Goal: Transaction & Acquisition: Purchase product/service

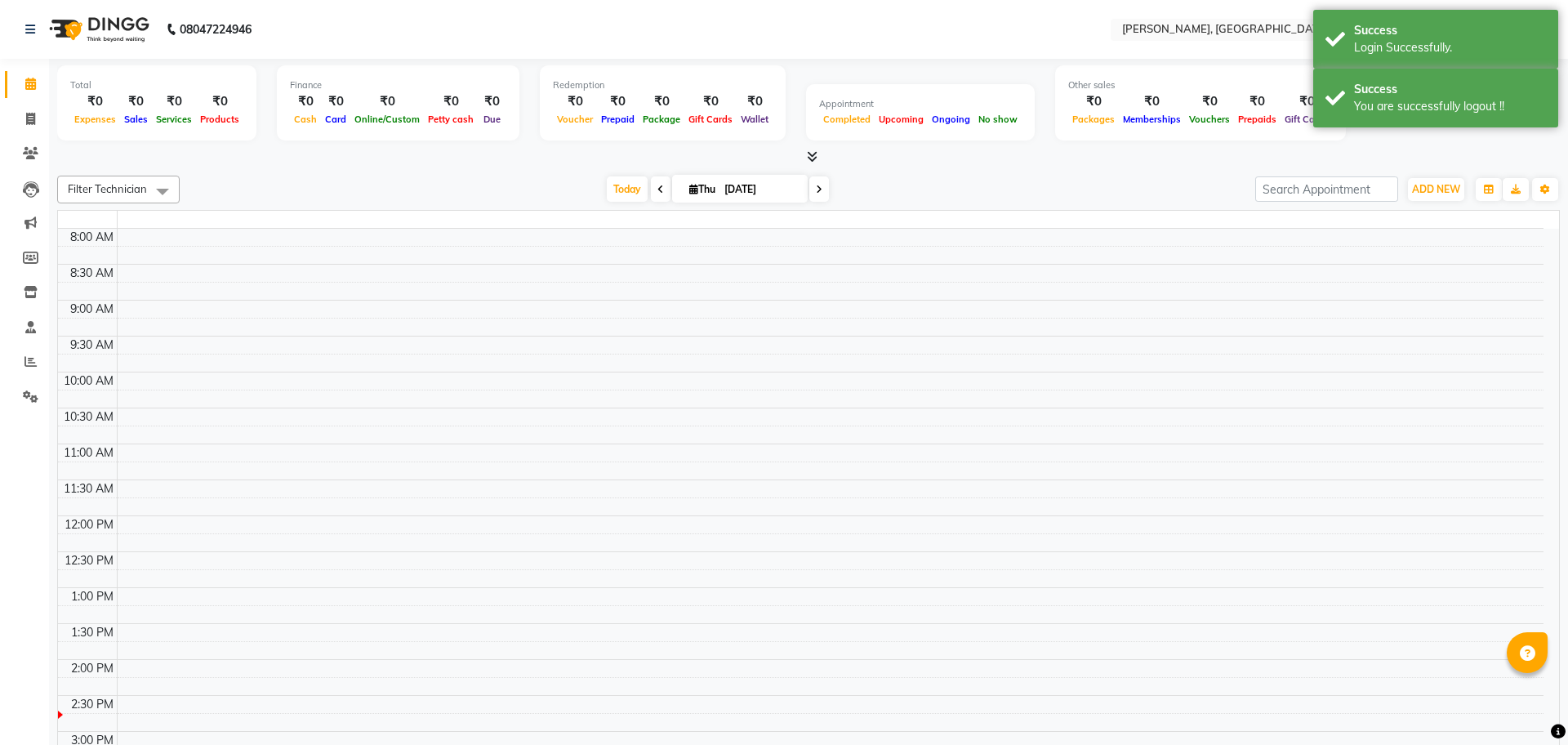
select select "en"
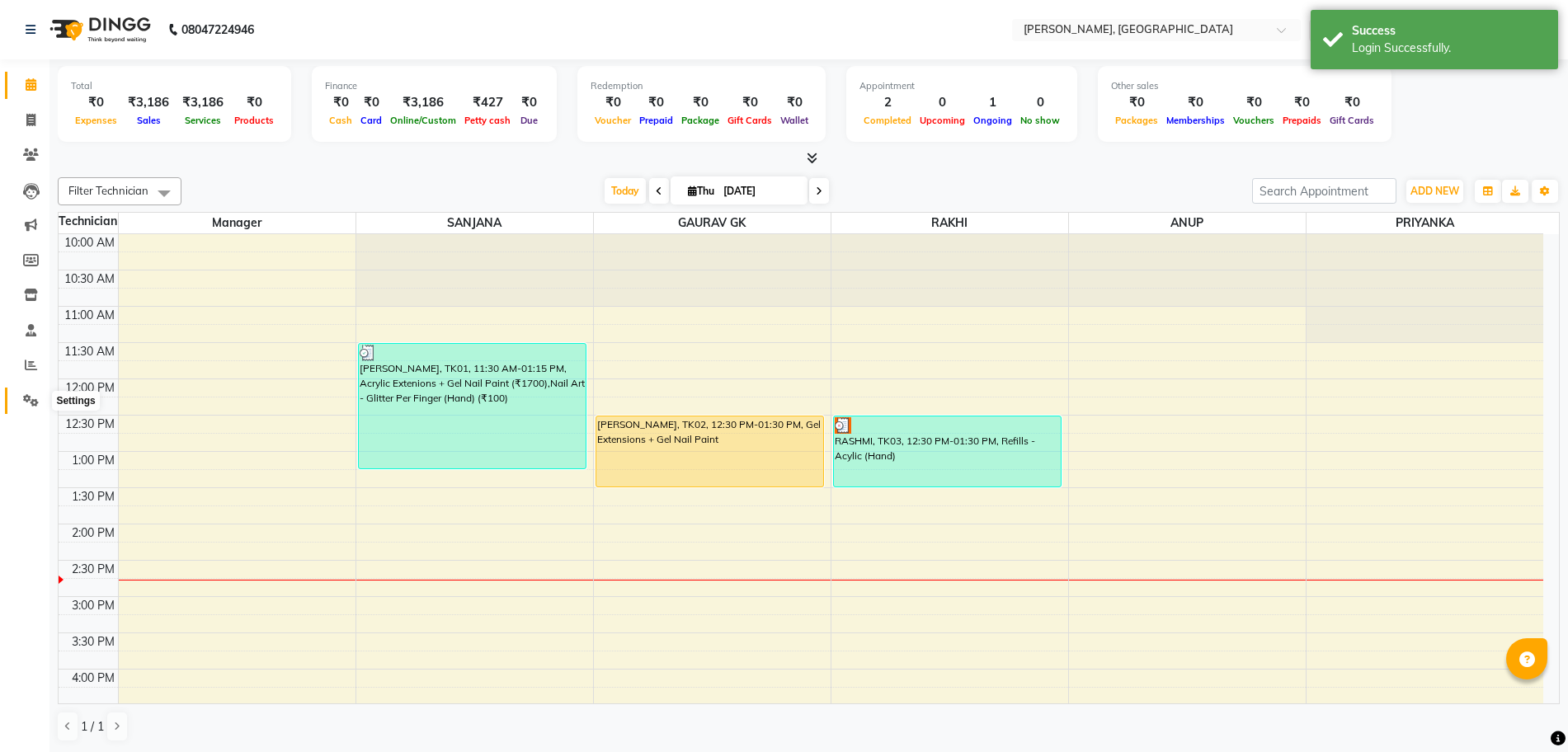
click at [28, 394] on icon at bounding box center [31, 400] width 16 height 12
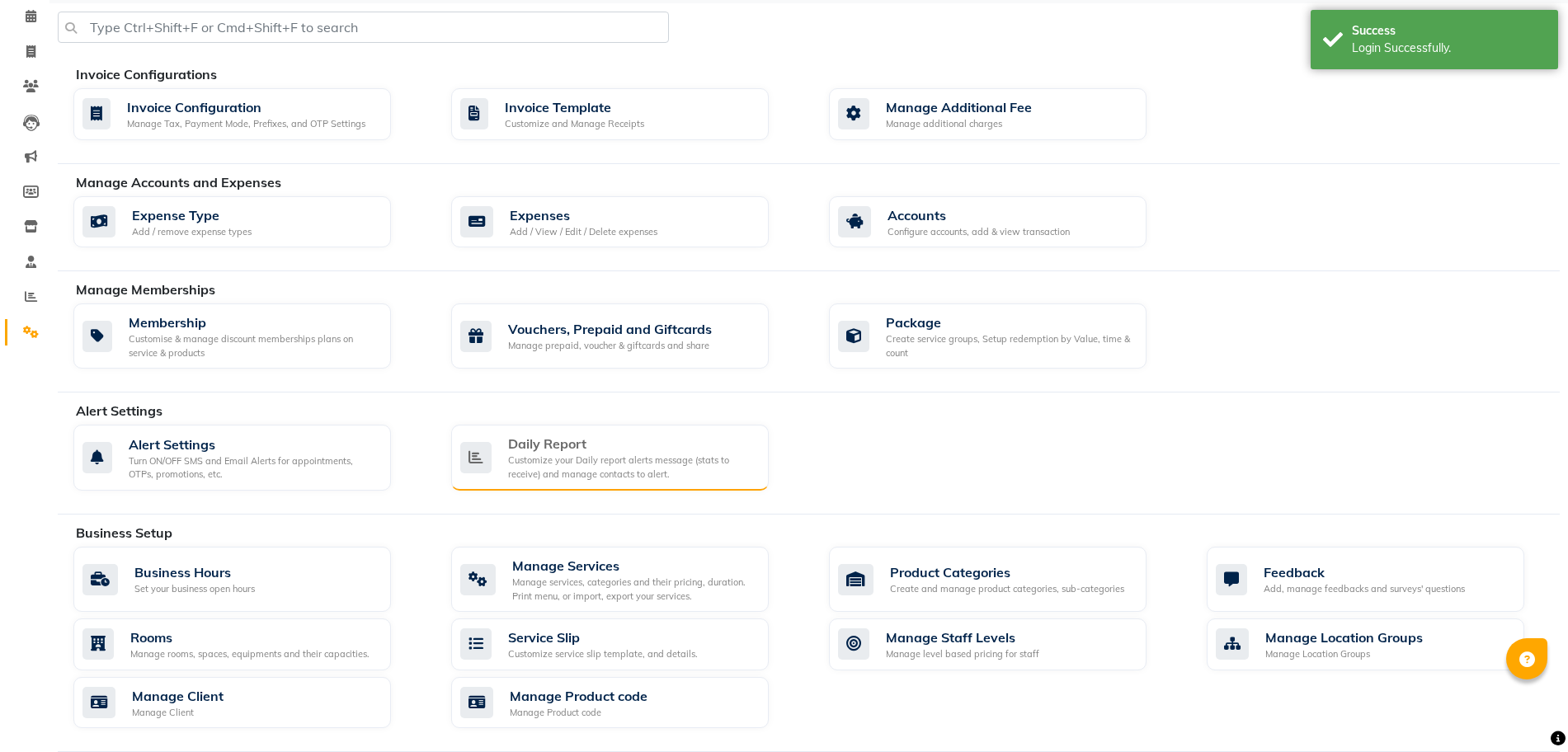
scroll to position [89, 0]
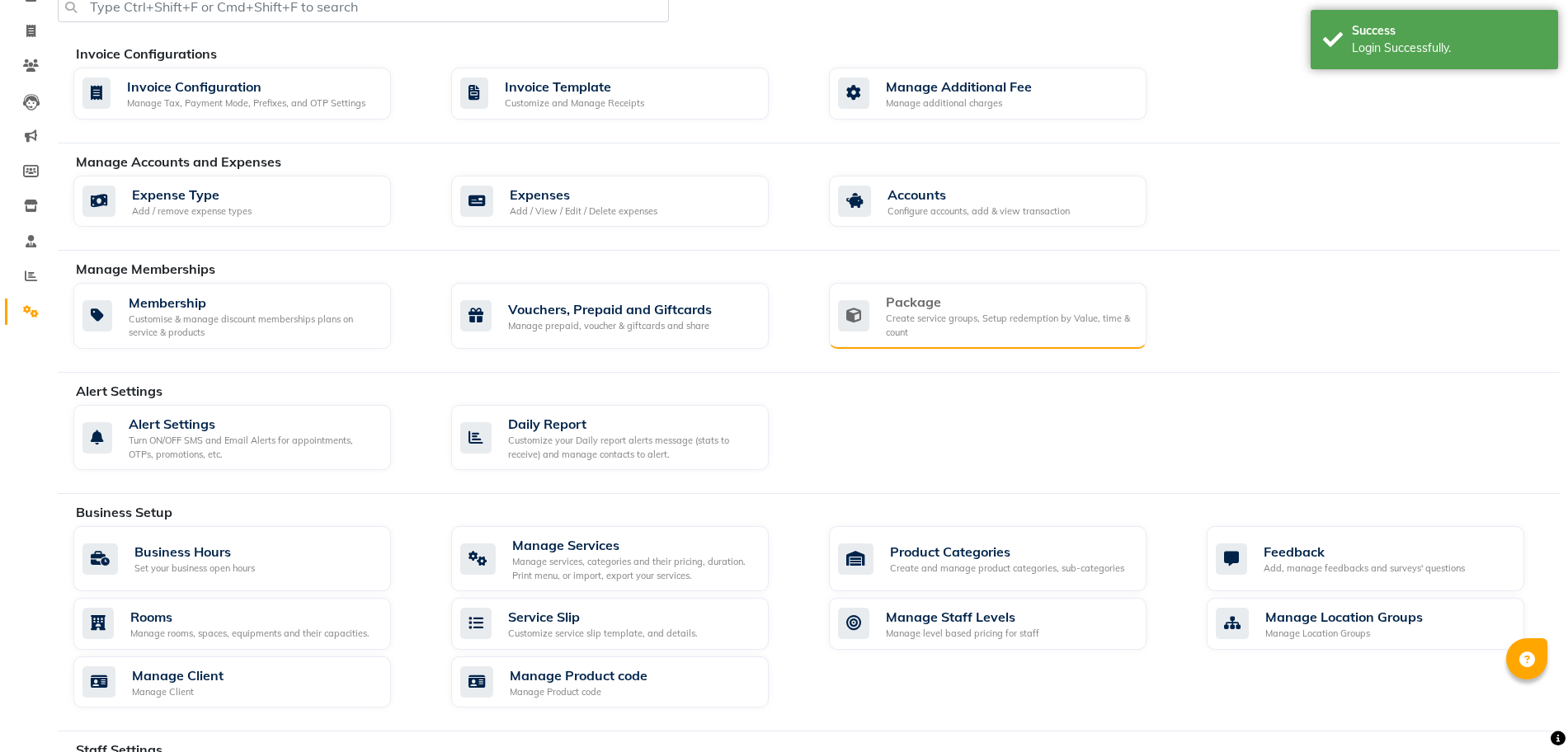
click at [893, 292] on div "Package" at bounding box center [1009, 301] width 247 height 20
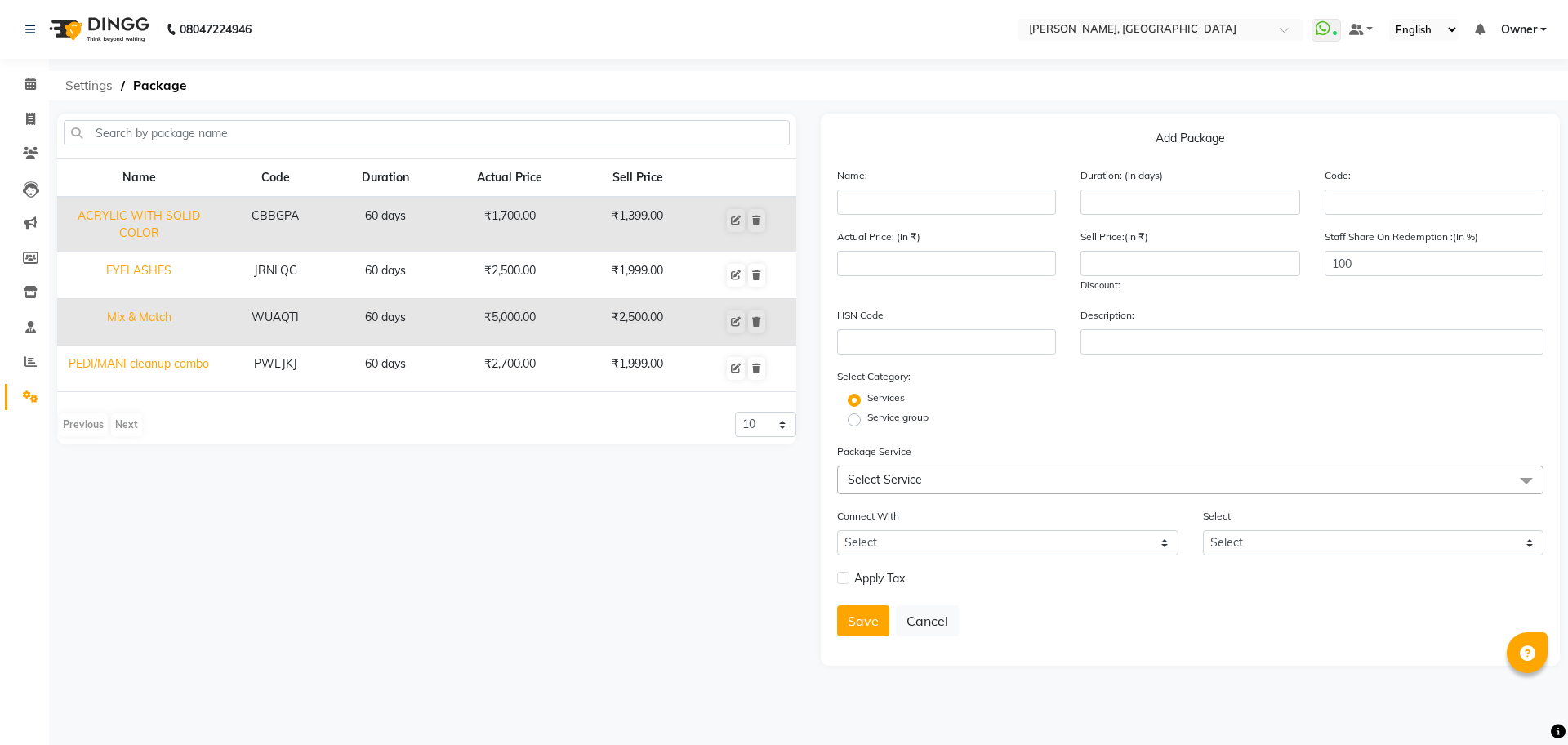
click at [97, 77] on span "Settings" at bounding box center [89, 85] width 63 height 29
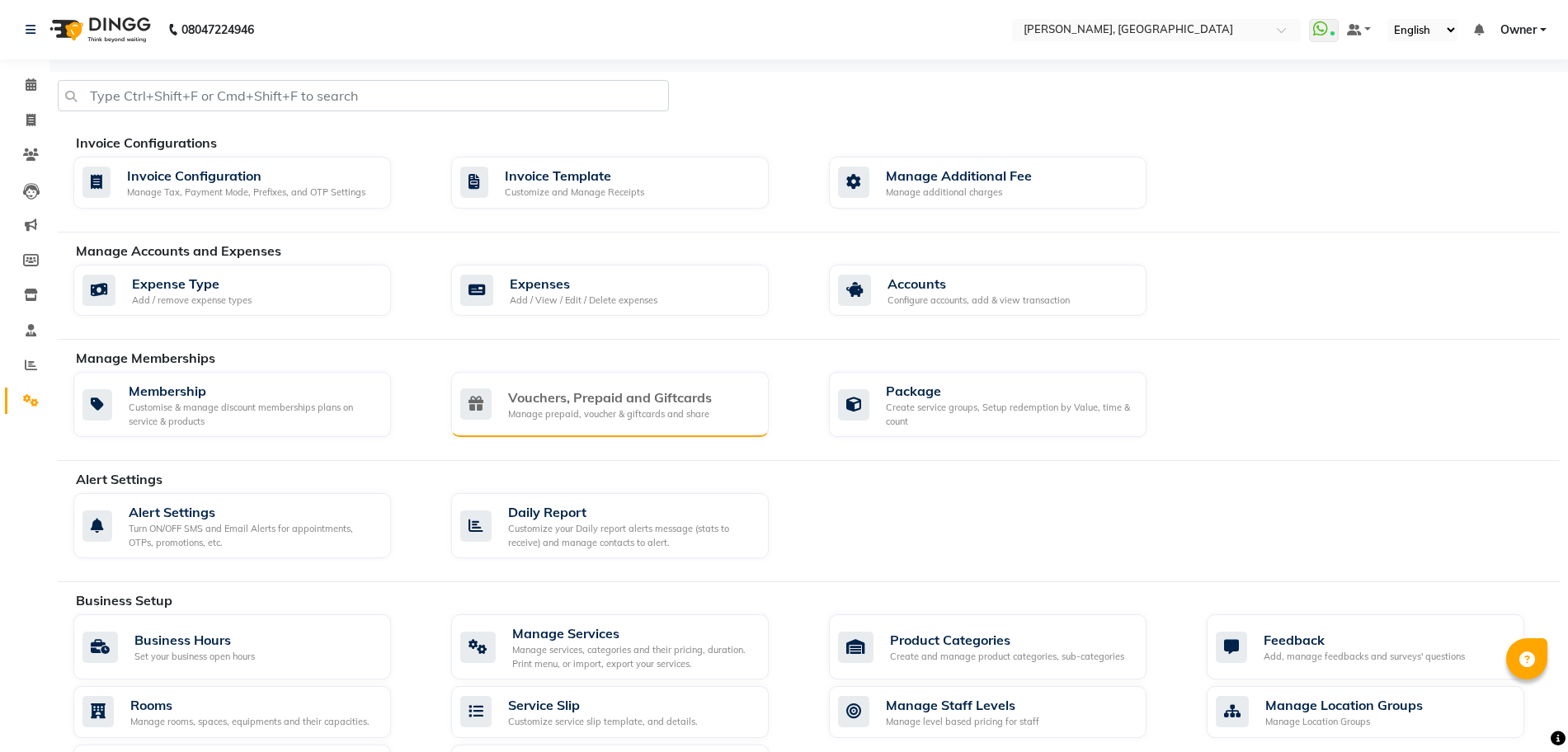
click at [692, 414] on div "Manage prepaid, voucher & giftcards and share" at bounding box center [609, 414] width 204 height 14
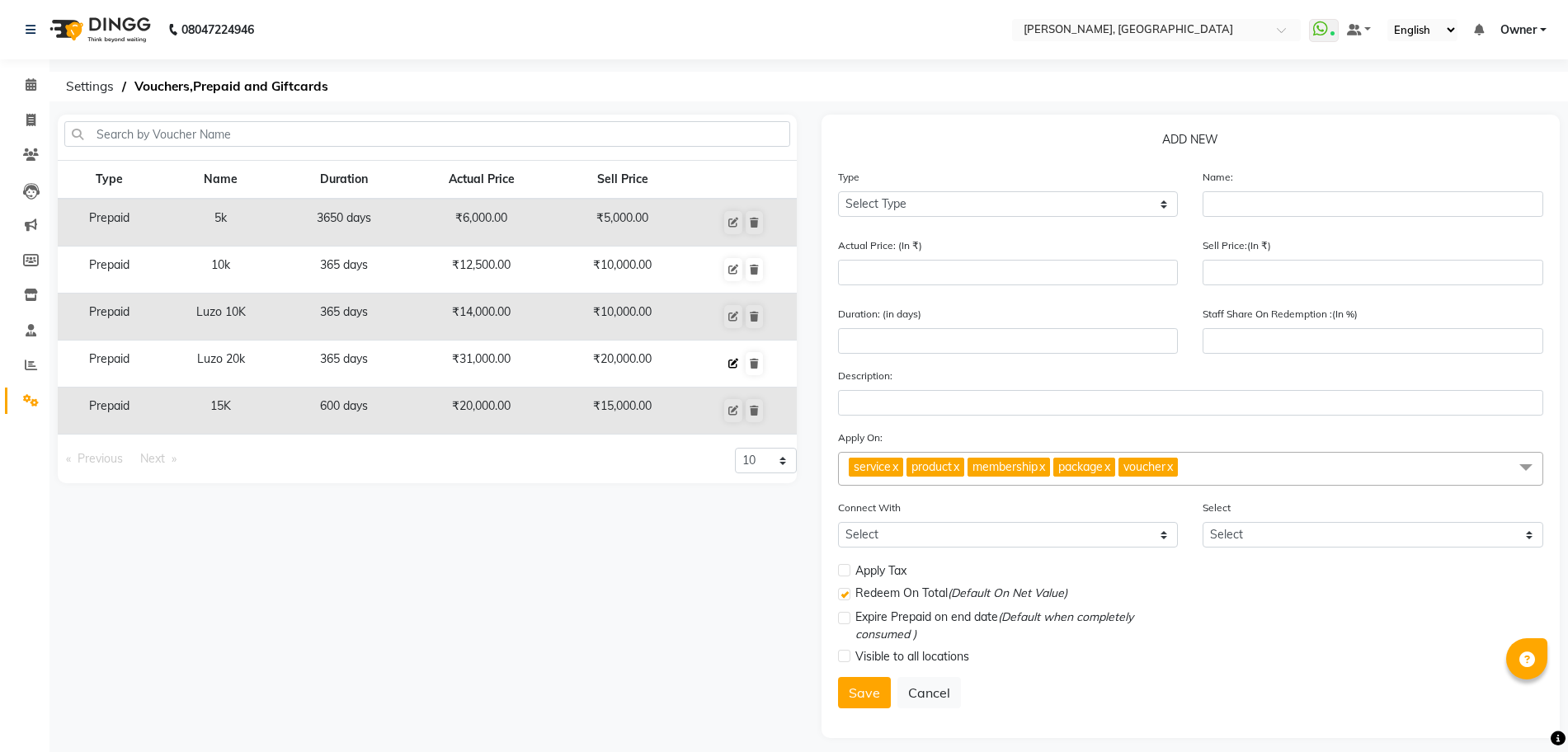
click at [730, 368] on icon at bounding box center [733, 363] width 10 height 10
select select "P"
type input "Luzo 20k"
type input "31000"
type input "20000"
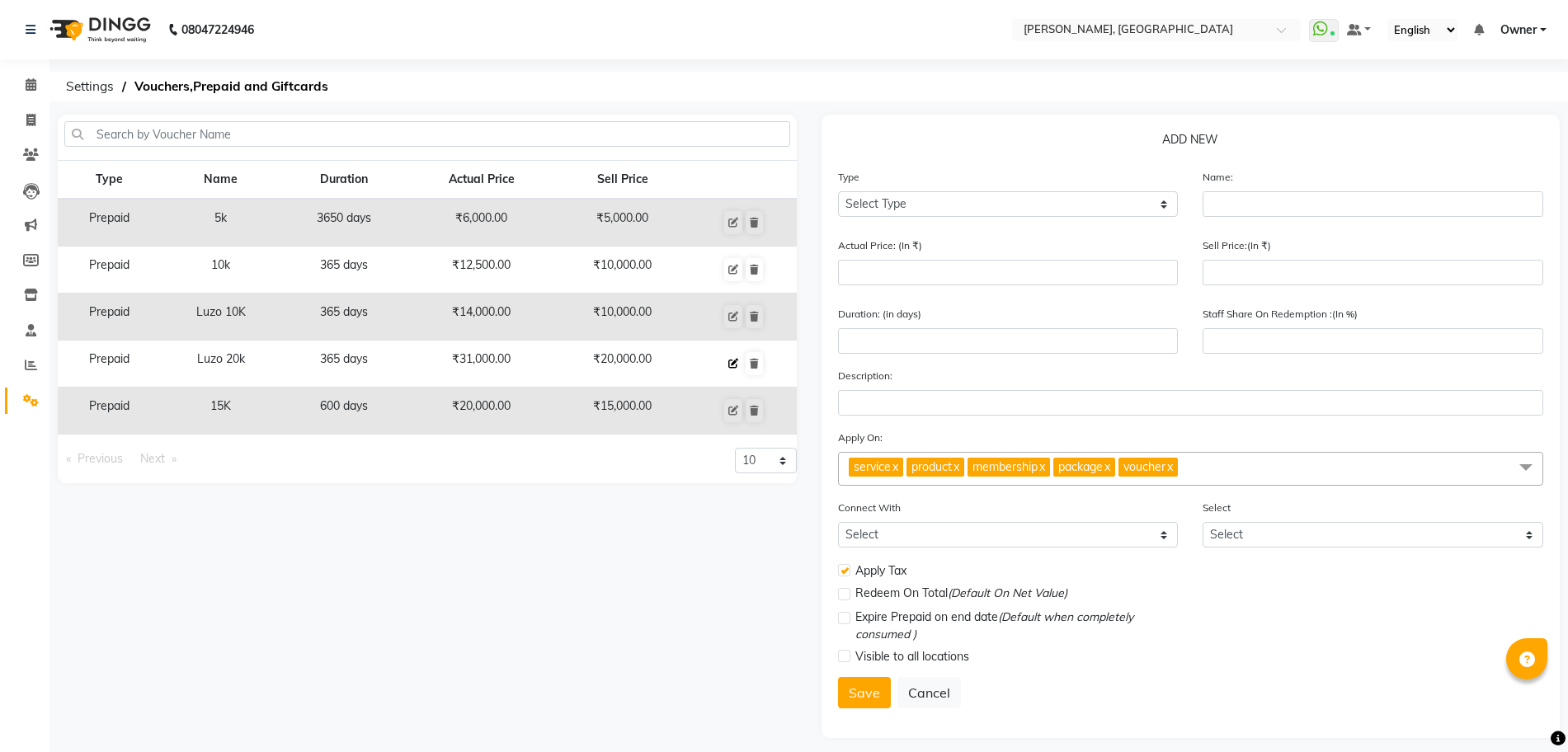
type input "365"
type input "65"
type input "Luzo"
checkbox input "true"
click at [767, 607] on div "Type Name Duration Actual Price Sell Price Prepaid 5k 3650 days ₹6,000.00 ₹5,00…" at bounding box center [427, 428] width 764 height 628
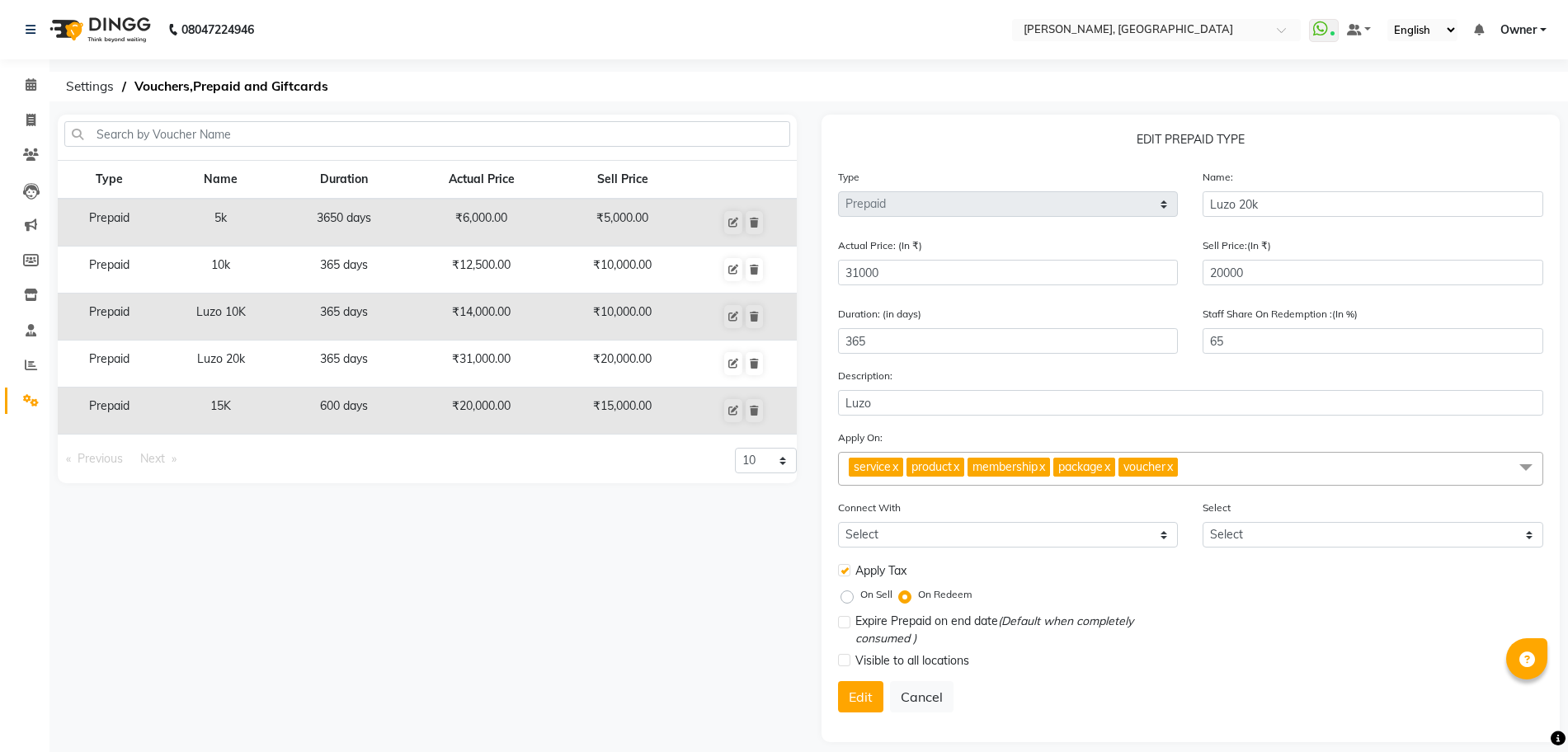
click at [860, 596] on label "On Sell" at bounding box center [876, 594] width 32 height 15
click at [852, 596] on input "On Sell" at bounding box center [850, 594] width 12 height 12
radio input "true"
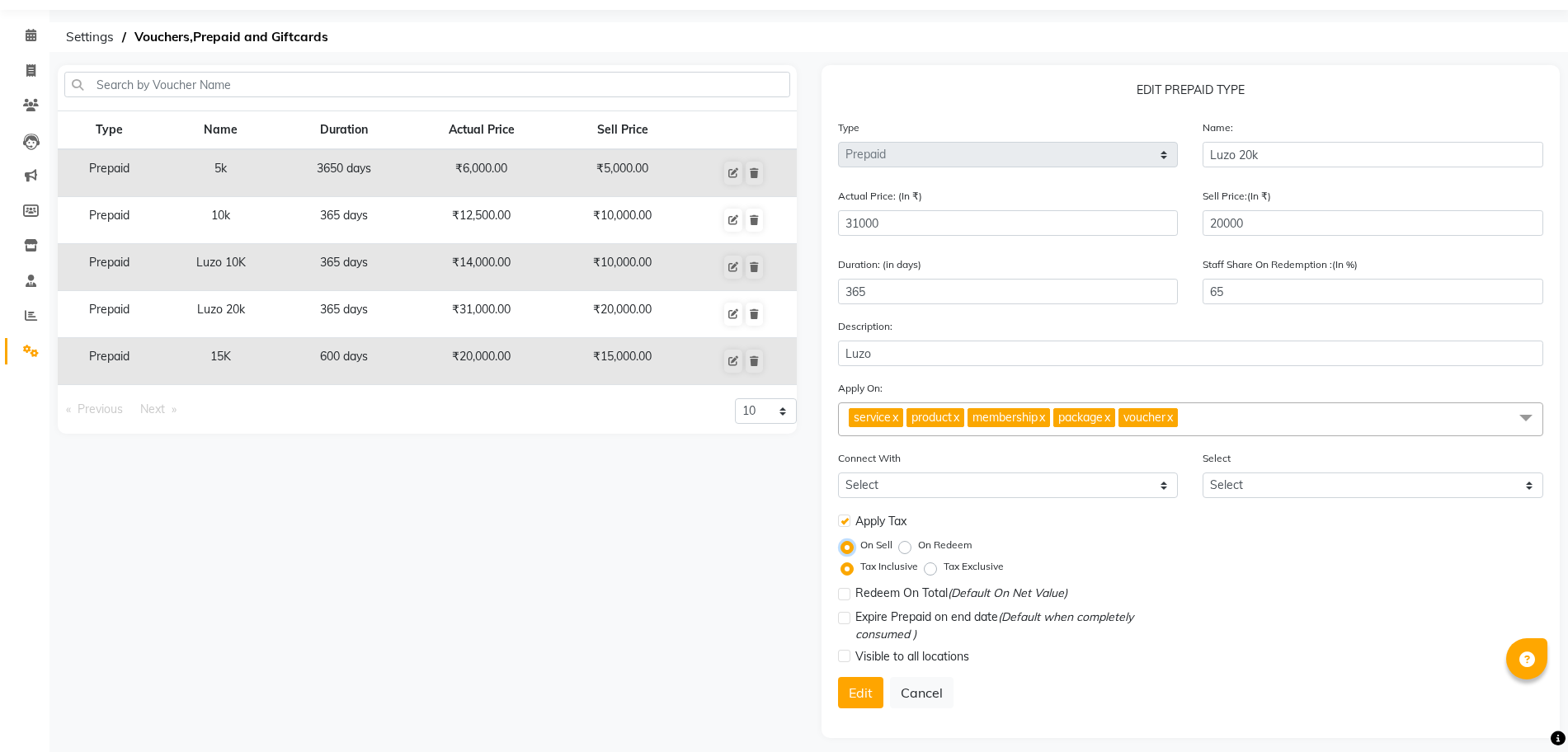
scroll to position [60, 0]
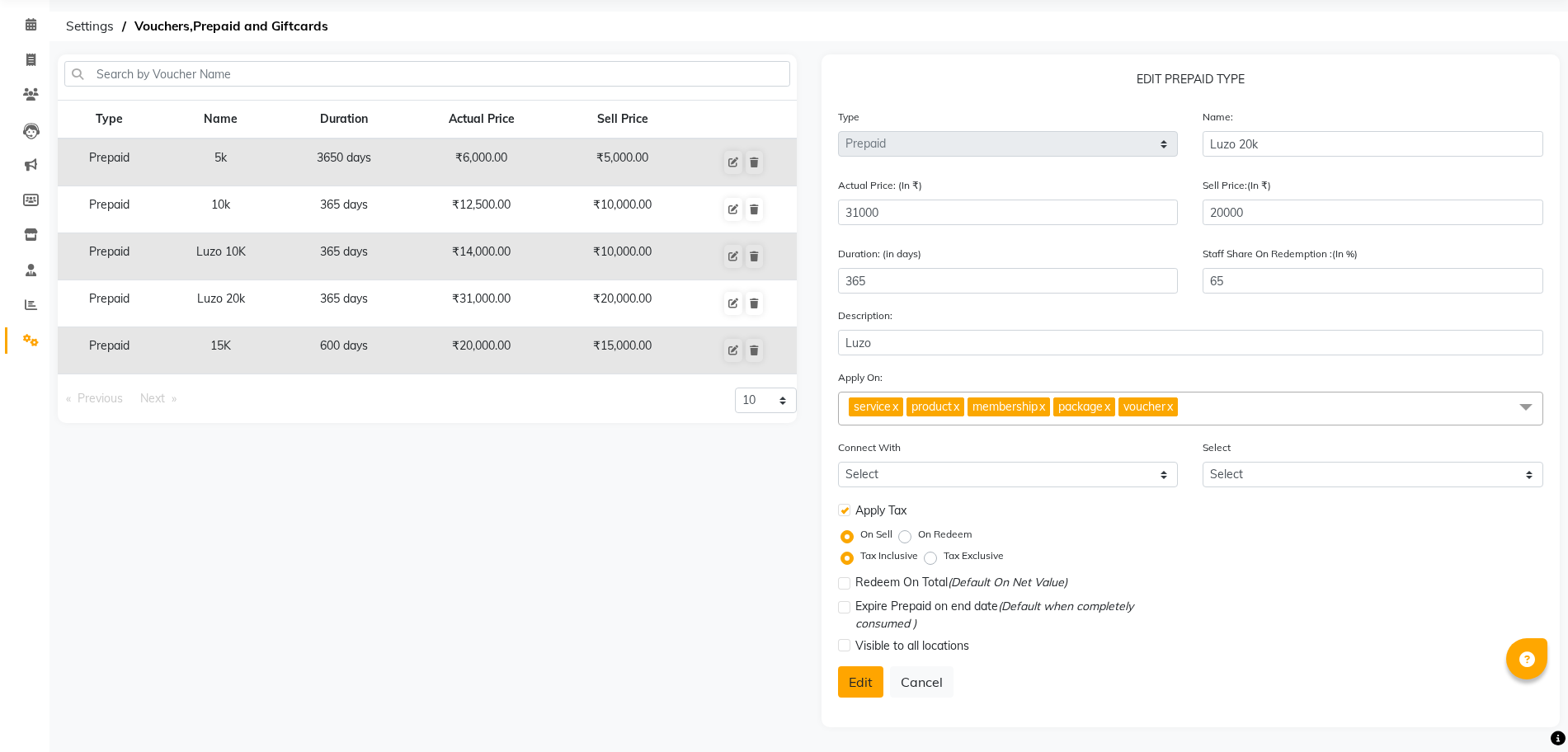
click at [863, 677] on button "Edit" at bounding box center [860, 681] width 45 height 31
select select
checkbox input "false"
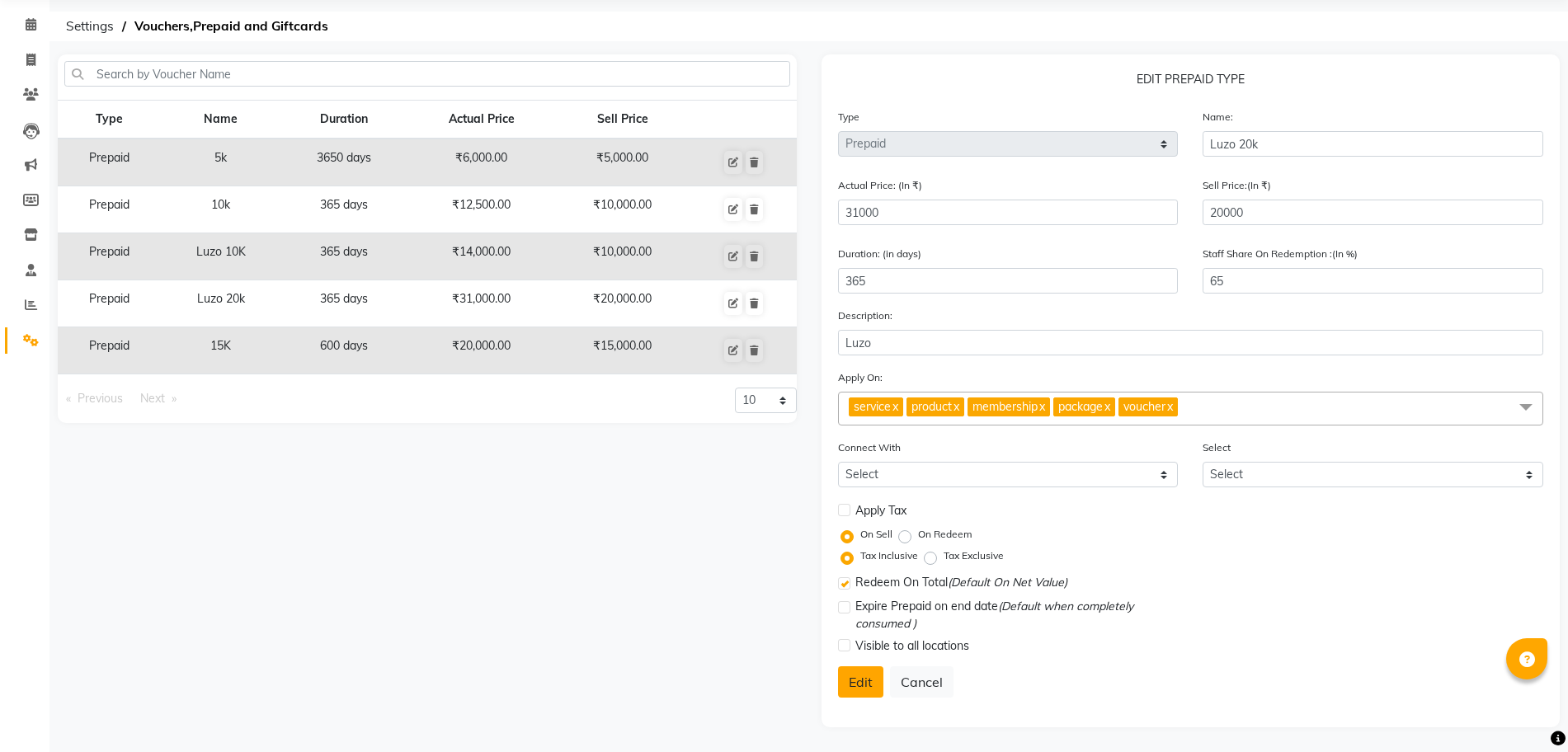
checkbox input "false"
checkbox input "true"
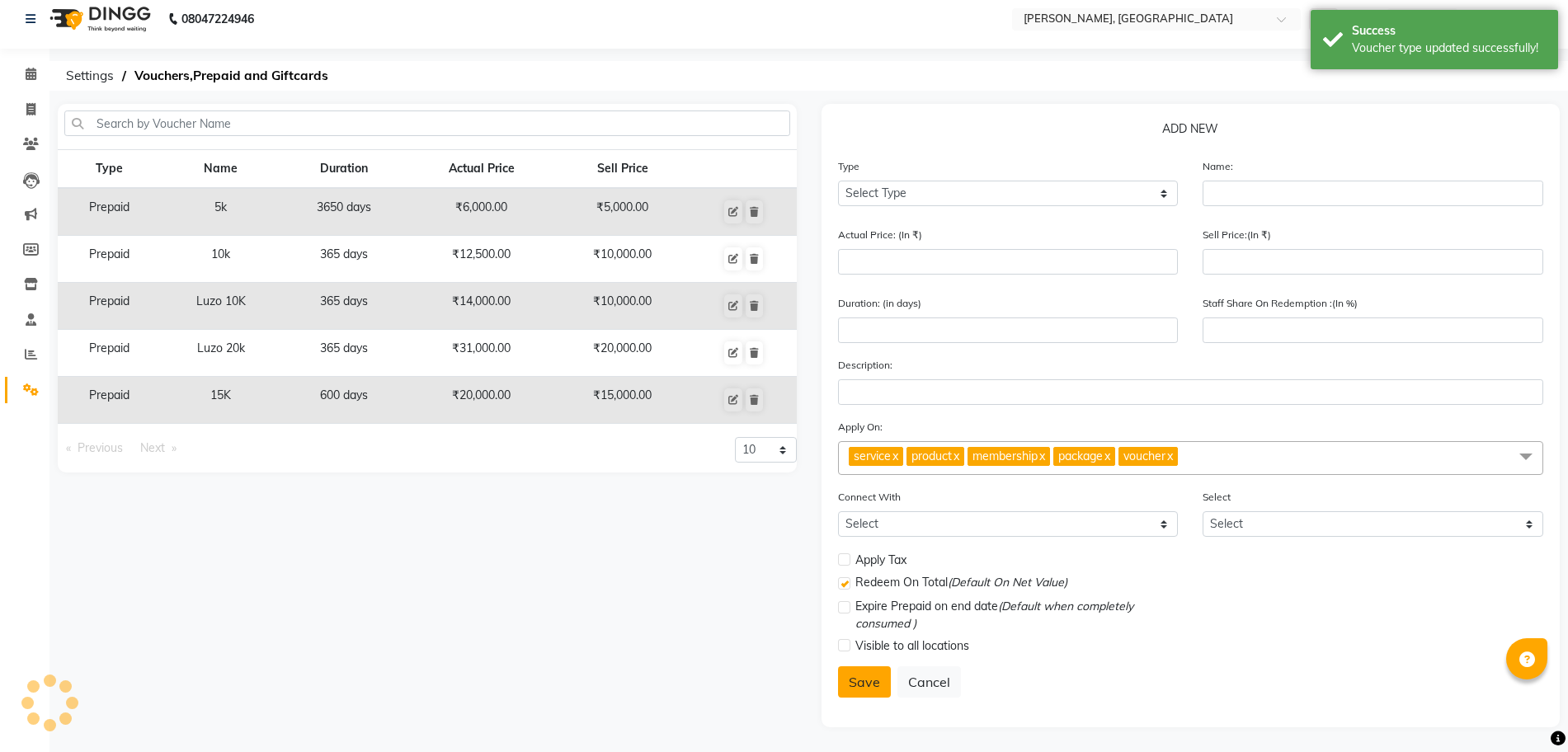
scroll to position [11, 0]
click at [25, 112] on span at bounding box center [31, 109] width 28 height 19
select select "service"
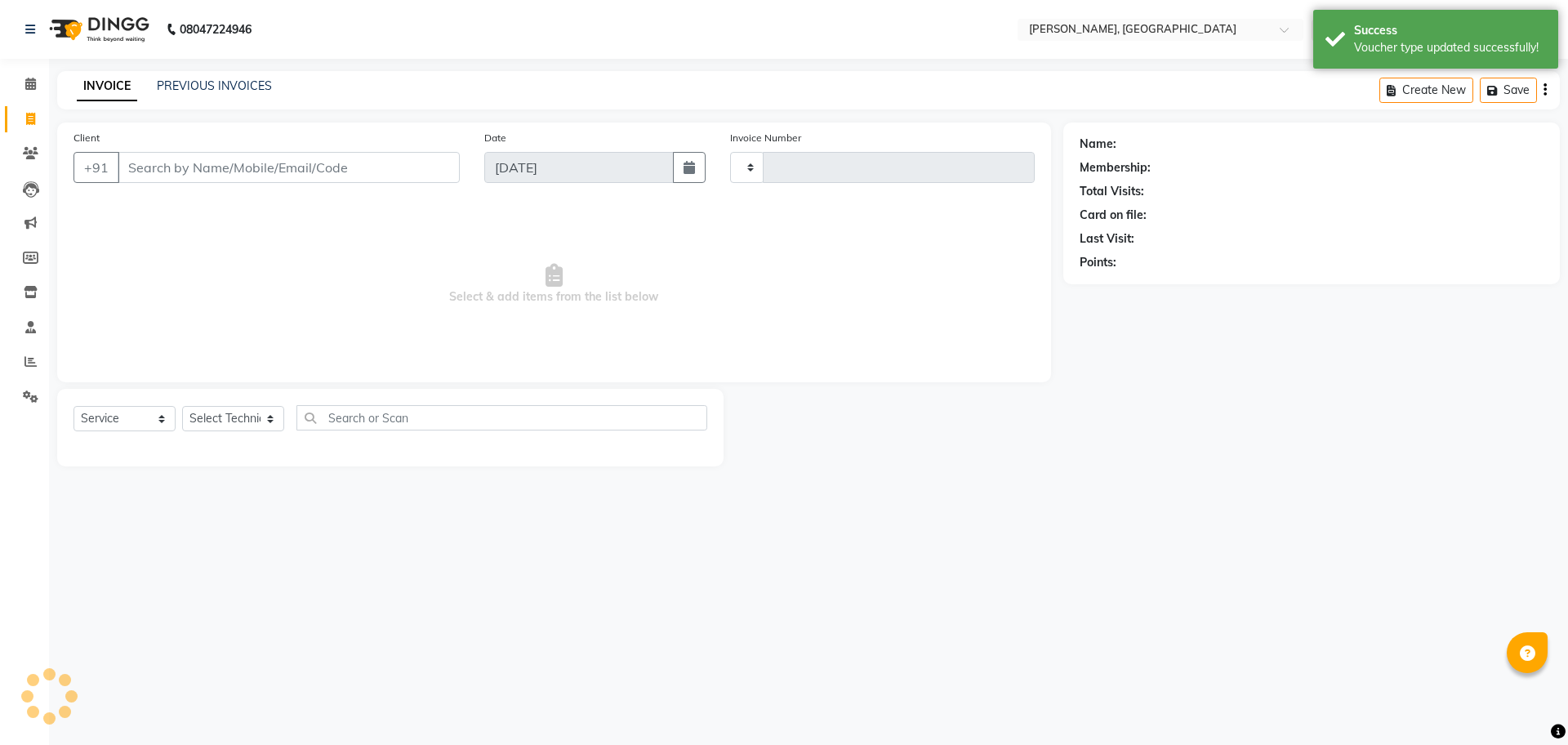
type input "1143"
select select "7674"
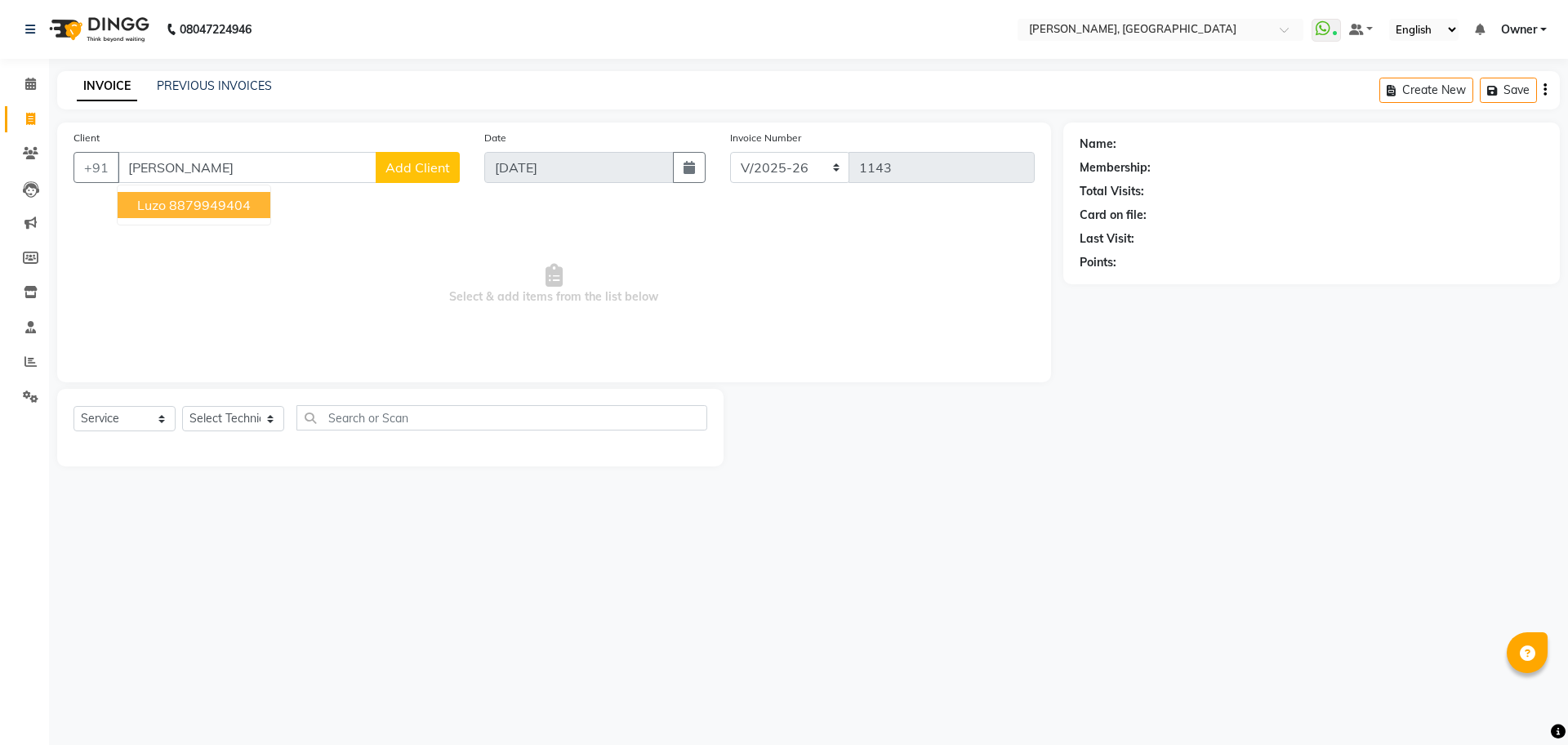
click at [169, 206] on ngb-highlight "8879949404" at bounding box center [210, 205] width 82 height 17
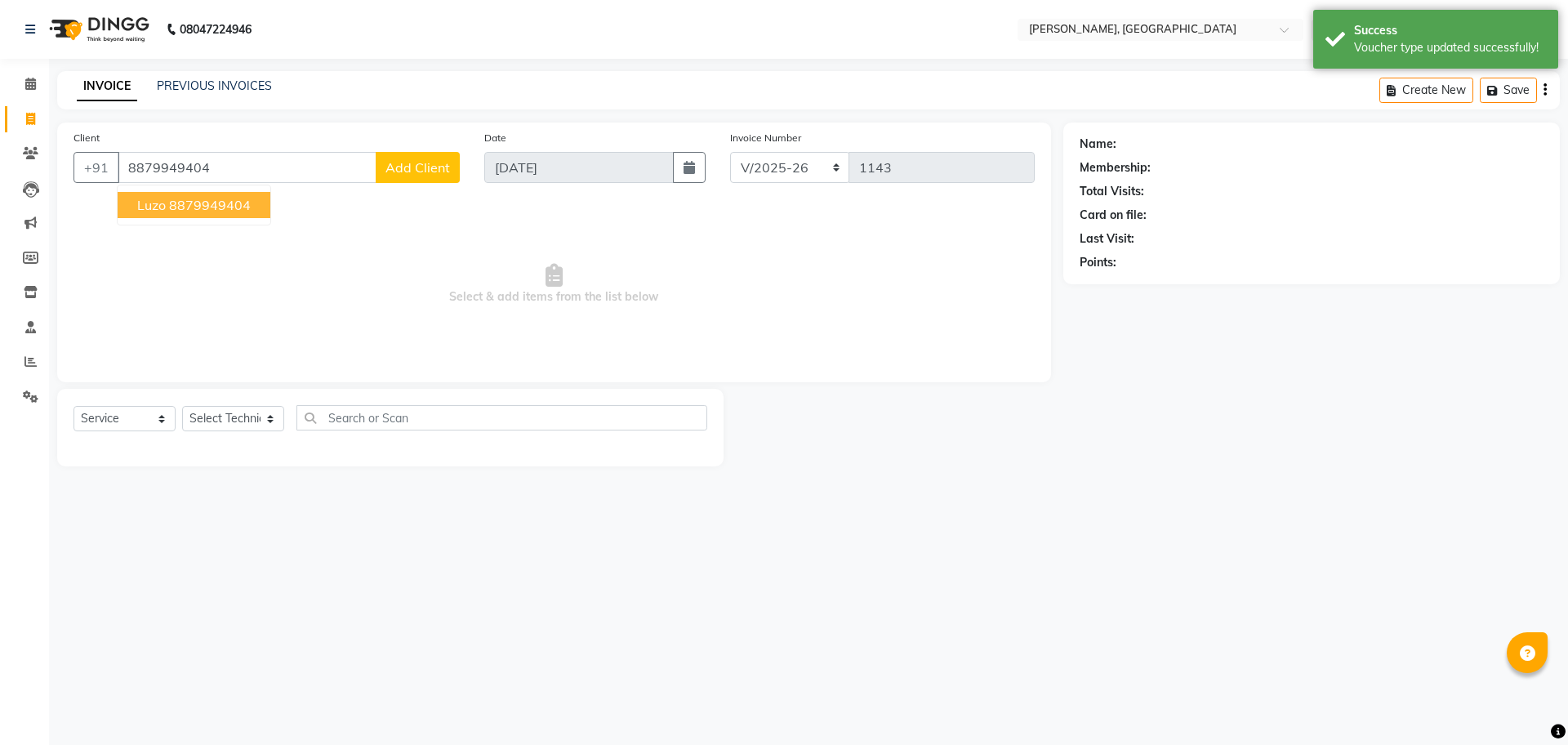
type input "8879949404"
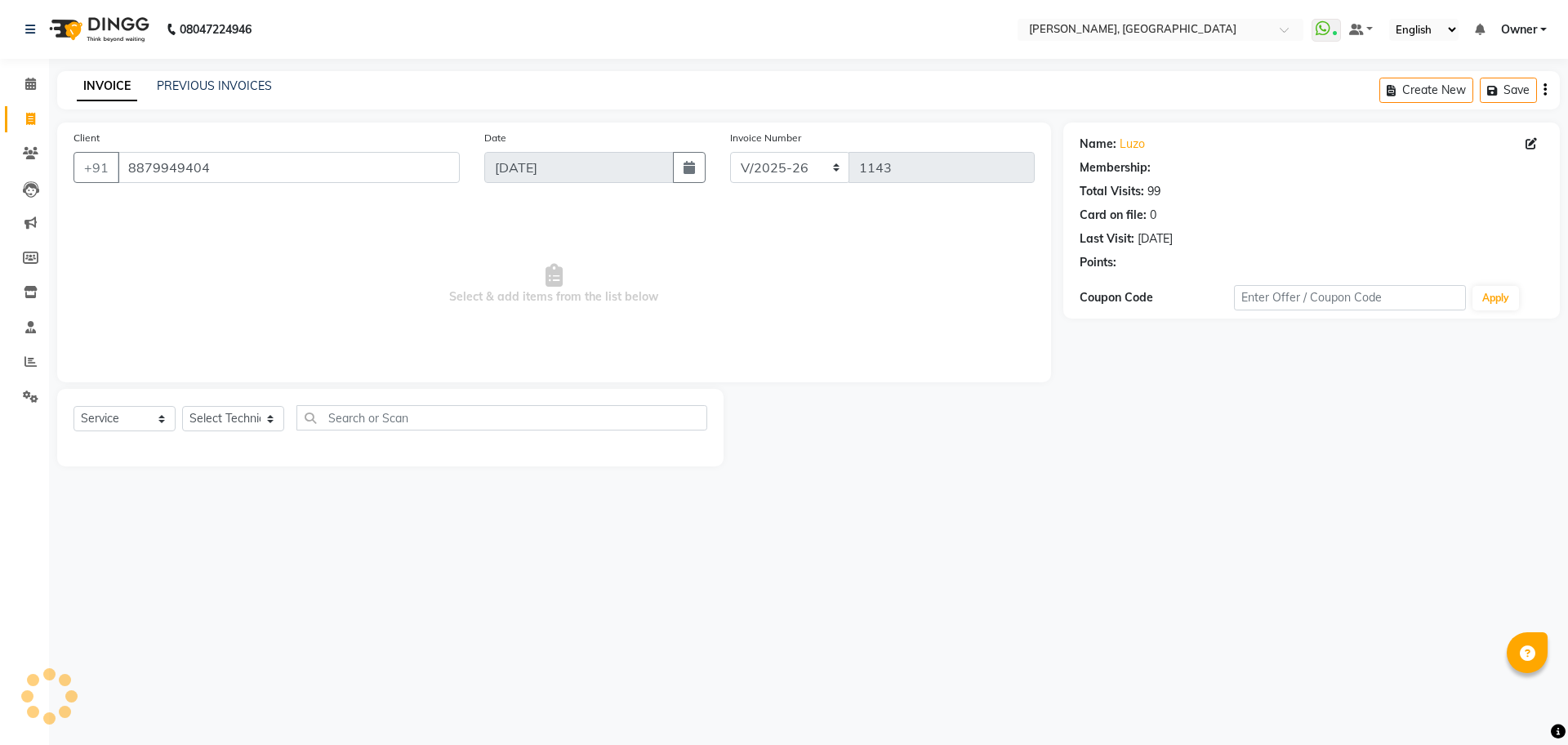
select select "1: Object"
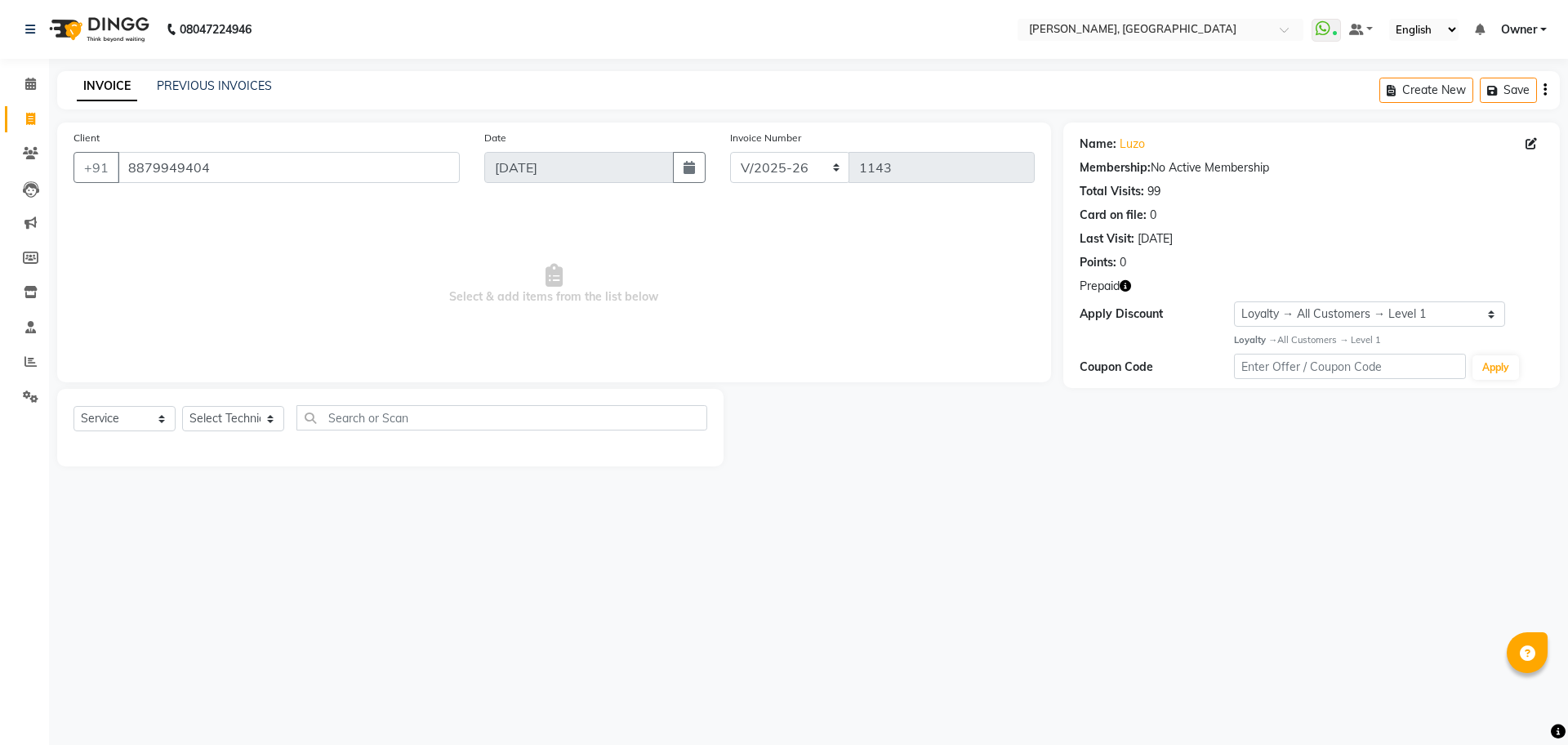
click at [136, 445] on div at bounding box center [390, 446] width 634 height 6
click at [130, 433] on div "Select Service Product Membership Package Voucher Prepaid Gift Card Select Tech…" at bounding box center [390, 424] width 634 height 39
click at [127, 424] on select "Select Service Product Membership Package Voucher Prepaid Gift Card" at bounding box center [124, 418] width 102 height 26
select select "P"
click at [73, 406] on select "Select Service Product Membership Package Voucher Prepaid Gift Card" at bounding box center [124, 418] width 102 height 26
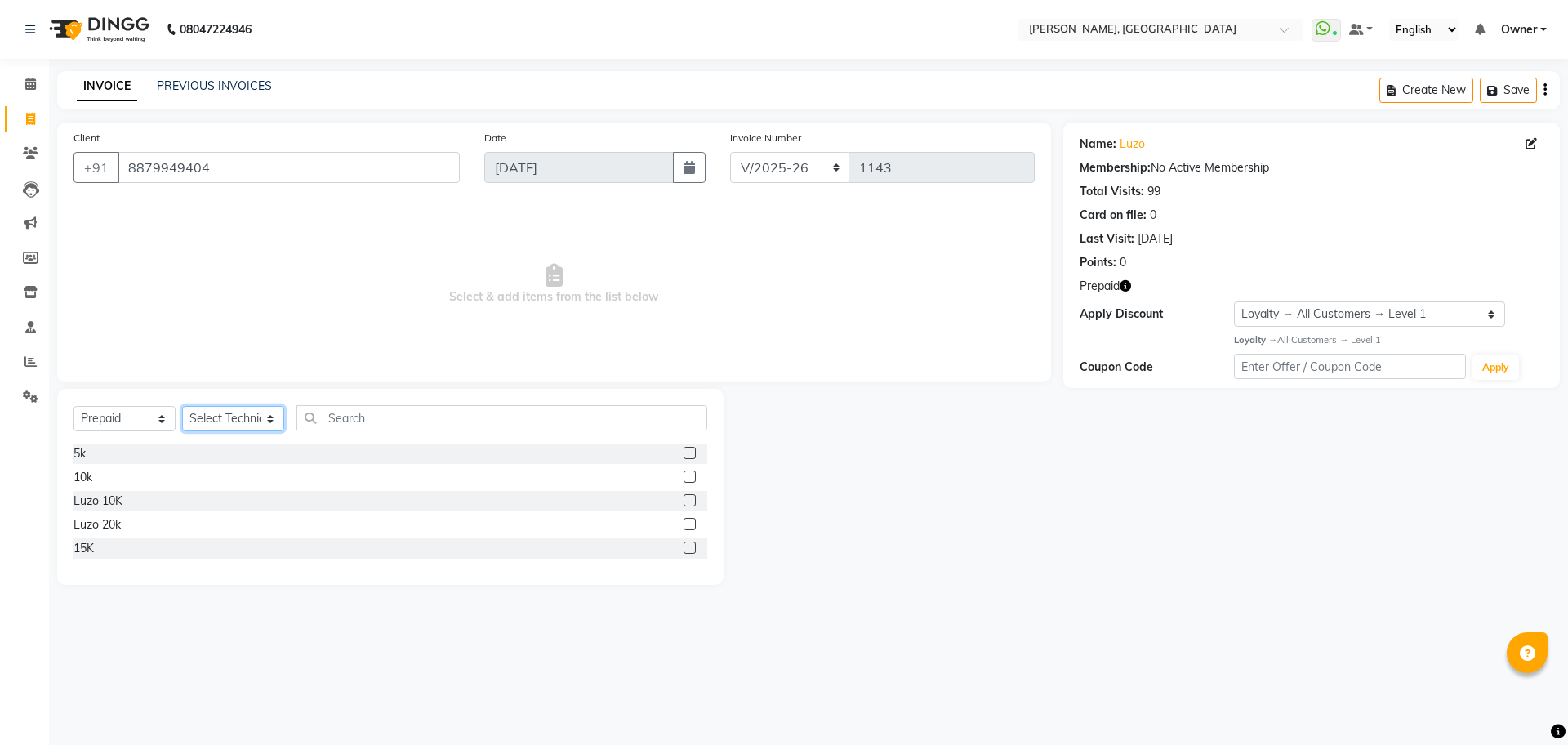
click at [239, 420] on select "Select Technician ANUP GAURAV GK Manager Owner Prashant PRIYANKA RAKHI SANJANA" at bounding box center [233, 418] width 102 height 26
select select "86057"
click at [182, 406] on select "Select Technician ANUP GAURAV GK Manager Owner Prashant PRIYANKA RAKHI SANJANA" at bounding box center [233, 418] width 102 height 26
click at [686, 519] on label at bounding box center [689, 524] width 12 height 12
click at [686, 520] on input "checkbox" at bounding box center [688, 525] width 11 height 11
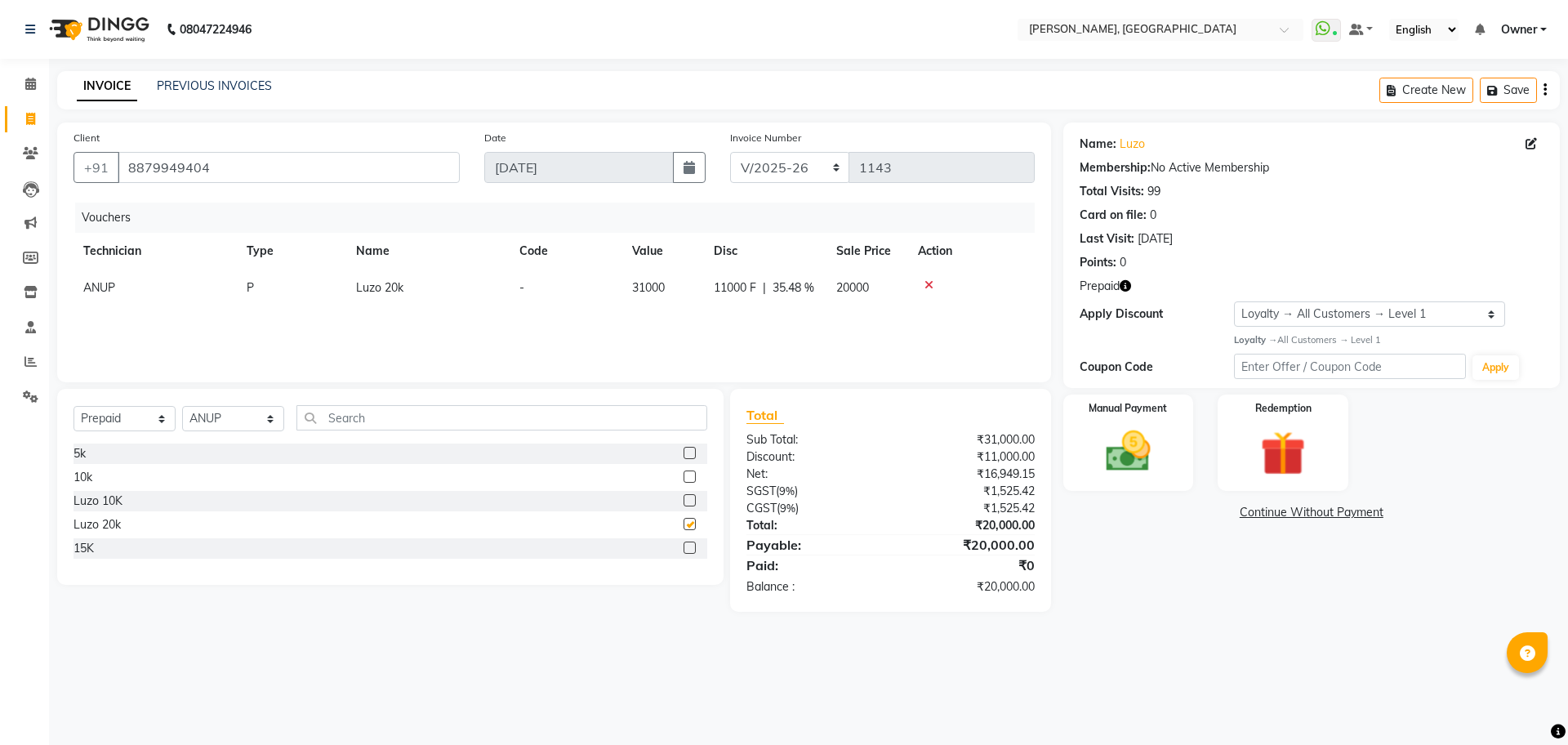
checkbox input "false"
click at [924, 285] on icon at bounding box center [929, 284] width 9 height 11
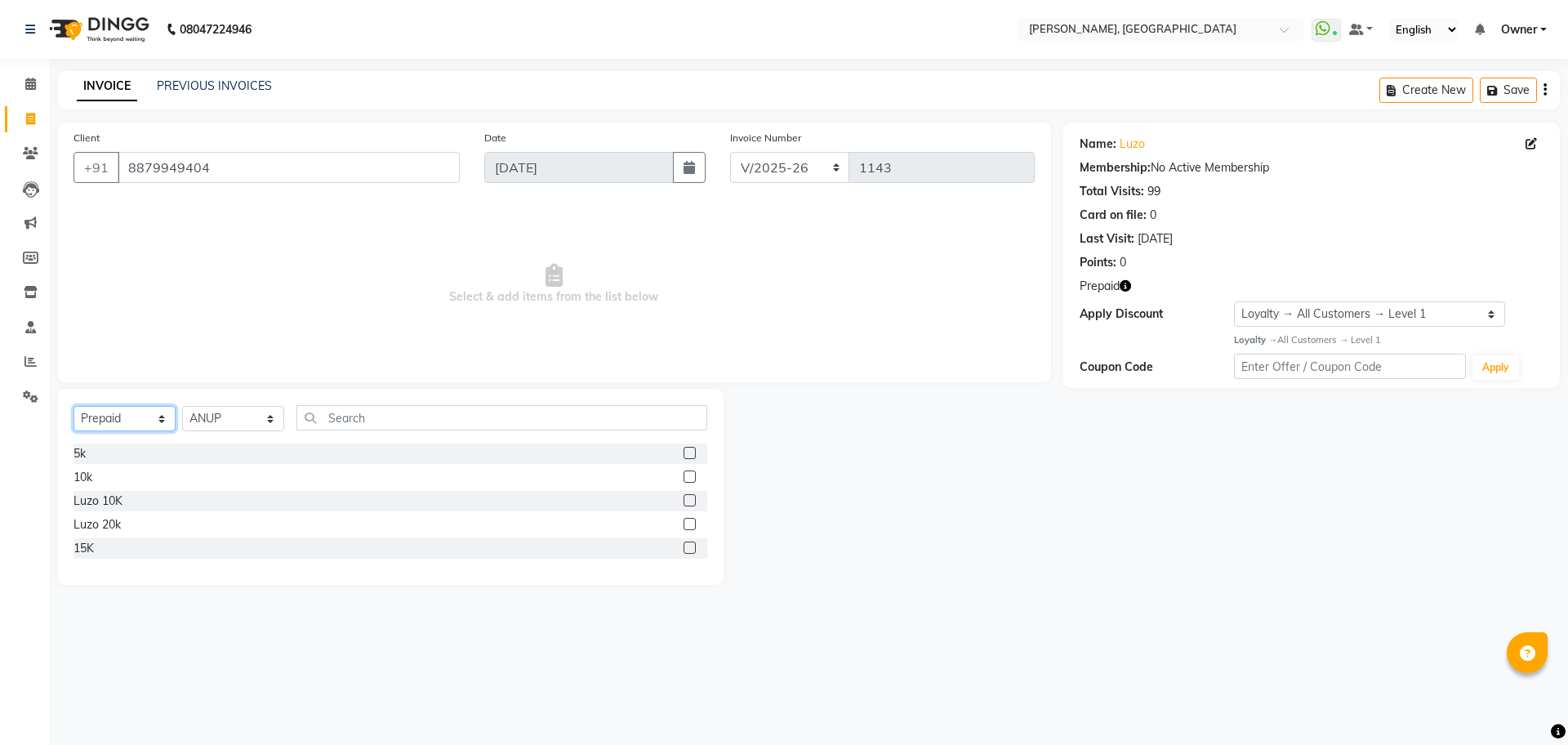
click at [131, 416] on select "Select Service Product Membership Package Voucher Prepaid Gift Card" at bounding box center [124, 418] width 102 height 26
select select "service"
click at [73, 406] on select "Select Service Product Membership Package Voucher Prepaid Gift Card" at bounding box center [124, 418] width 102 height 26
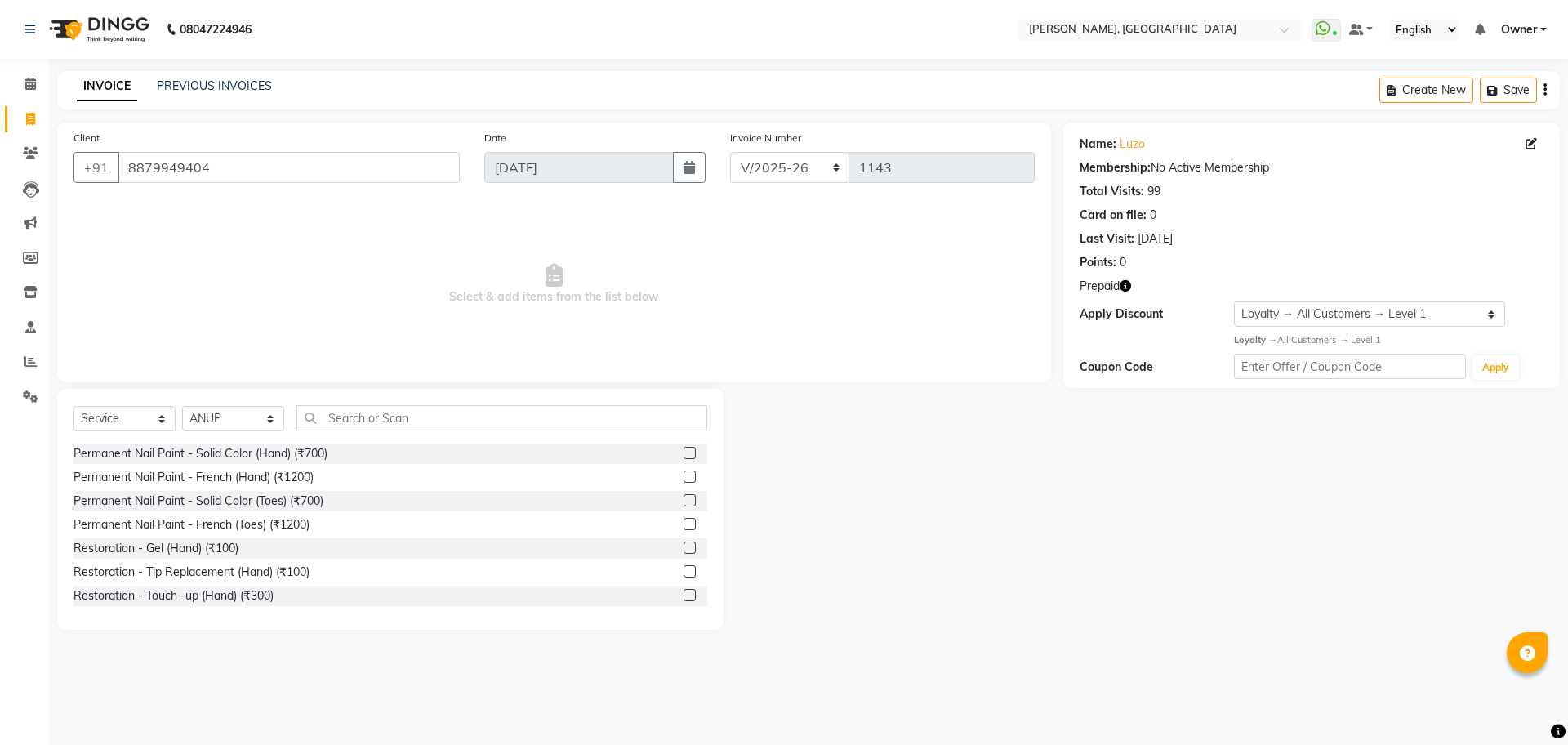
click at [683, 455] on label at bounding box center [689, 453] width 12 height 12
click at [683, 455] on input "checkbox" at bounding box center [688, 454] width 11 height 11
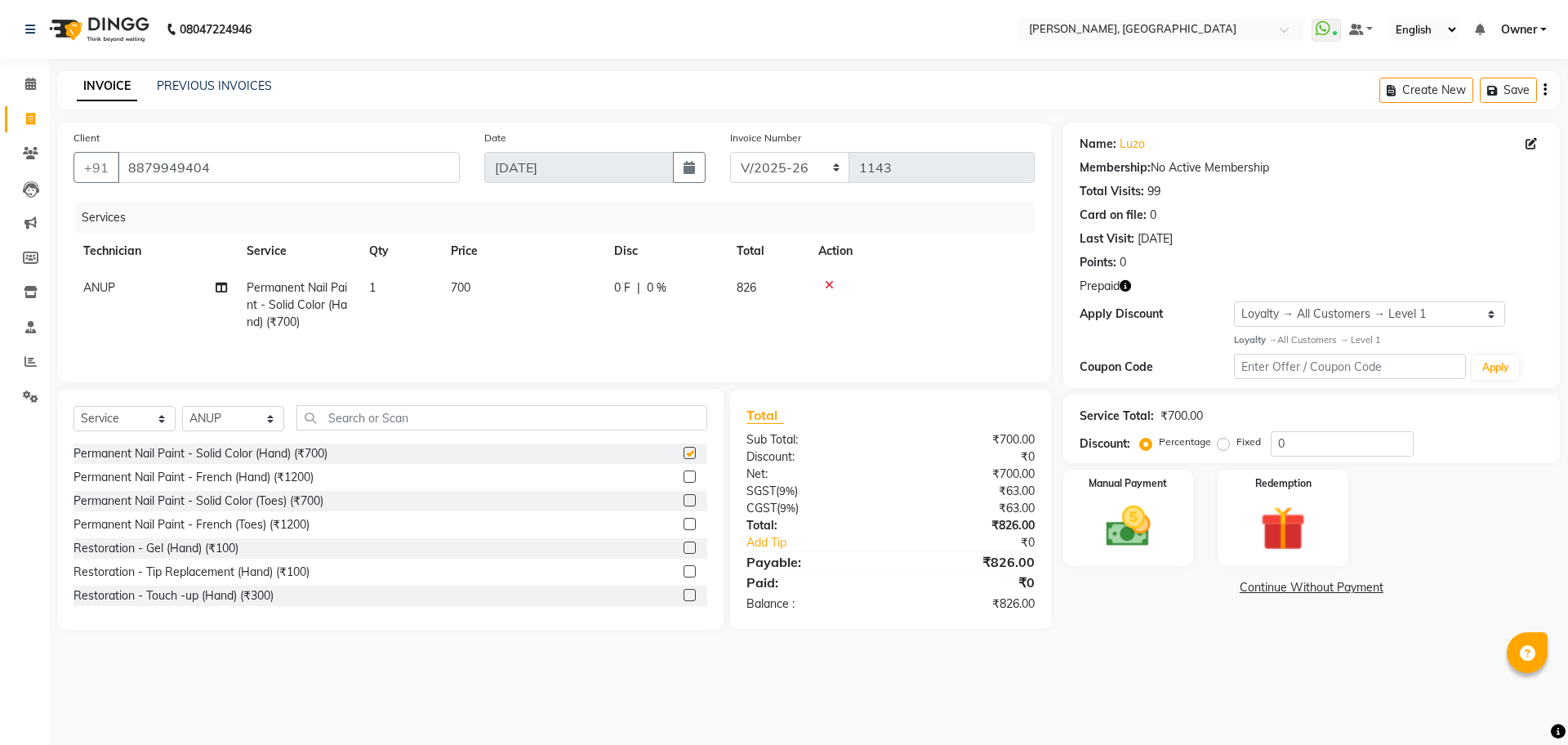
checkbox input "false"
click at [1307, 530] on img at bounding box center [1282, 529] width 76 height 58
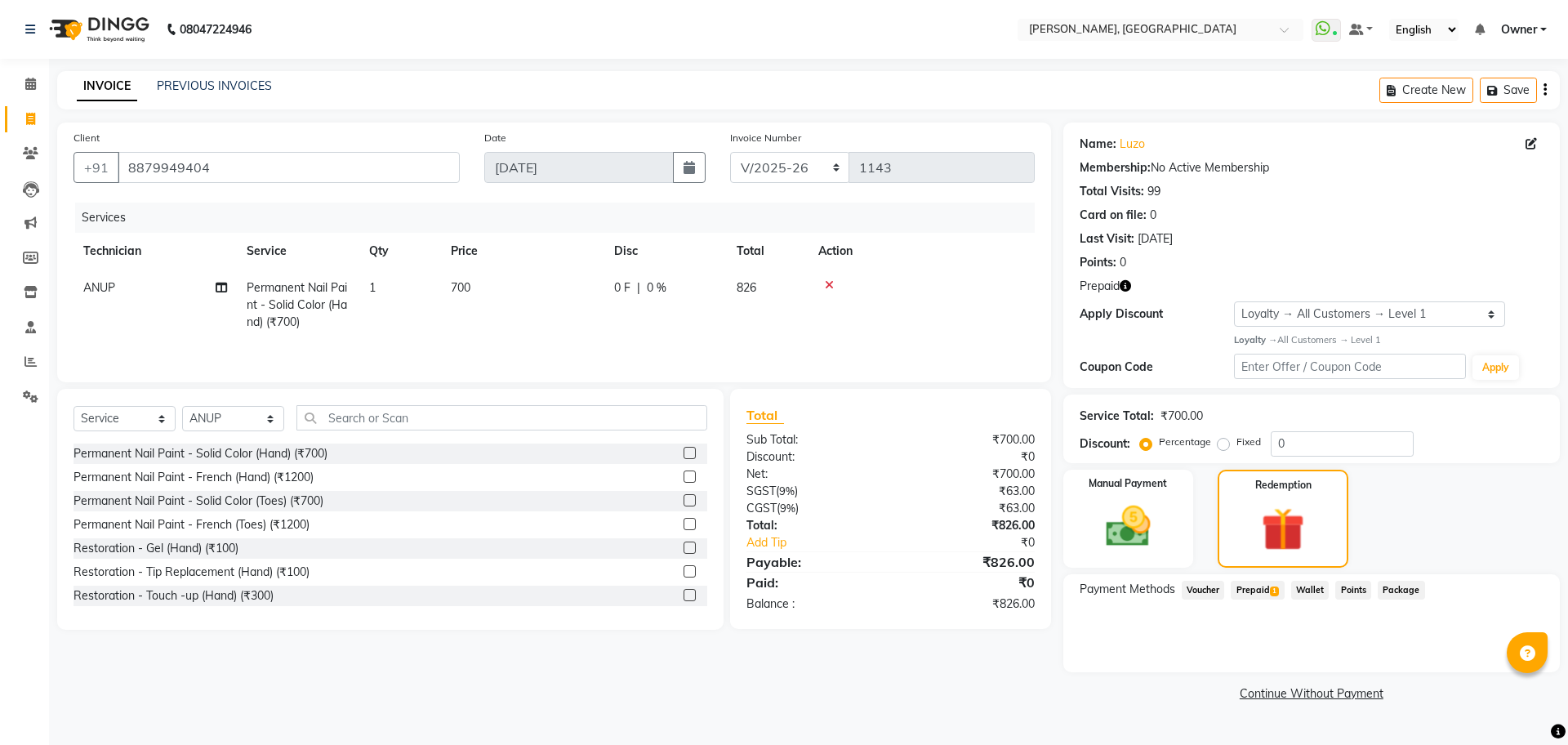
click at [1250, 591] on span "Prepaid 1" at bounding box center [1257, 589] width 53 height 18
drag, startPoint x: 1037, startPoint y: 499, endPoint x: 992, endPoint y: 503, distance: 45.2
click at [992, 503] on div "Total Sub Total: ₹700.00 Discount: ₹0 Net: ₹700.00 SGST ( 9% ) ₹63.00 CGST ( 9%…" at bounding box center [890, 509] width 288 height 208
drag, startPoint x: 1037, startPoint y: 511, endPoint x: 995, endPoint y: 513, distance: 42.0
click at [995, 513] on div "₹63.00" at bounding box center [968, 508] width 156 height 17
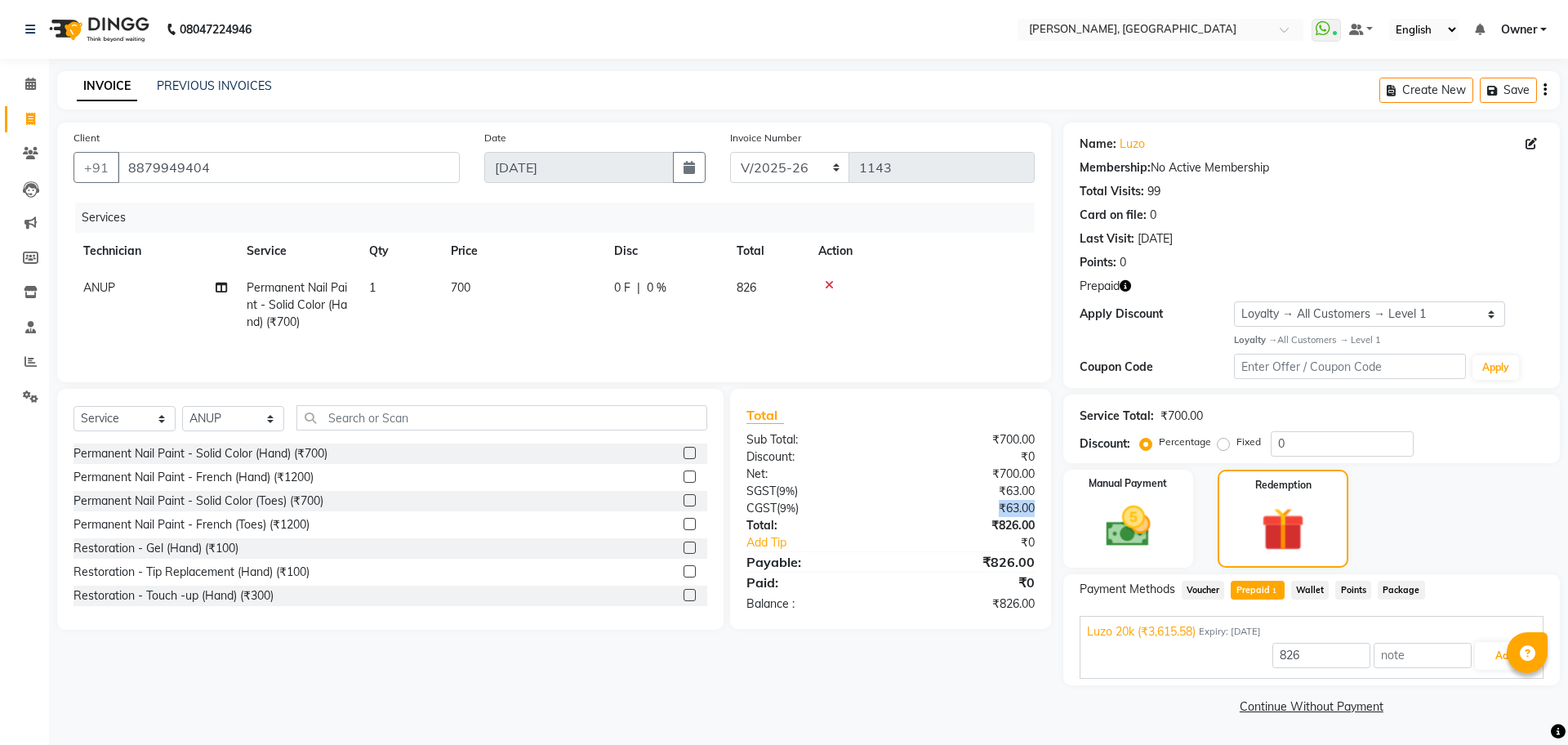
click at [1029, 503] on div "₹63.00" at bounding box center [968, 508] width 156 height 17
drag, startPoint x: 984, startPoint y: 598, endPoint x: 1038, endPoint y: 615, distance: 56.6
click at [1038, 613] on div "₹826.00" at bounding box center [968, 603] width 156 height 17
click at [1006, 500] on div "₹63.00" at bounding box center [968, 491] width 156 height 17
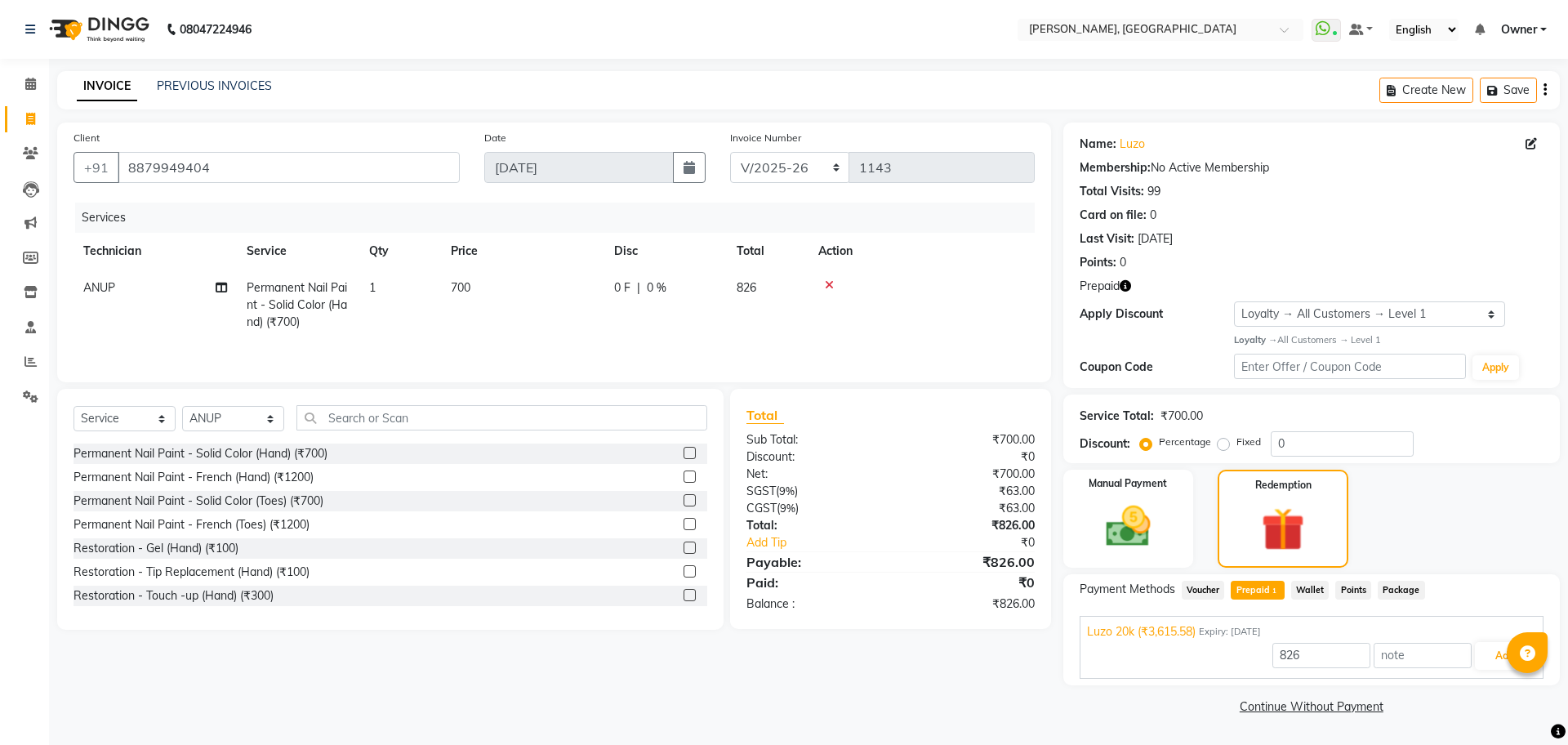
click at [1005, 512] on div "₹63.00" at bounding box center [968, 508] width 156 height 17
click at [1003, 505] on div "₹63.00" at bounding box center [968, 508] width 156 height 17
drag, startPoint x: 208, startPoint y: 176, endPoint x: 94, endPoint y: 184, distance: 114.3
click at [94, 184] on div "Client +91 8879949404" at bounding box center [267, 163] width 410 height 67
drag, startPoint x: 998, startPoint y: 603, endPoint x: 1041, endPoint y: 608, distance: 43.3
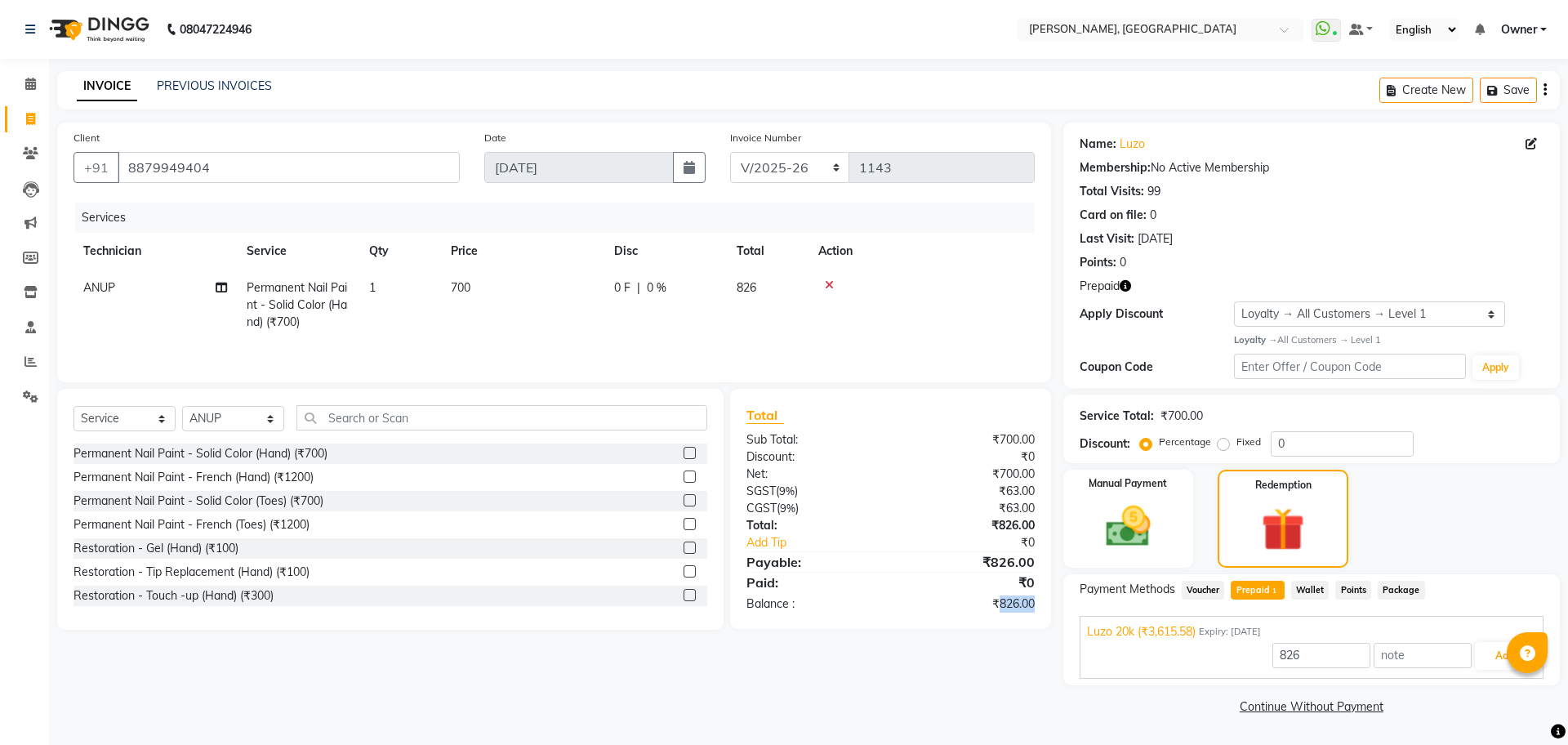
click at [1041, 608] on div "₹826.00" at bounding box center [968, 603] width 156 height 17
click at [33, 85] on icon at bounding box center [31, 84] width 11 height 12
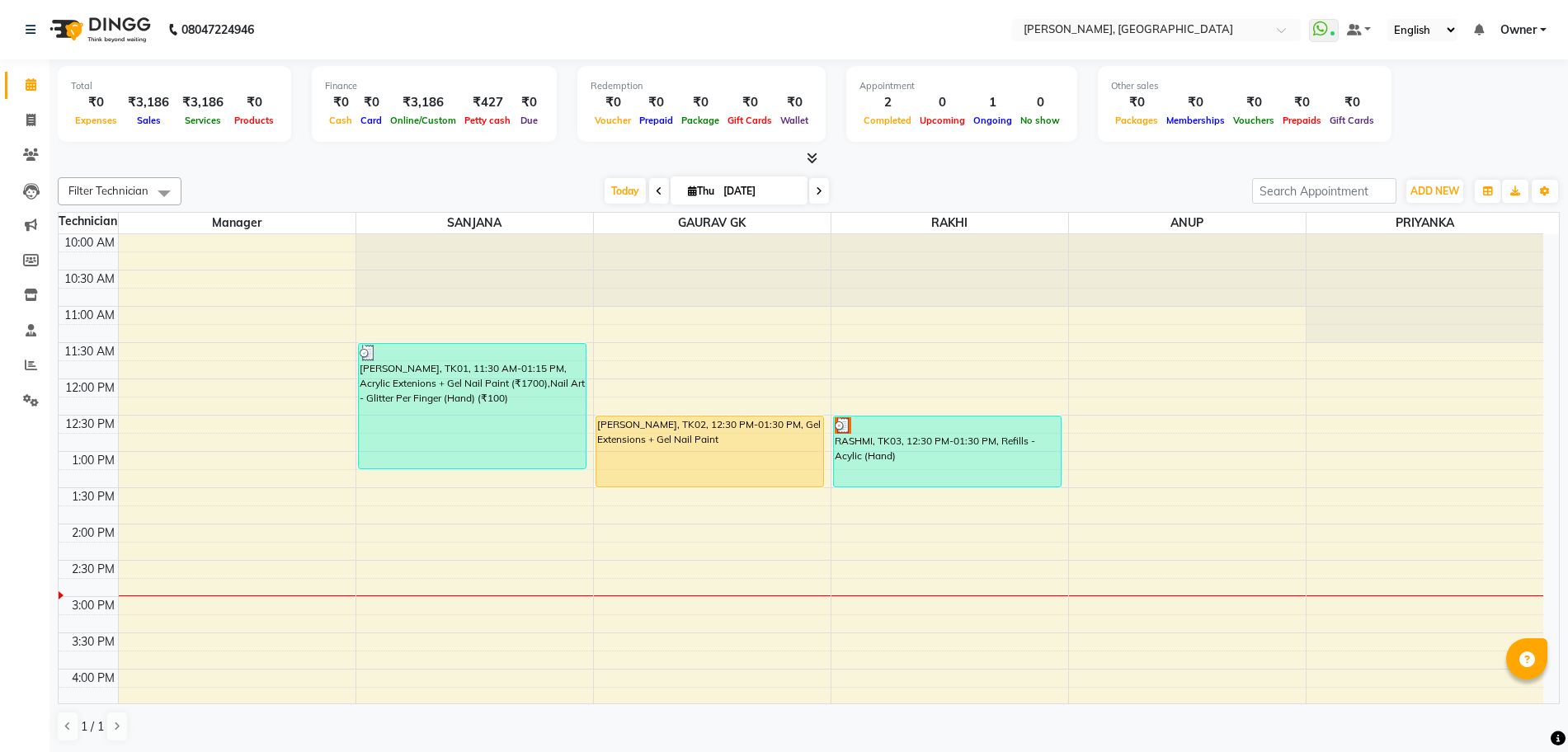
click at [30, 133] on li "Invoice" at bounding box center [25, 121] width 50 height 36
click at [28, 112] on span at bounding box center [31, 120] width 28 height 19
select select "service"
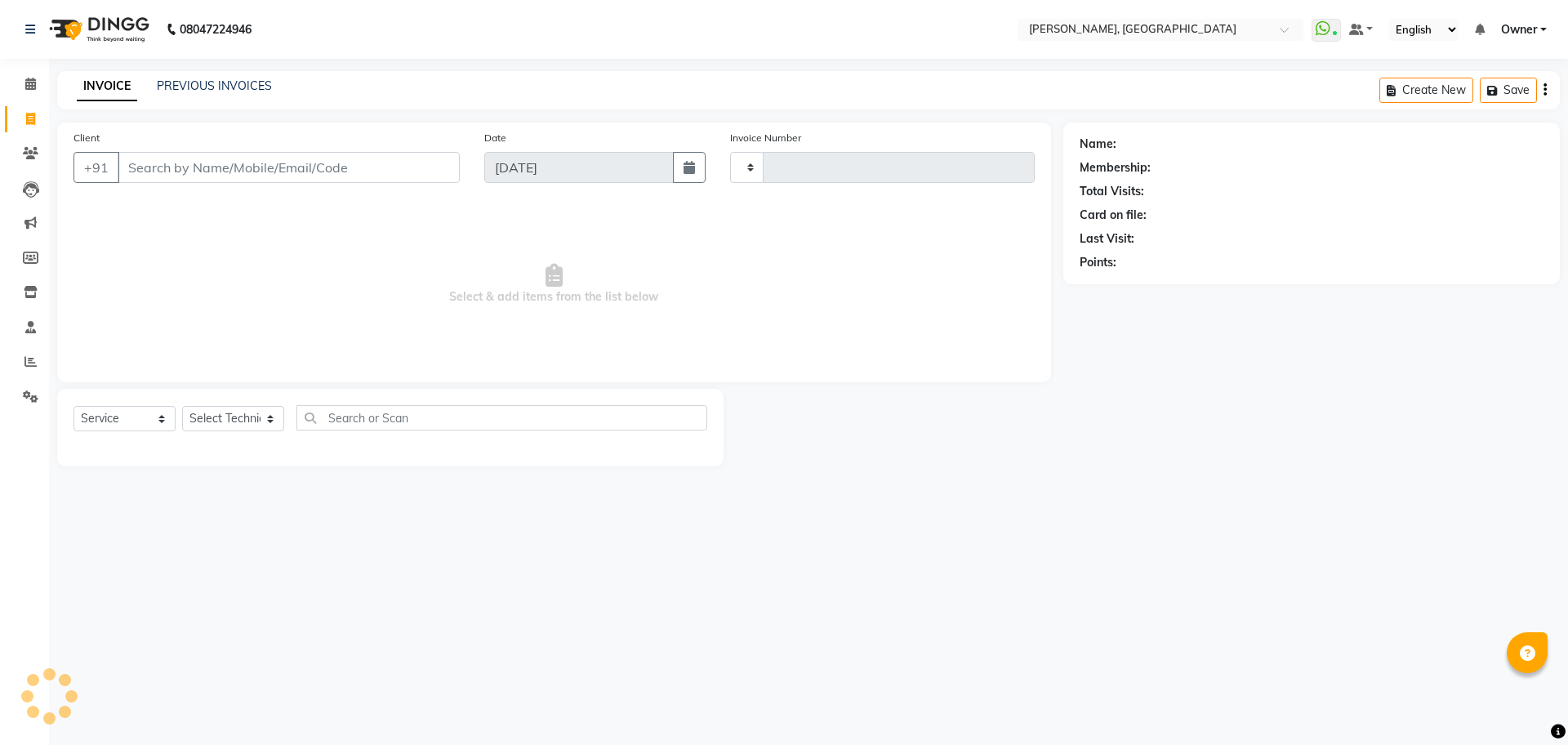
type input "1143"
select select "7674"
click at [171, 79] on link "PREVIOUS INVOICES" at bounding box center [214, 85] width 115 height 15
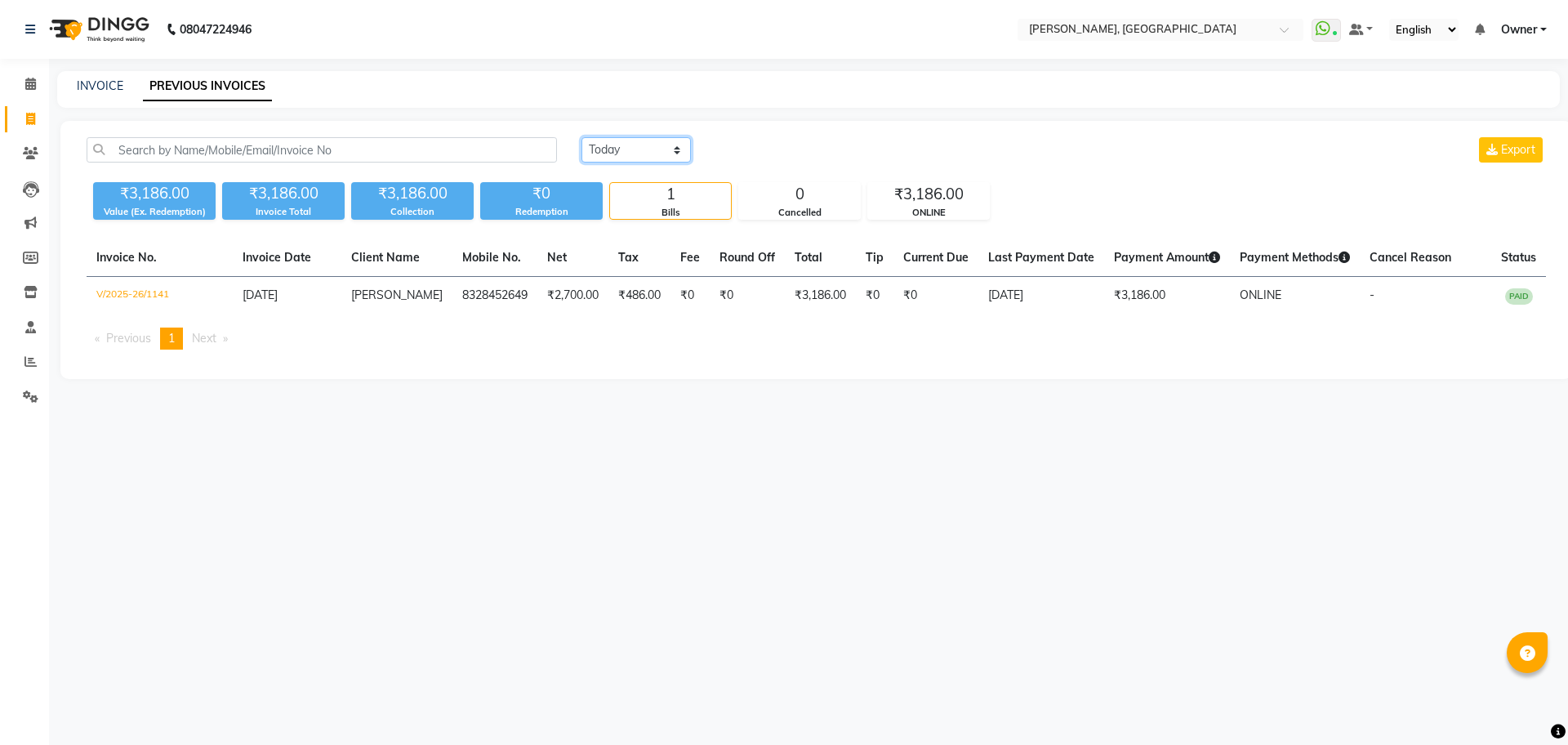
click at [655, 156] on select "Today Yesterday Custom Range" at bounding box center [636, 150] width 109 height 26
select select "range"
click at [581, 137] on select "Today Yesterday Custom Range" at bounding box center [636, 150] width 109 height 26
click at [782, 154] on input "[DATE]" at bounding box center [769, 151] width 114 height 23
select select "9"
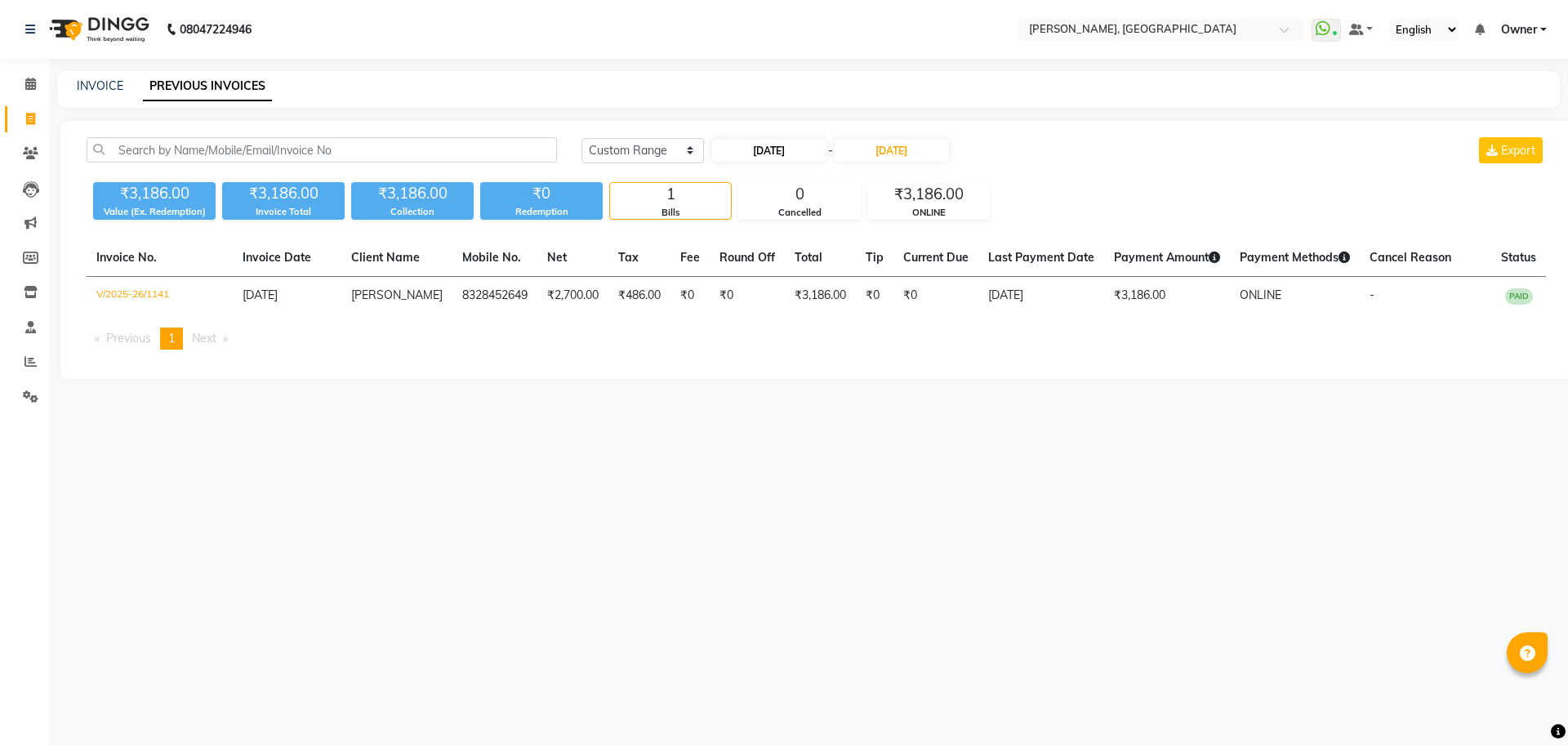
select select "2025"
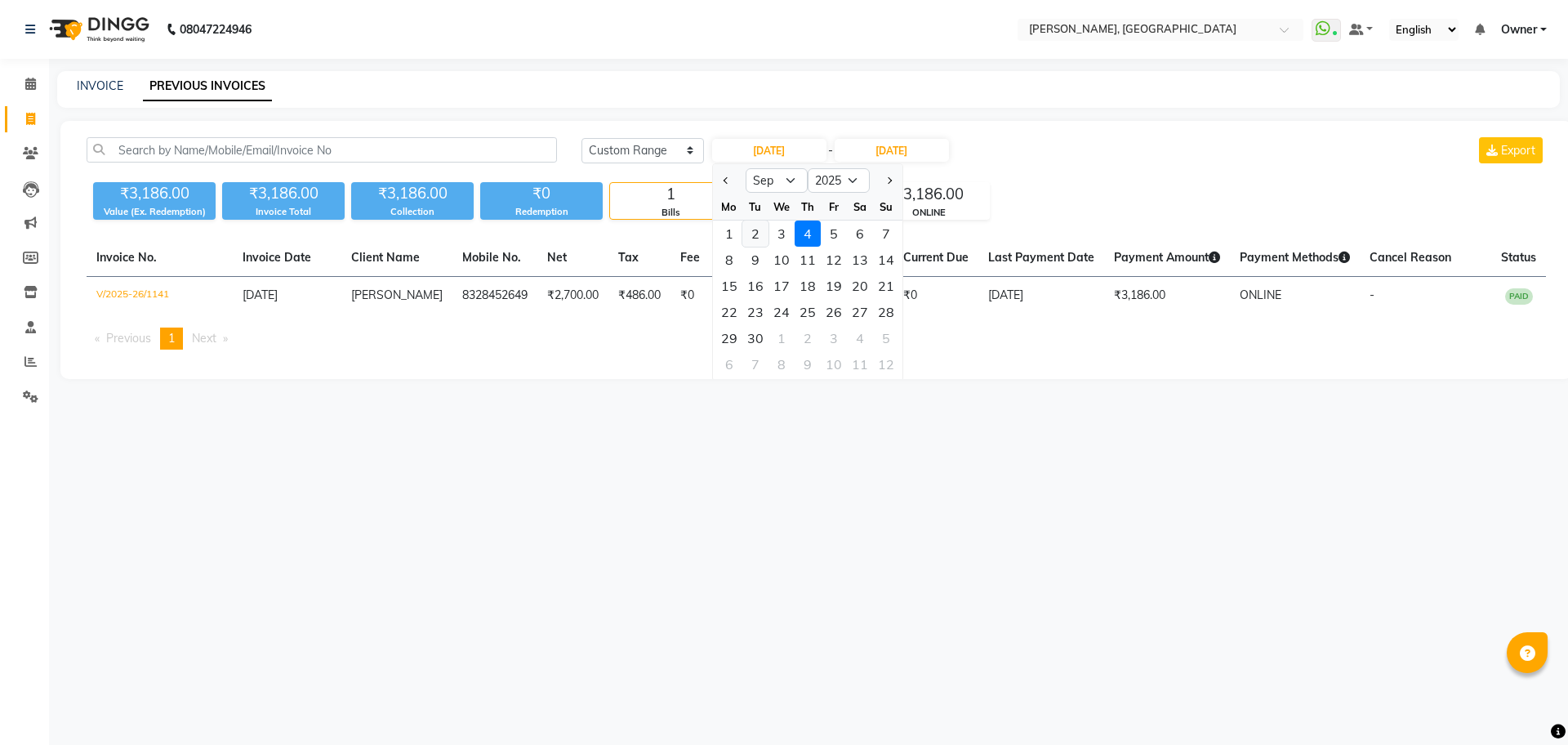
click at [757, 232] on div "2" at bounding box center [755, 233] width 26 height 26
type input "02-09-2025"
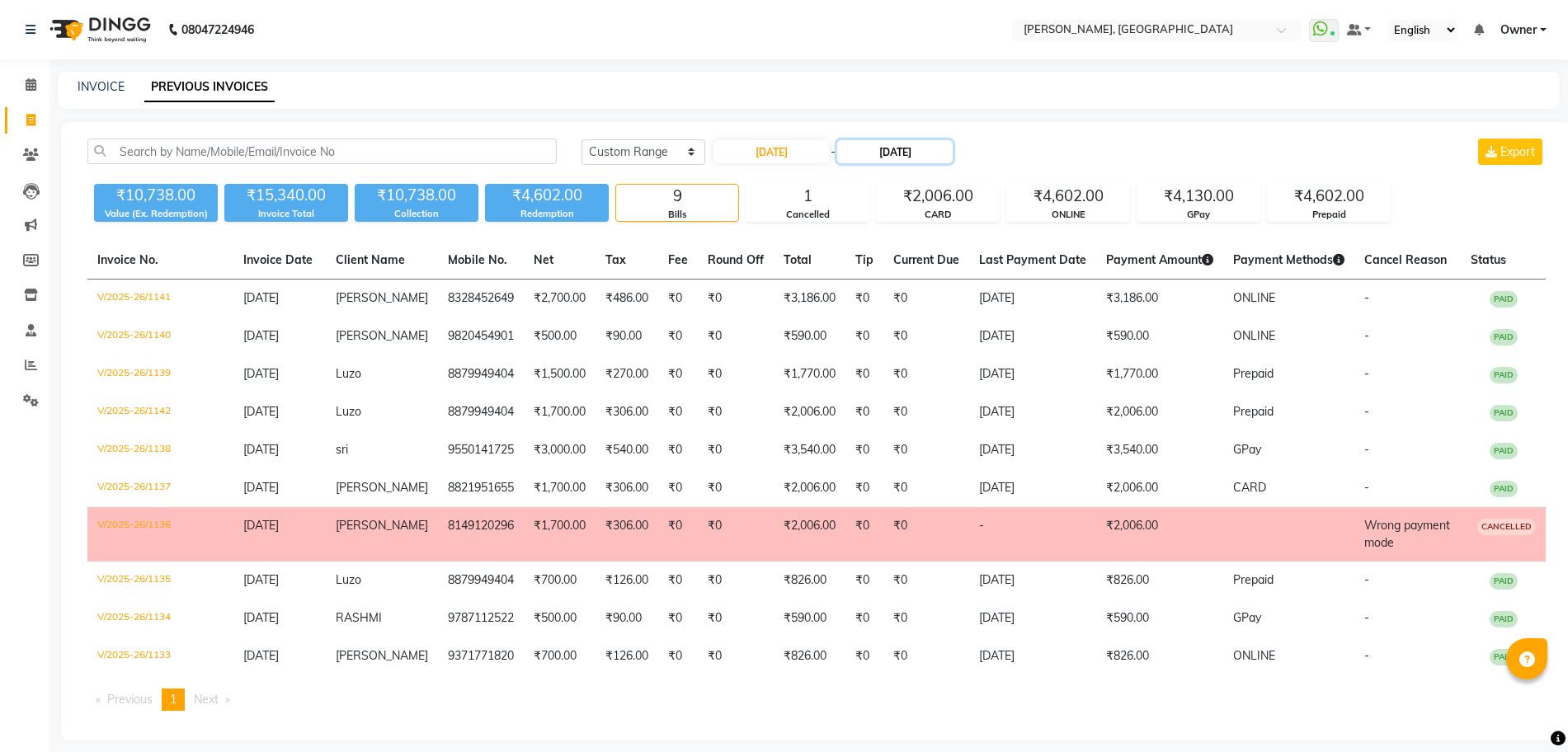
click at [892, 161] on input "[DATE]" at bounding box center [895, 152] width 116 height 23
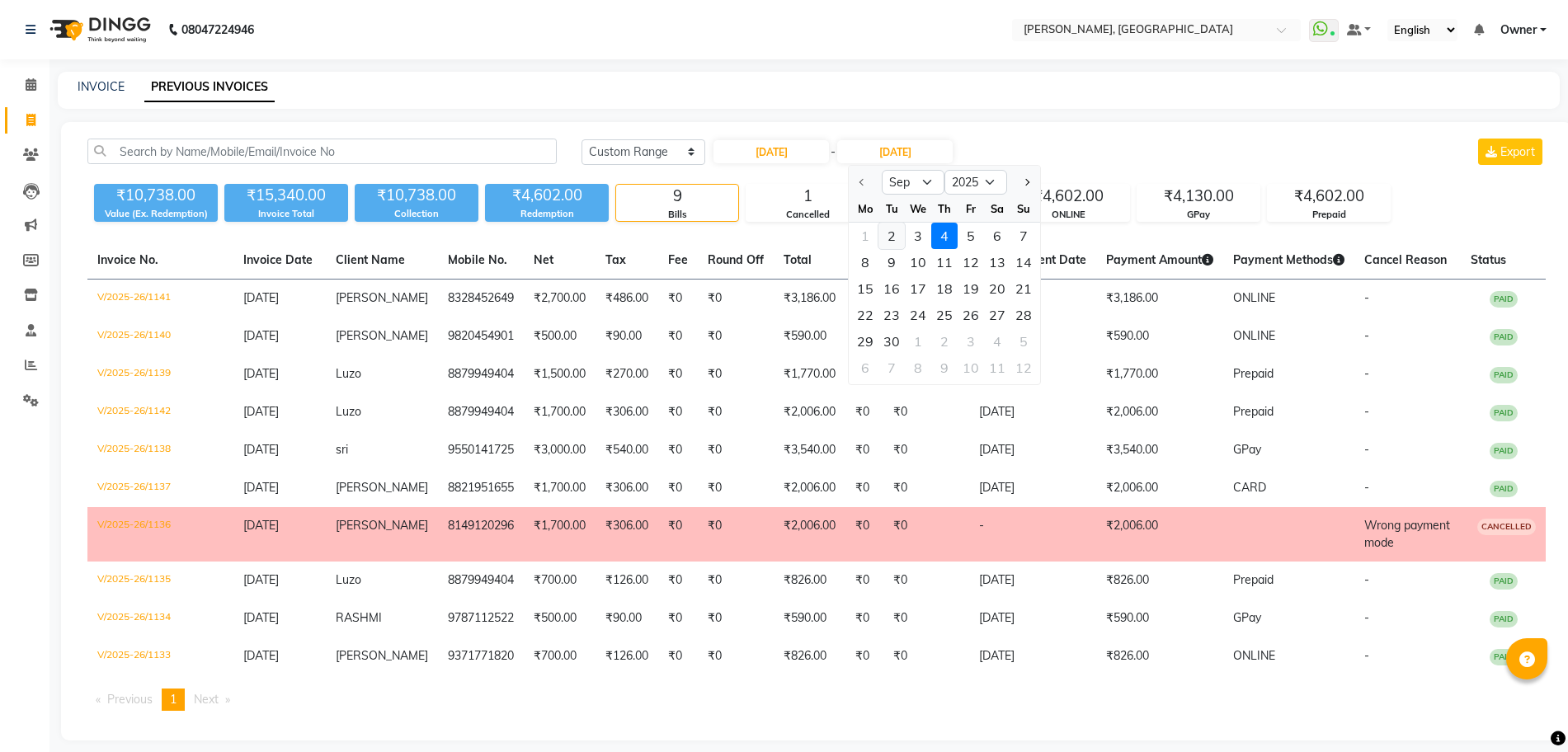
click at [890, 234] on div "2" at bounding box center [892, 236] width 27 height 27
type input "02-09-2025"
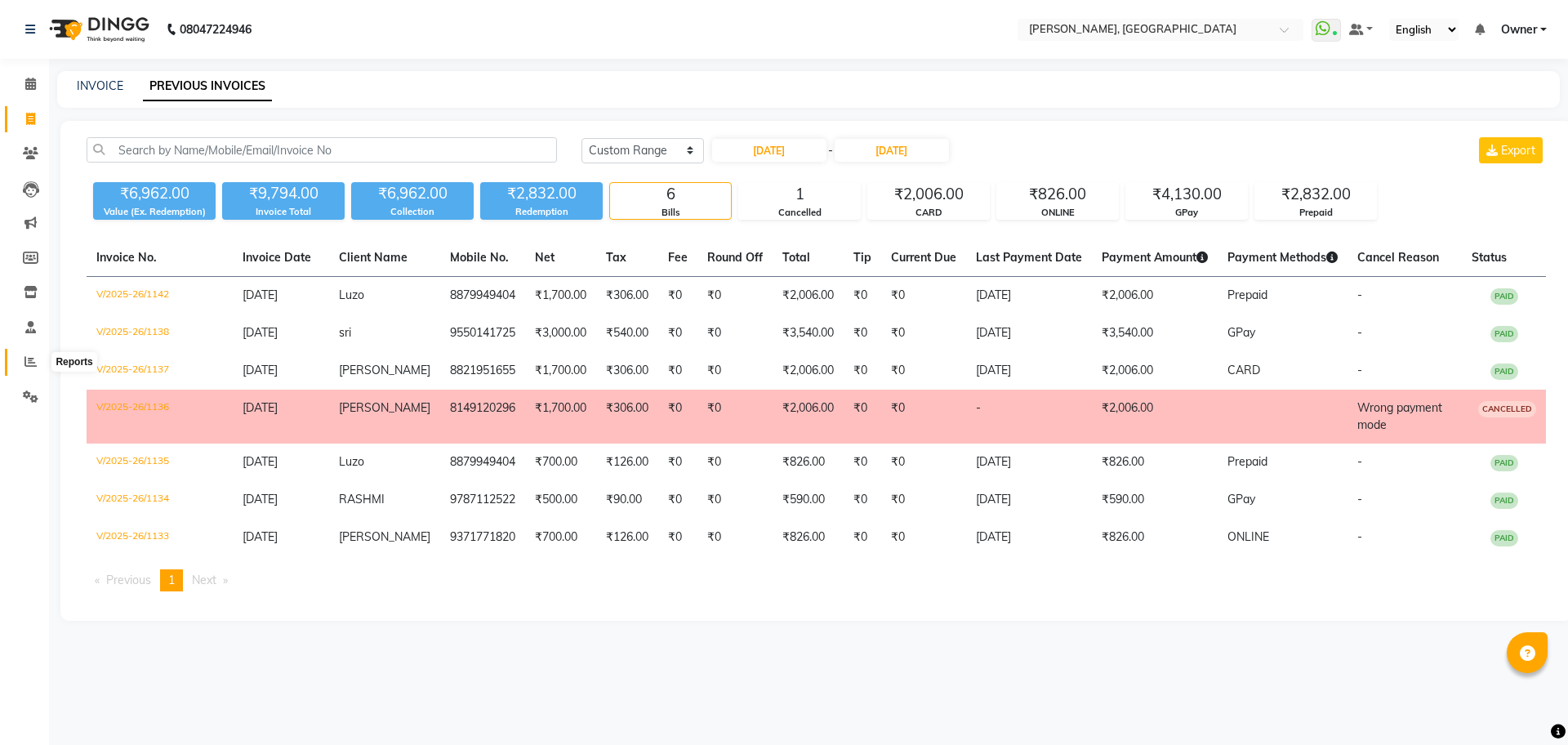
click at [29, 368] on span at bounding box center [31, 362] width 28 height 18
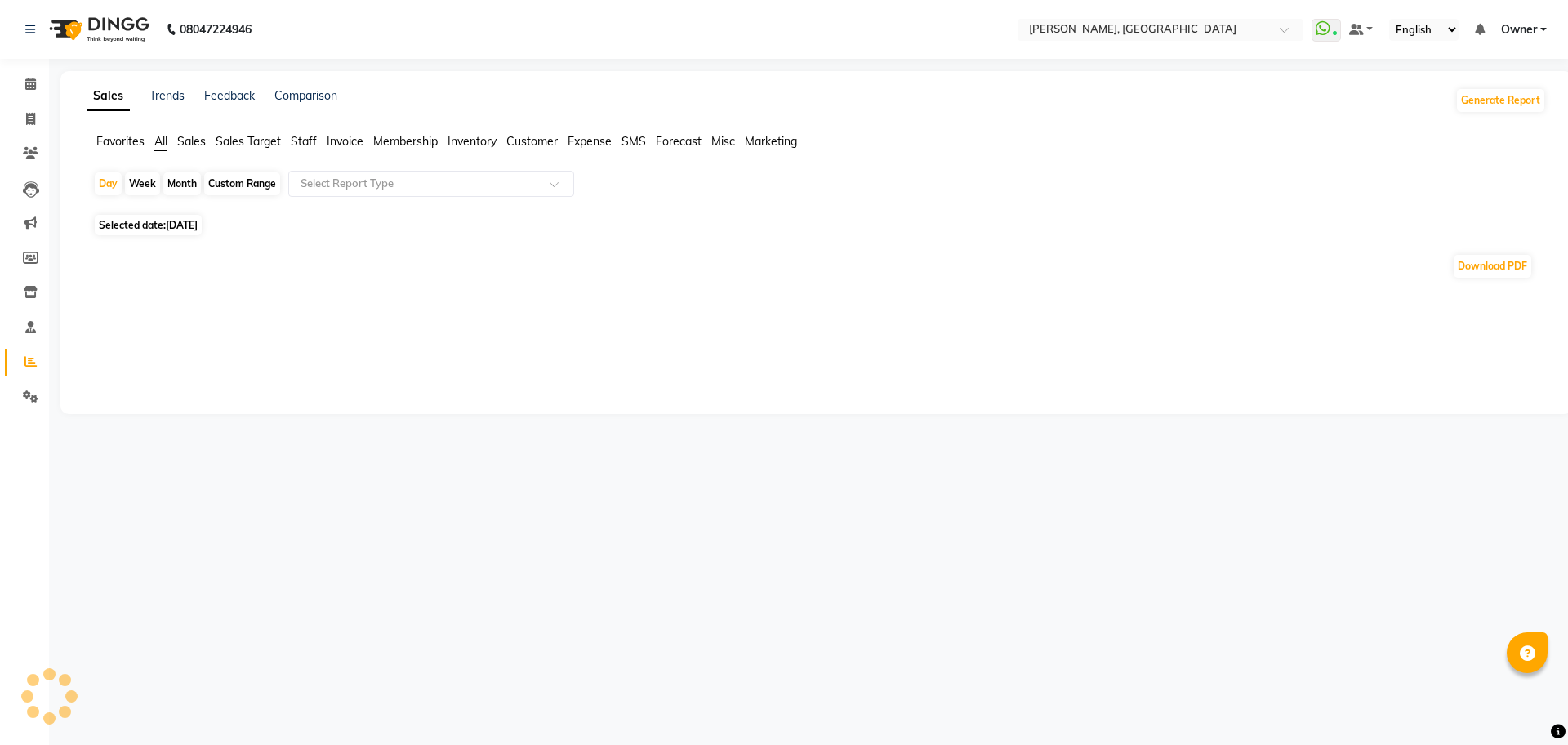
click at [190, 134] on span "Sales" at bounding box center [191, 141] width 28 height 15
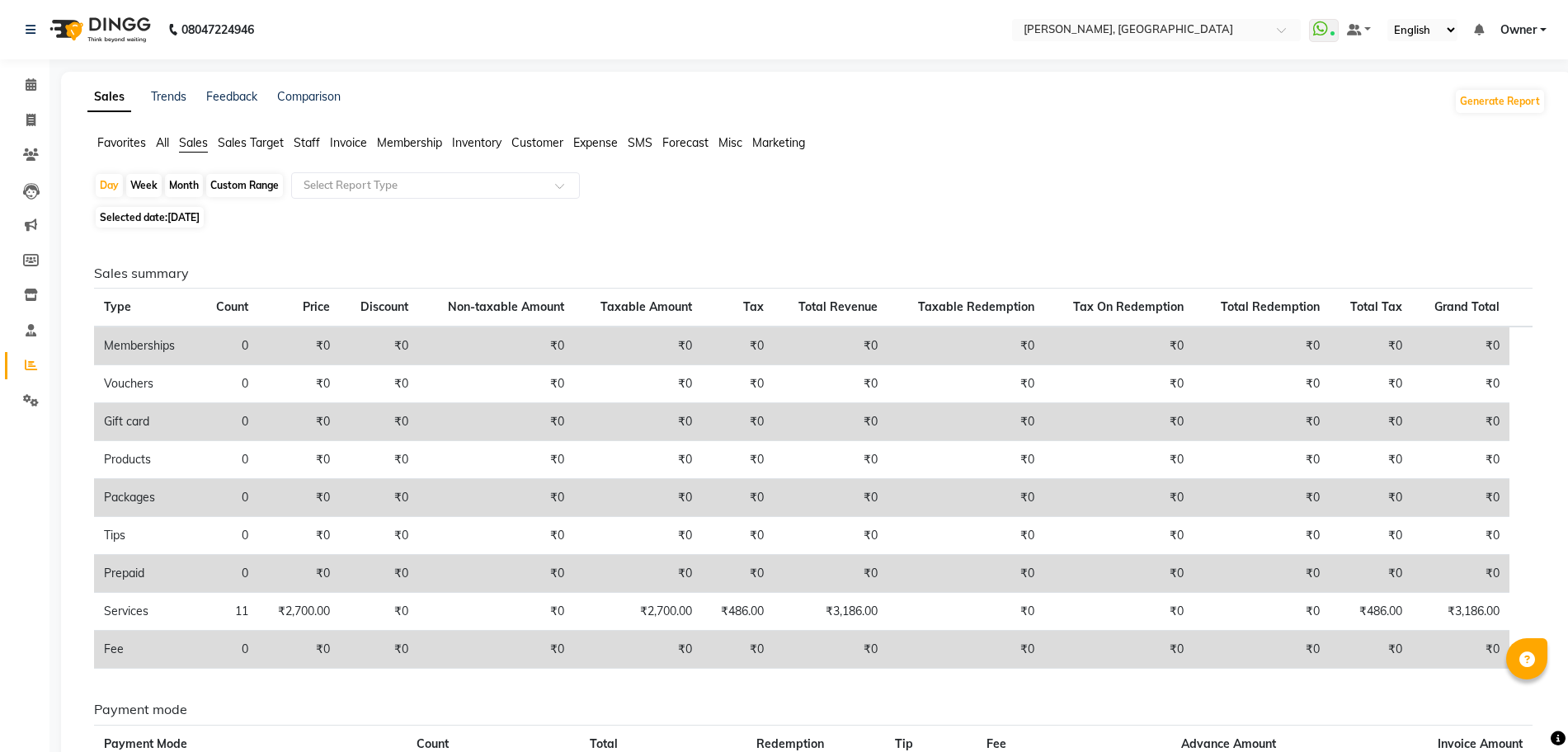
click at [169, 142] on span "All" at bounding box center [162, 142] width 13 height 15
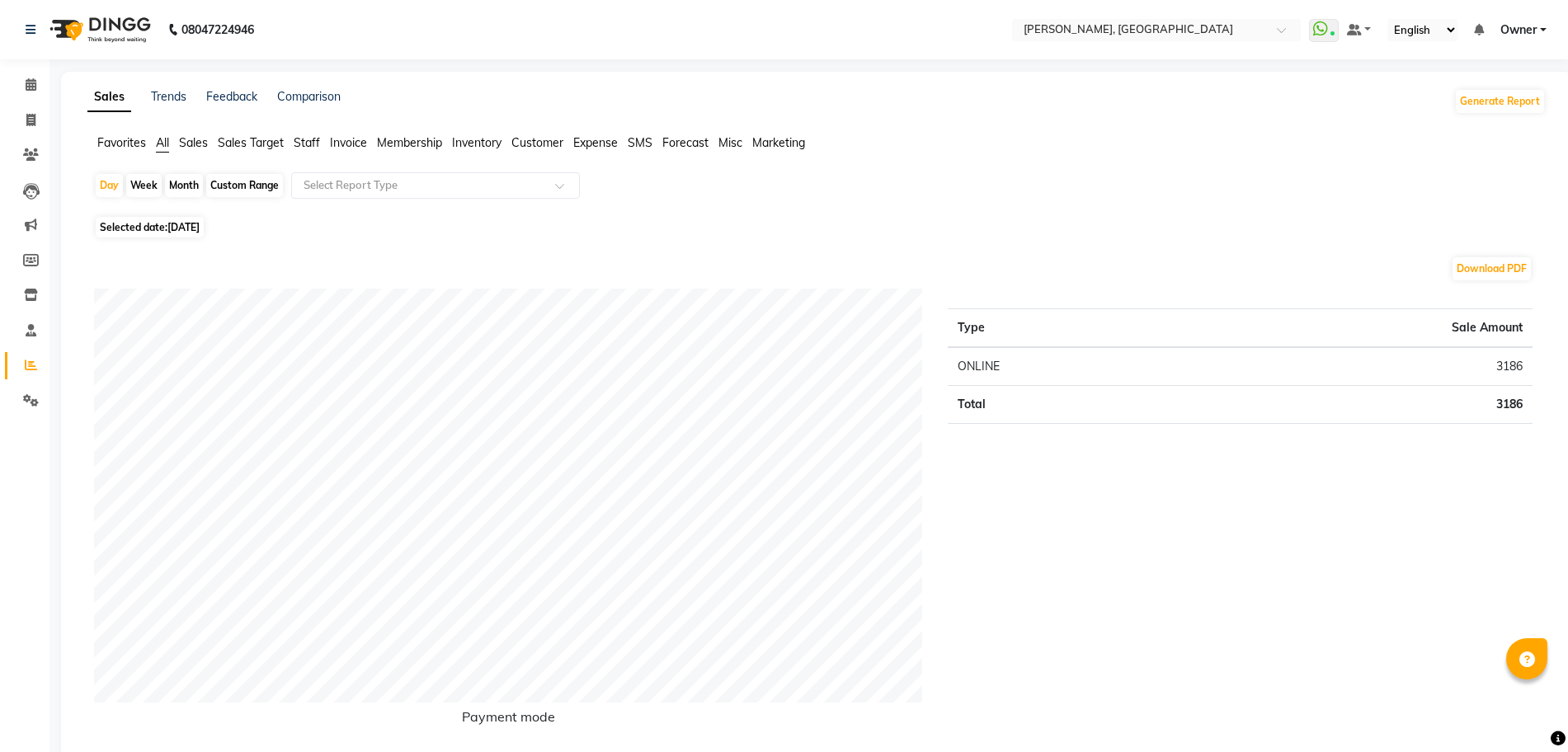
click at [189, 220] on span "Selected date: 04-09-2025" at bounding box center [149, 227] width 108 height 20
select select "9"
select select "2025"
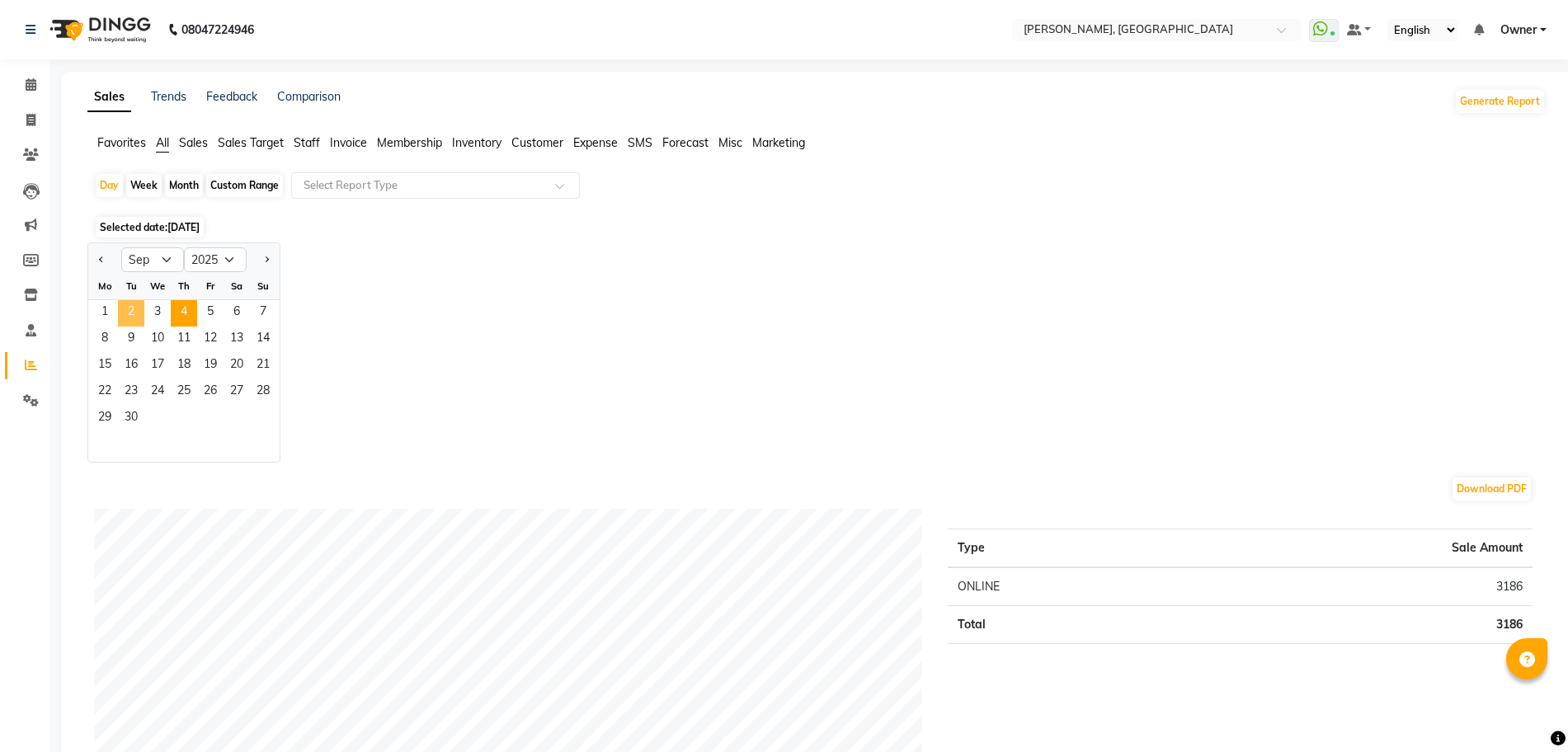
click at [136, 319] on span "2" at bounding box center [132, 314] width 27 height 27
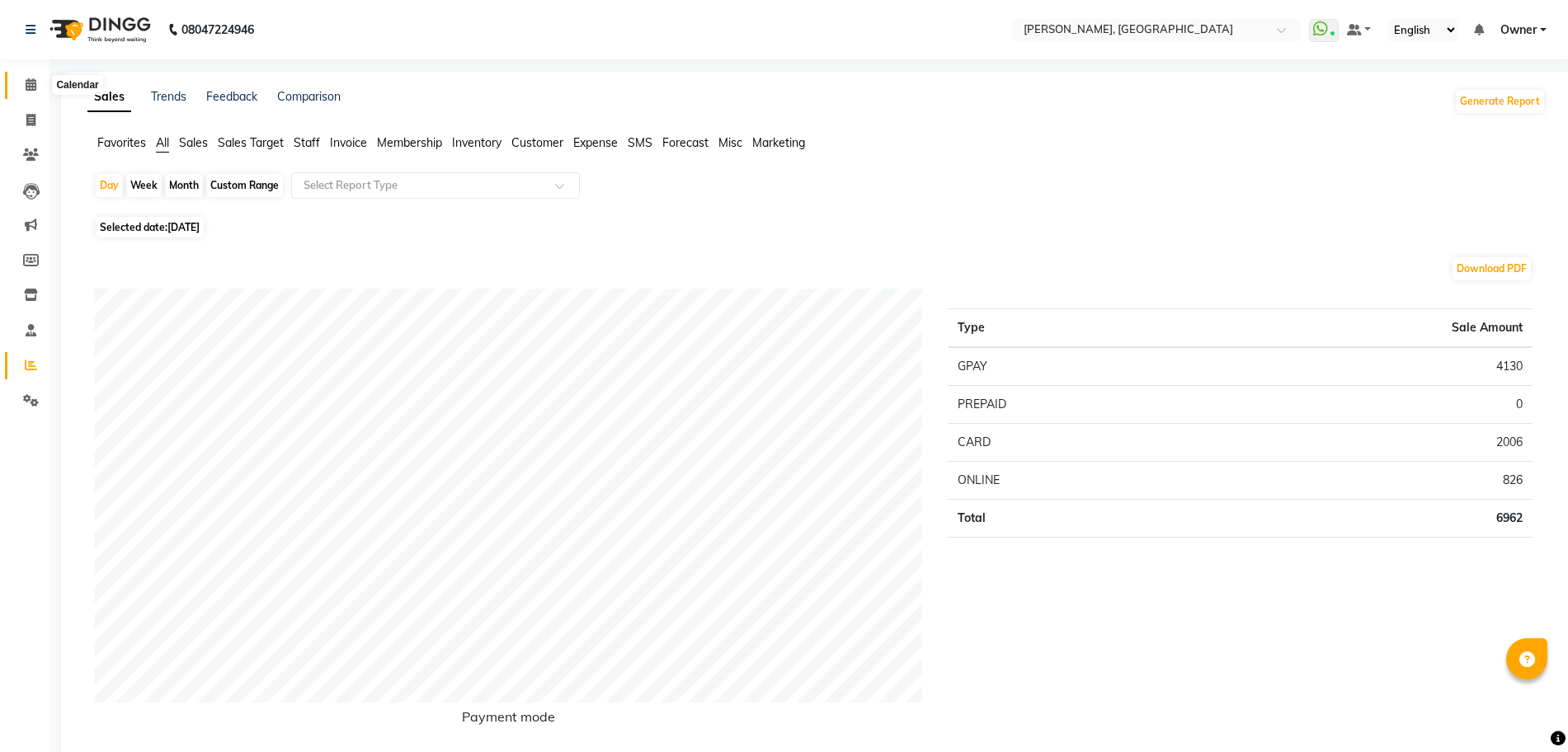
drag, startPoint x: 35, startPoint y: 88, endPoint x: 44, endPoint y: 87, distance: 9.1
click at [35, 87] on icon at bounding box center [31, 84] width 11 height 12
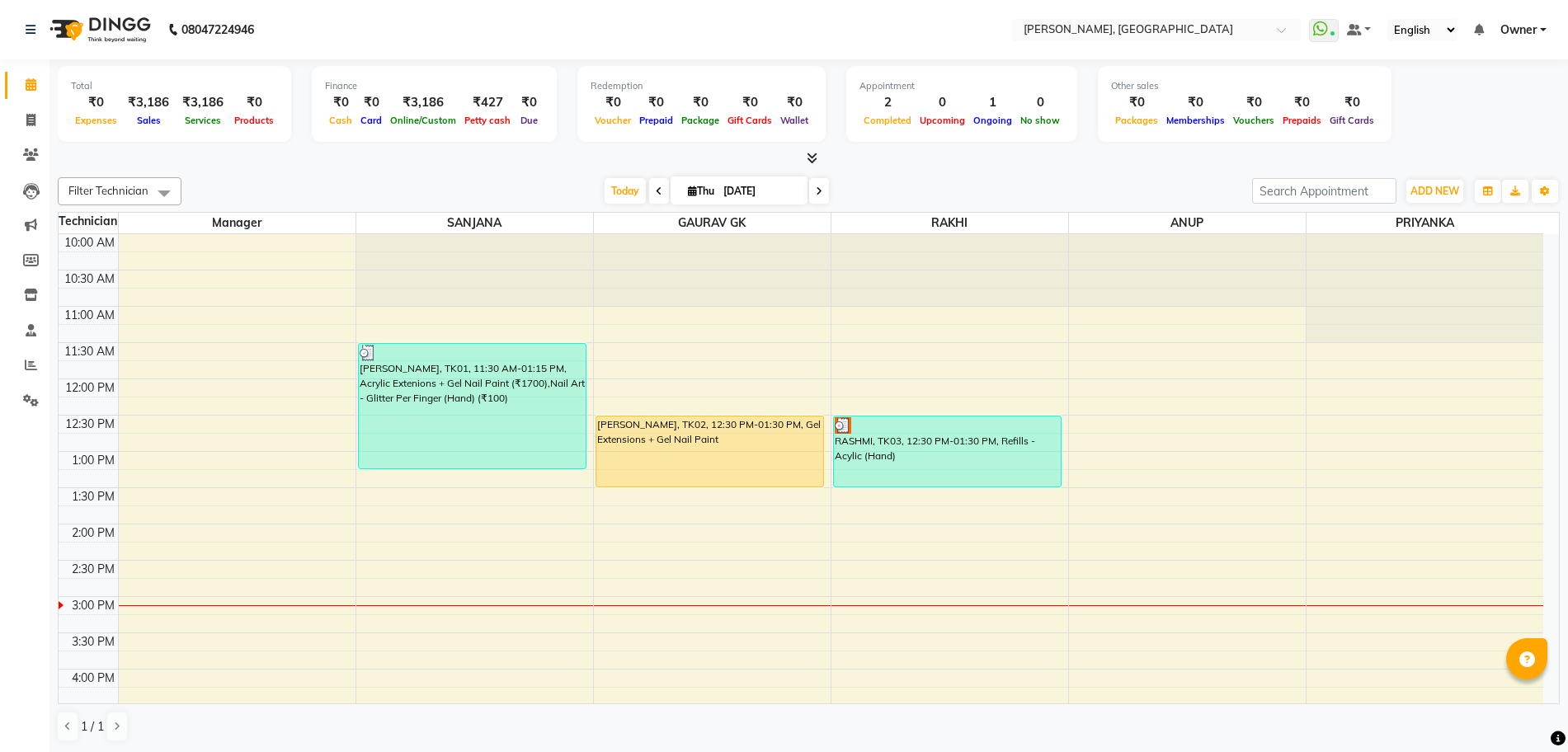
click at [813, 152] on icon at bounding box center [812, 158] width 11 height 12
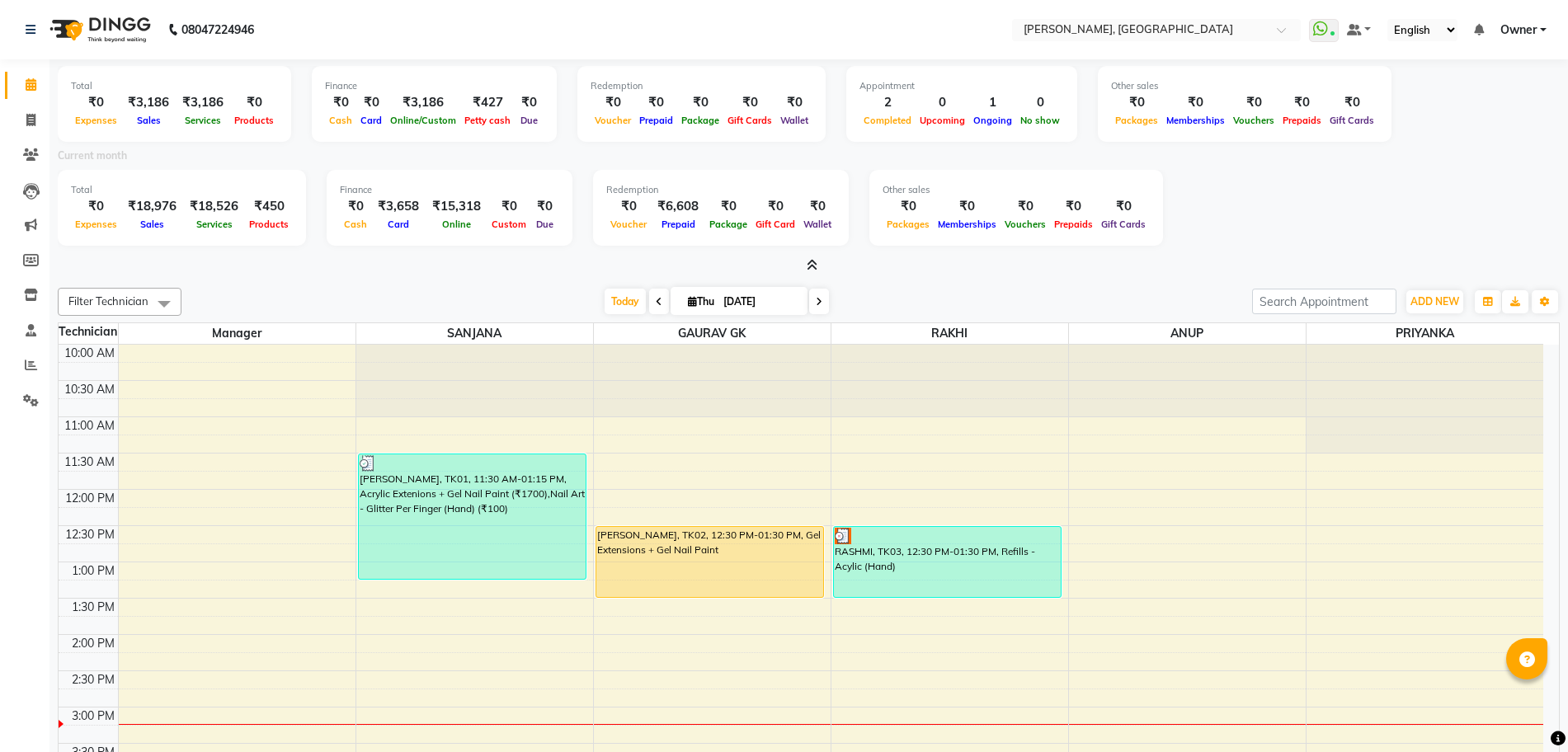
click at [812, 265] on icon at bounding box center [812, 265] width 11 height 12
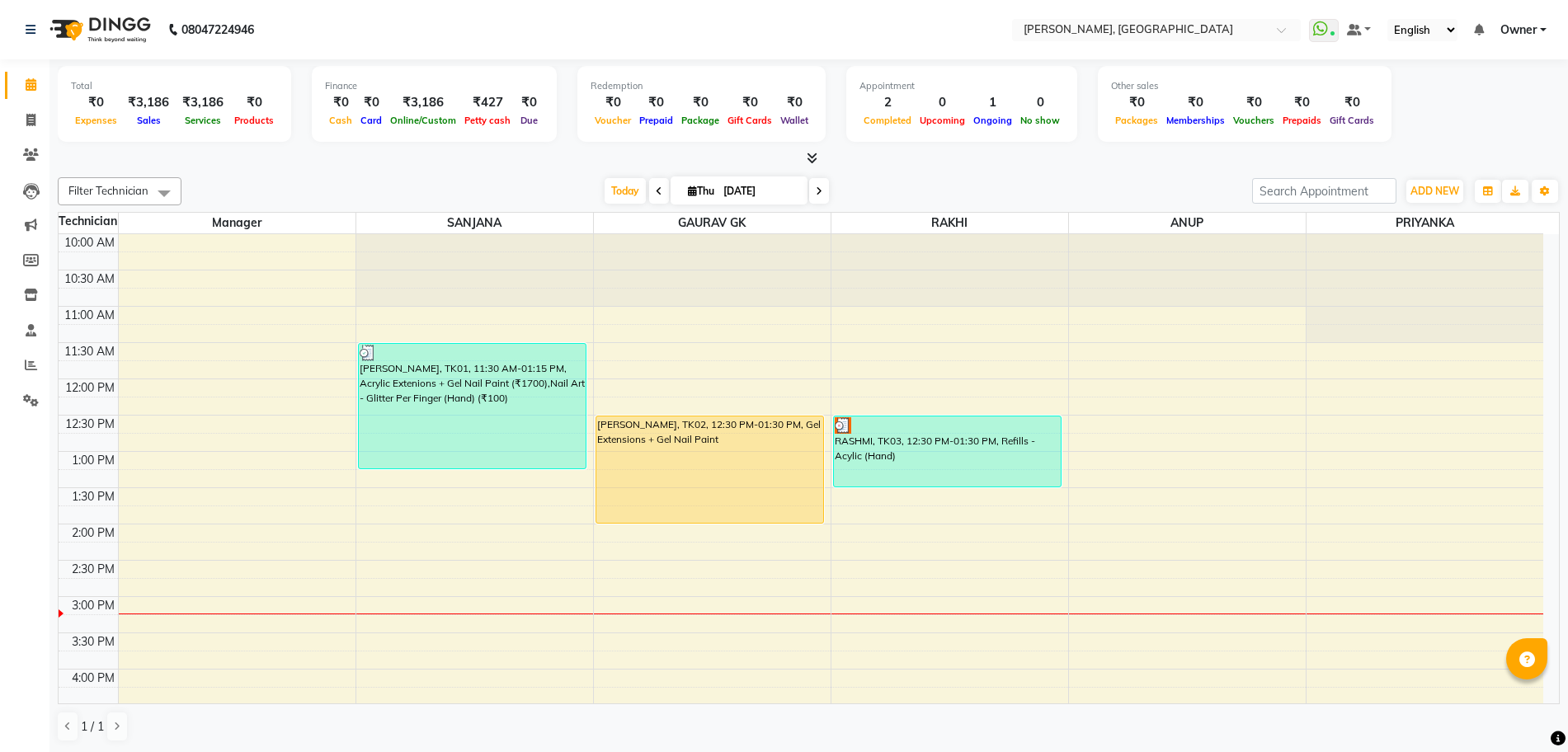
drag, startPoint x: 739, startPoint y: 486, endPoint x: 740, endPoint y: 515, distance: 29.0
click at [740, 515] on div "SAGARIKA, TK02, 12:30 PM-01:30 PM, Gel Extensions + Gel Nail Paint SAGARIKA, TK…" at bounding box center [712, 668] width 237 height 869
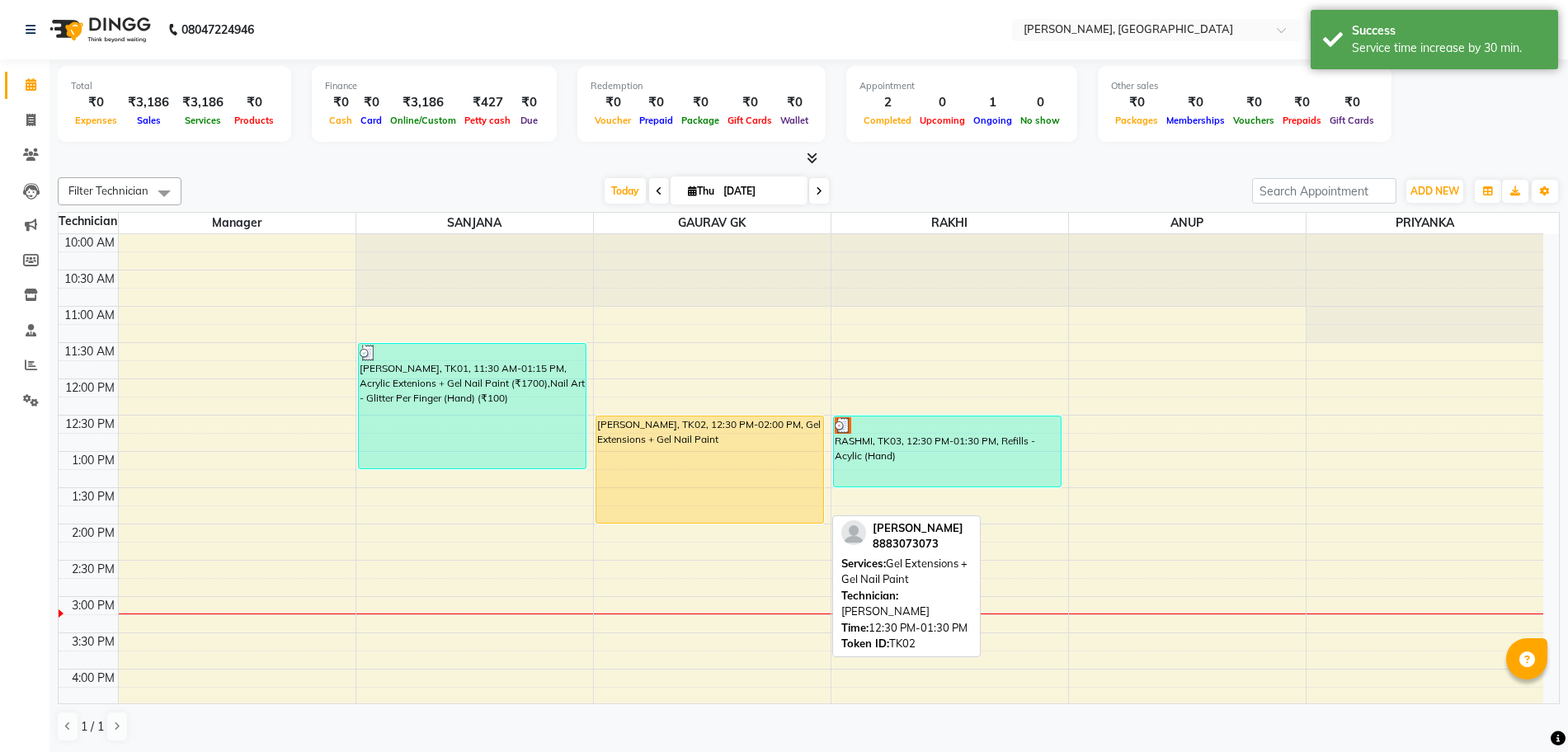
click at [747, 465] on div "SAGARIKA, TK02, 12:30 PM-02:00 PM, Gel Extensions + Gel Nail Paint" at bounding box center [711, 469] width 228 height 107
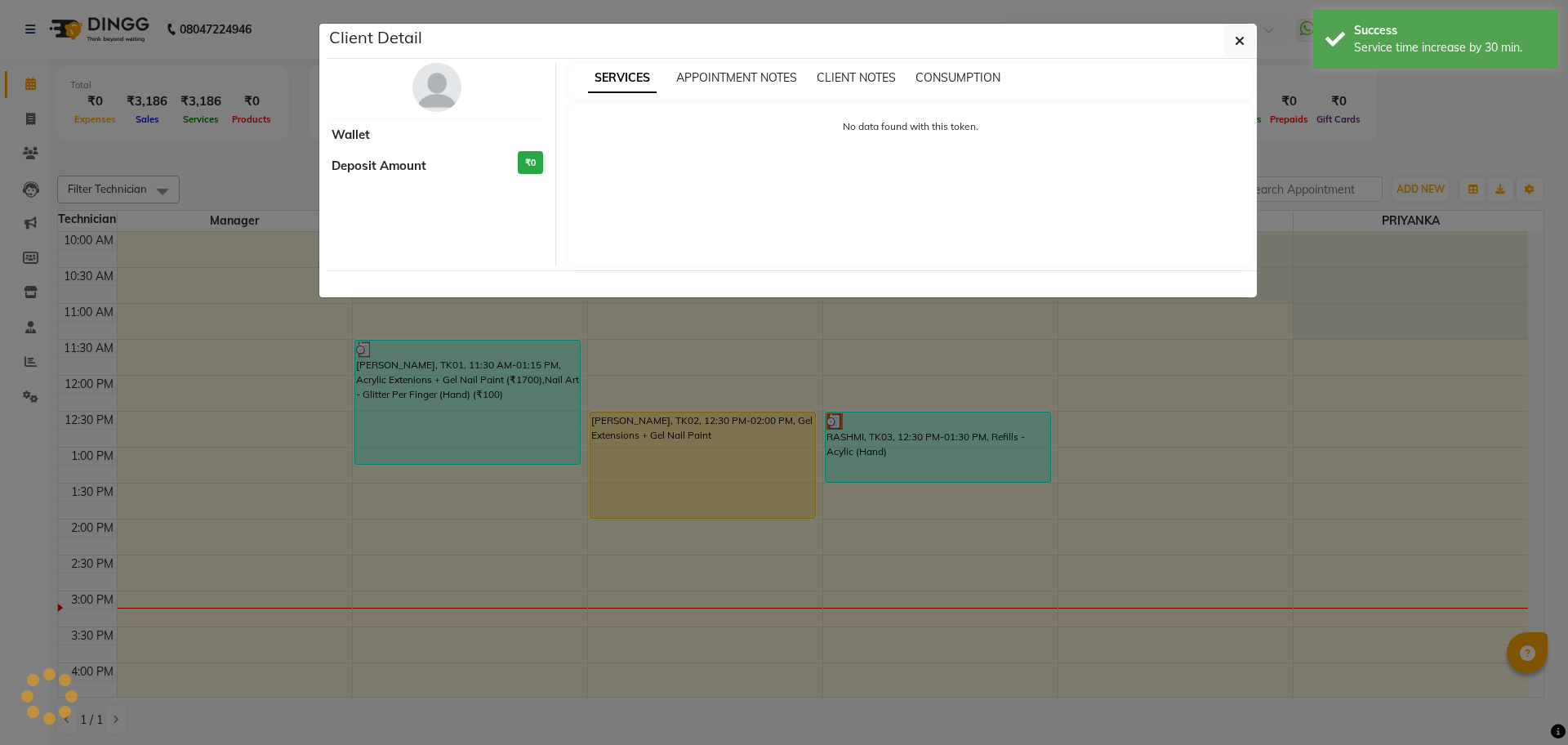
select select "1"
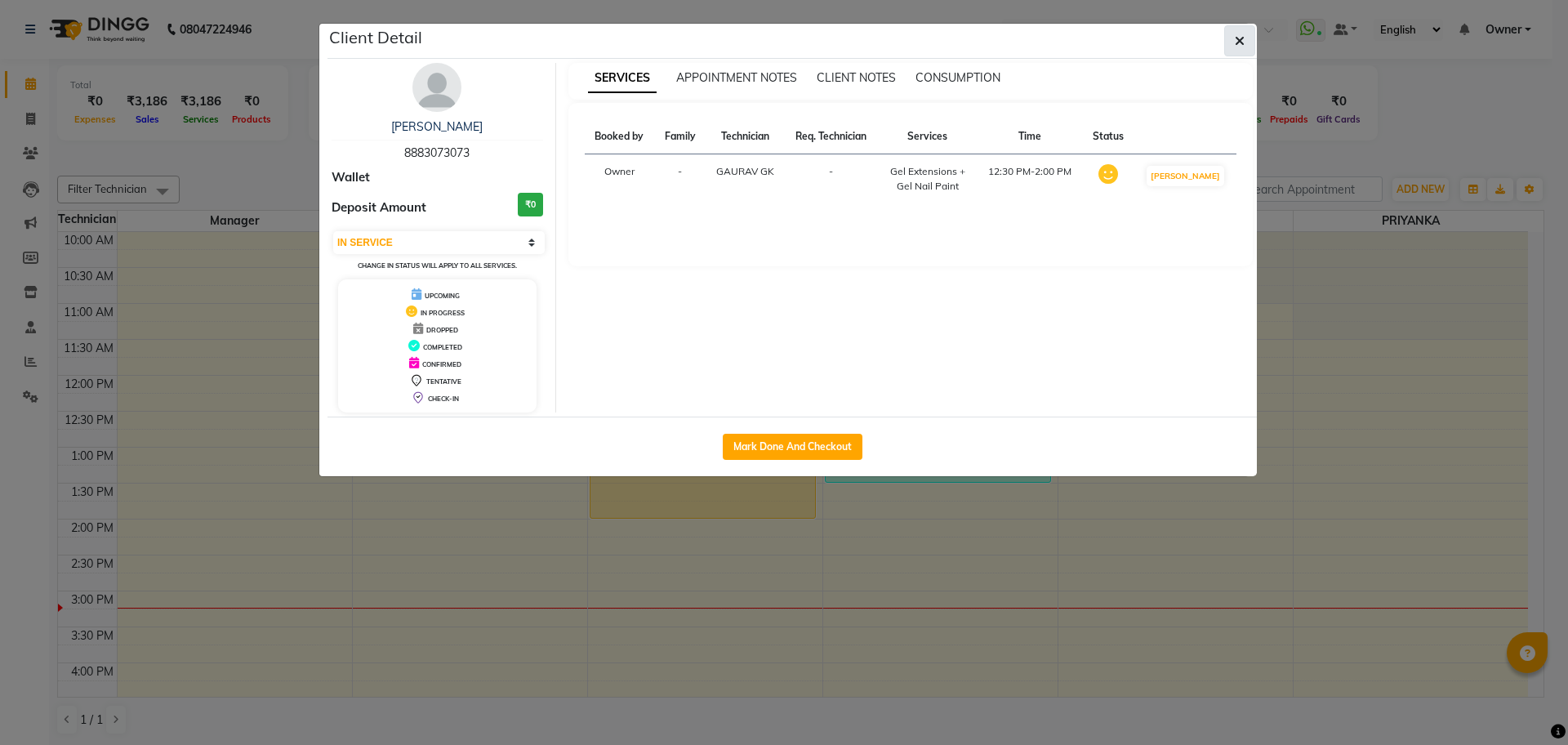
click at [1240, 38] on icon "button" at bounding box center [1239, 41] width 10 height 13
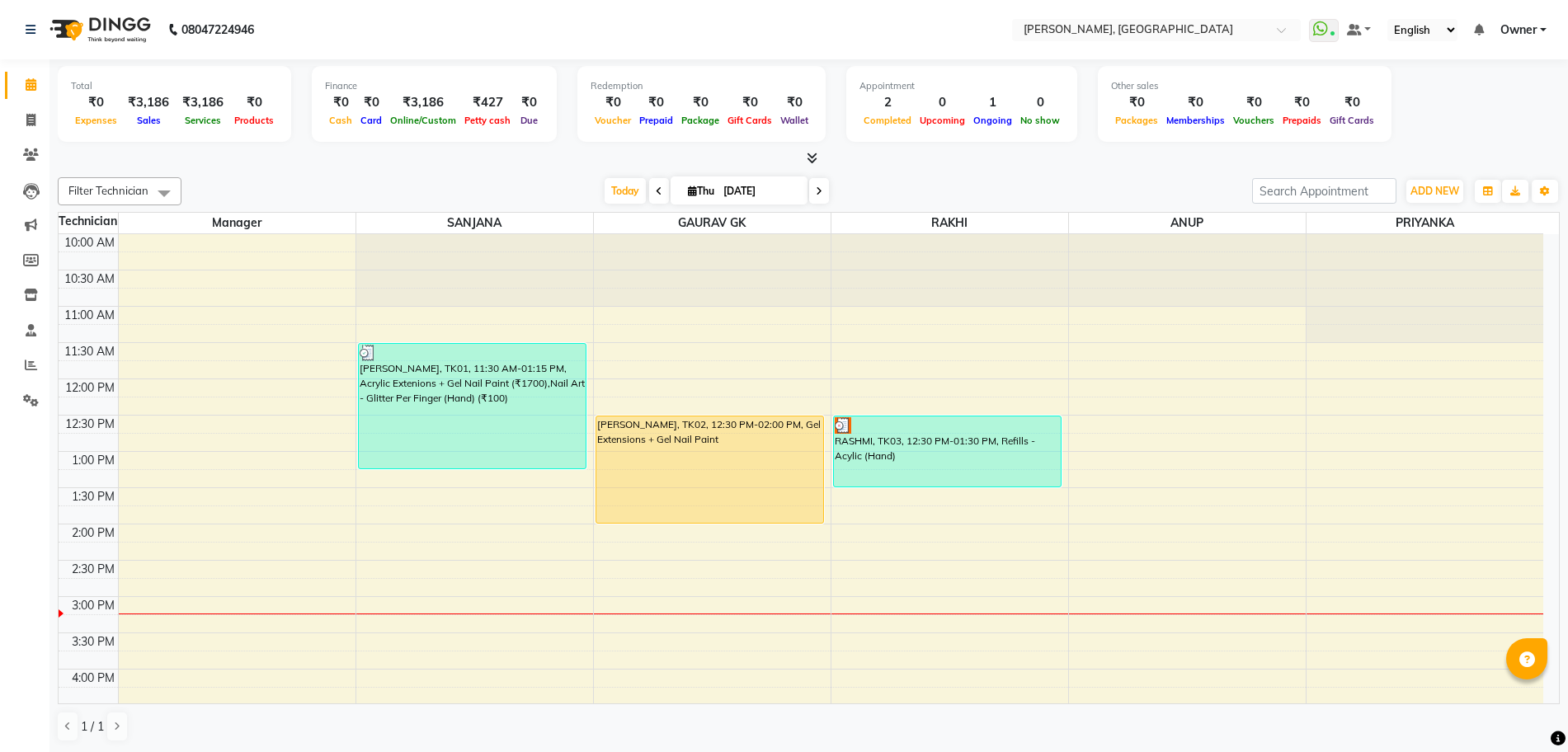
click at [1133, 428] on div "10:00 AM 10:30 AM 11:00 AM 11:30 AM 12:00 PM 12:30 PM 1:00 PM 1:30 PM 2:00 PM 2…" at bounding box center [800, 668] width 1484 height 869
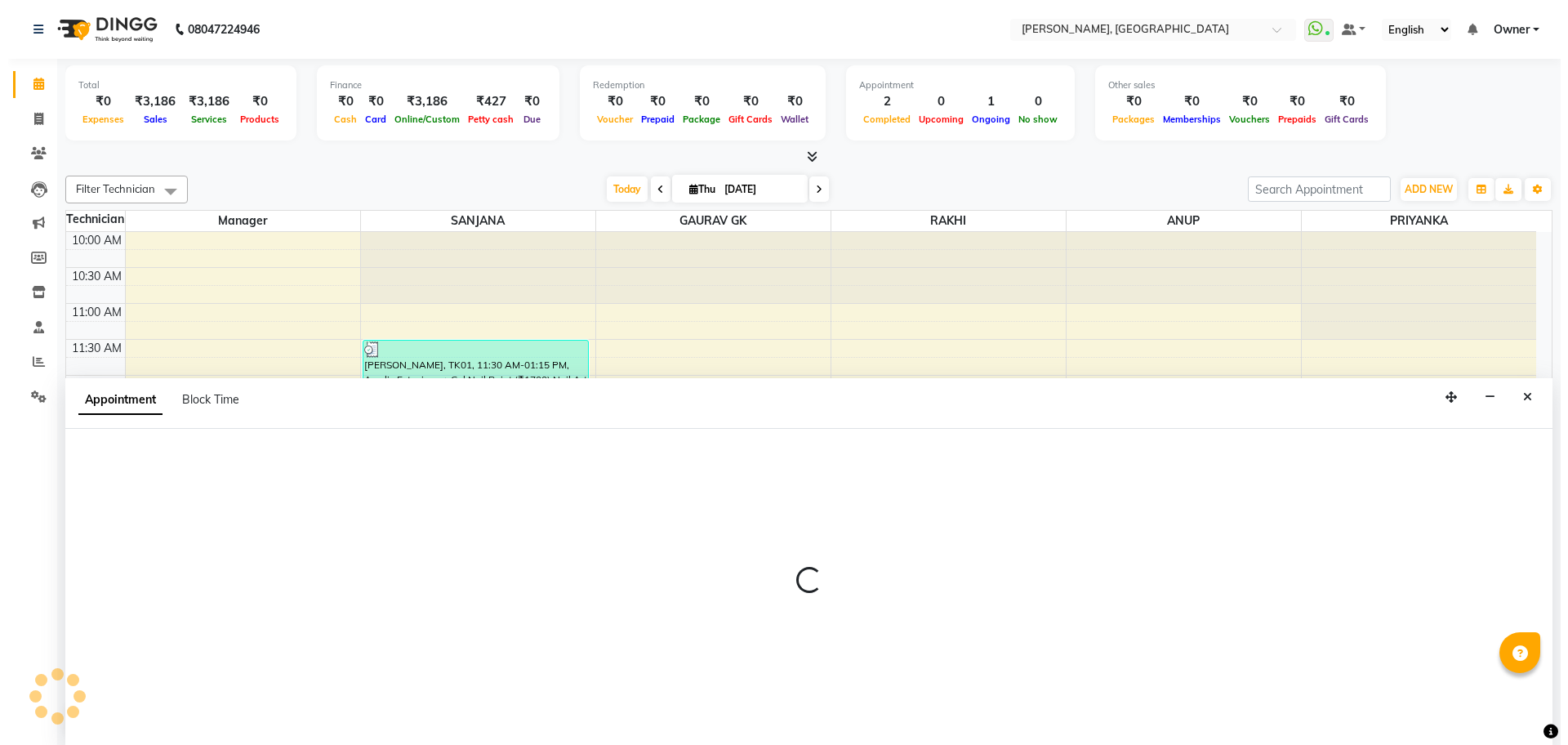
scroll to position [1, 0]
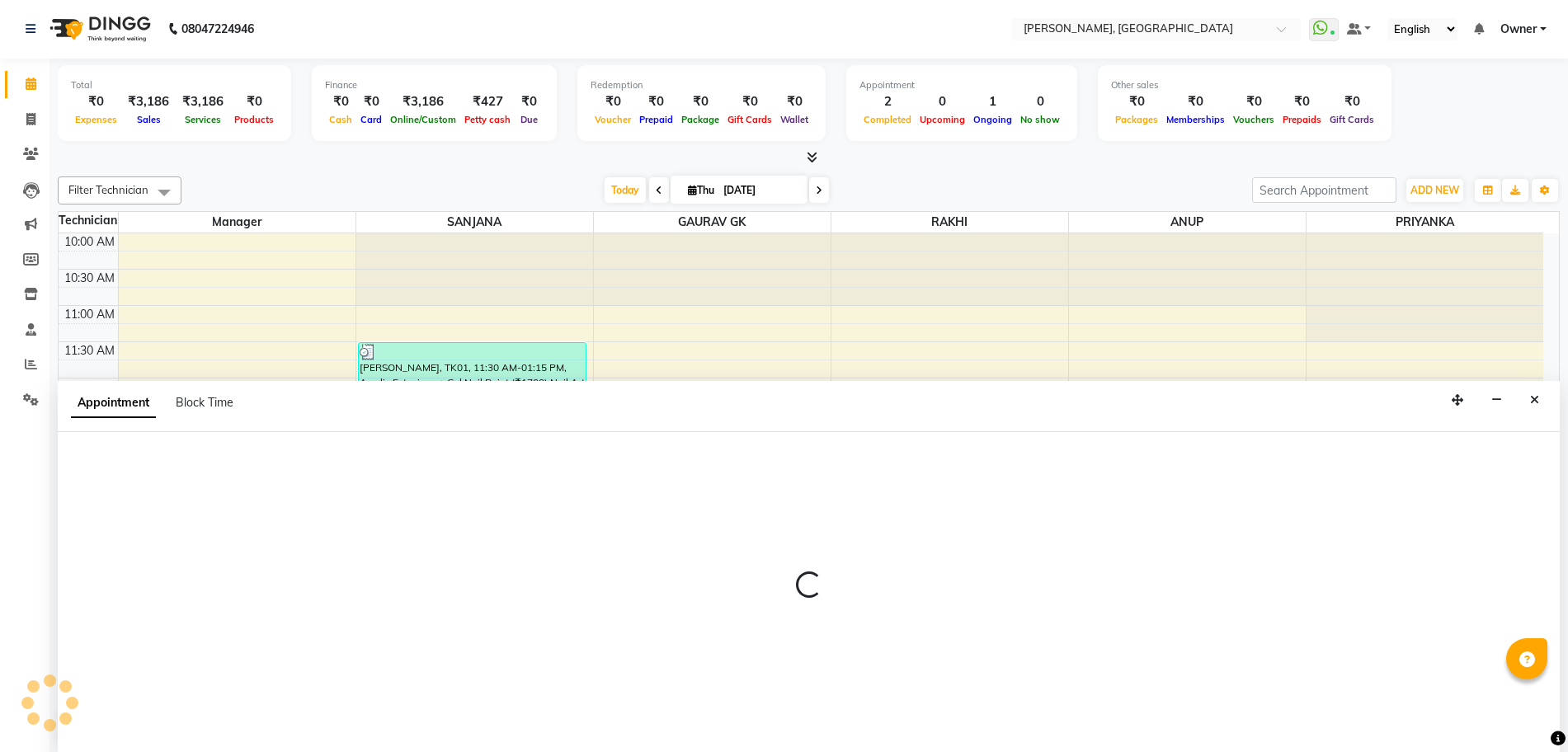
select select "86057"
select select "750"
select select "tentative"
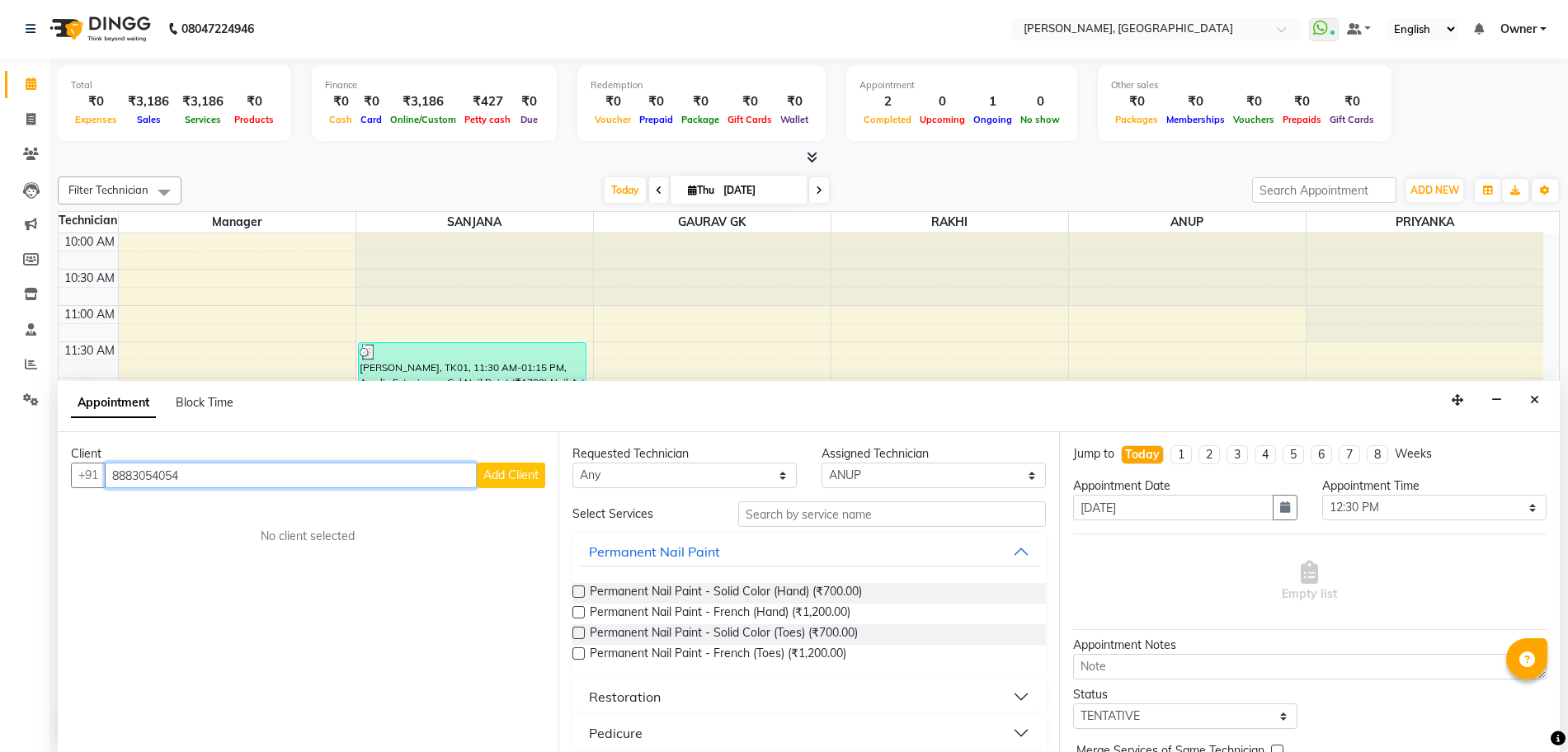
type input "8883054054"
click at [513, 472] on span "Add Client" at bounding box center [511, 475] width 55 height 15
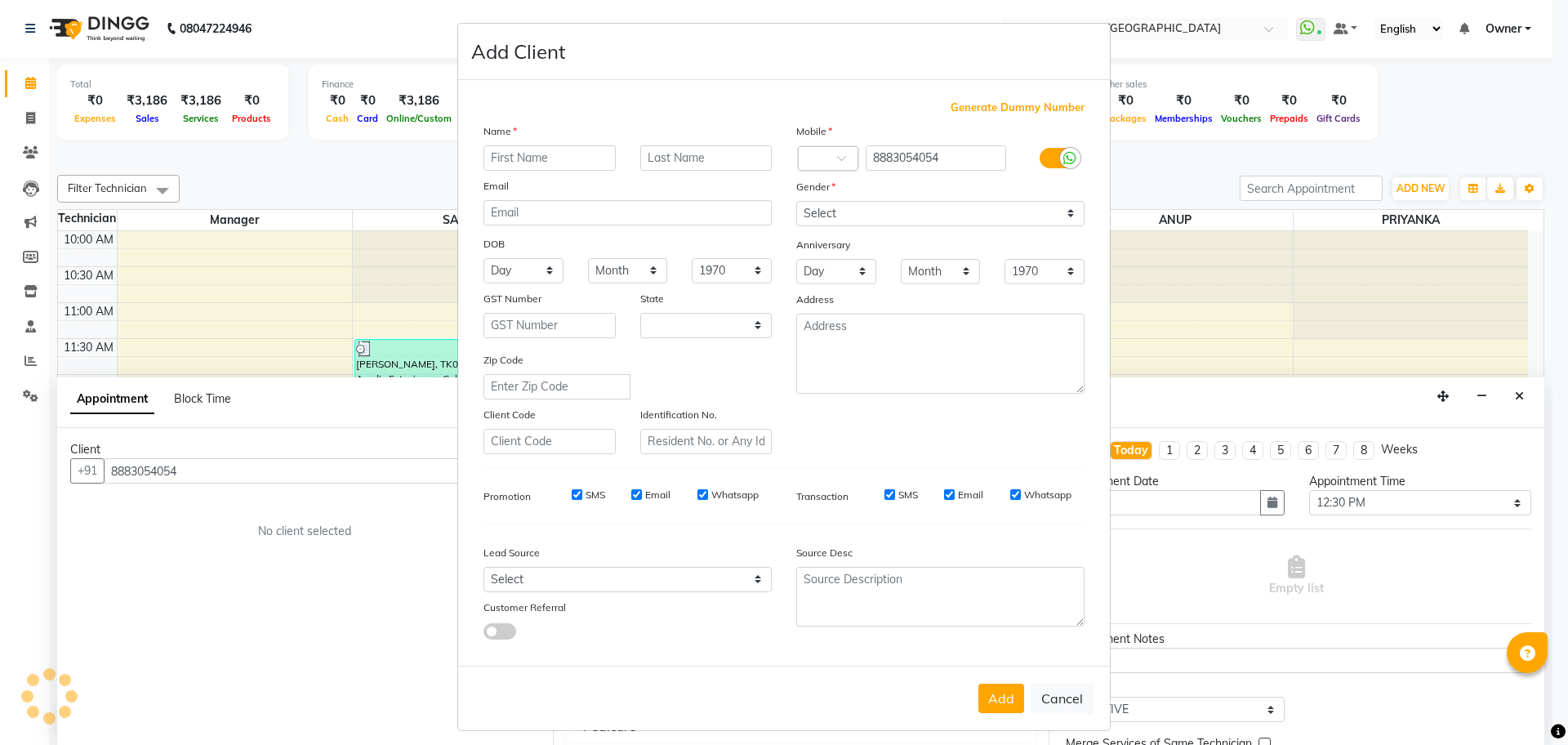
select select "21"
click at [512, 163] on input "PRAVILIKA" at bounding box center [549, 158] width 132 height 26
click at [525, 159] on input "PRAVAILIKA" at bounding box center [549, 158] width 132 height 26
type input "[PERSON_NAME]"
click at [876, 217] on select "Select Male Female Other Prefer Not To Say" at bounding box center [939, 213] width 288 height 26
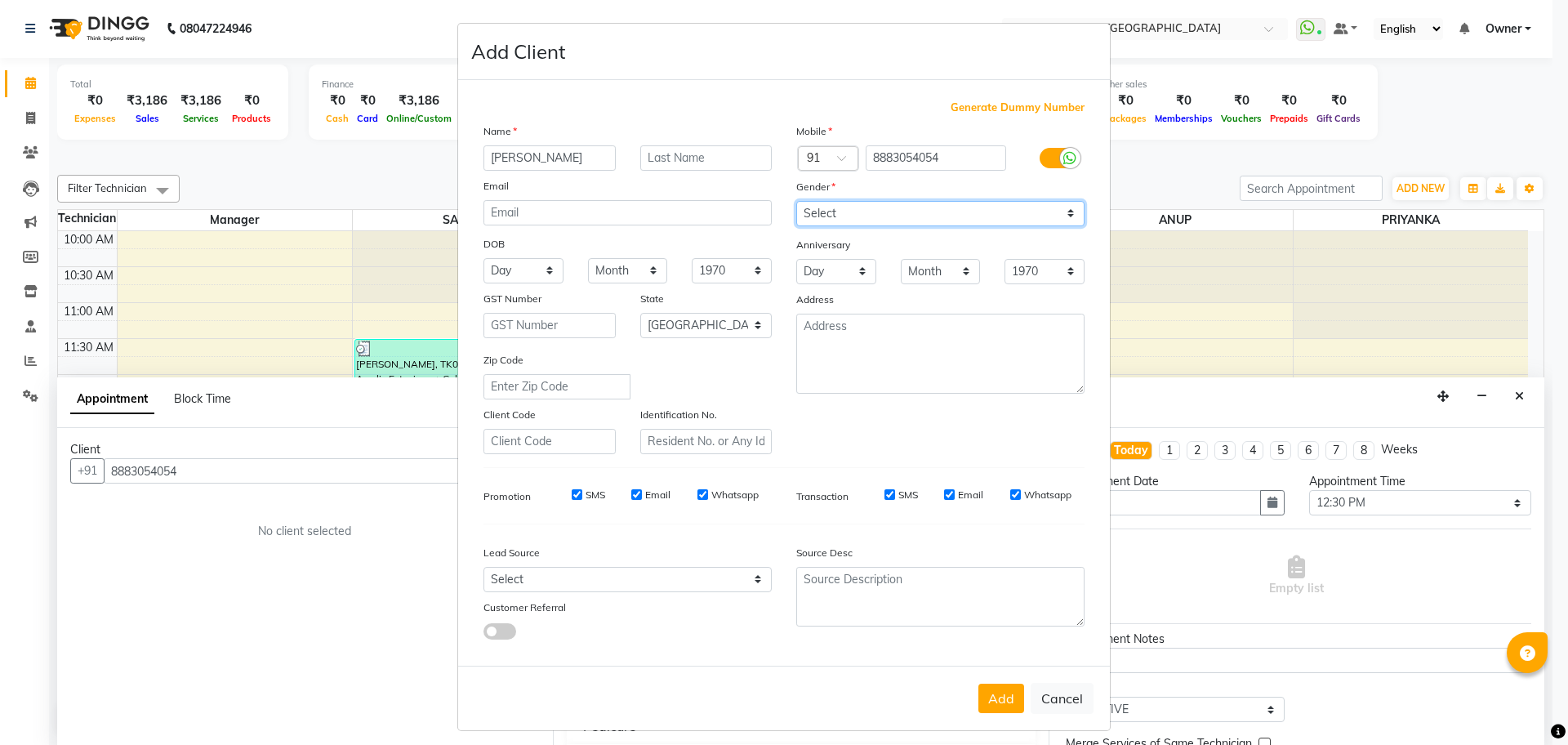
select select "female"
click at [796, 201] on select "Select Male Female Other Prefer Not To Say" at bounding box center [939, 213] width 288 height 26
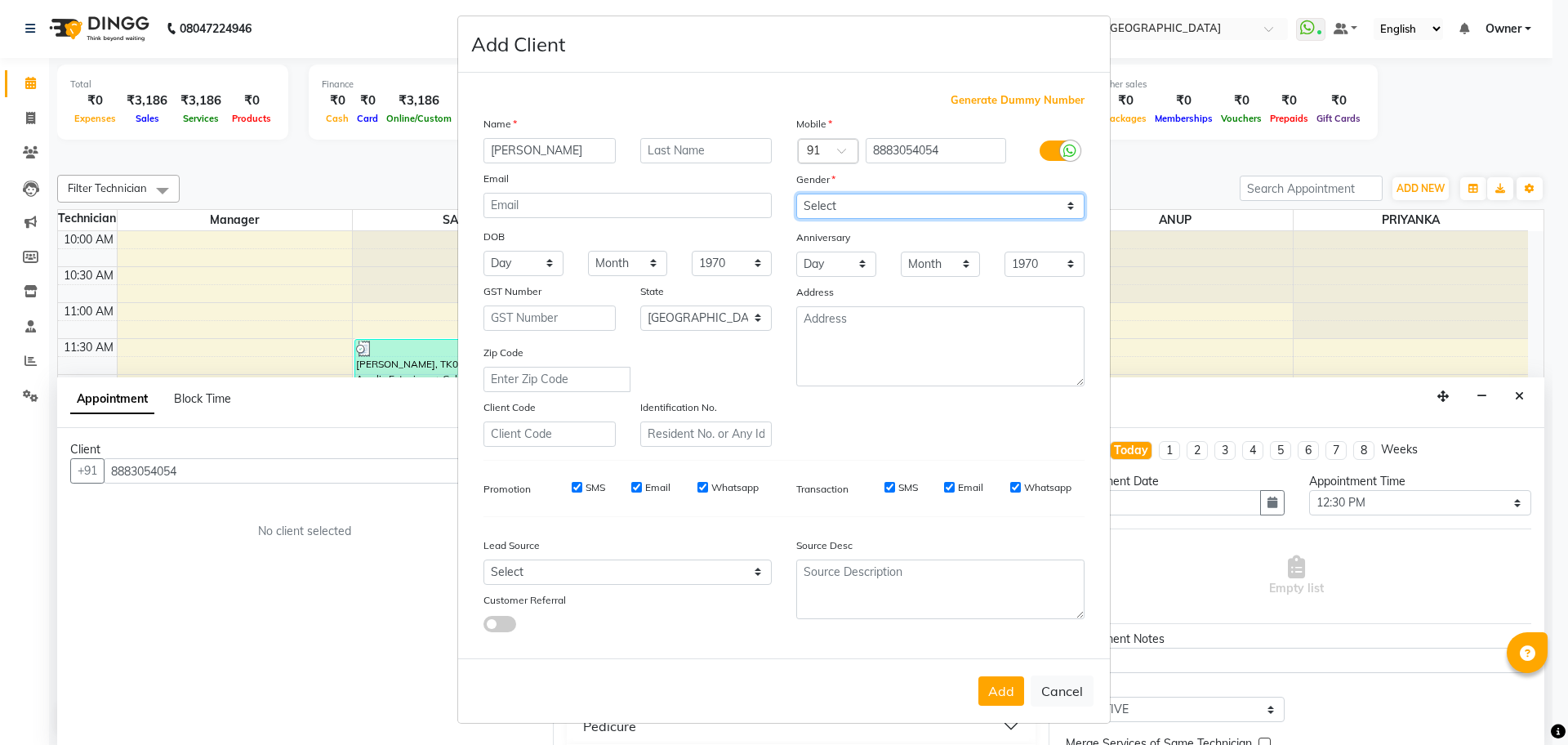
scroll to position [9, 0]
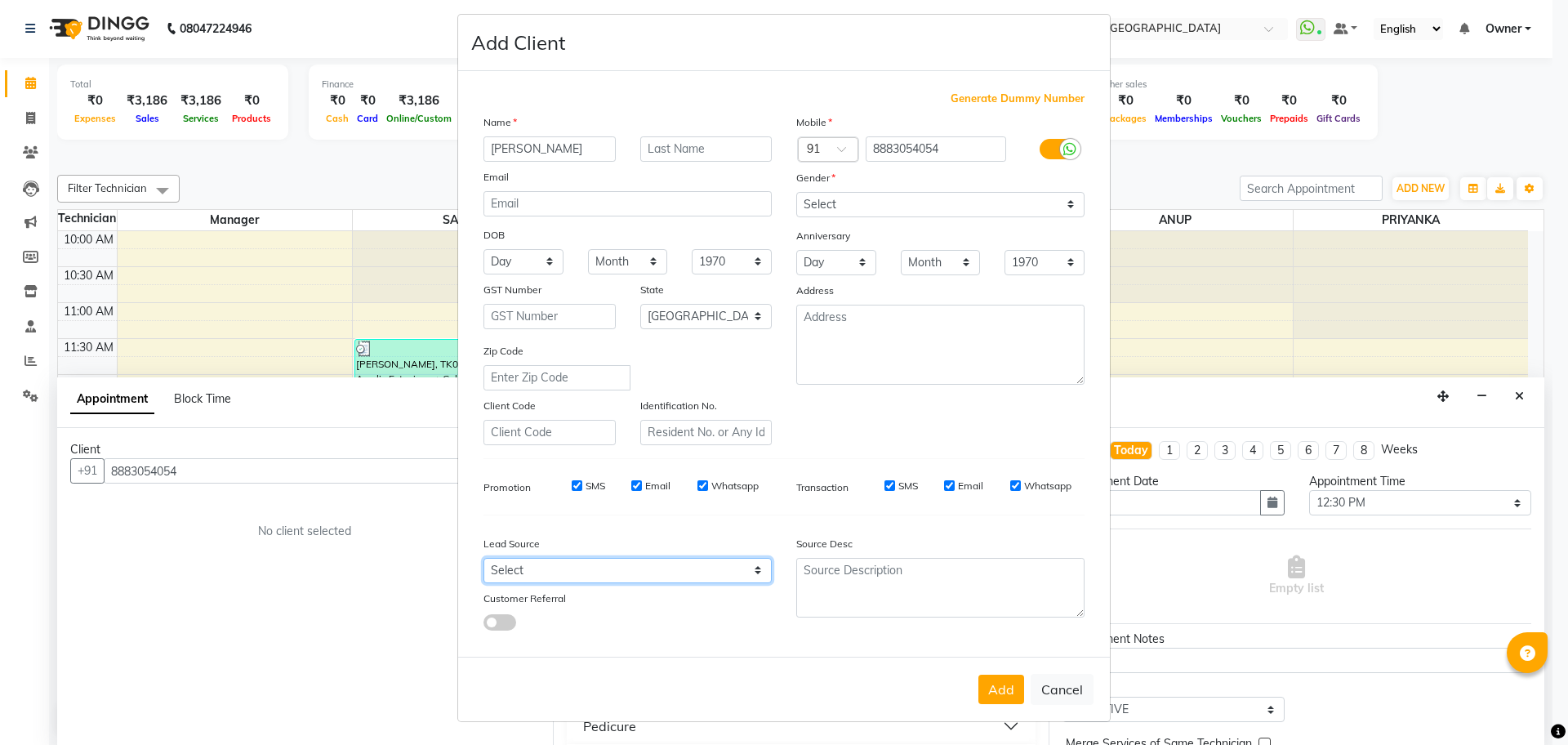
click at [519, 579] on select "Select Walk-in Internet Friend Word of Mouth Advertisement Facebook JustDial Go…" at bounding box center [627, 570] width 288 height 26
select select "51820"
click at [483, 557] on select "Select Walk-in Internet Friend Word of Mouth Advertisement Facebook JustDial Go…" at bounding box center [627, 570] width 288 height 26
click at [500, 623] on span at bounding box center [499, 622] width 33 height 17
click at [483, 624] on input "checkbox" at bounding box center [483, 624] width 0 height 0
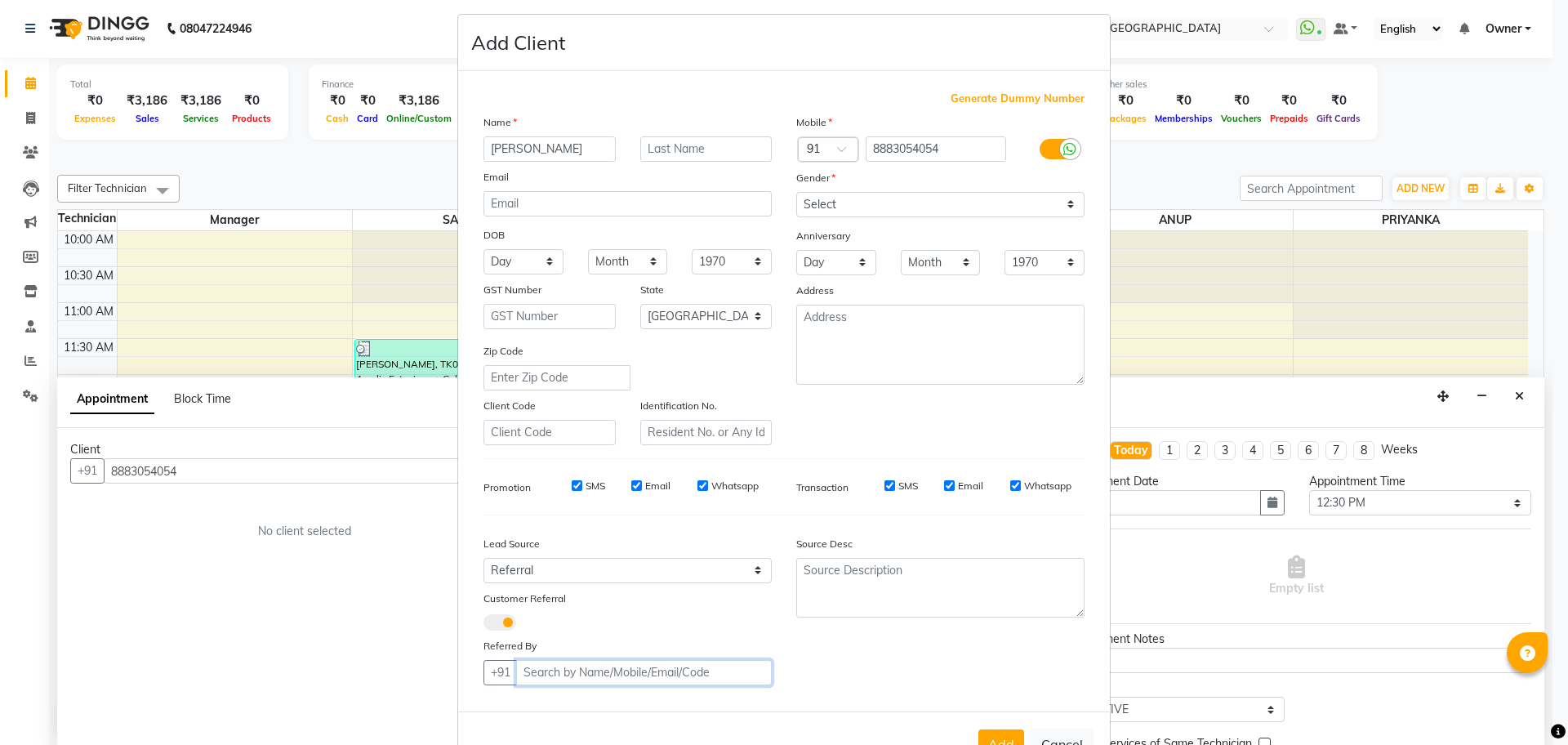
click at [637, 679] on input "text" at bounding box center [644, 672] width 255 height 26
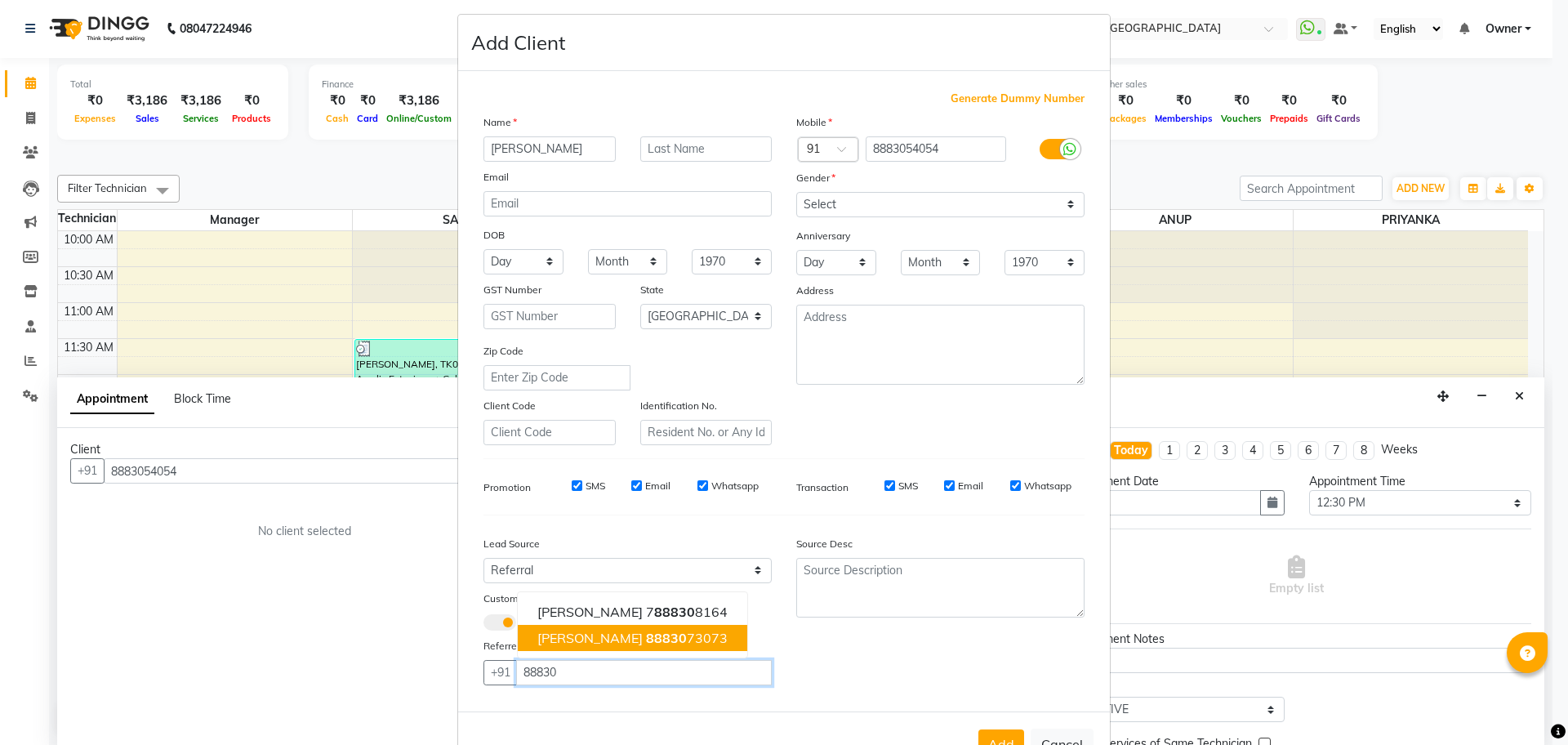
click at [571, 638] on span "[PERSON_NAME]" at bounding box center [590, 638] width 106 height 17
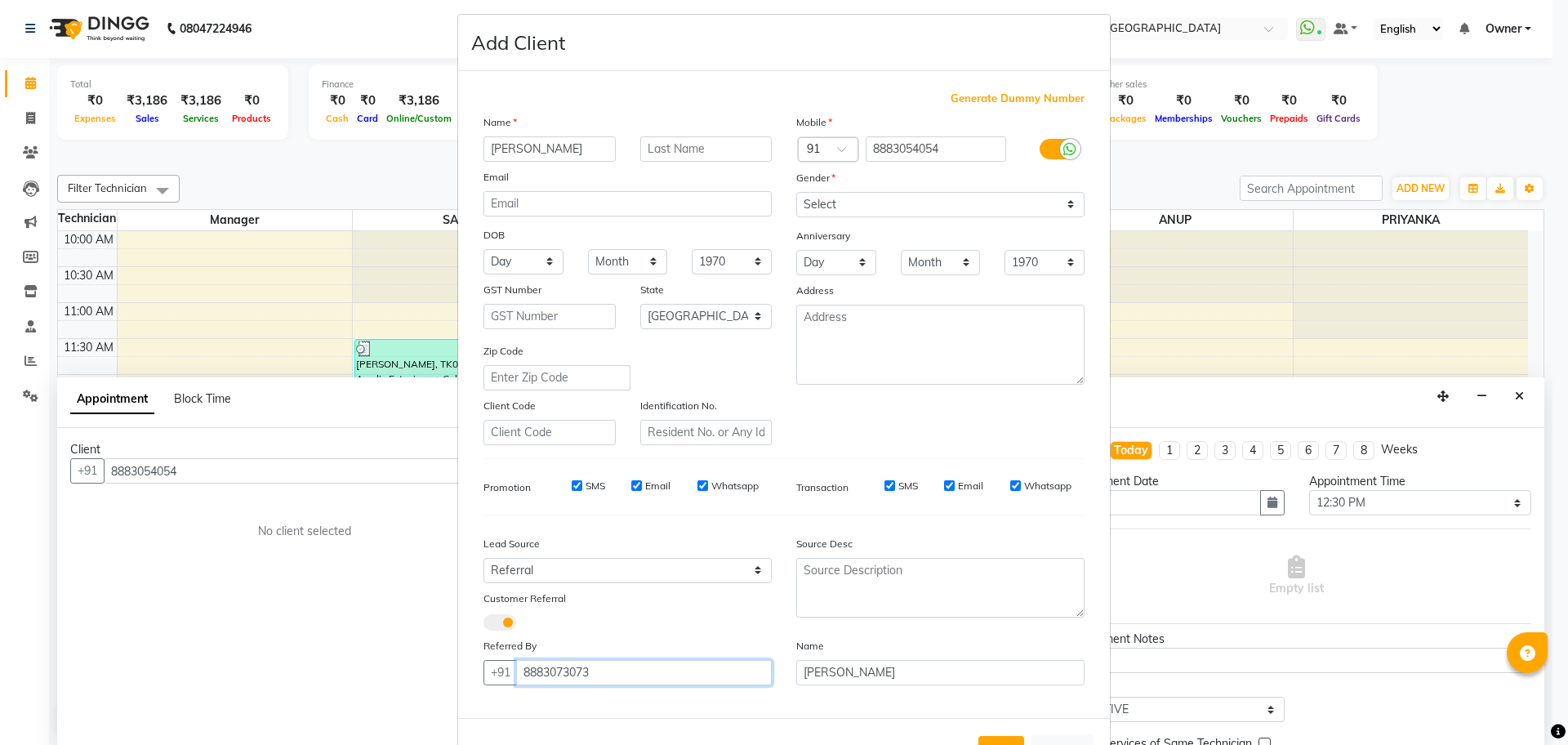
scroll to position [70, 0]
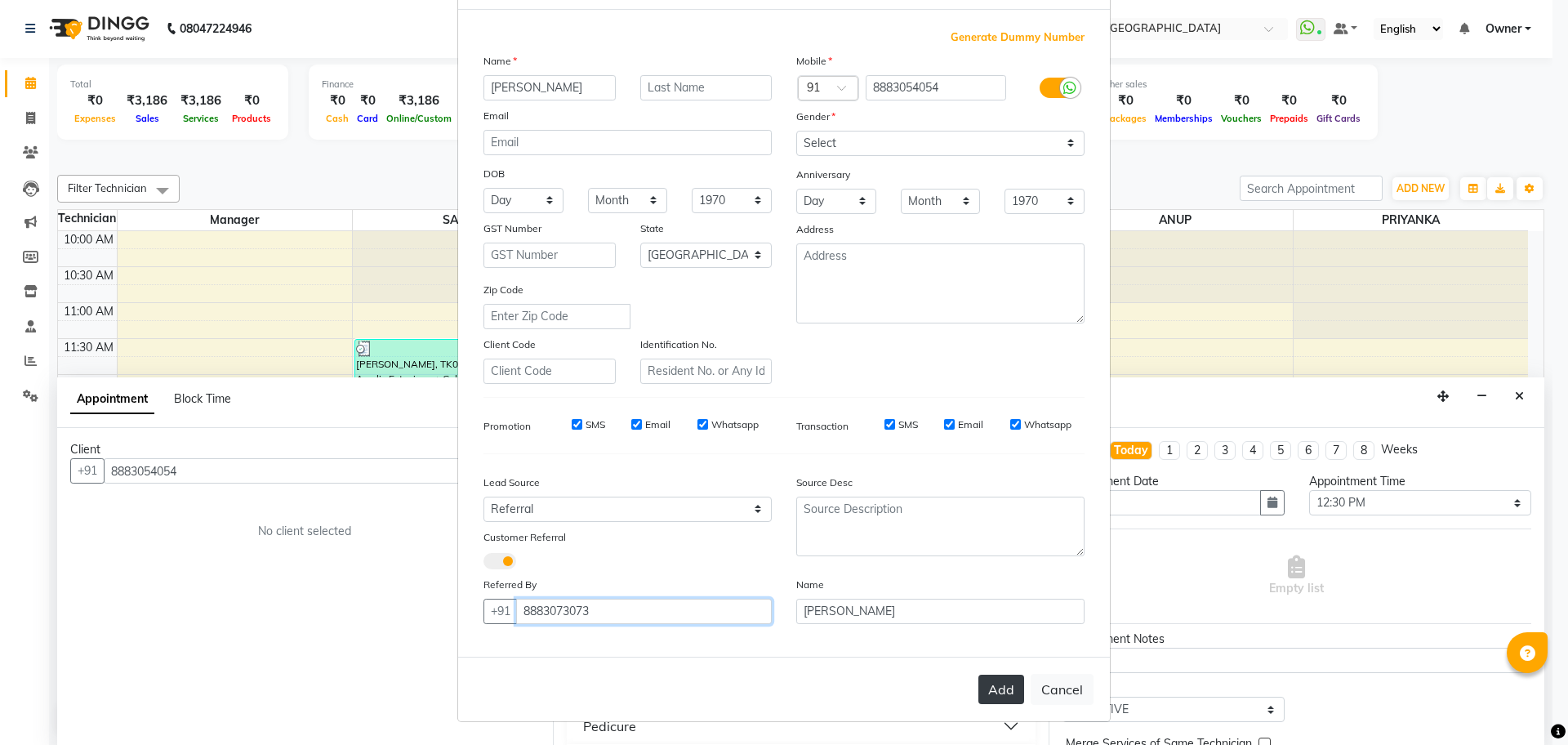
type input "8883073073"
click at [1002, 697] on button "Add" at bounding box center [1001, 689] width 46 height 29
select select
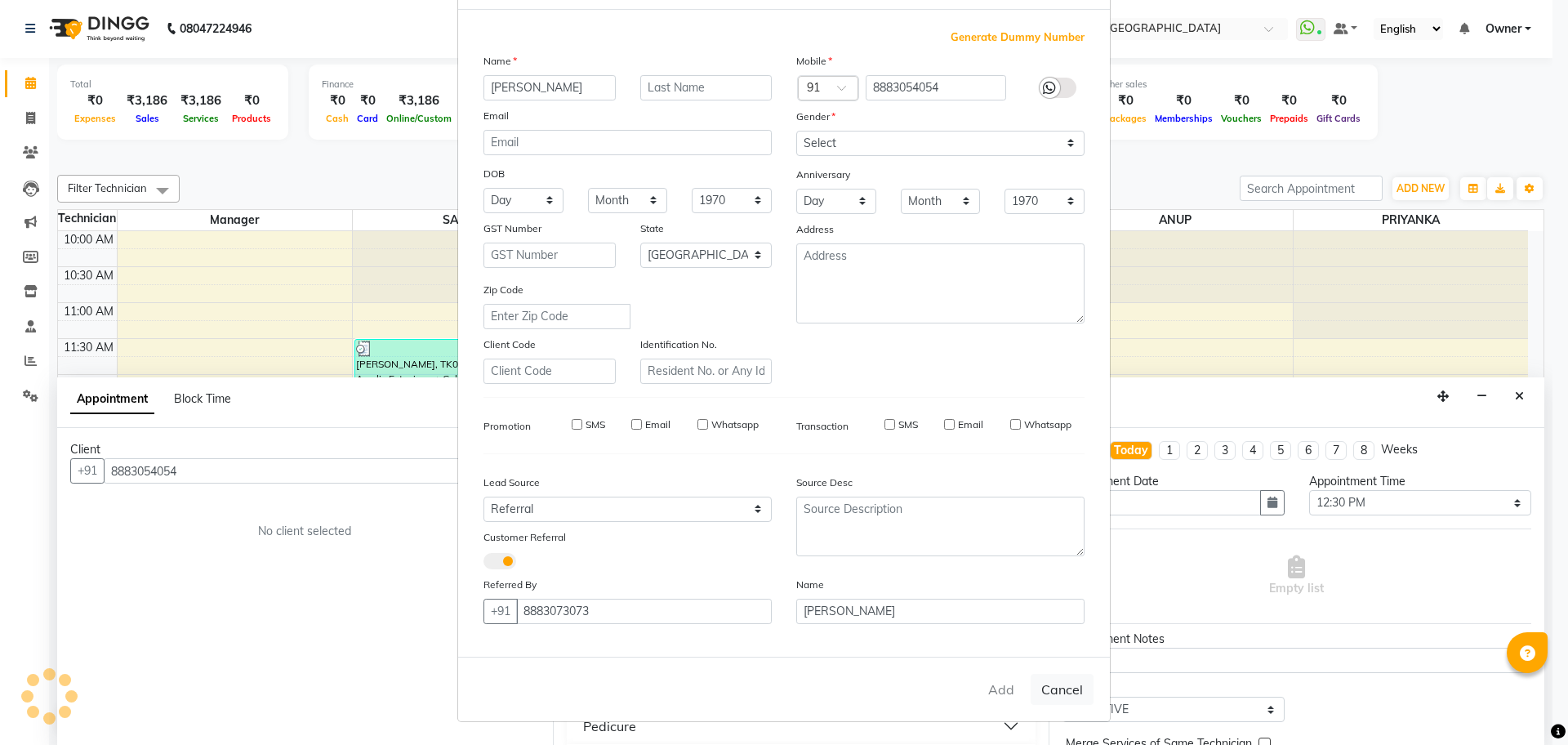
select select "null"
select select
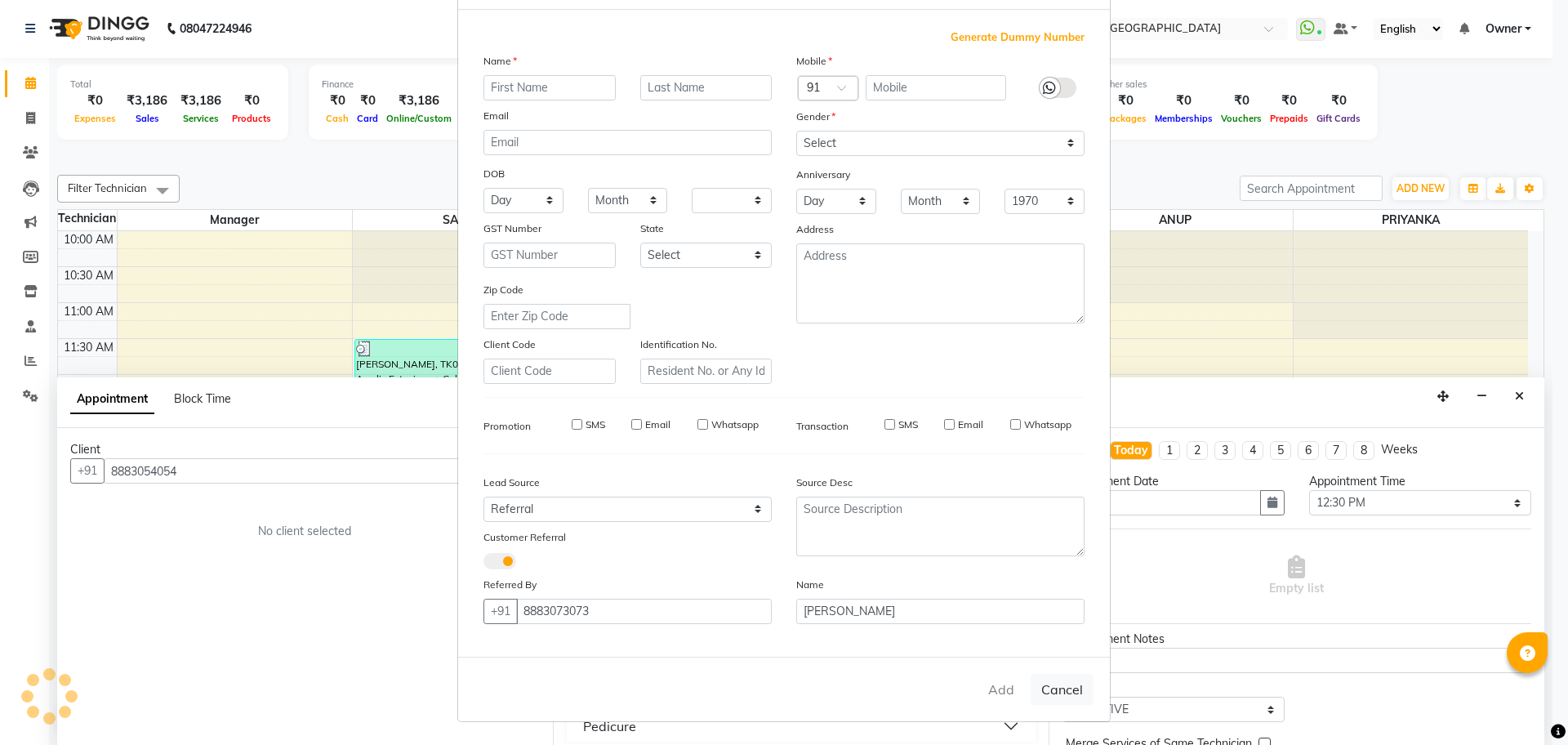
checkbox input "false"
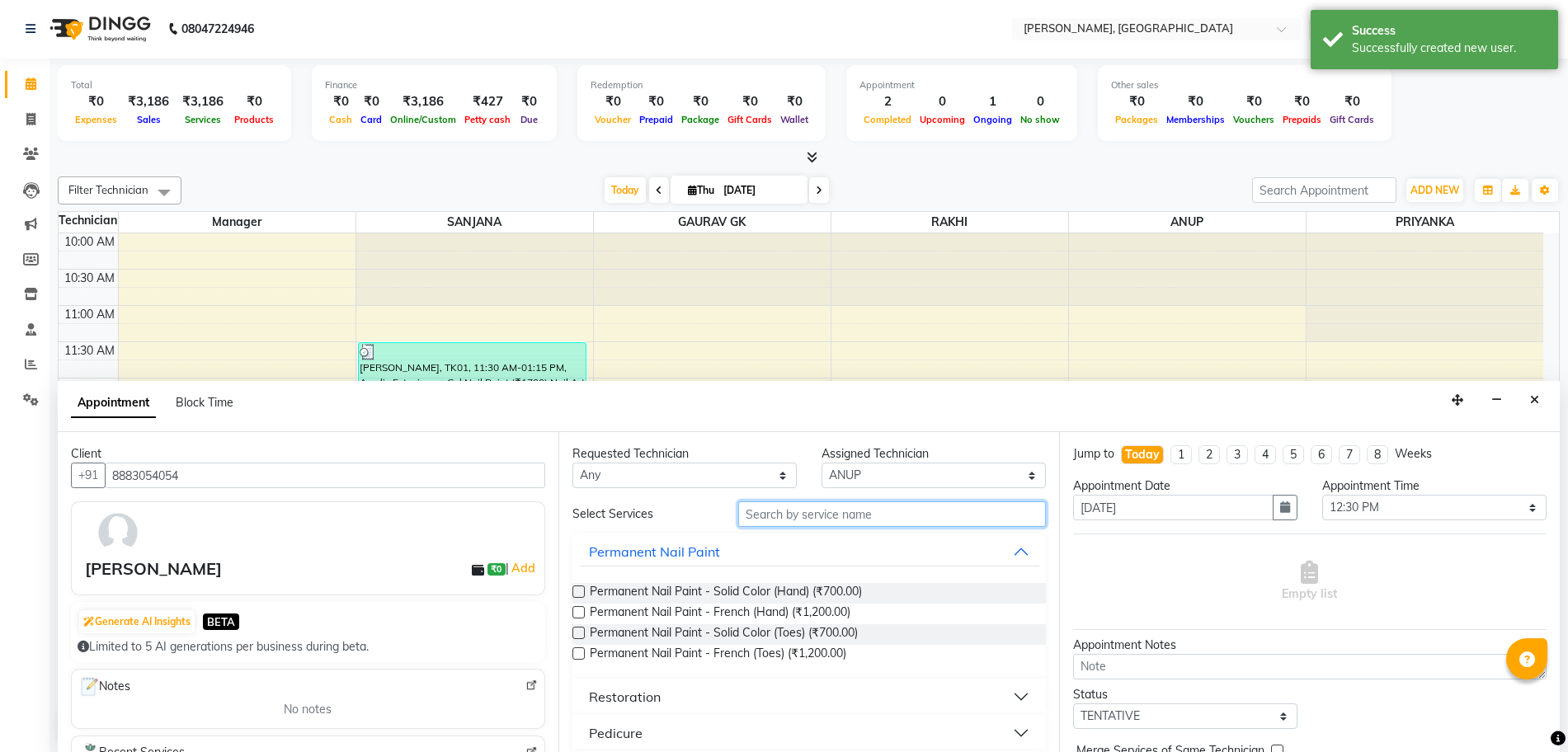
click at [793, 507] on input "text" at bounding box center [892, 514] width 308 height 26
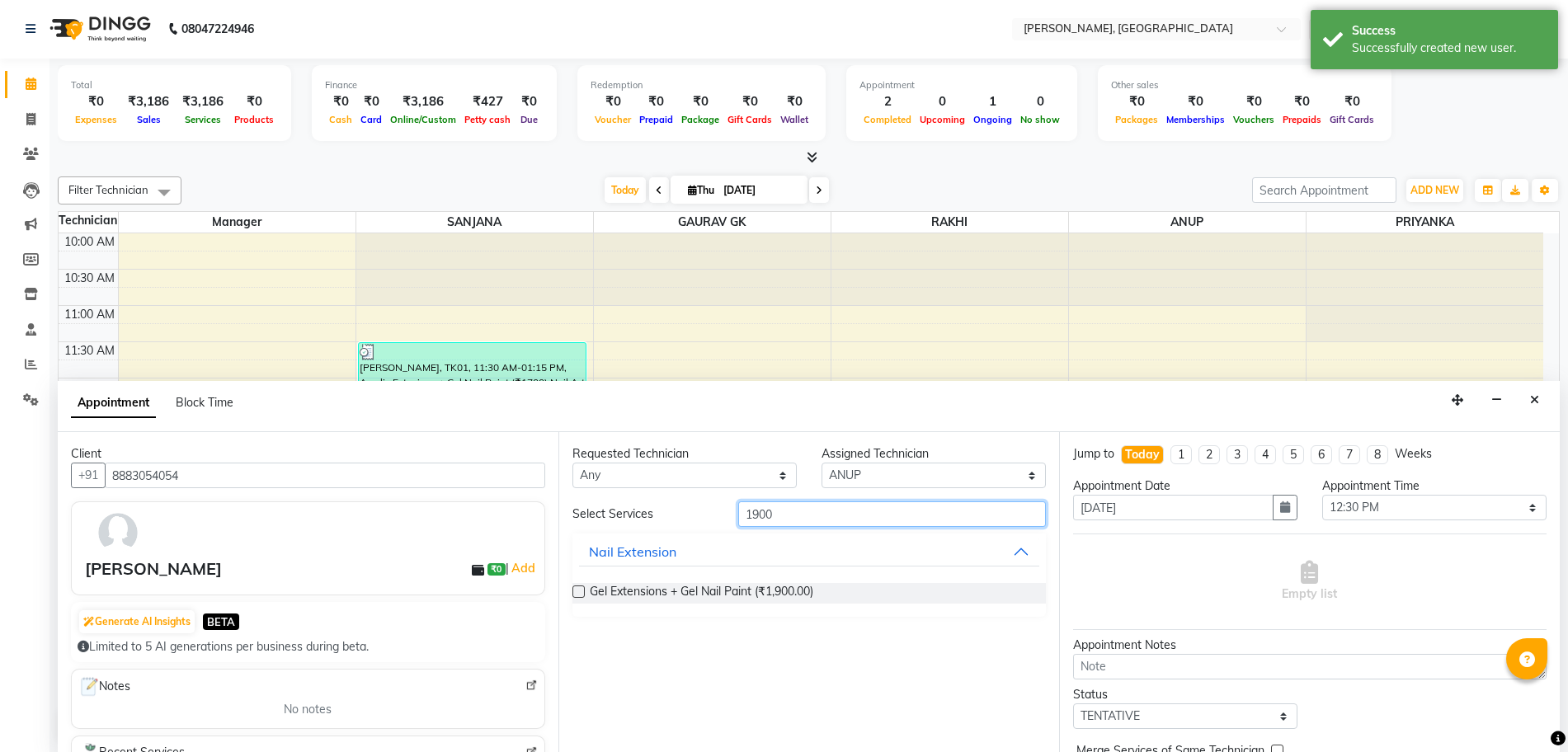
type input "1900"
click at [580, 596] on label at bounding box center [579, 591] width 12 height 12
click at [580, 596] on input "checkbox" at bounding box center [578, 593] width 11 height 11
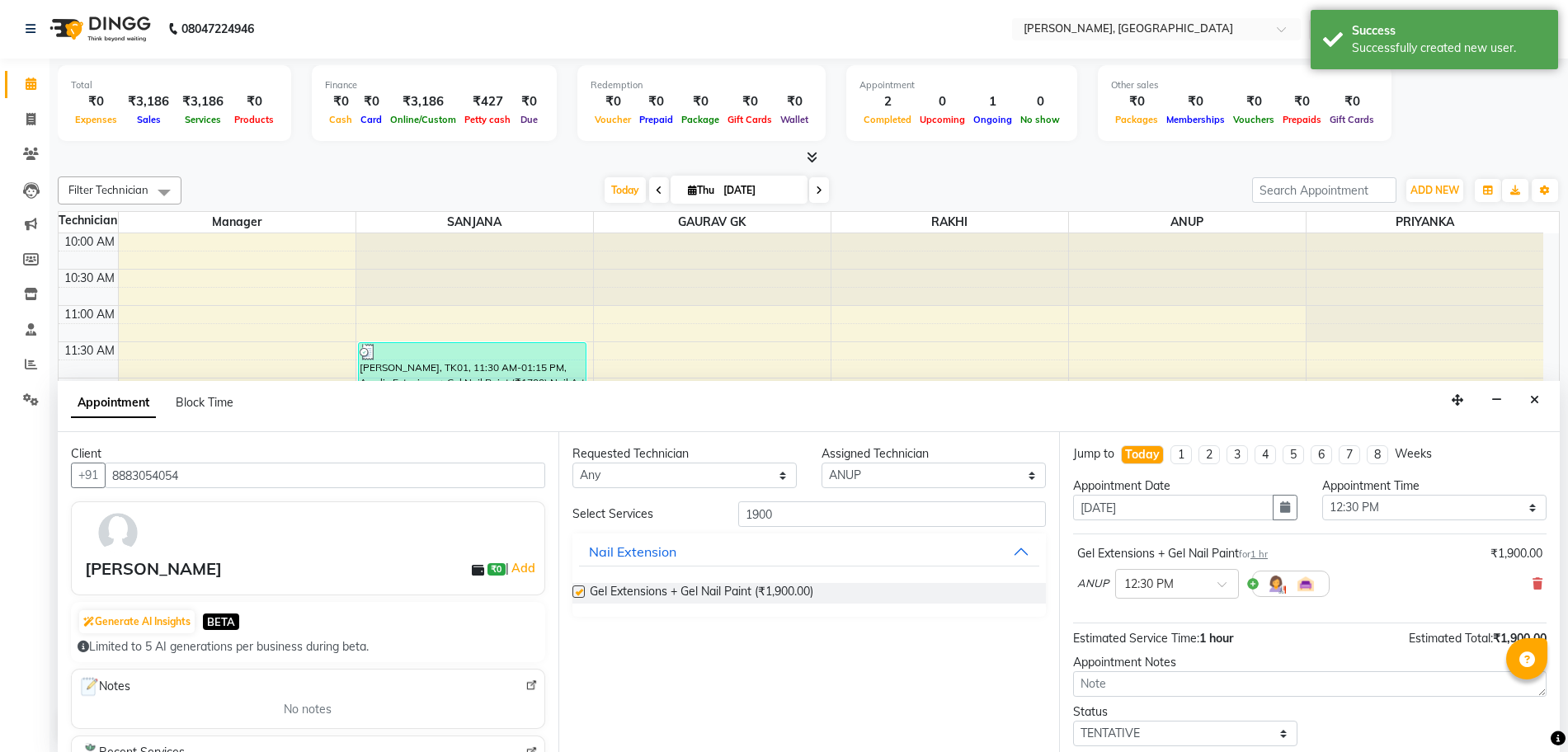
checkbox input "false"
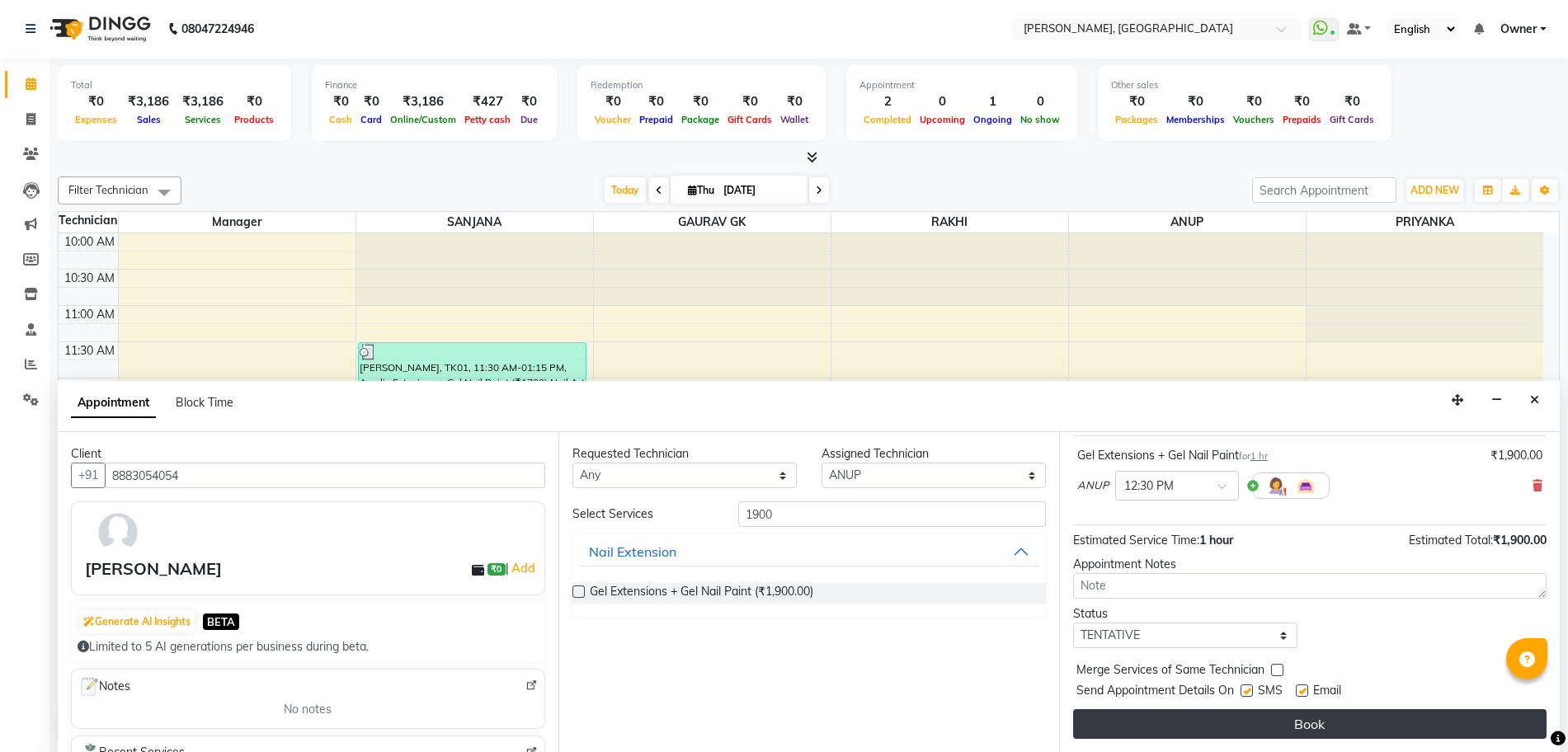
click at [1155, 730] on button "Book" at bounding box center [1310, 724] width 473 height 29
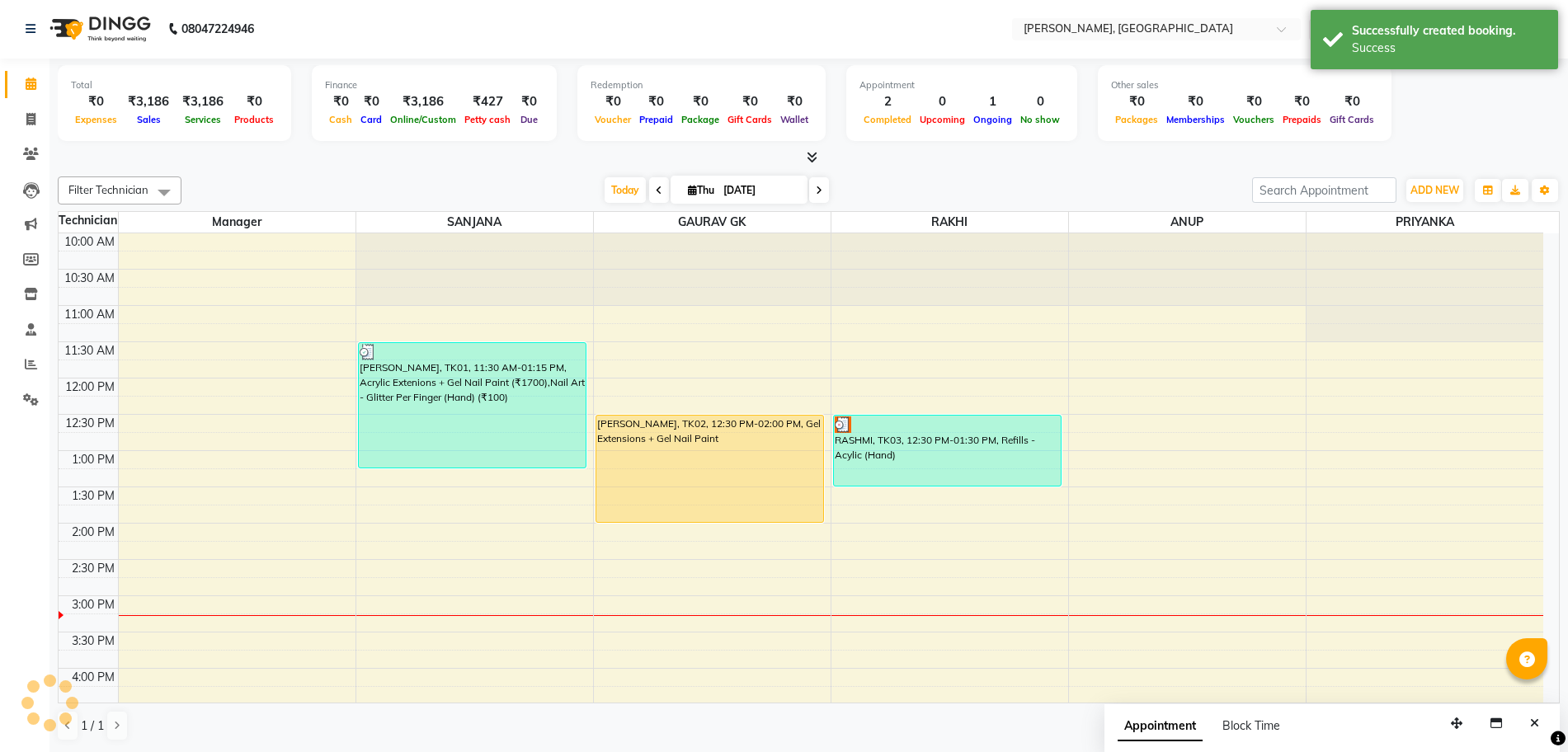
scroll to position [0, 0]
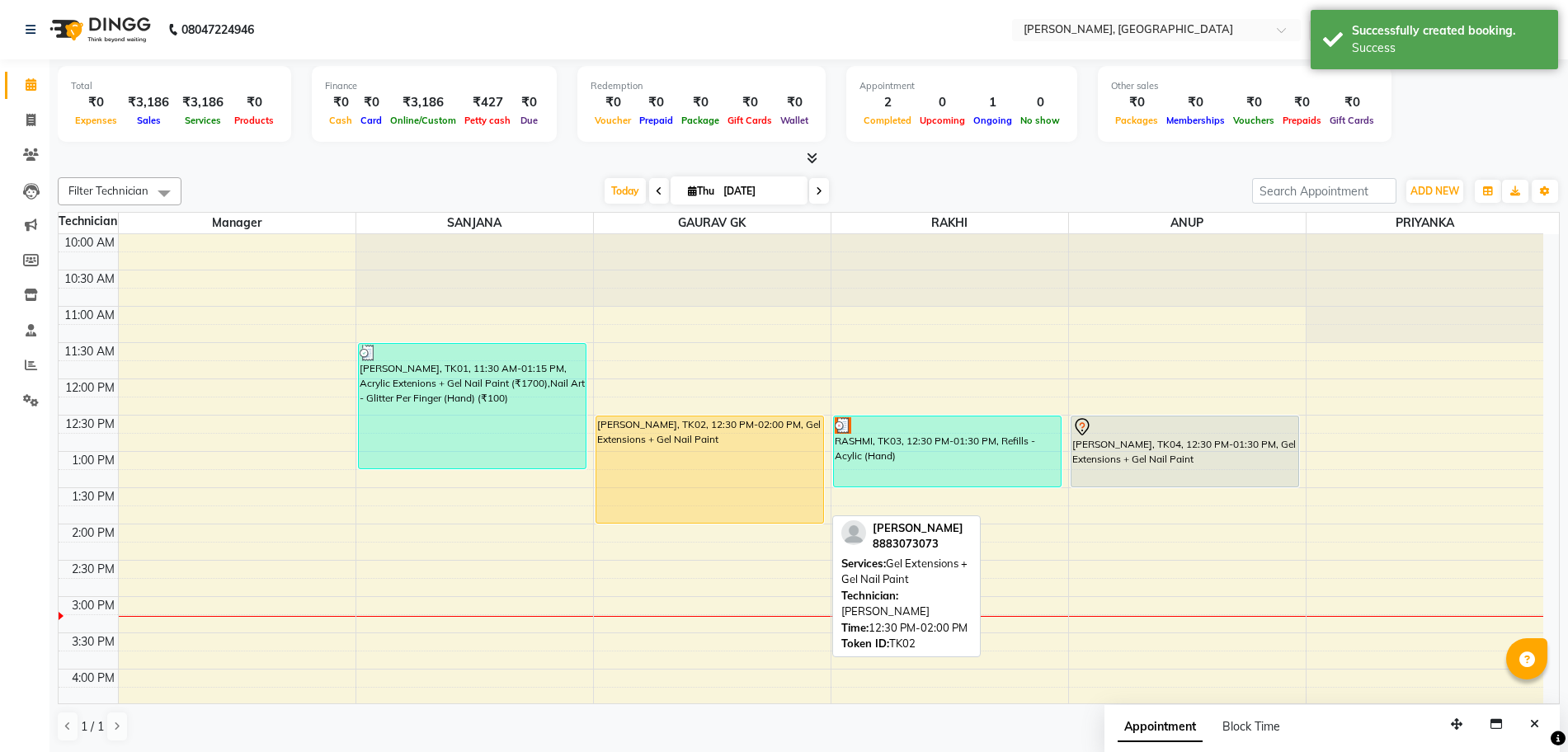
click at [650, 432] on div "SAGARIKA, TK02, 12:30 PM-02:00 PM, Gel Extensions + Gel Nail Paint" at bounding box center [711, 469] width 228 height 107
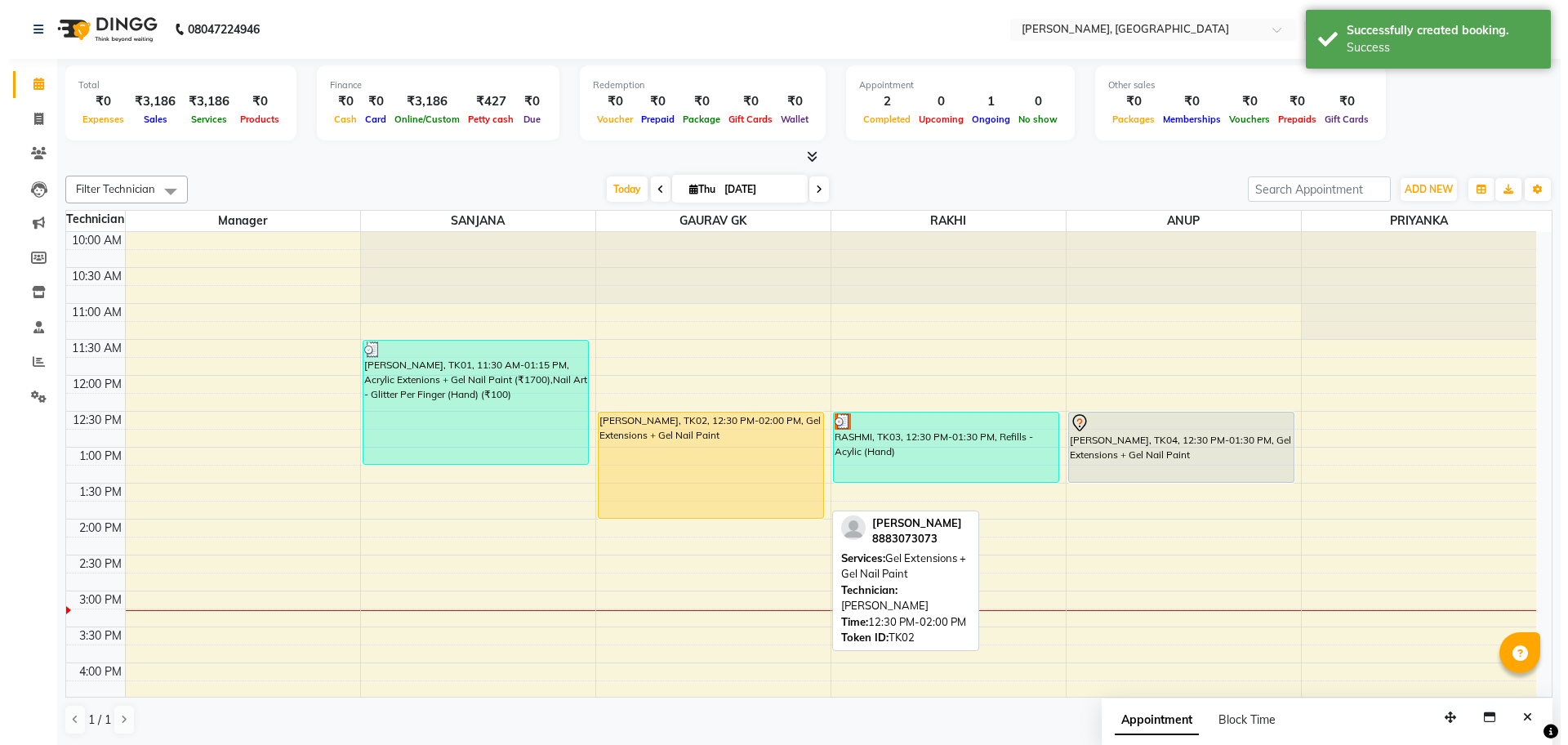
select select "1"
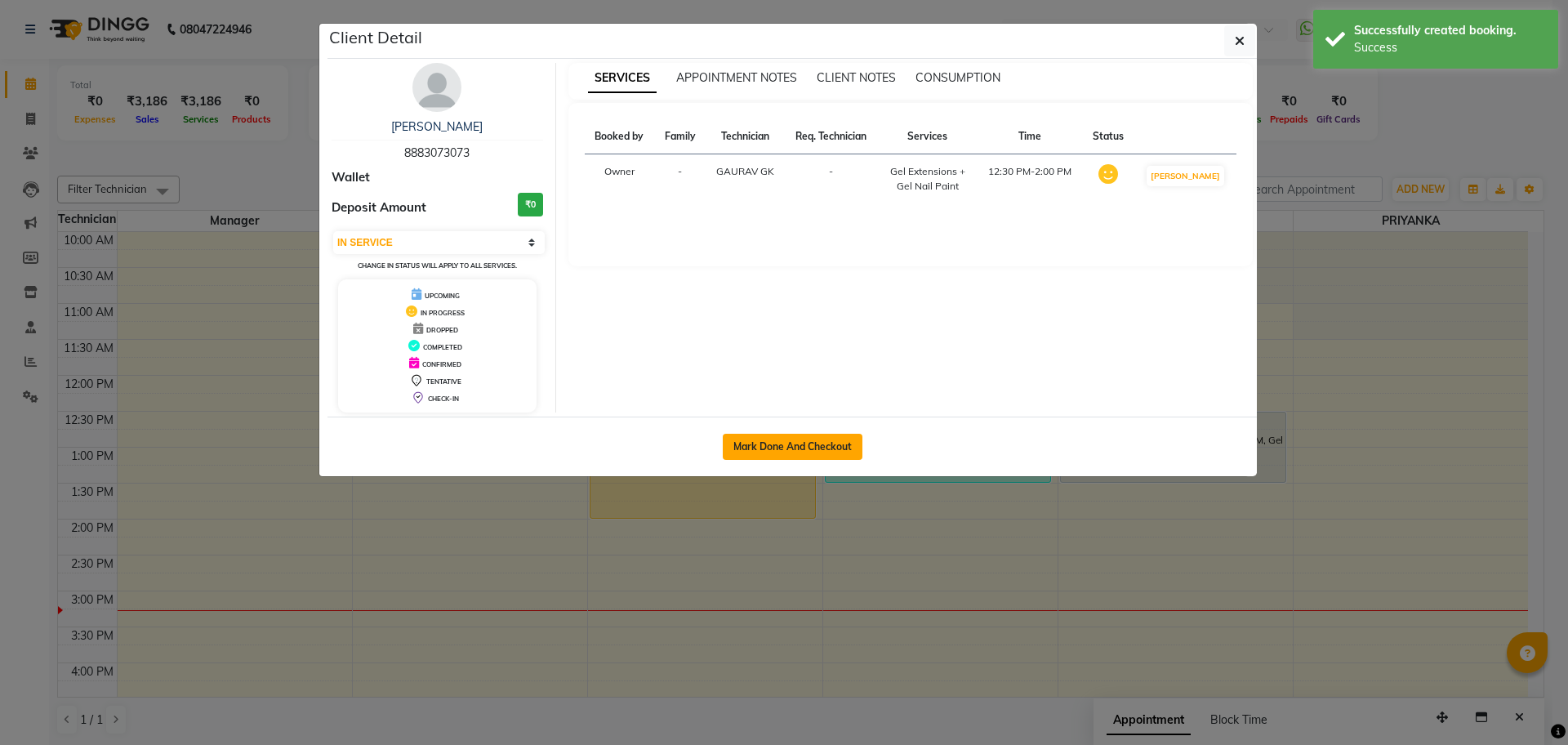
click at [770, 452] on button "Mark Done And Checkout" at bounding box center [792, 446] width 140 height 26
select select "service"
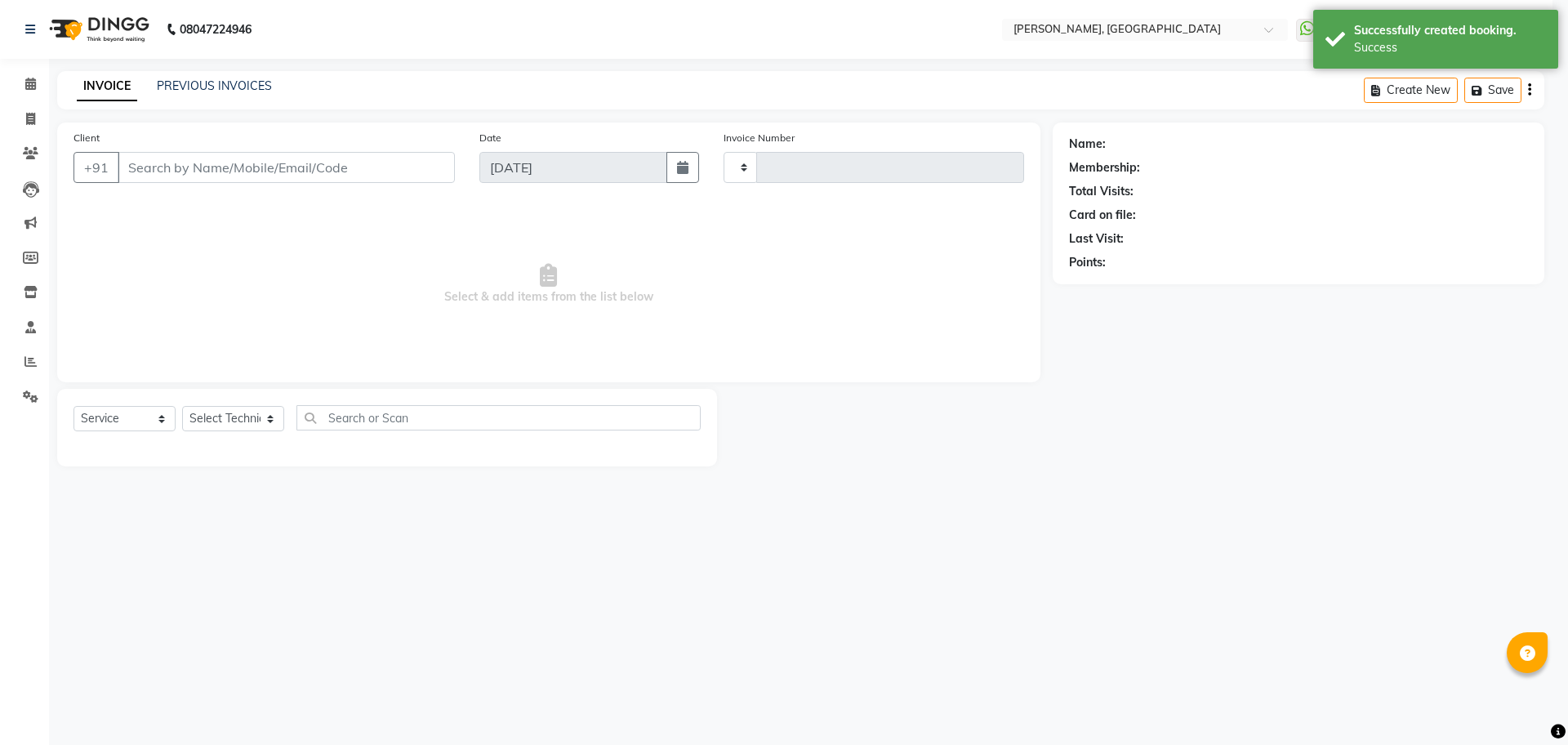
type input "1143"
select select "7674"
type input "8883073073"
select select "86045"
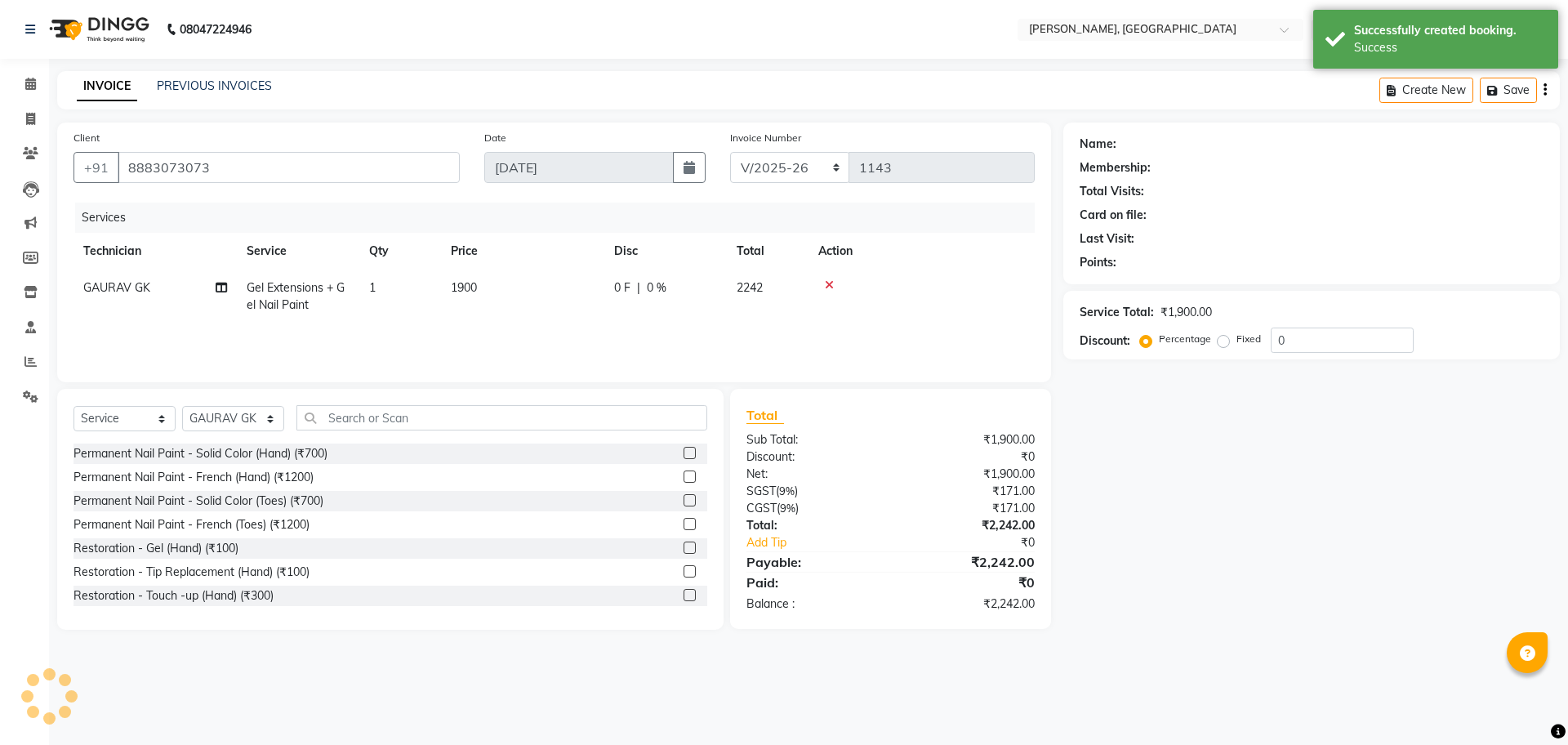
select select "1: Object"
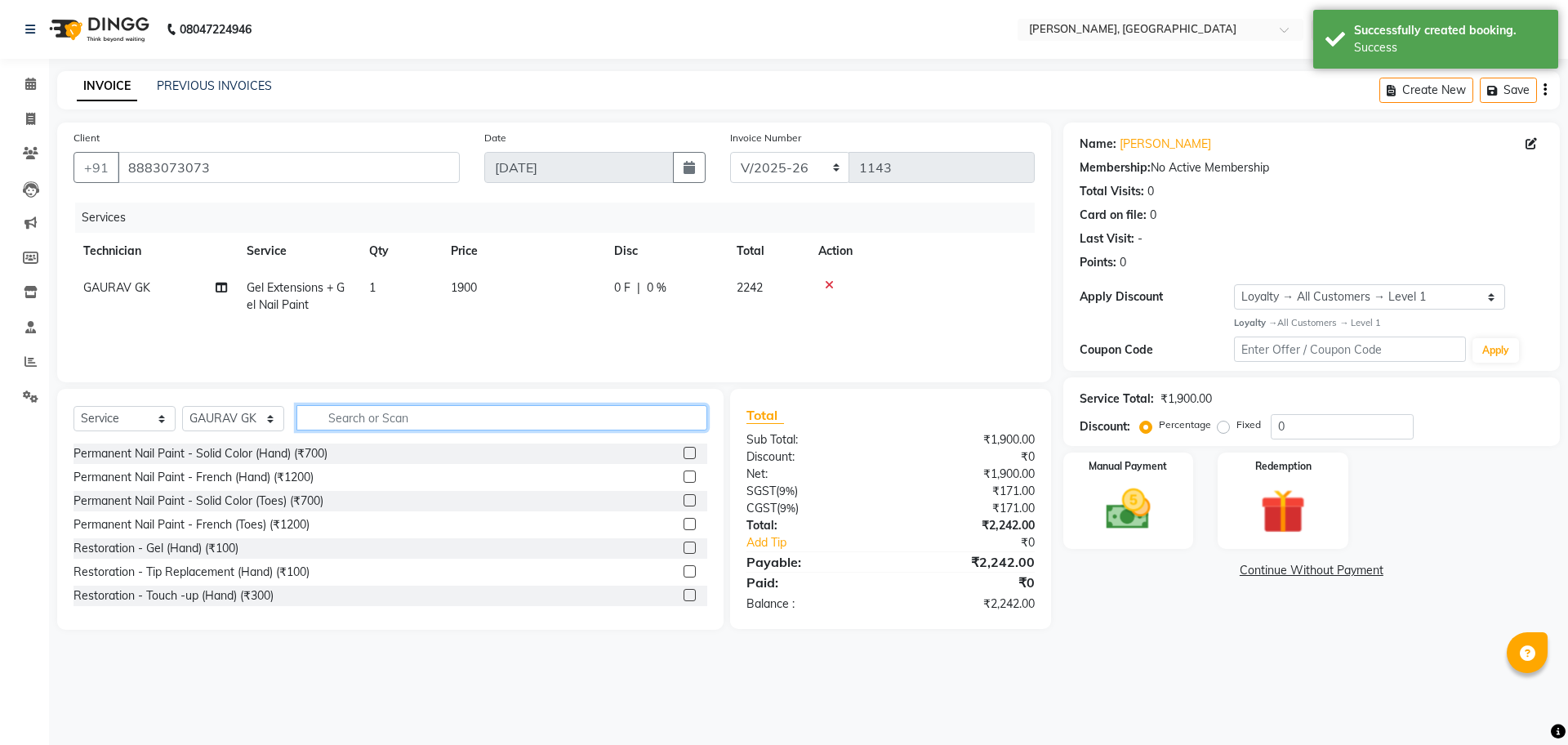
click at [360, 414] on input "text" at bounding box center [502, 417] width 410 height 26
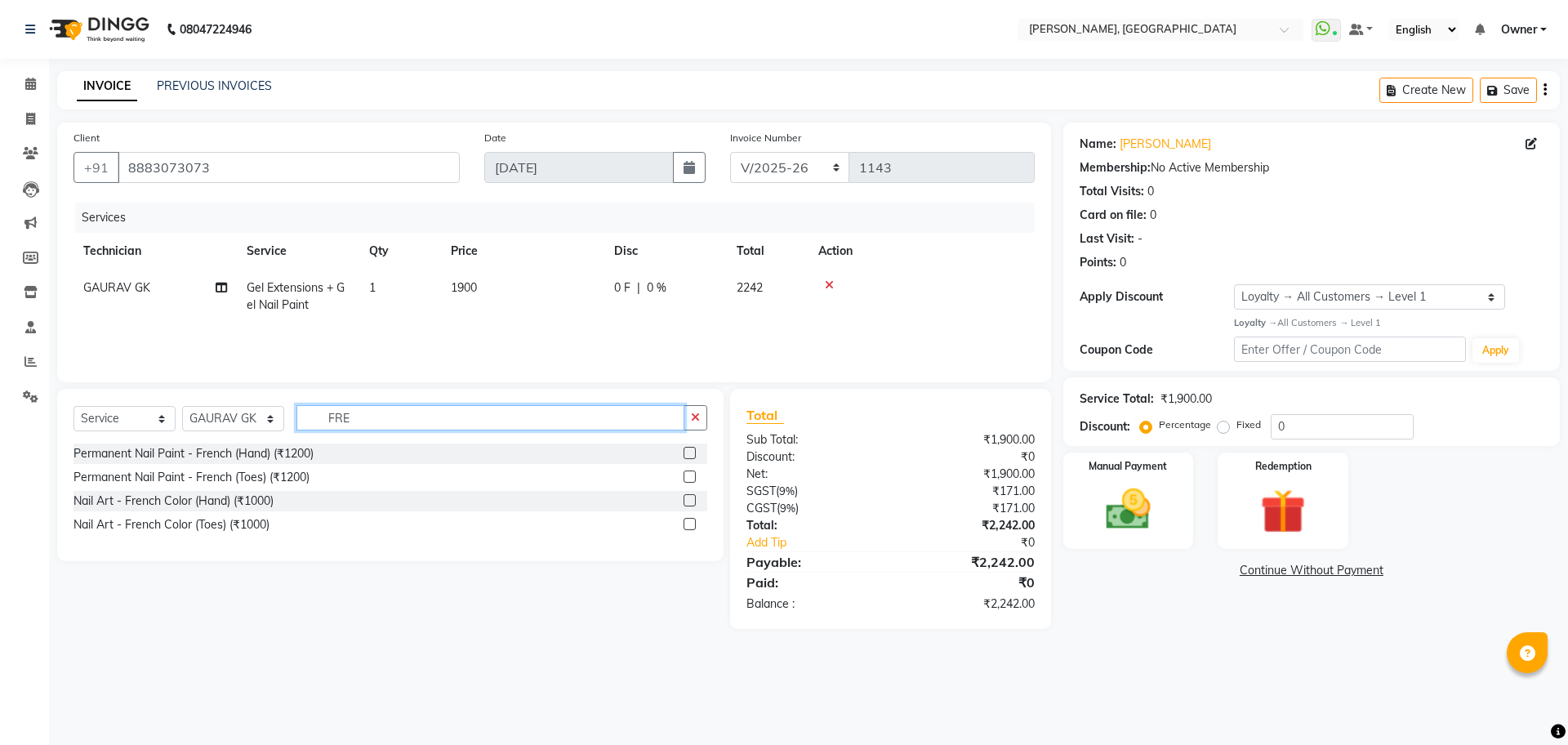
type input "FRE"
click at [692, 449] on label at bounding box center [689, 453] width 12 height 12
click at [692, 449] on input "checkbox" at bounding box center [688, 454] width 11 height 11
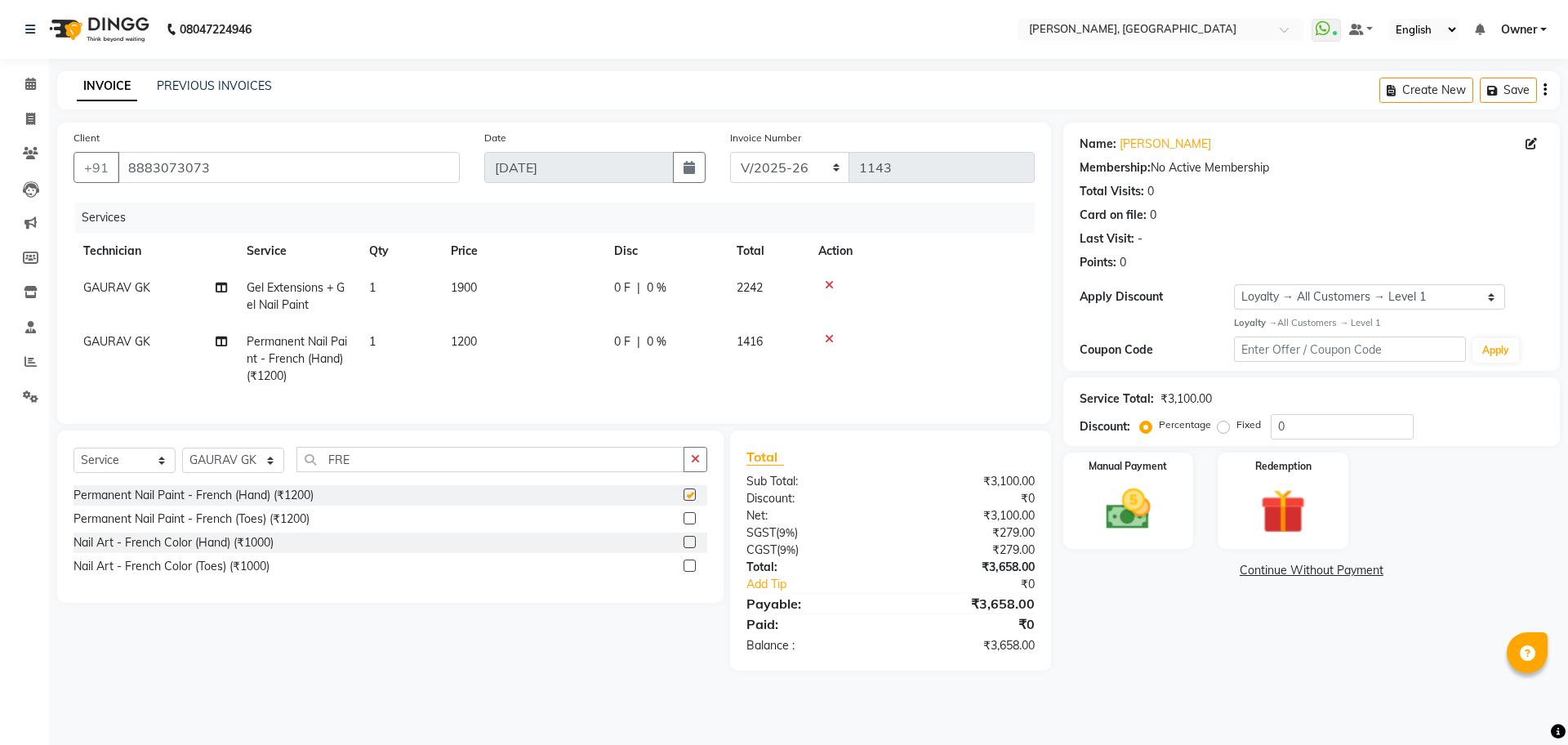
checkbox input "false"
click at [698, 465] on icon "button" at bounding box center [696, 459] width 9 height 11
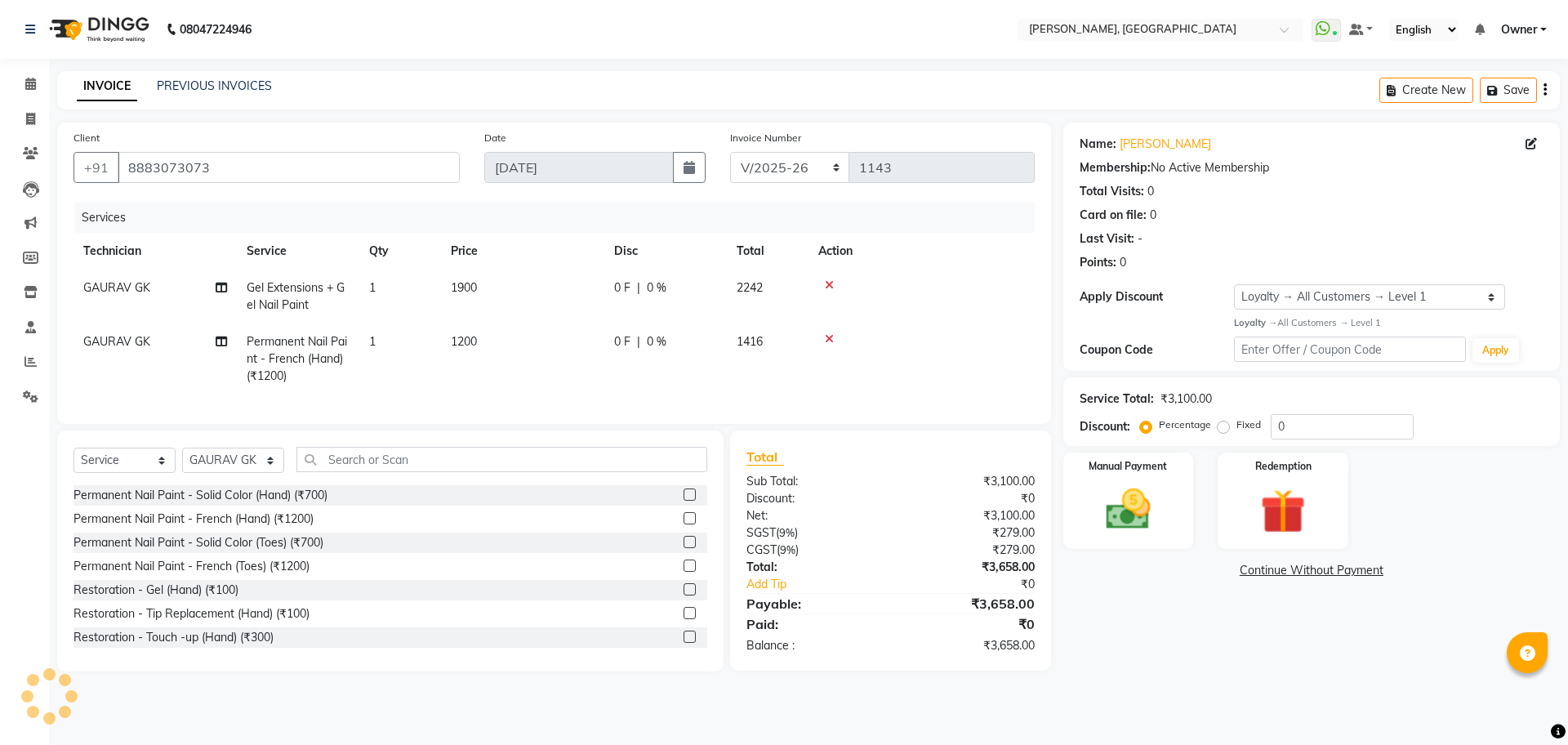
click at [507, 343] on td "1200" at bounding box center [522, 358] width 163 height 71
select select "86045"
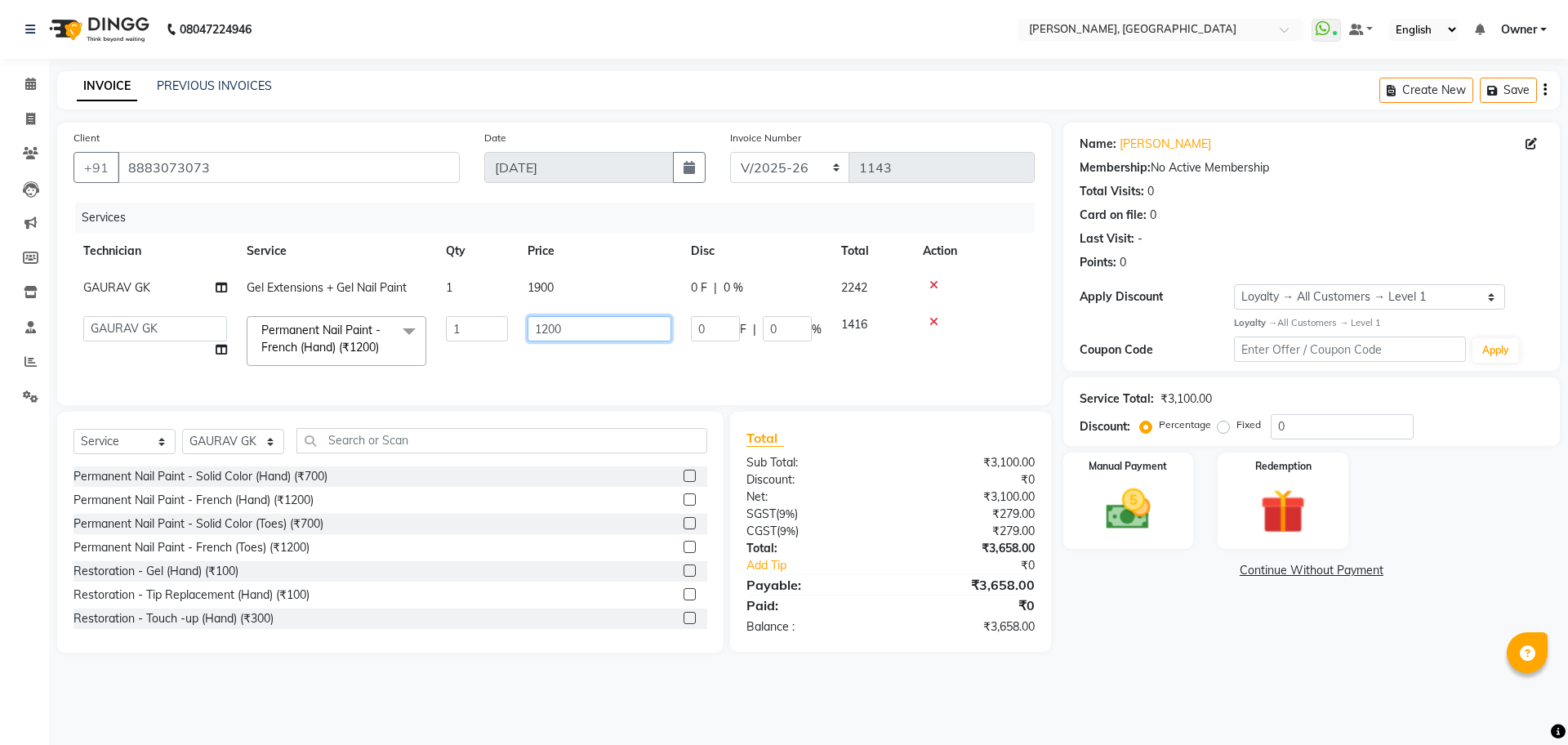
click at [567, 328] on input "1200" at bounding box center [599, 328] width 144 height 26
type input "100"
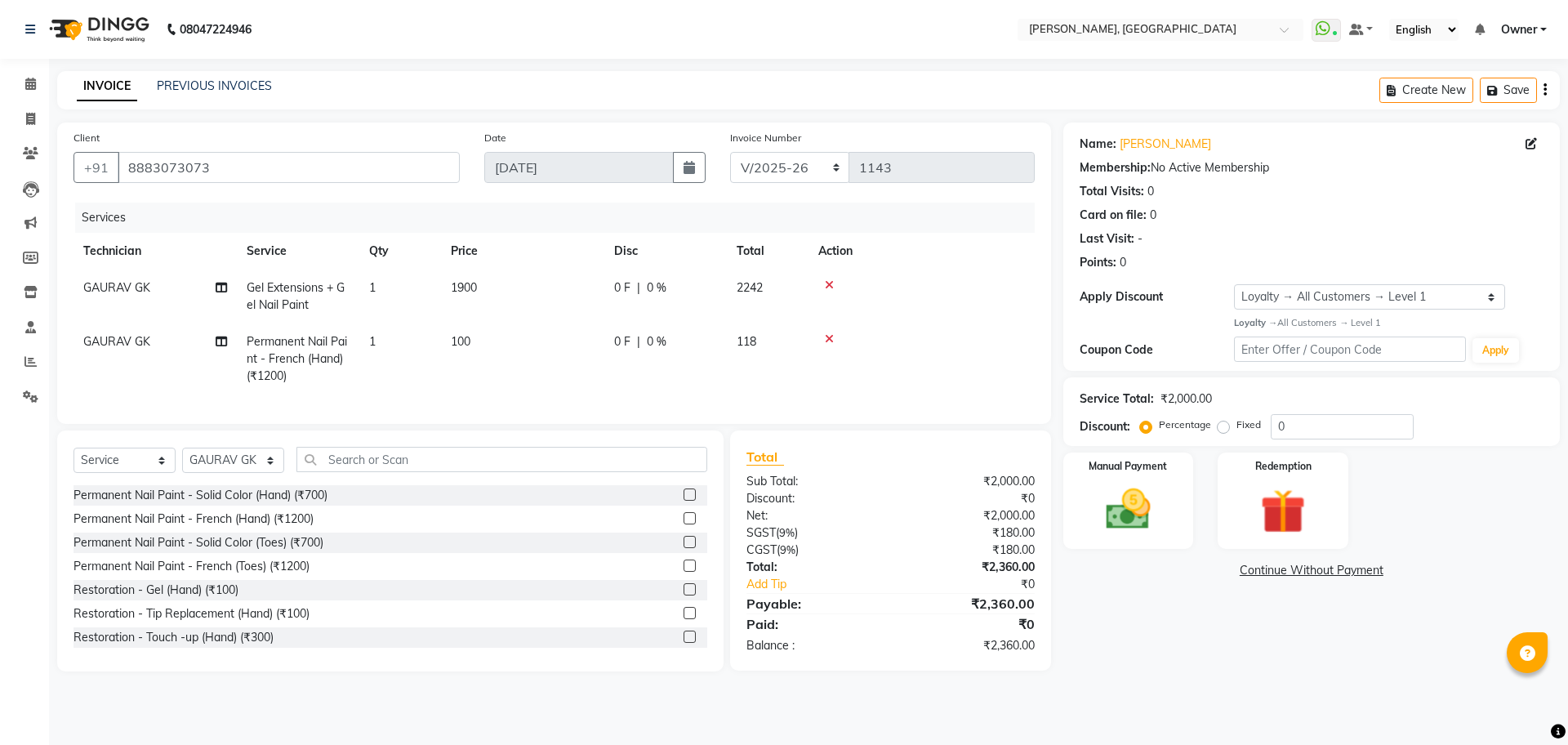
click at [386, 335] on td "1" at bounding box center [400, 358] width 82 height 71
select select "86045"
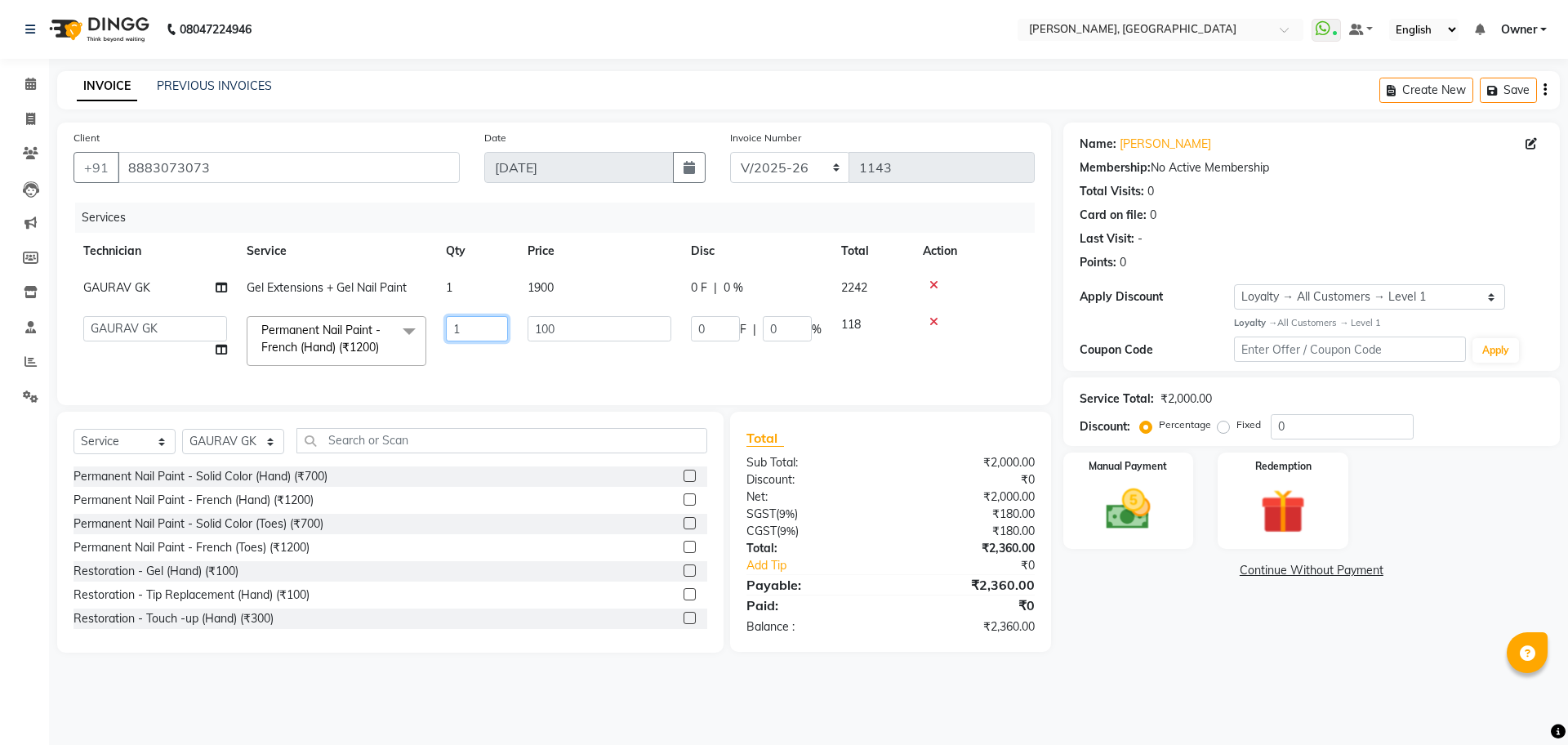
click at [470, 321] on input "1" at bounding box center [476, 328] width 62 height 26
type input "2"
click at [541, 366] on td "100" at bounding box center [599, 341] width 163 height 70
select select "86045"
click at [1119, 512] on img at bounding box center [1128, 509] width 76 height 54
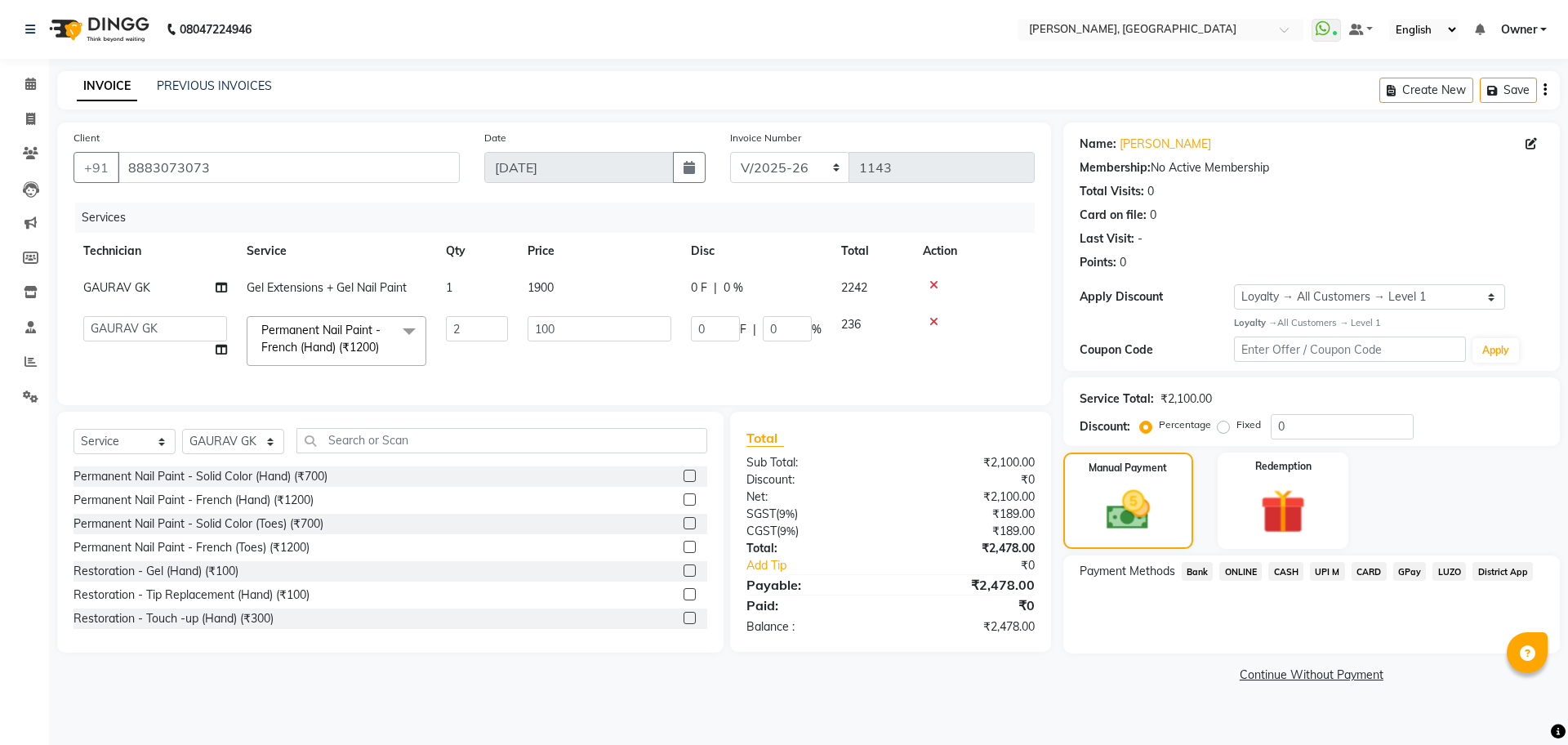
click at [1240, 571] on span "ONLINE" at bounding box center [1240, 571] width 42 height 18
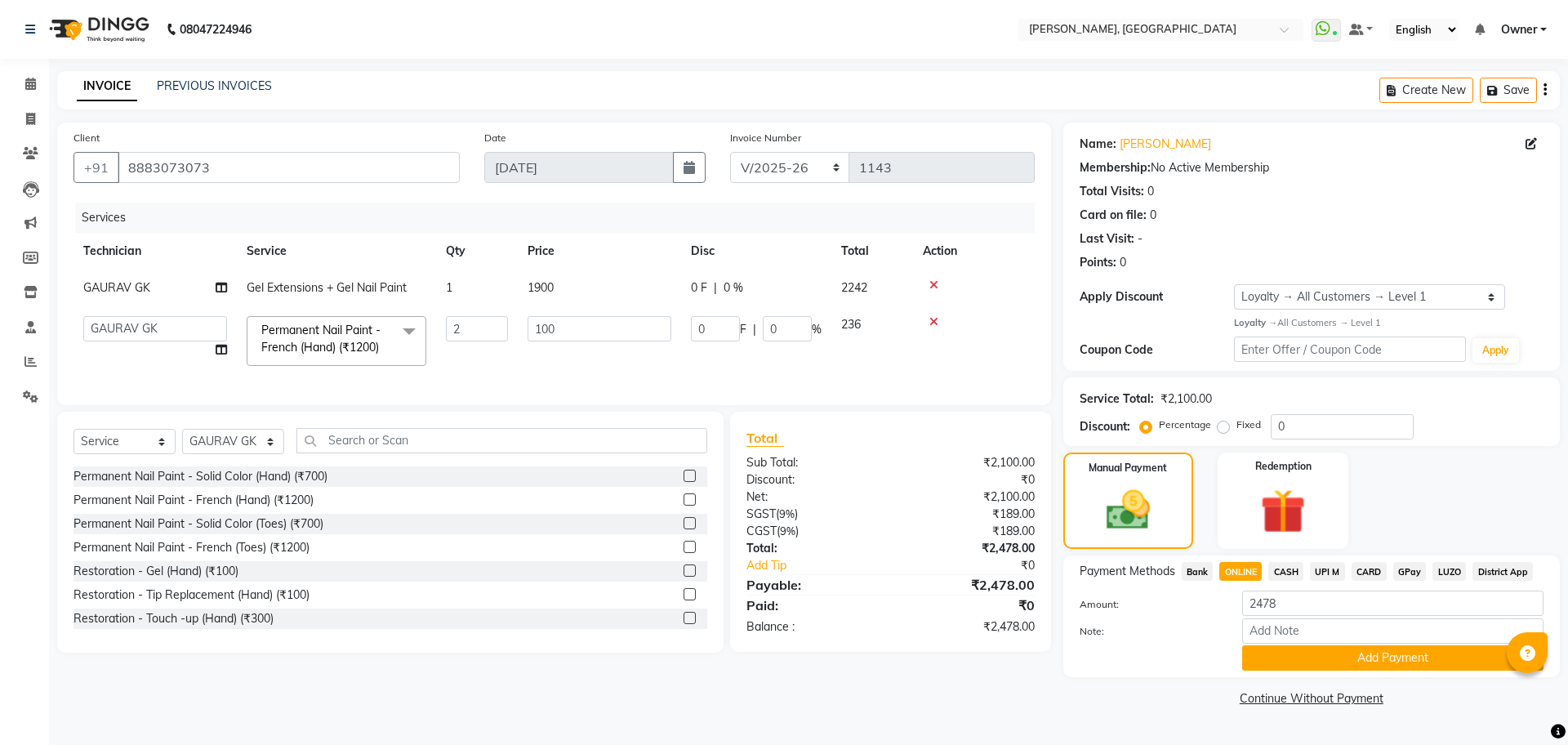
click at [1307, 671] on div "Payment Methods Bank ONLINE CASH UPI M CARD GPay LUZO District App Amount: 2478…" at bounding box center [1312, 616] width 497 height 122
click at [1290, 655] on button "Add Payment" at bounding box center [1393, 658] width 301 height 26
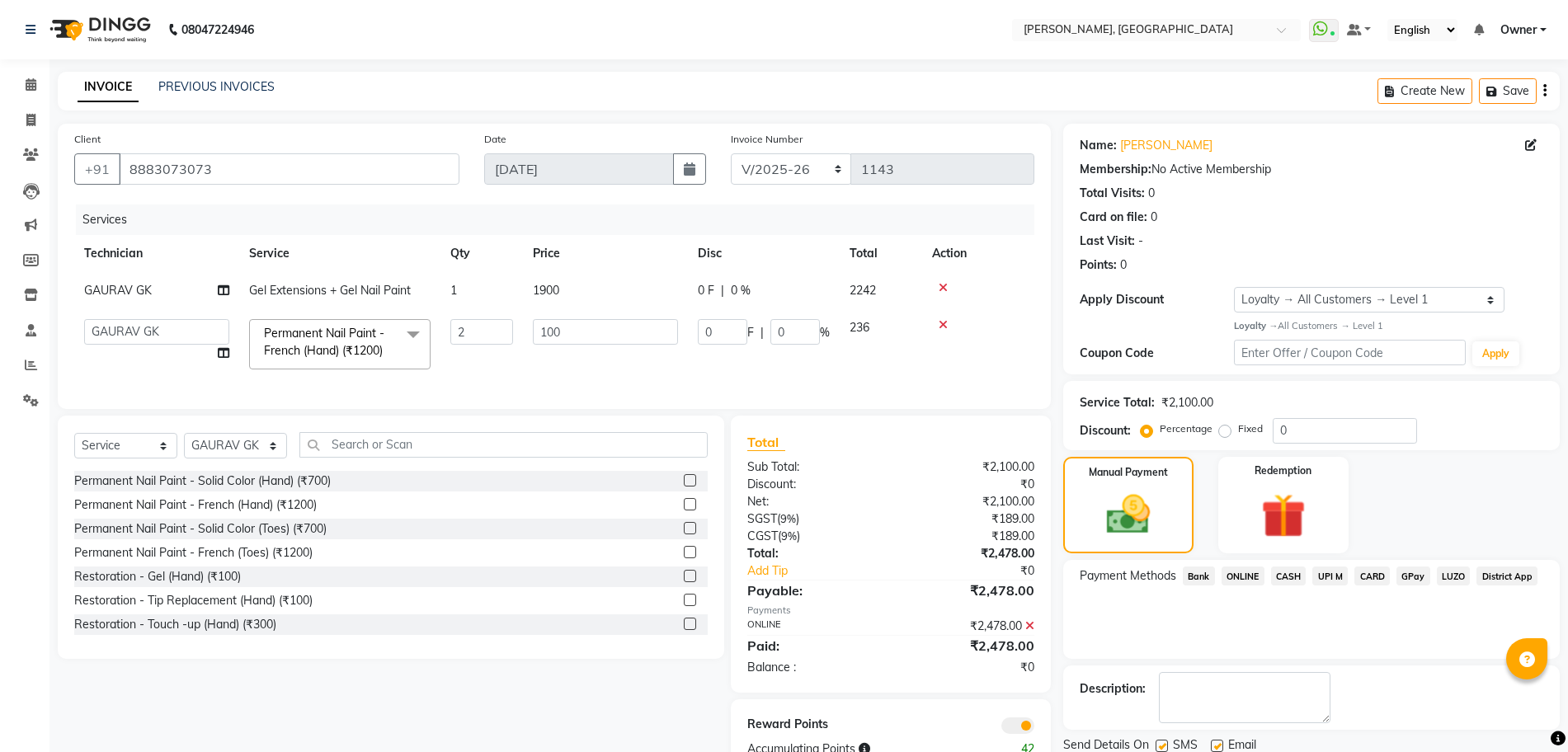
scroll to position [62, 0]
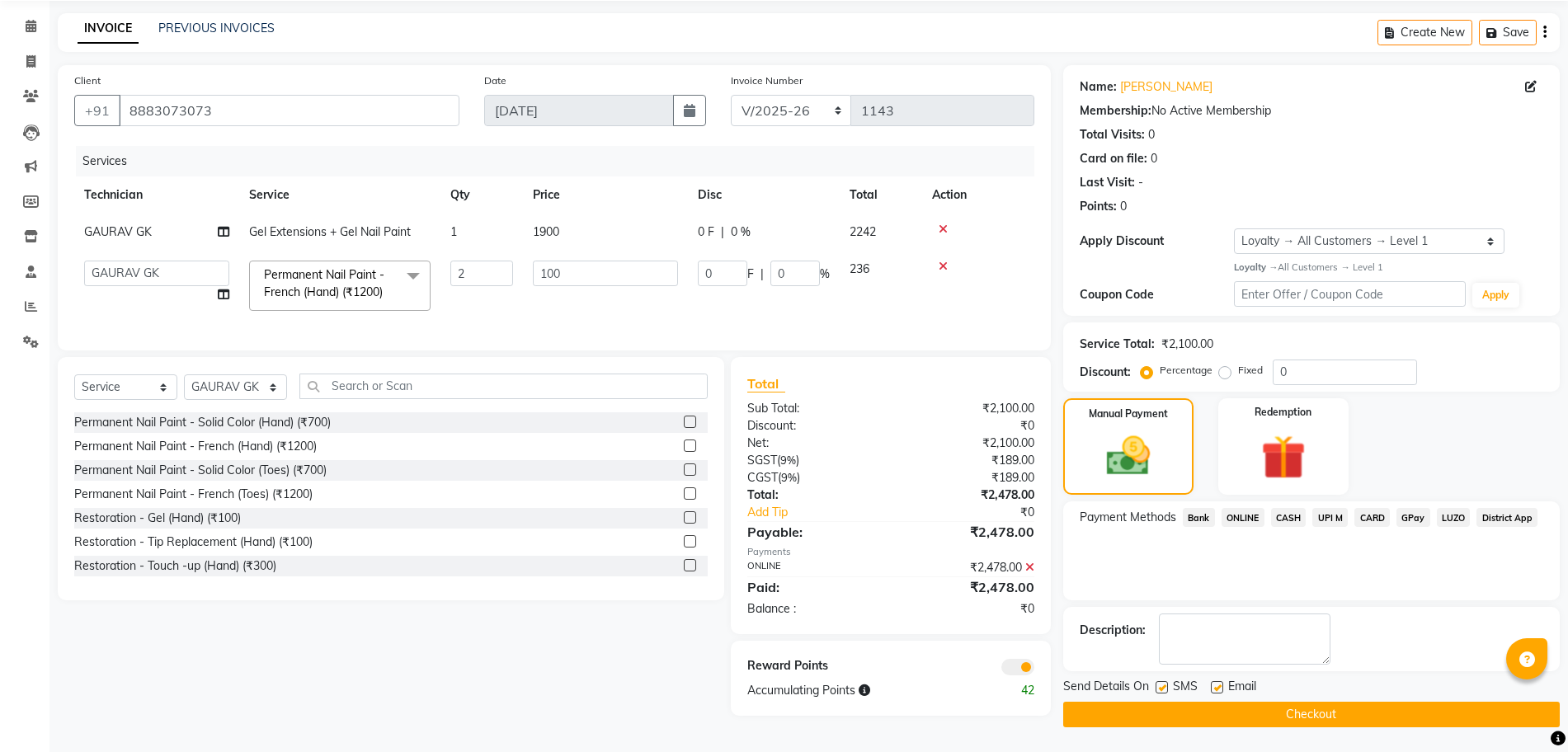
click at [1178, 714] on button "Checkout" at bounding box center [1311, 714] width 496 height 26
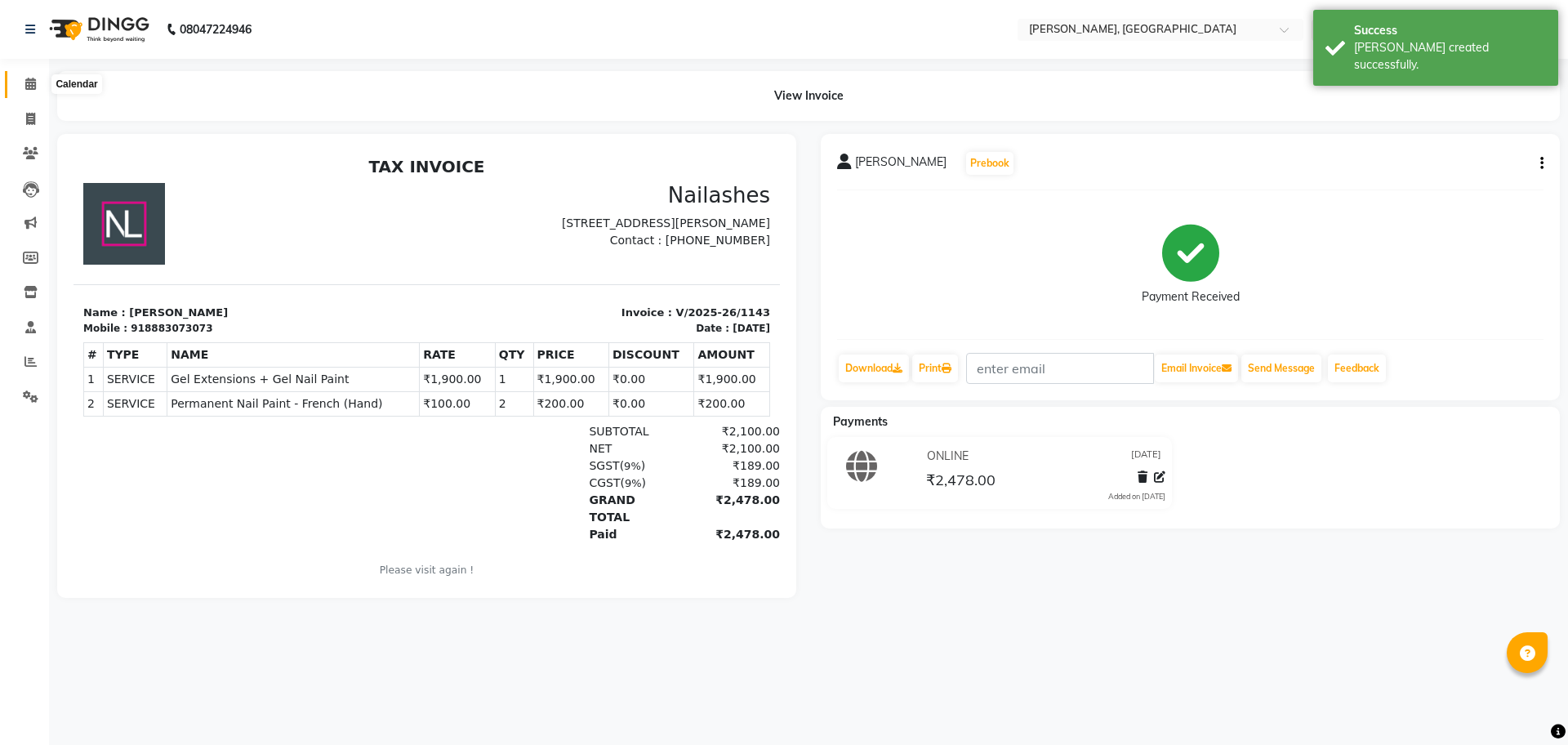
drag, startPoint x: 22, startPoint y: 77, endPoint x: 40, endPoint y: 85, distance: 19.7
click at [22, 77] on span at bounding box center [31, 84] width 28 height 18
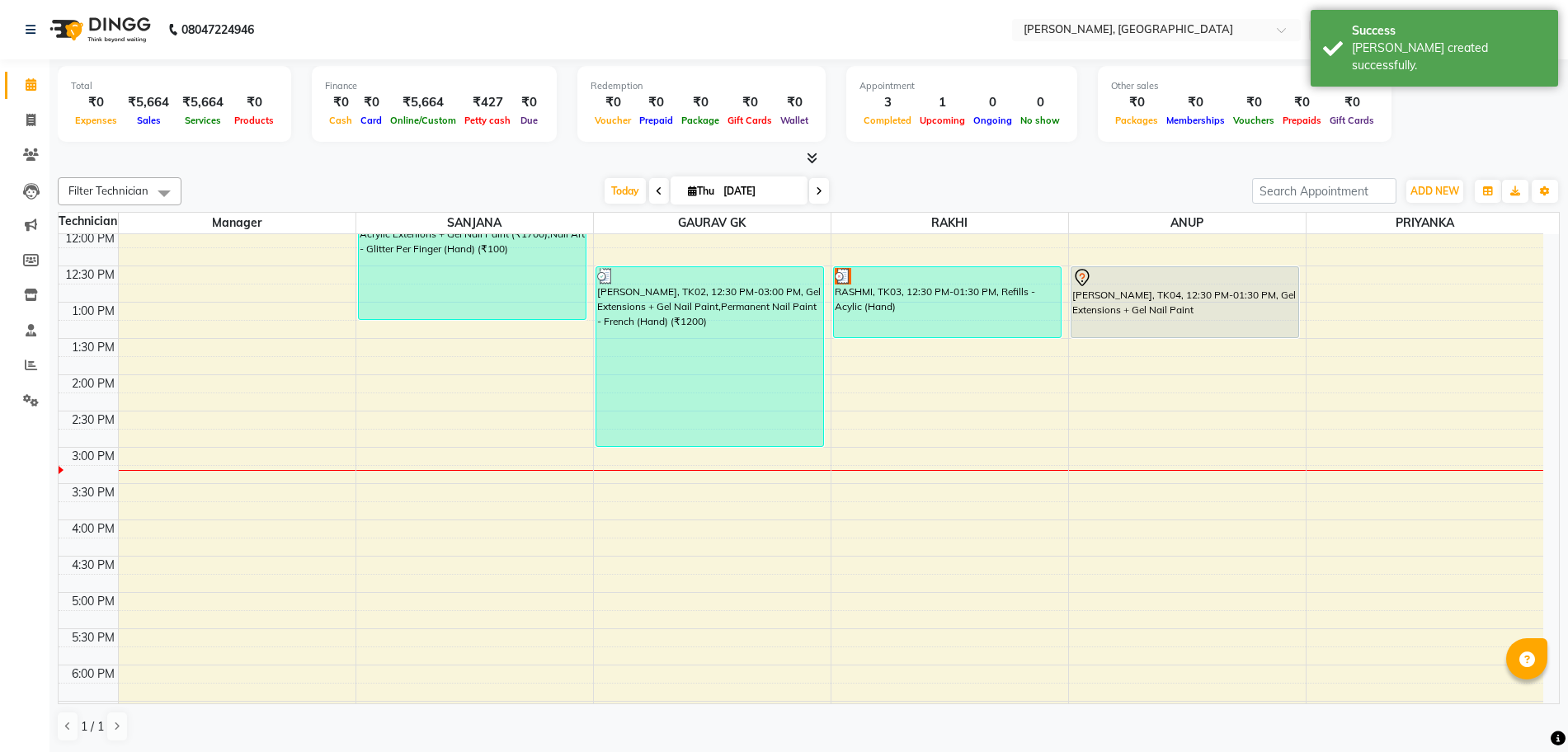
scroll to position [103, 0]
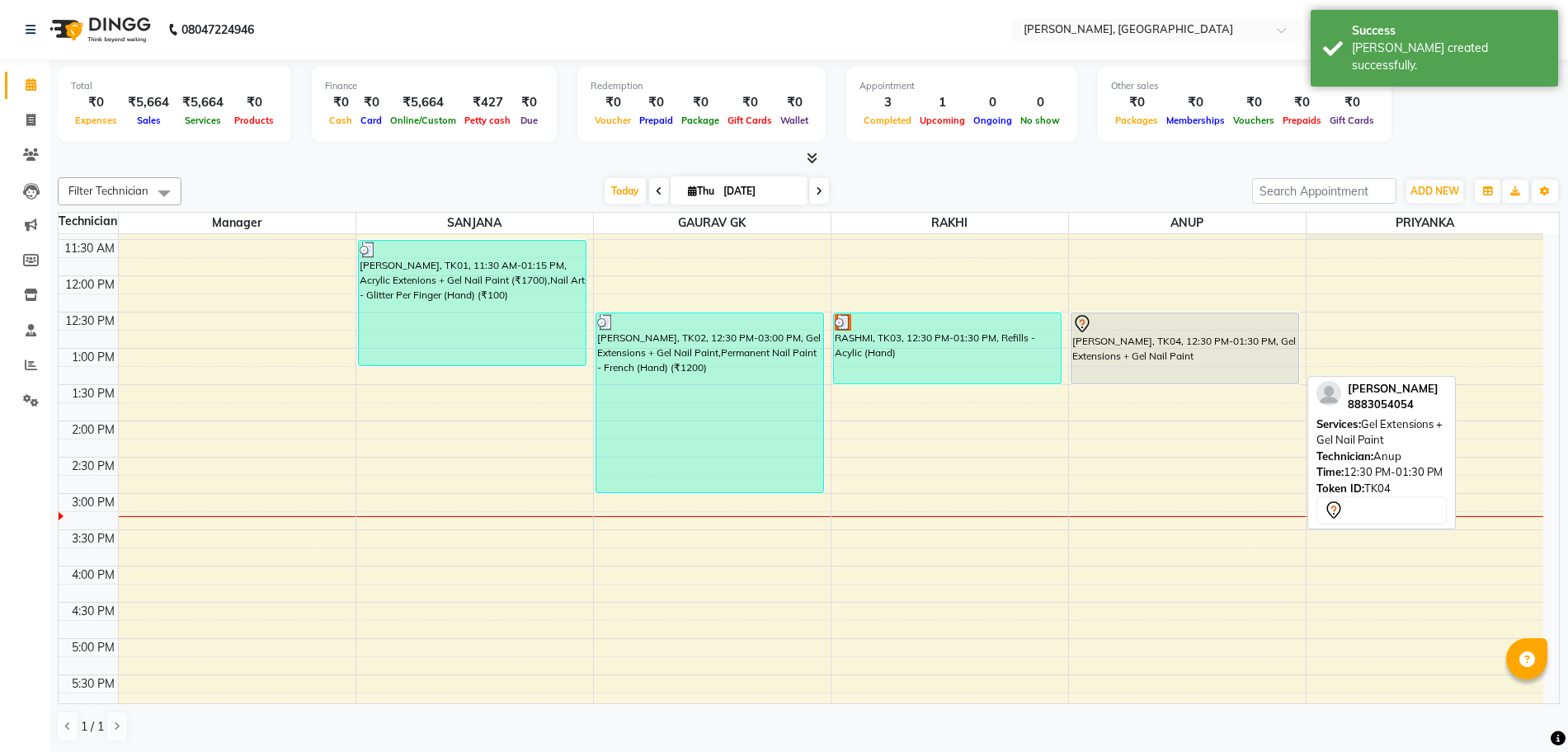
click at [1106, 350] on div "[PERSON_NAME], TK04, 12:30 PM-01:30 PM, Gel Extensions + Gel Nail Paint" at bounding box center [1186, 348] width 228 height 70
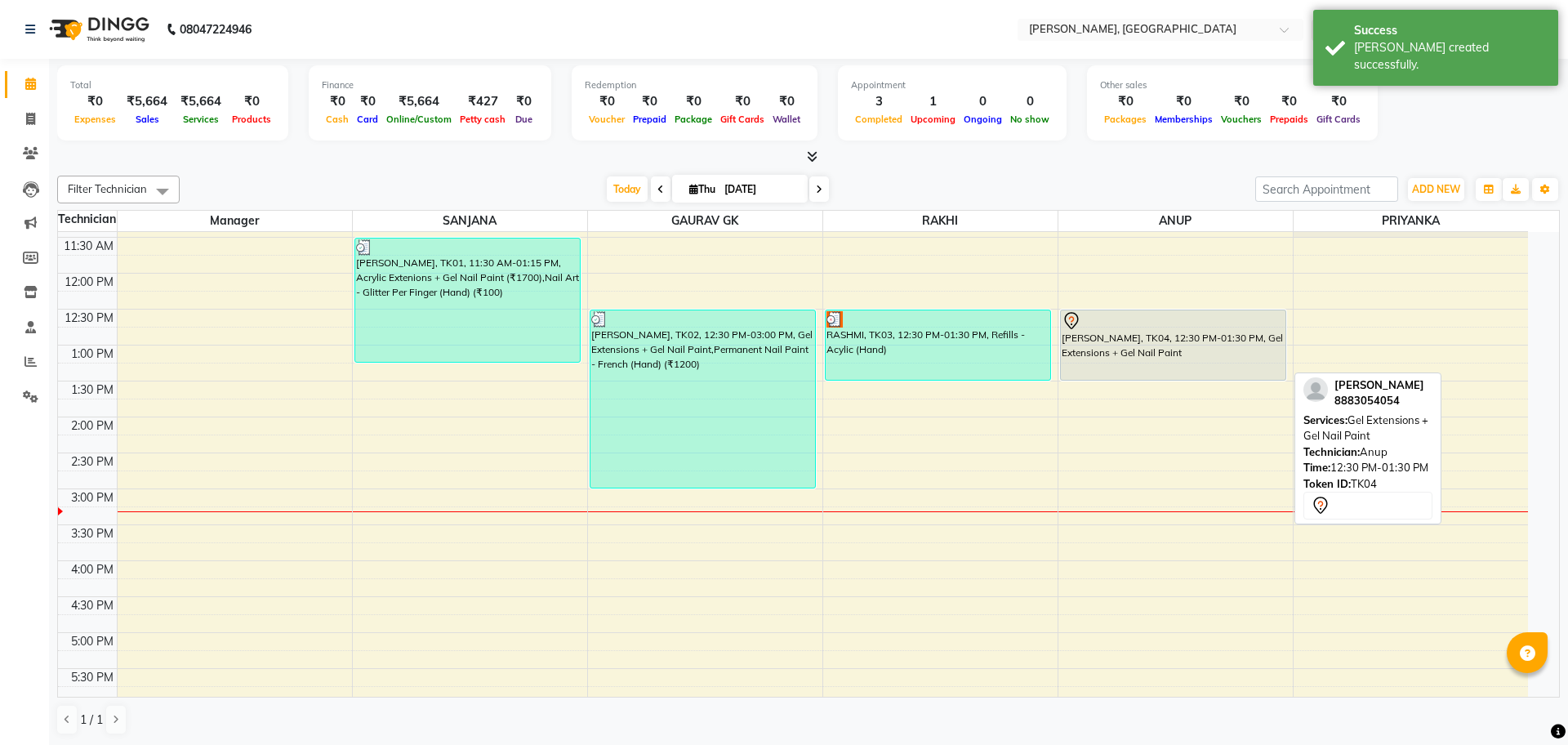
select select "7"
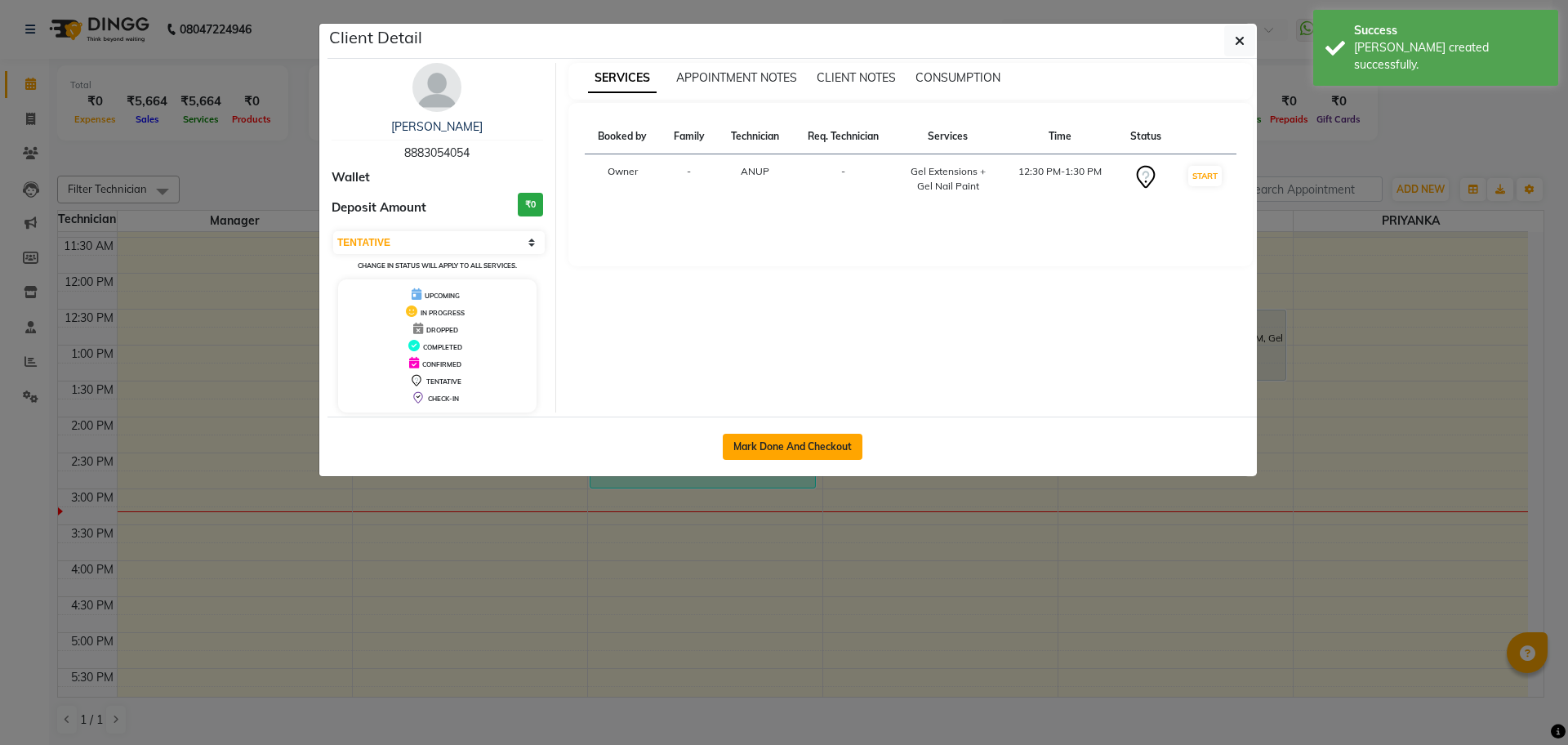
click at [800, 444] on button "Mark Done And Checkout" at bounding box center [792, 446] width 140 height 26
select select "service"
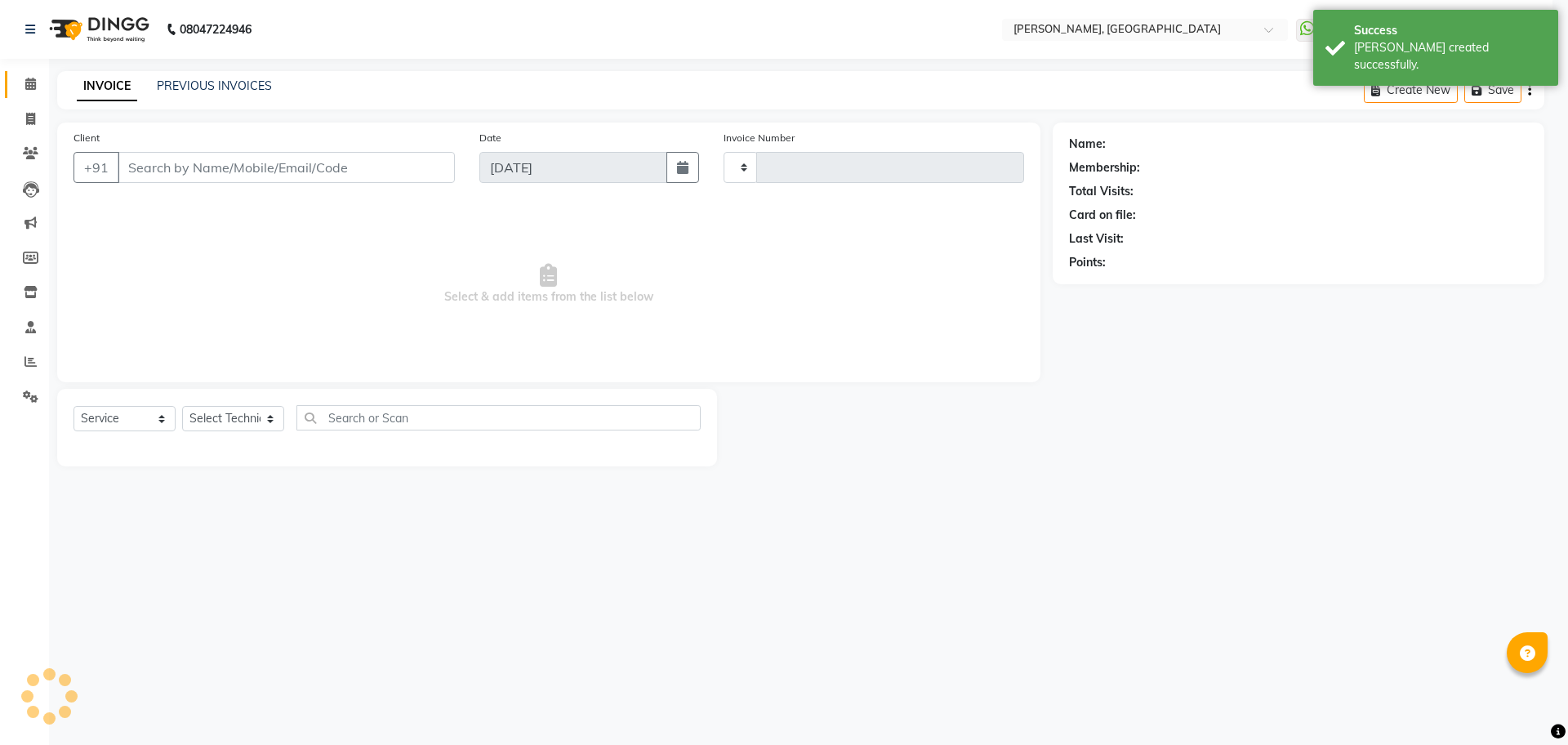
type input "1144"
select select "7674"
type input "8883054054"
select select "86057"
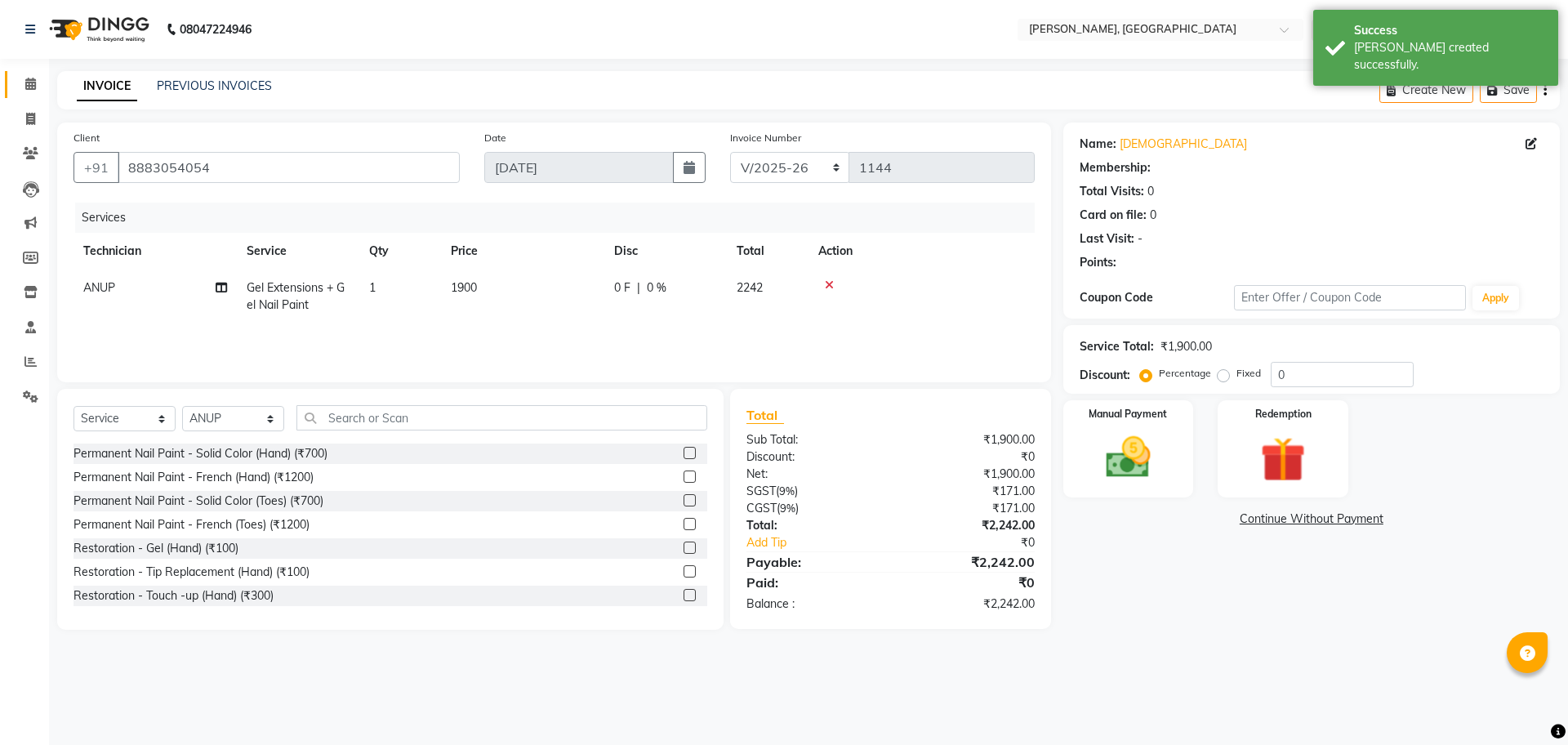
select select "1: Object"
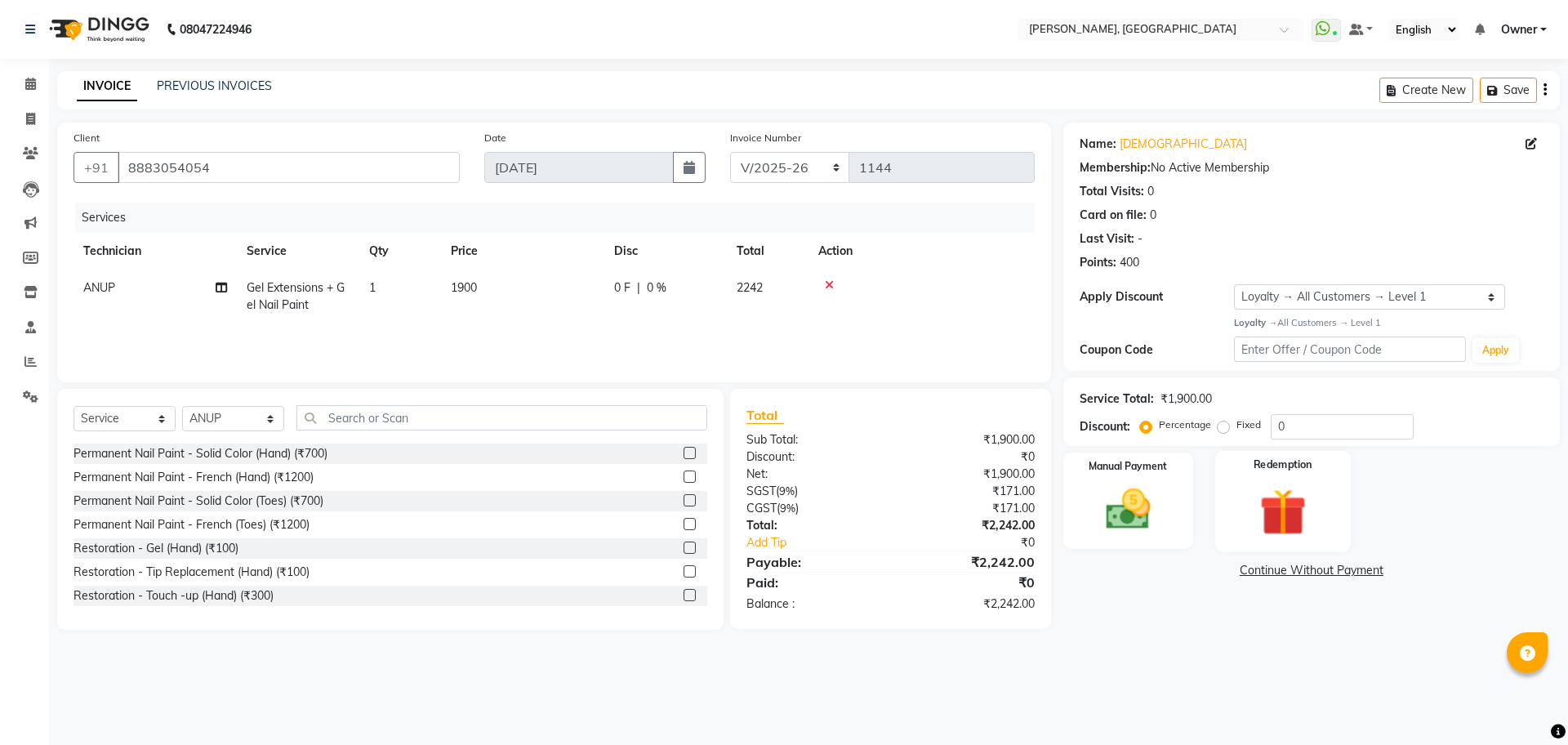
click at [1292, 521] on img at bounding box center [1282, 512] width 76 height 58
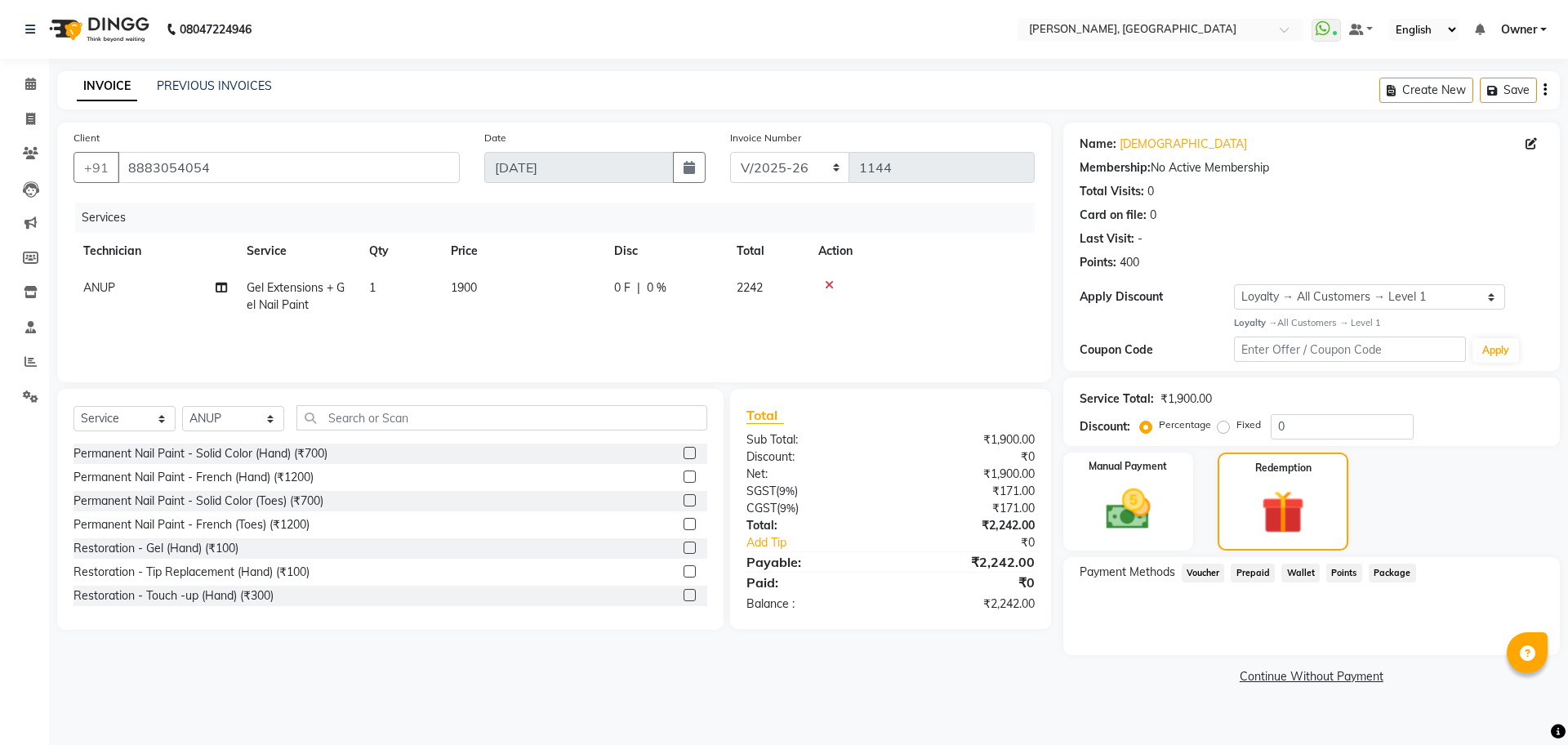
click at [1346, 577] on span "Points" at bounding box center [1343, 572] width 36 height 18
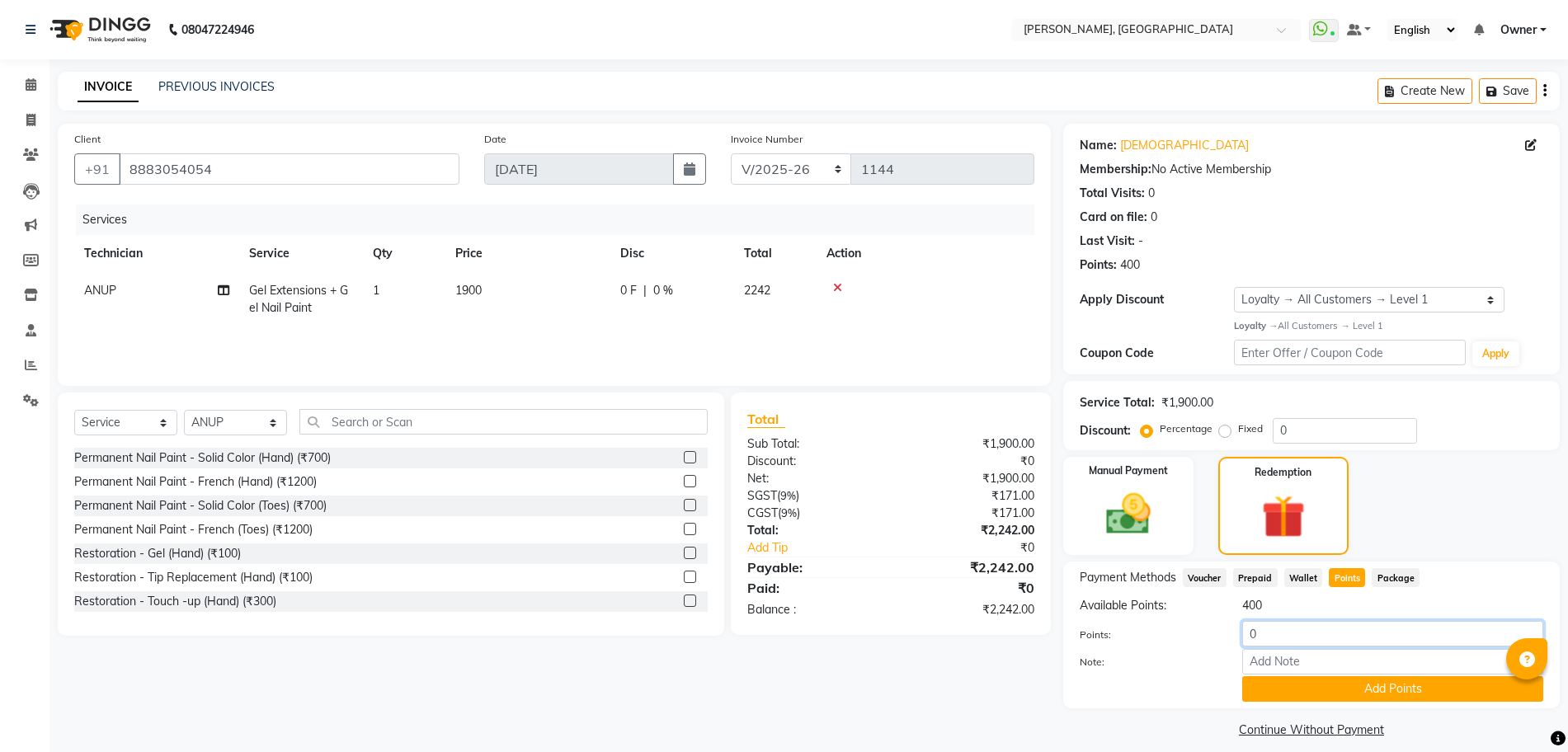
click at [1306, 628] on input "0" at bounding box center [1393, 633] width 302 height 26
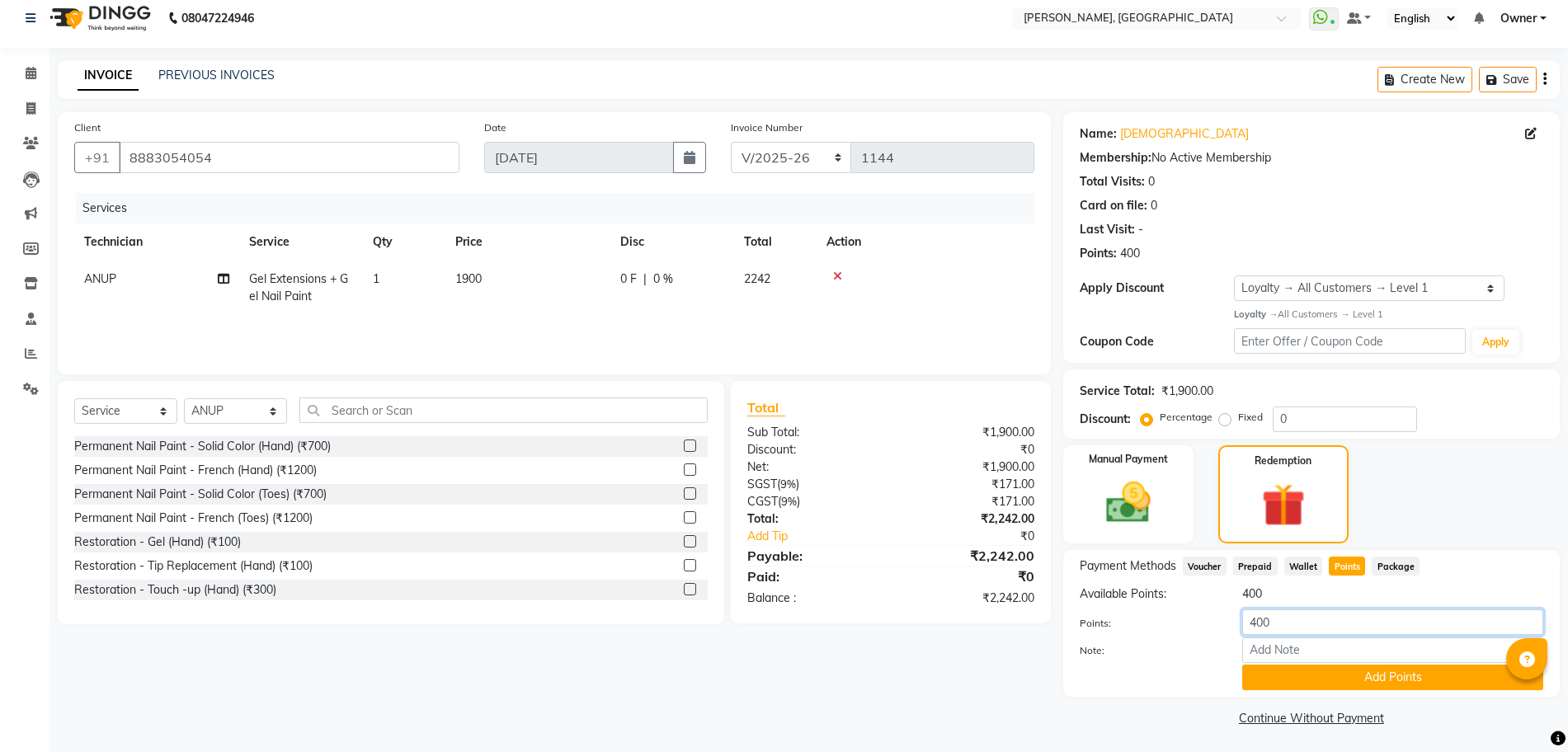
scroll to position [15, 0]
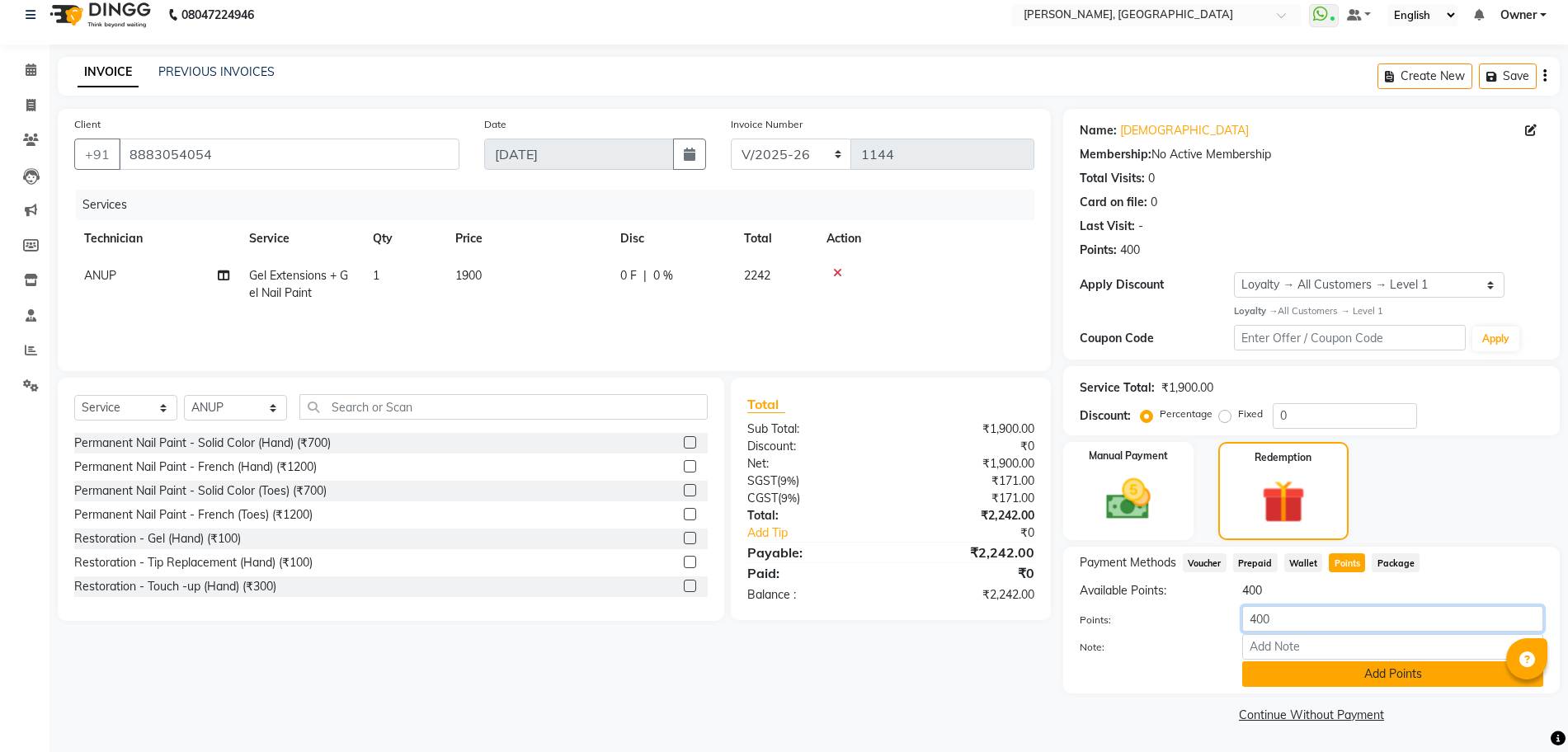
type input "400"
click at [1311, 678] on button "Add Points" at bounding box center [1393, 674] width 302 height 26
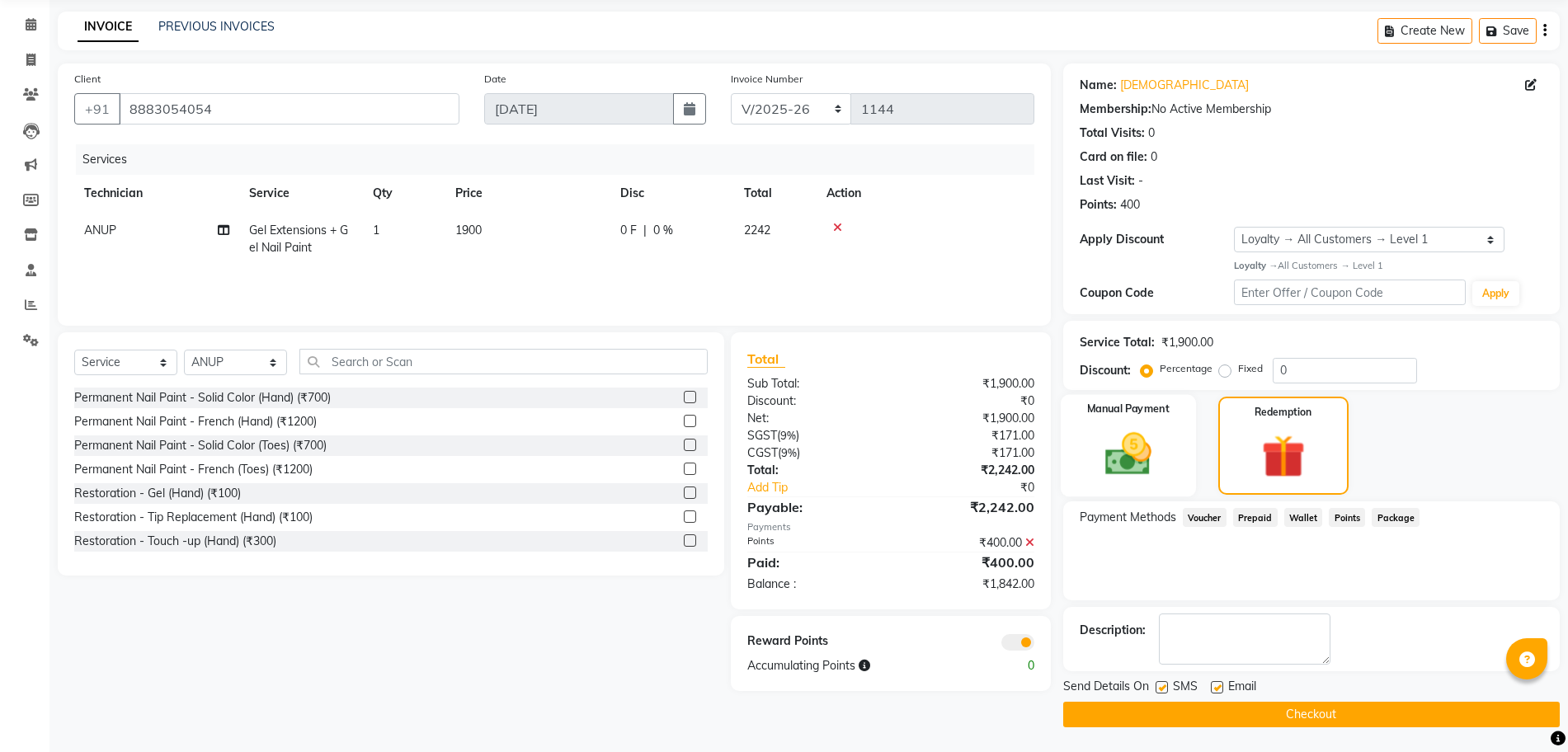
click at [1121, 460] on img at bounding box center [1128, 453] width 76 height 53
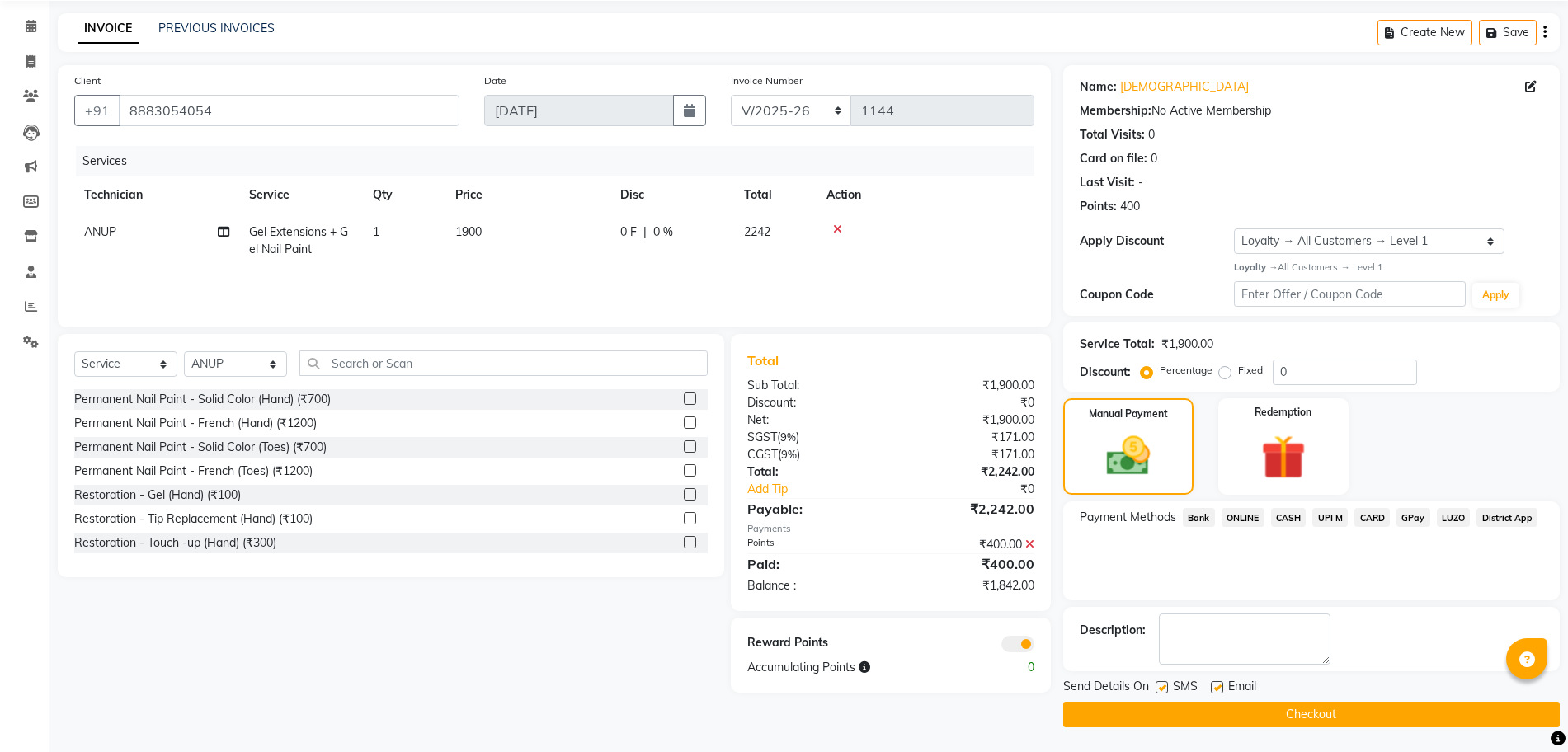
click at [1250, 520] on span "ONLINE" at bounding box center [1243, 516] width 43 height 19
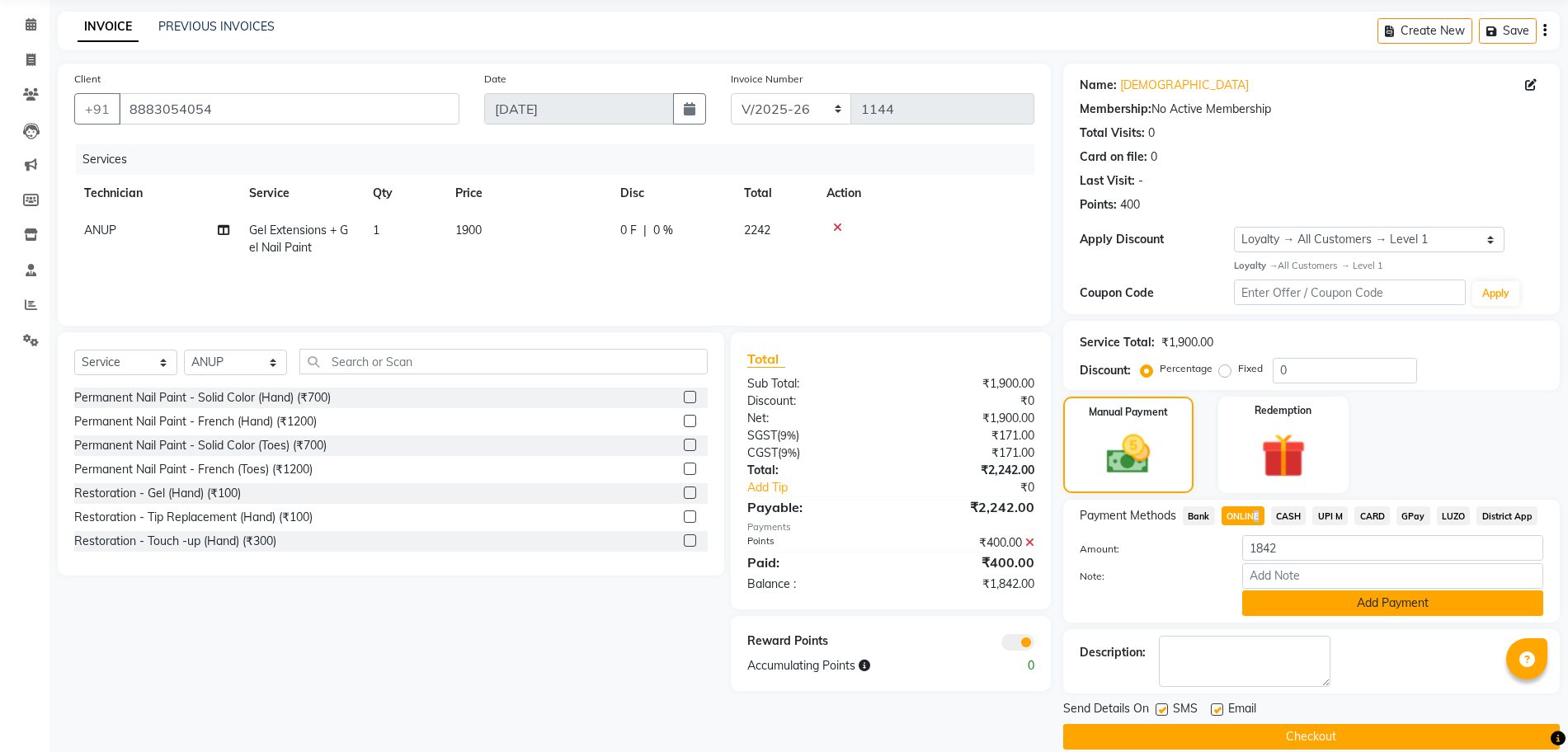
click at [1295, 603] on button "Add Payment" at bounding box center [1393, 603] width 302 height 26
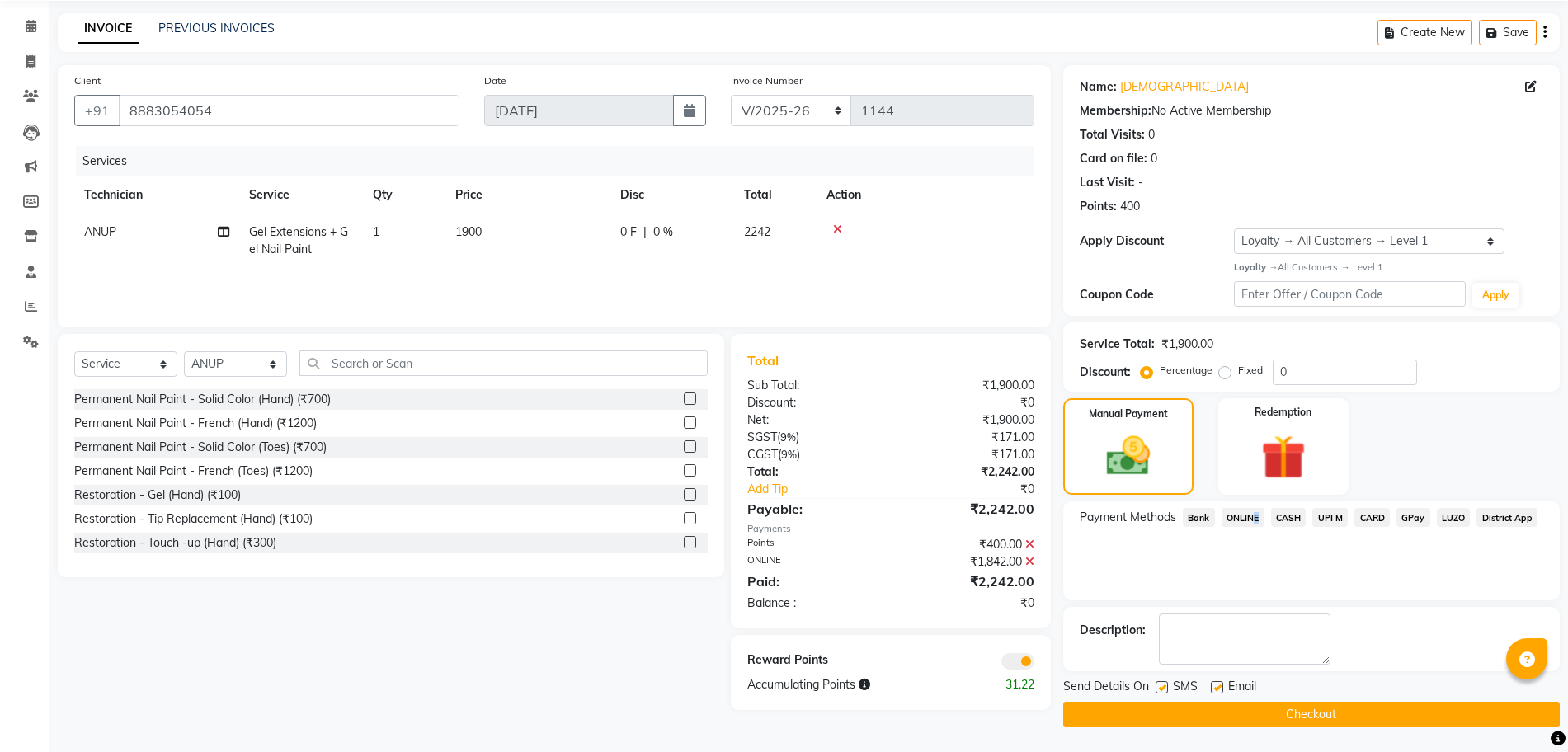
click at [1170, 712] on button "Checkout" at bounding box center [1311, 714] width 496 height 26
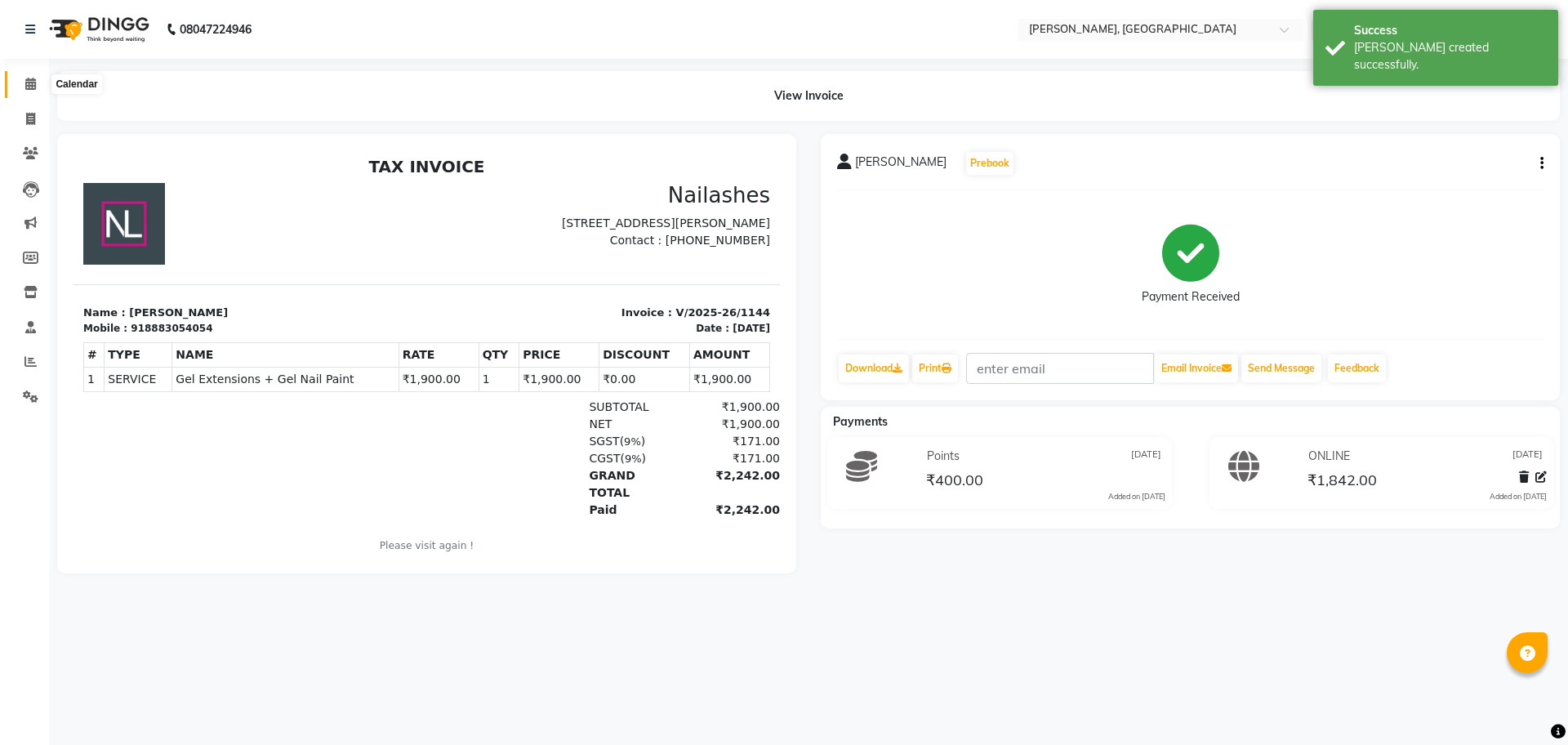
click at [23, 83] on span at bounding box center [31, 84] width 28 height 18
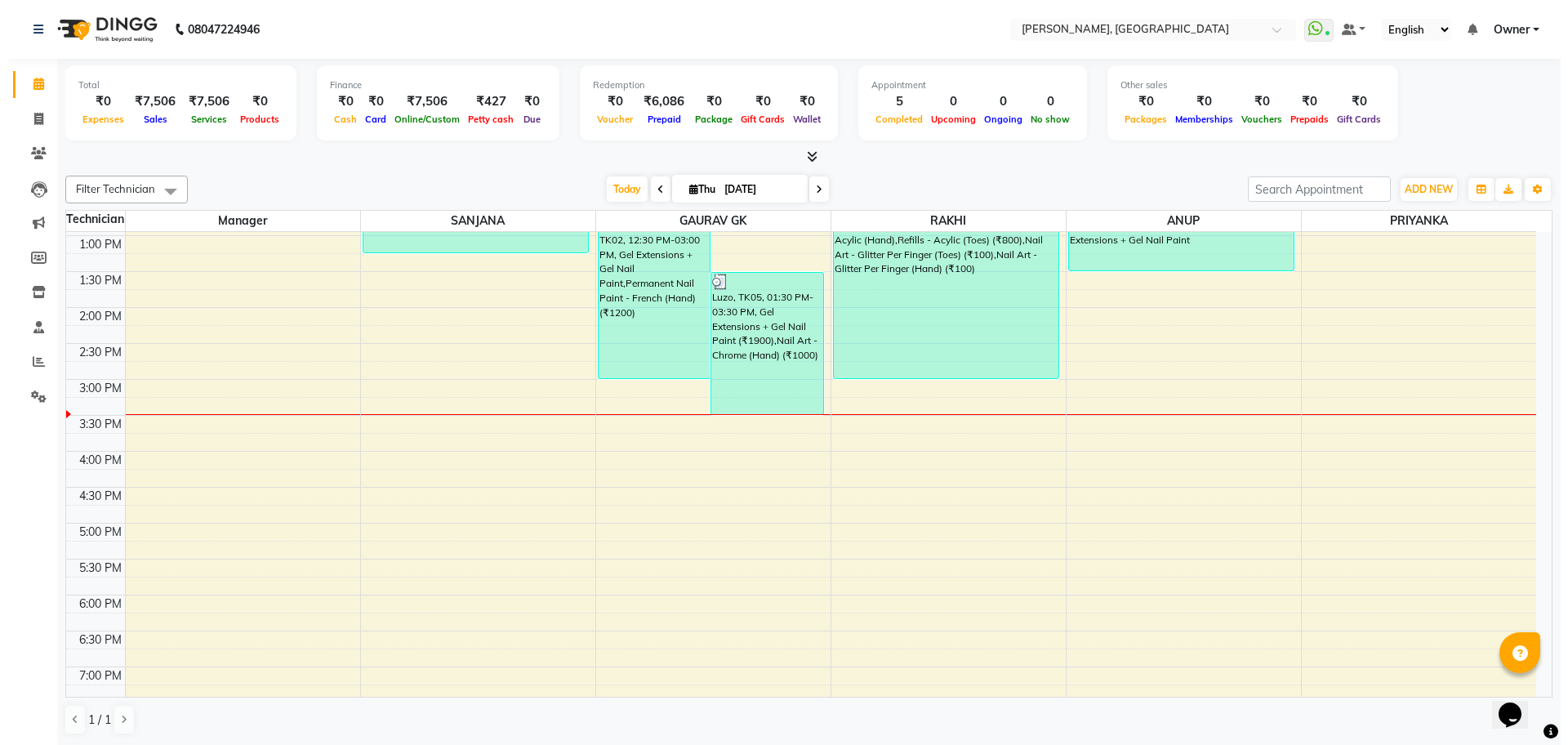
scroll to position [91, 0]
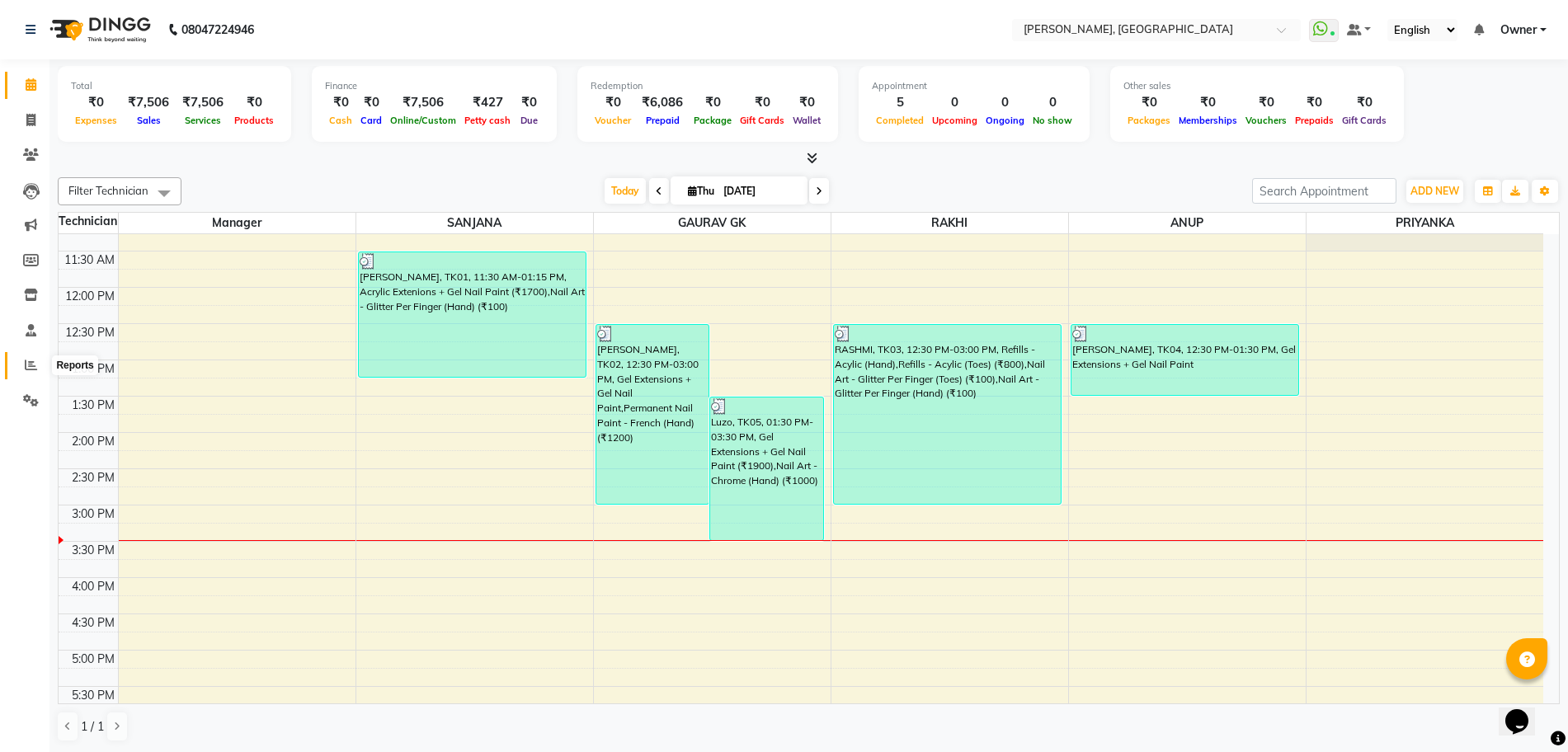
click at [28, 371] on span at bounding box center [31, 365] width 28 height 19
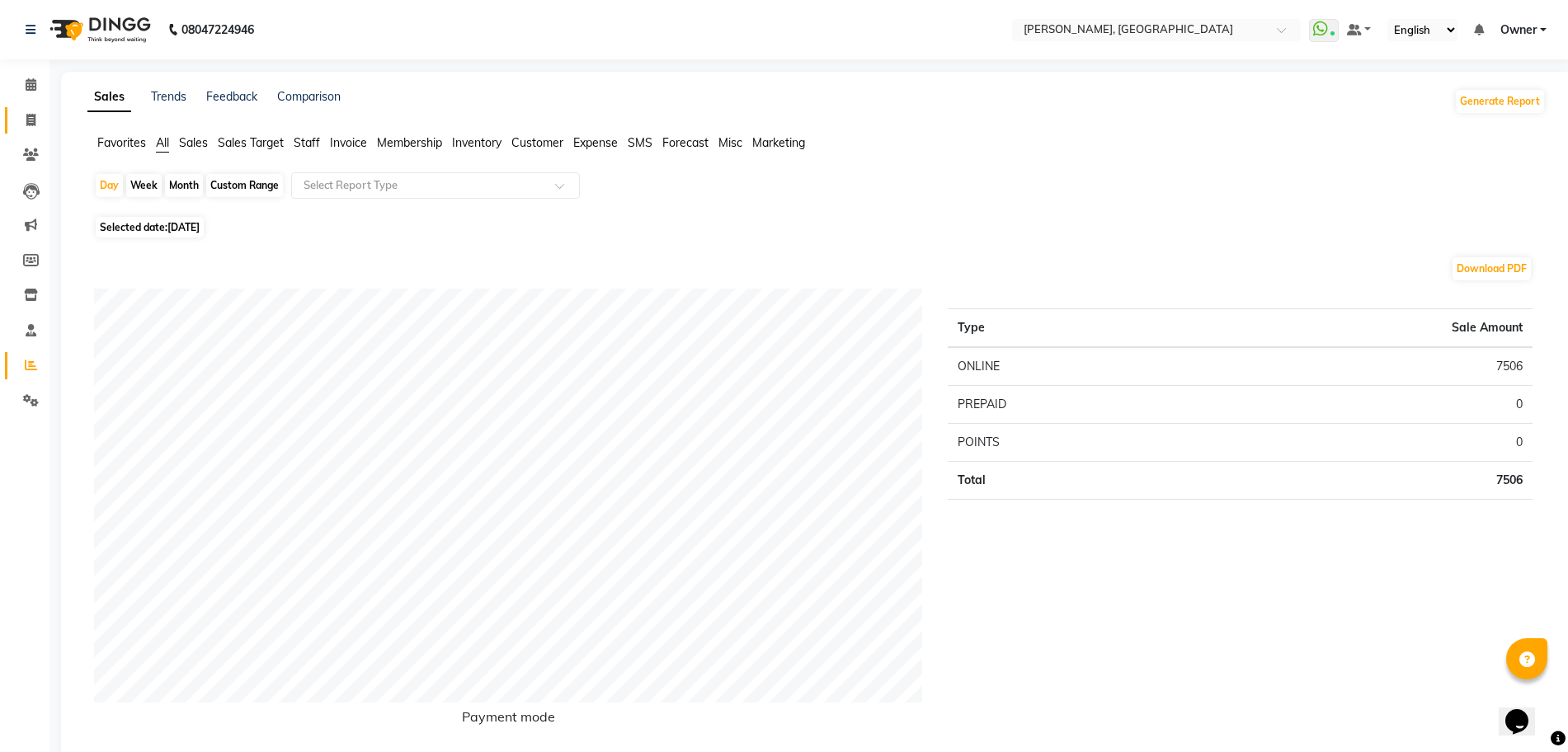
click at [28, 120] on icon at bounding box center [31, 120] width 9 height 12
select select "service"
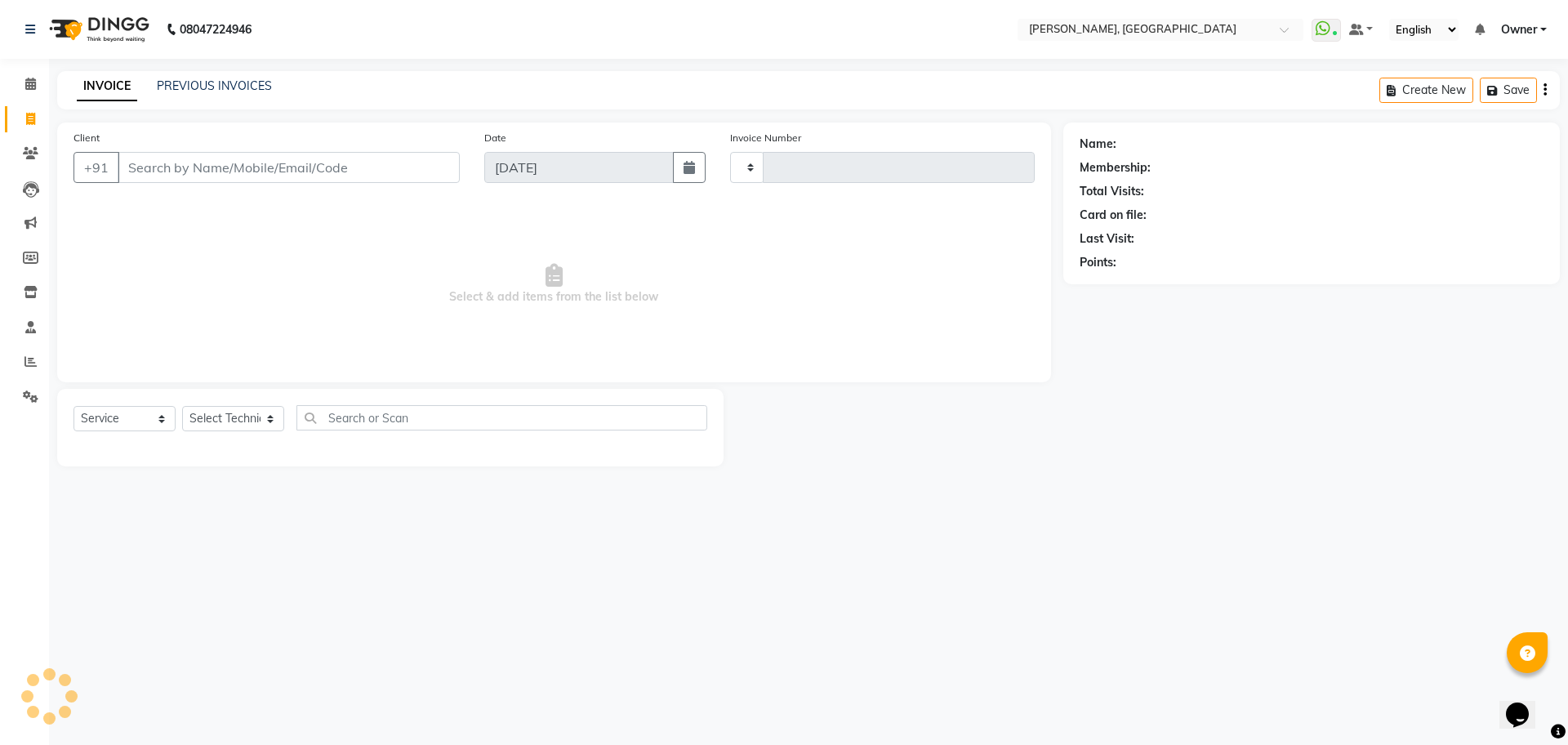
type input "1147"
select select "7674"
click at [219, 85] on link "PREVIOUS INVOICES" at bounding box center [214, 85] width 115 height 15
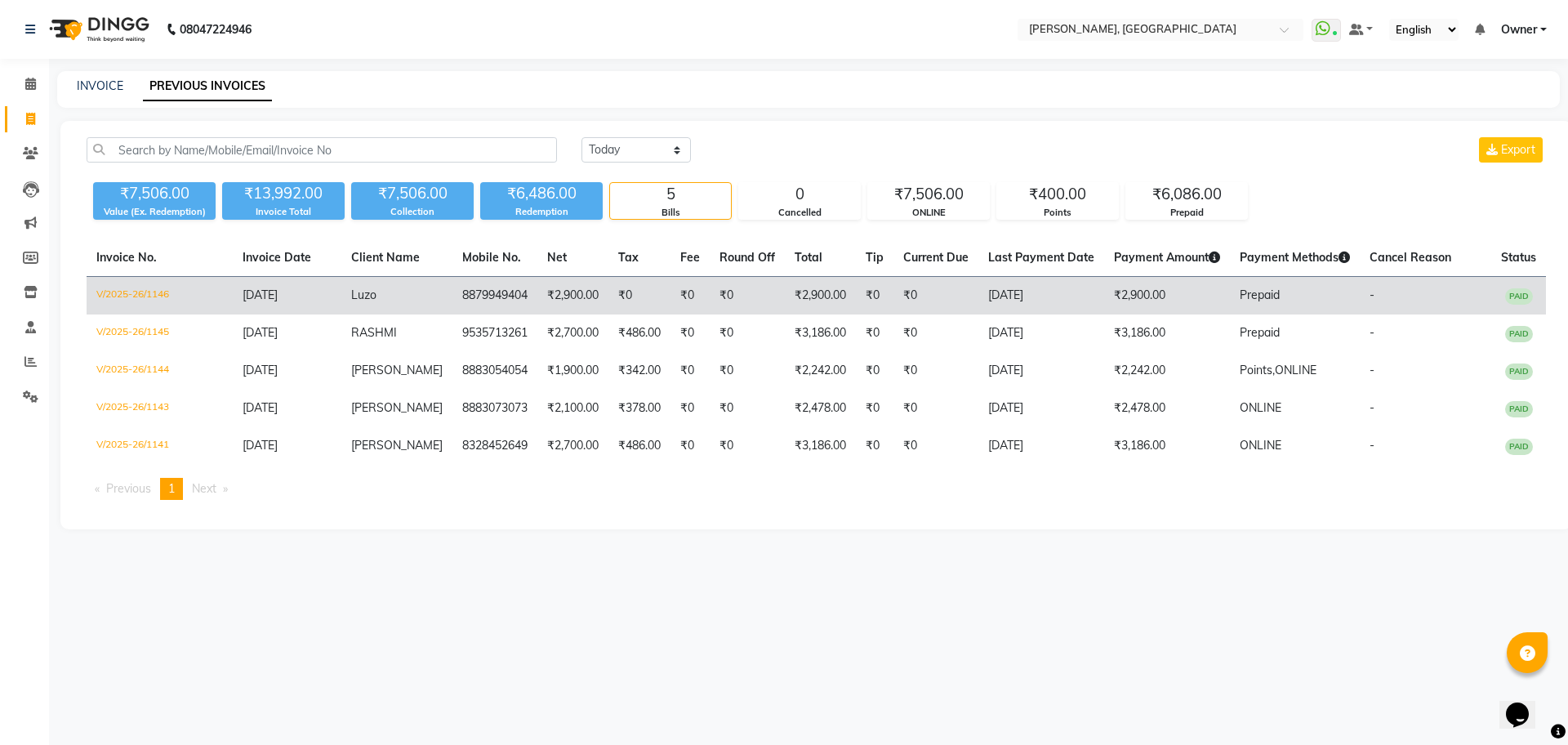
click at [877, 299] on td "₹0" at bounding box center [874, 296] width 38 height 39
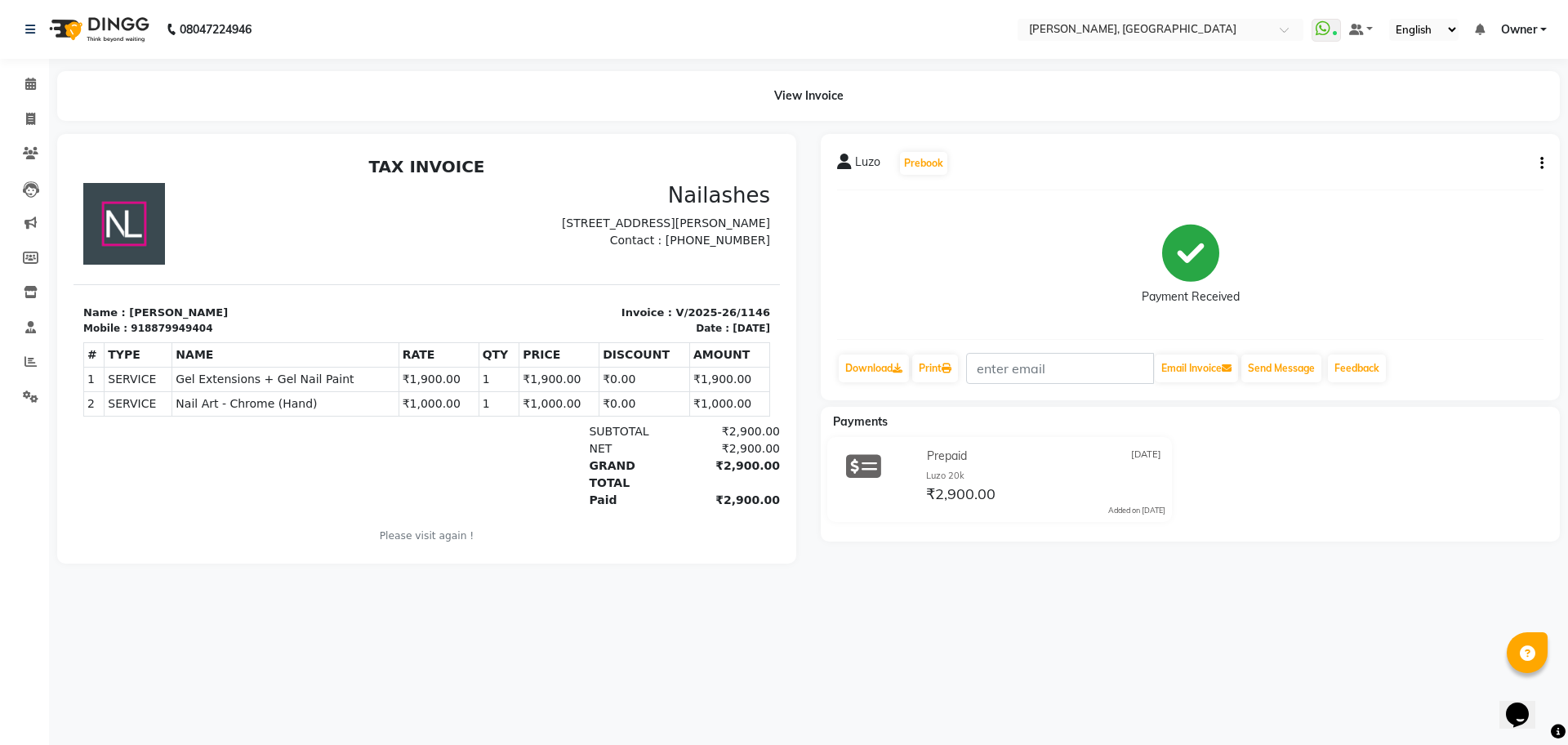
click at [1543, 166] on div "Luzo Prebook Payment Received Download Print Email Invoice Send Message Feedback" at bounding box center [1189, 267] width 739 height 266
click at [1542, 163] on icon "button" at bounding box center [1542, 163] width 4 height 1
click at [33, 117] on icon at bounding box center [31, 119] width 9 height 12
select select "service"
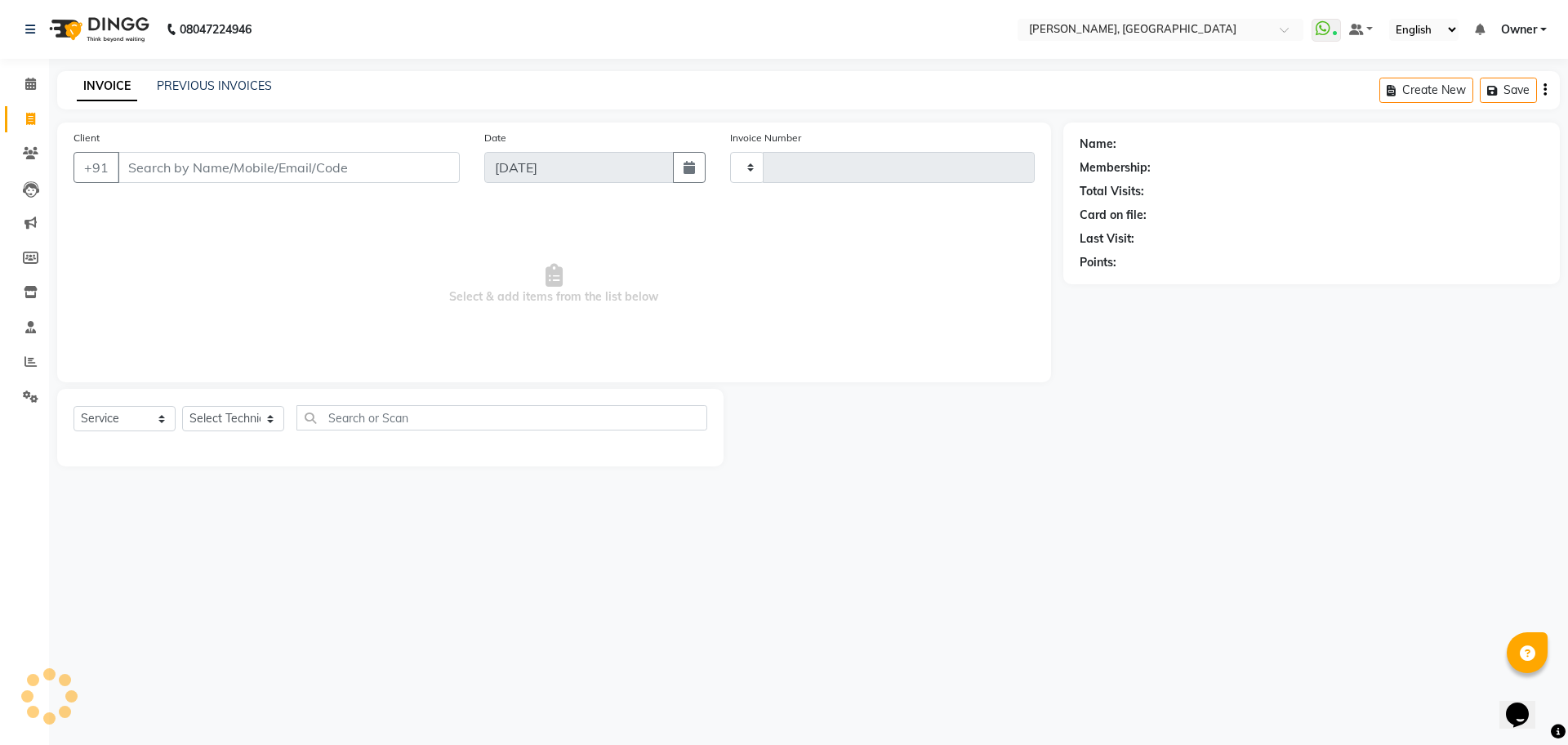
type input "1147"
select select "7674"
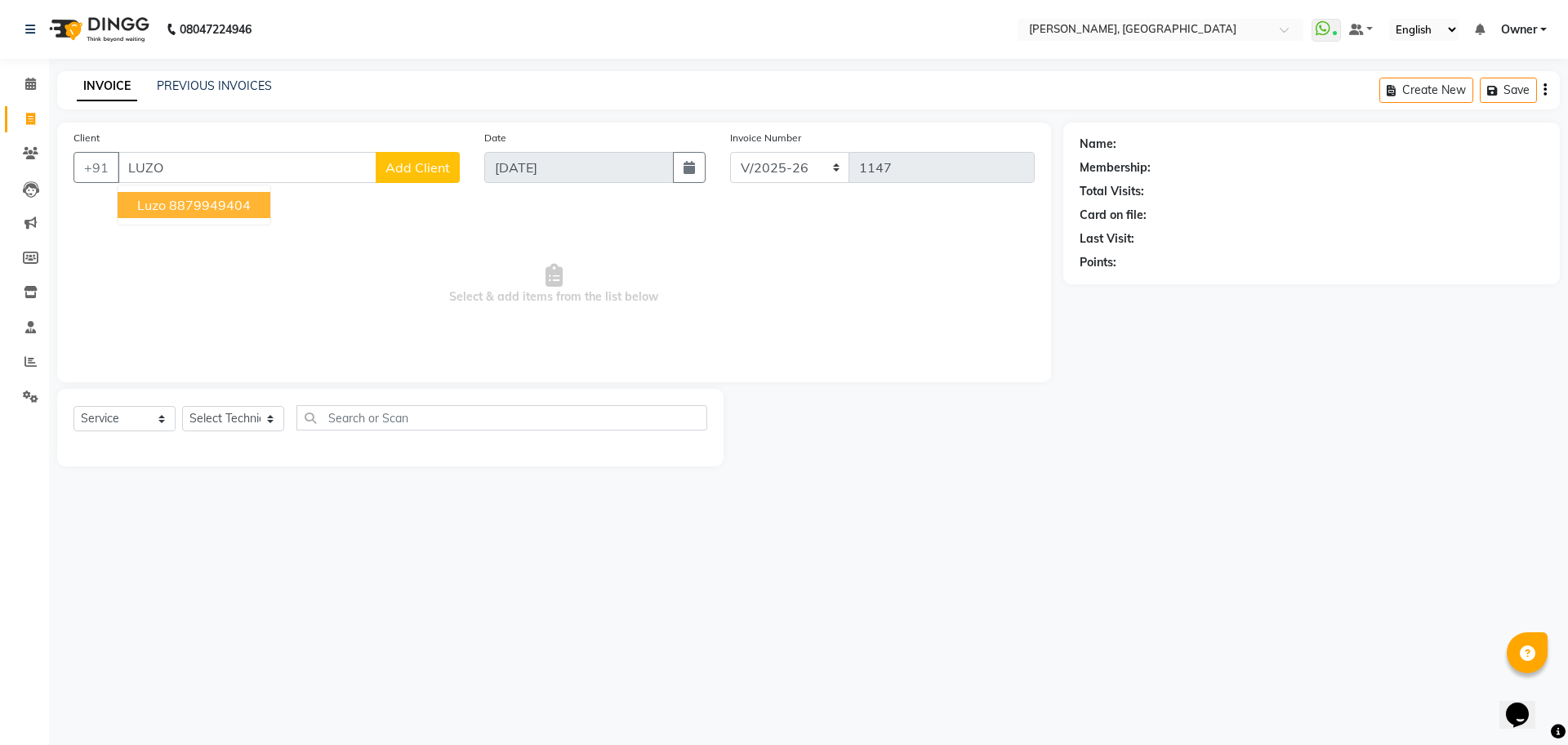
click at [191, 214] on button "Luzo 8879949404" at bounding box center [194, 205] width 152 height 26
type input "8879949404"
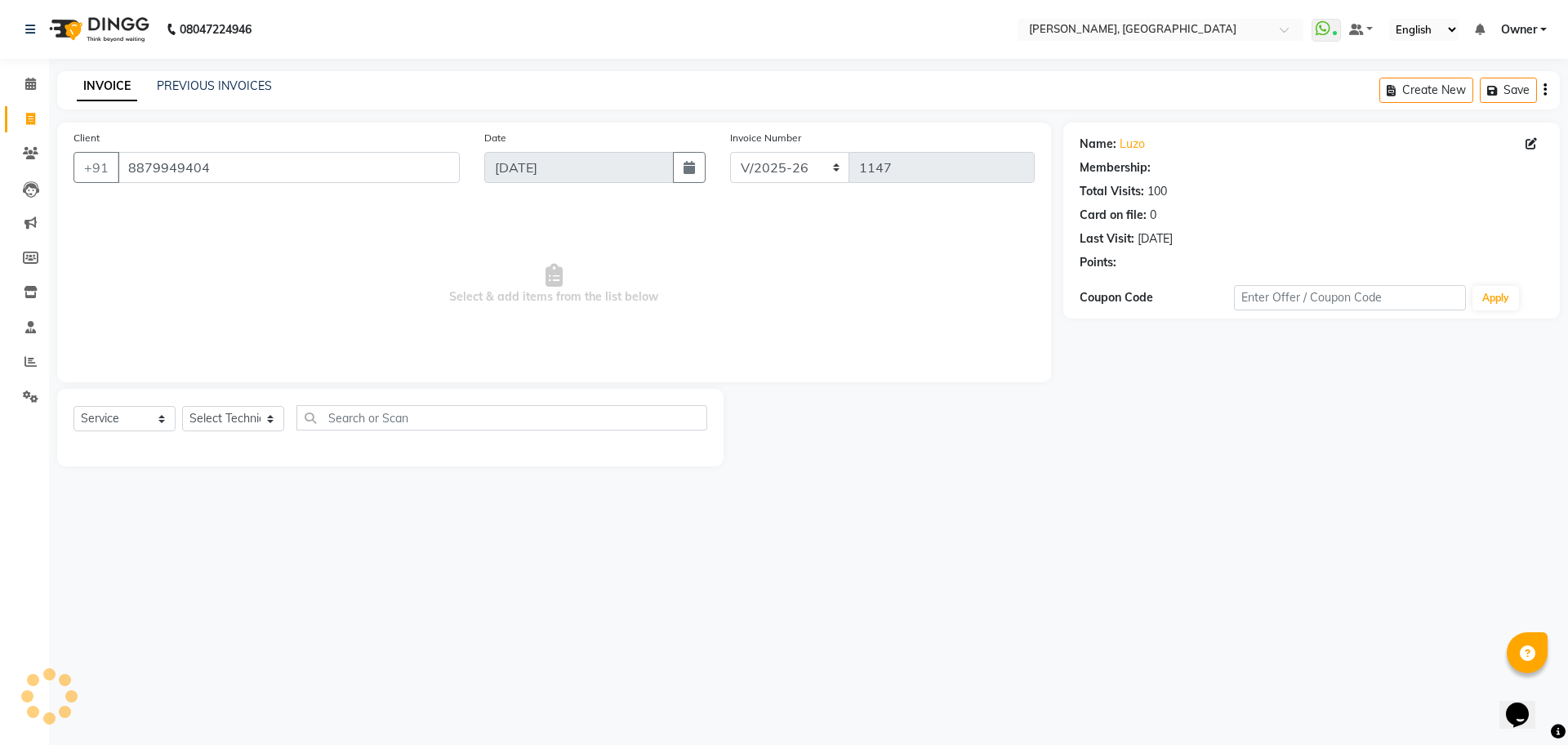
select select "1: Object"
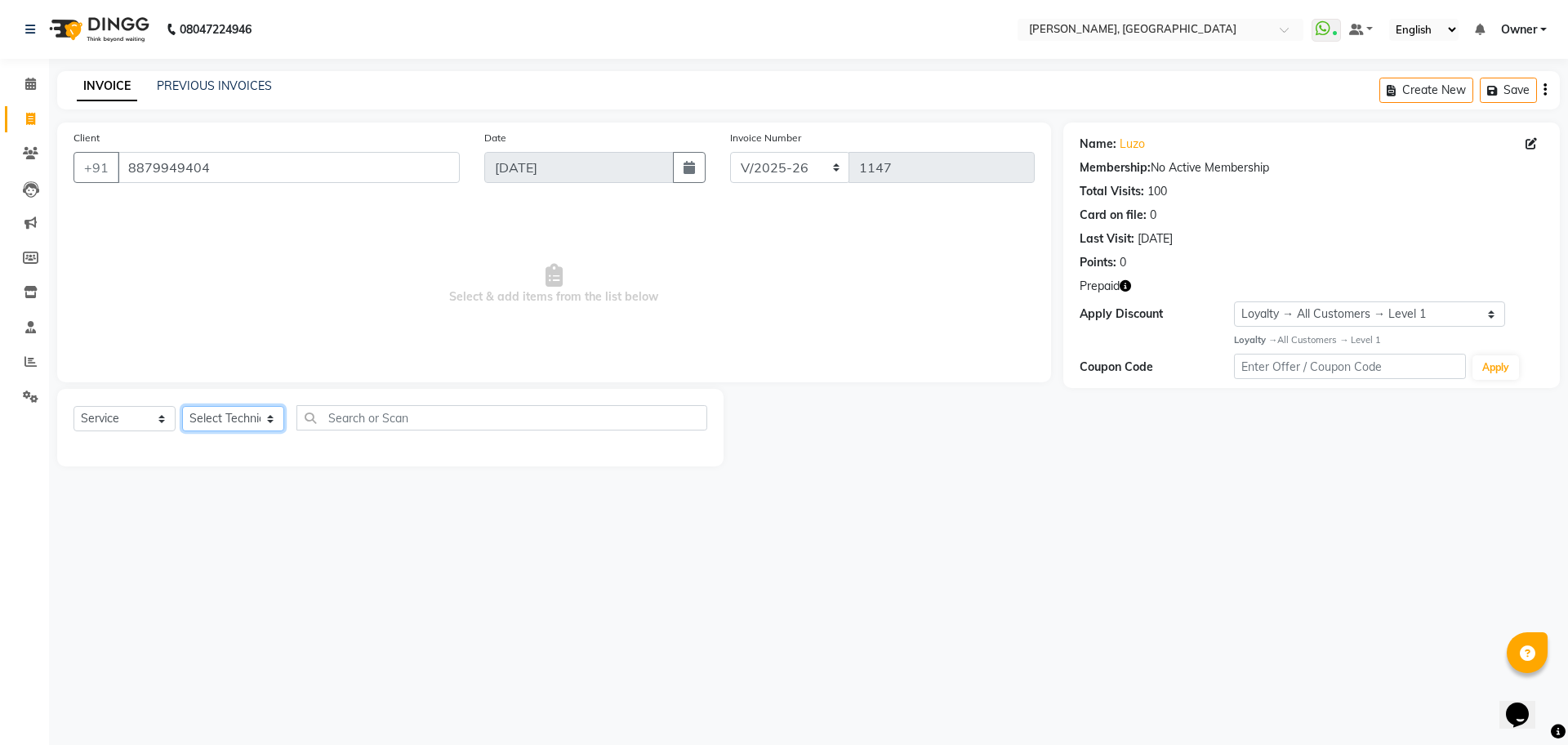
click at [246, 425] on select "Select Technician ANUP [PERSON_NAME] GK Manager Owner [PERSON_NAME] [PERSON_NAM…" at bounding box center [233, 418] width 102 height 26
select select "86057"
click at [182, 406] on select "Select Technician ANUP [PERSON_NAME] GK Manager Owner [PERSON_NAME] [PERSON_NAM…" at bounding box center [233, 418] width 102 height 26
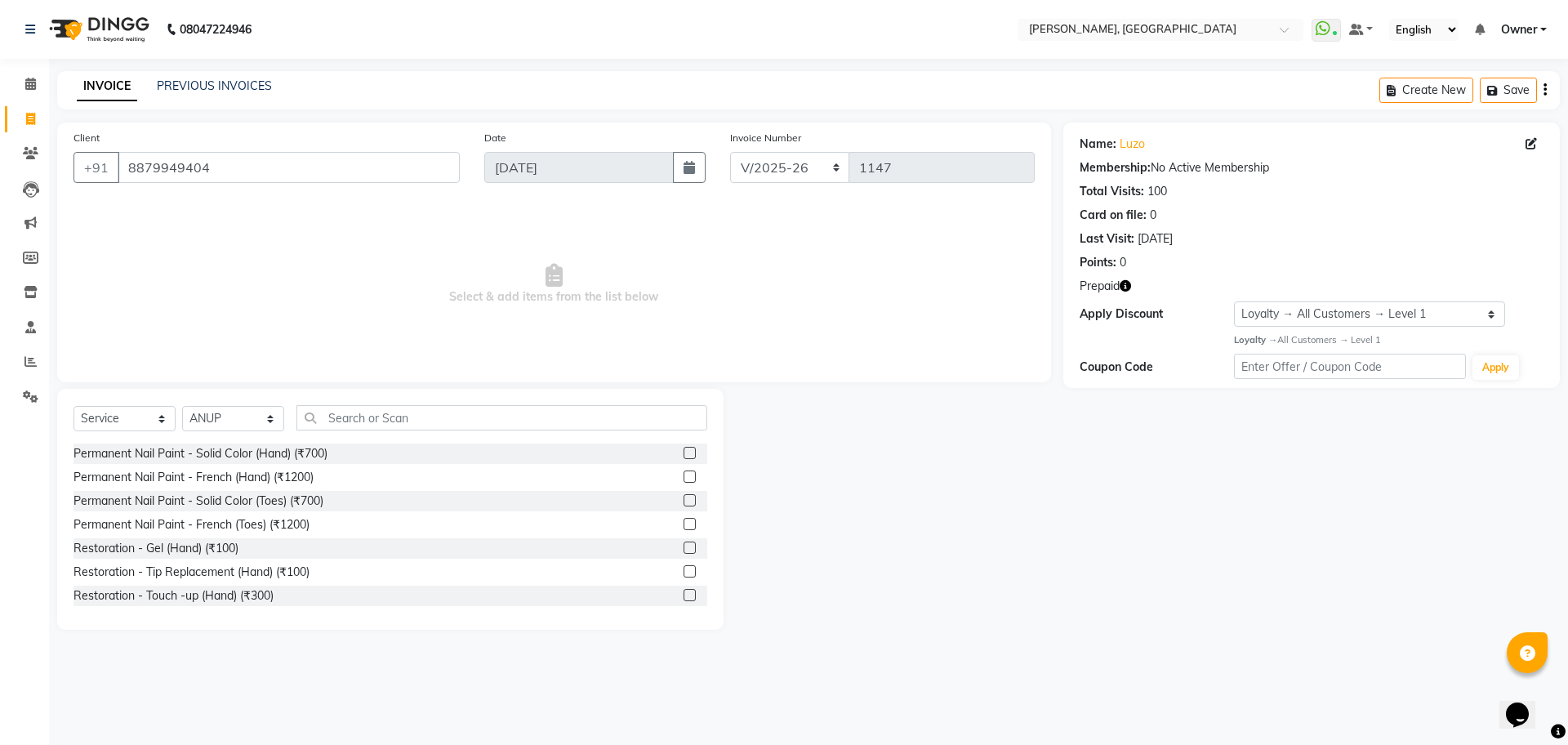
click at [666, 453] on div "Permanent Nail Paint - Solid Color (Hand) (₹700)" at bounding box center [390, 454] width 634 height 20
click at [683, 450] on label at bounding box center [689, 453] width 12 height 12
click at [683, 450] on input "checkbox" at bounding box center [688, 454] width 11 height 11
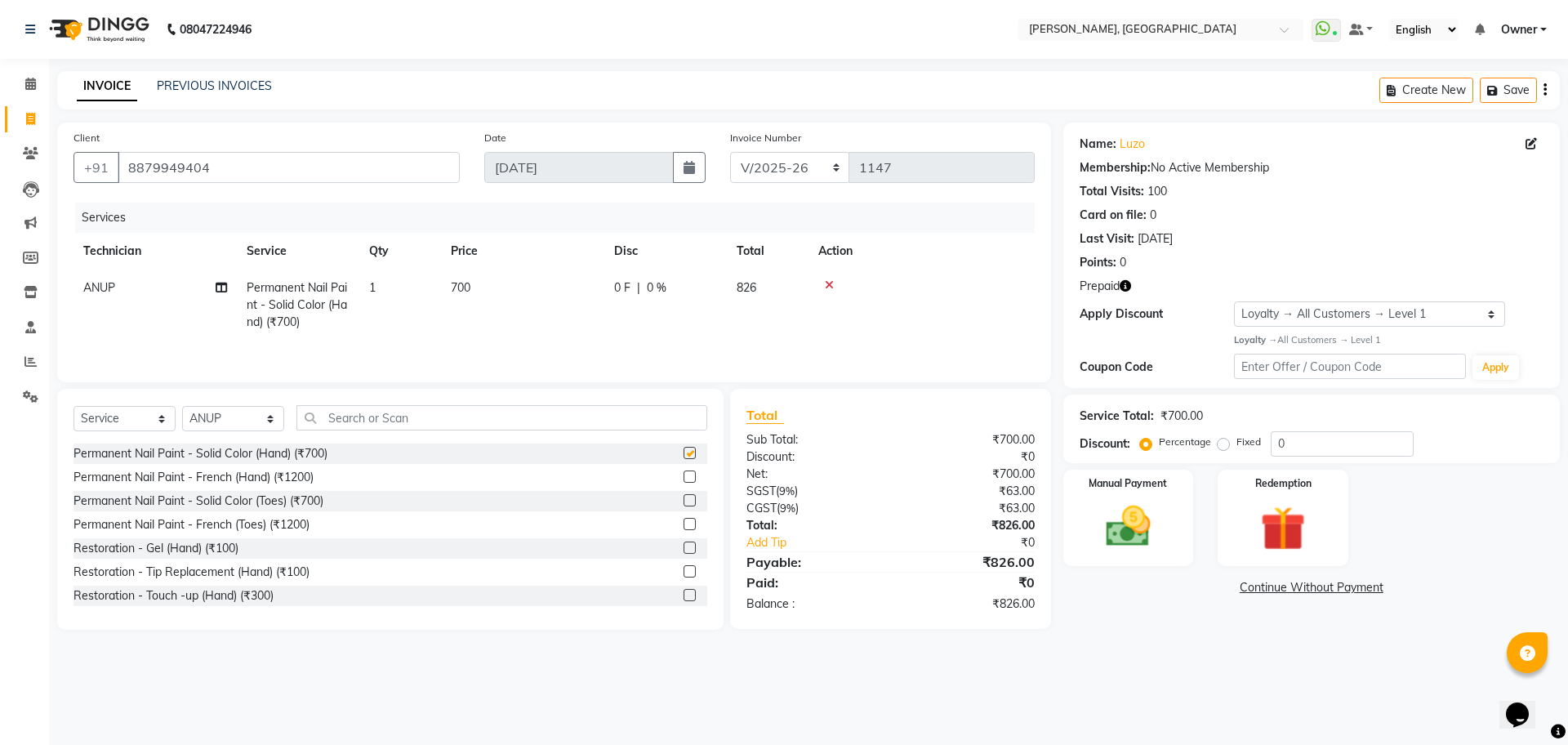
checkbox input "false"
click at [1270, 491] on div "Redemption" at bounding box center [1283, 517] width 136 height 100
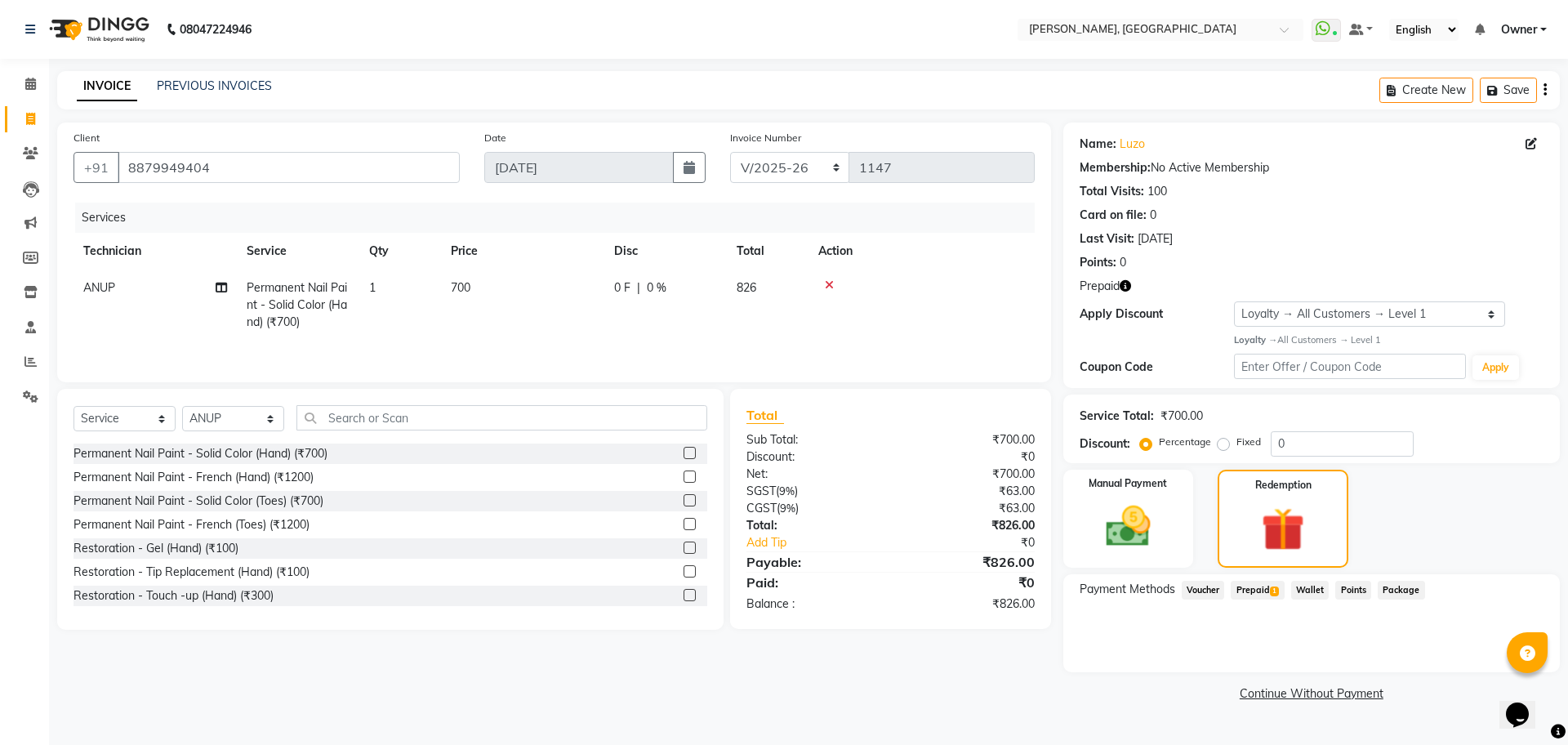
click at [1255, 590] on span "Prepaid 1" at bounding box center [1257, 589] width 53 height 18
click at [35, 85] on icon at bounding box center [31, 84] width 11 height 12
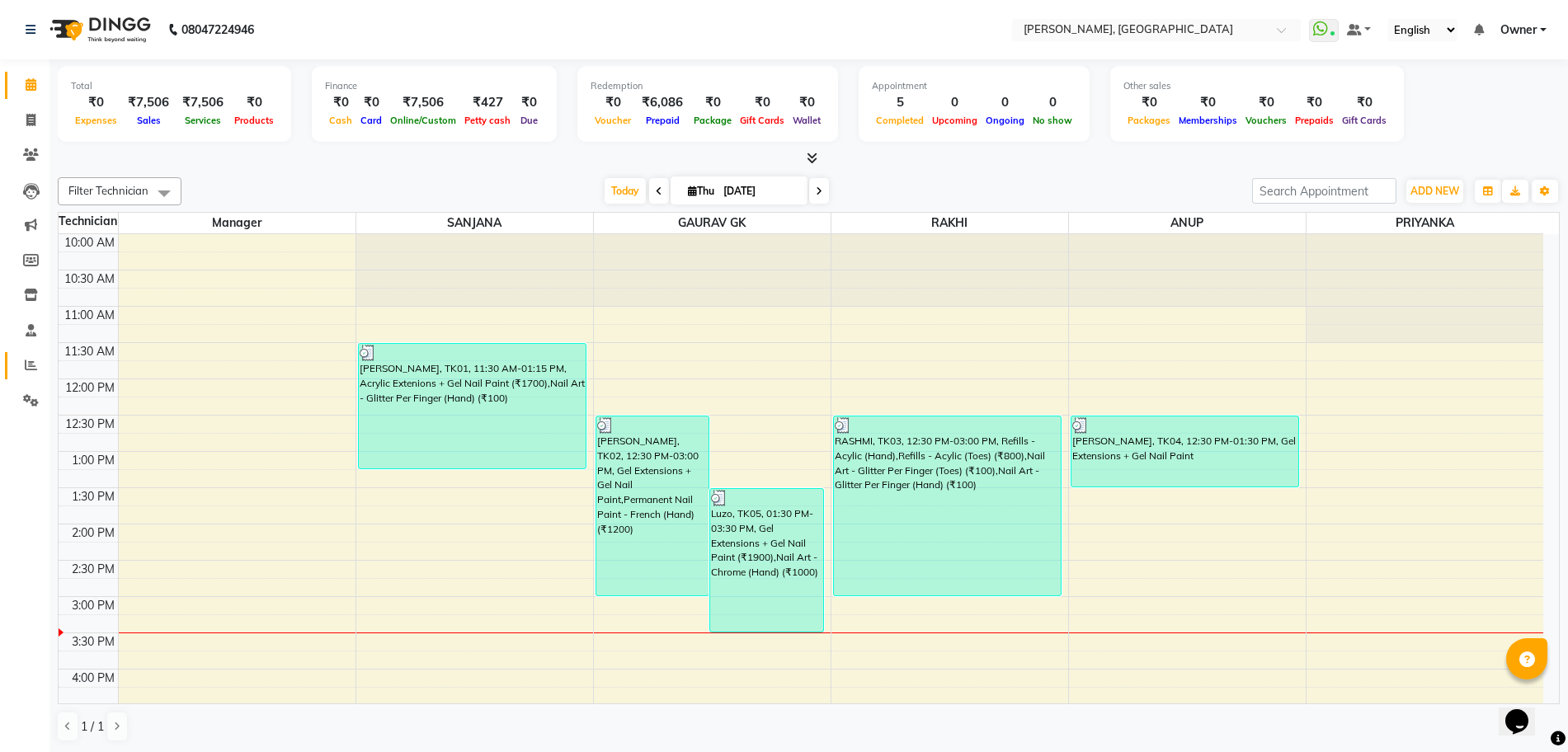
click at [22, 372] on span at bounding box center [31, 365] width 28 height 19
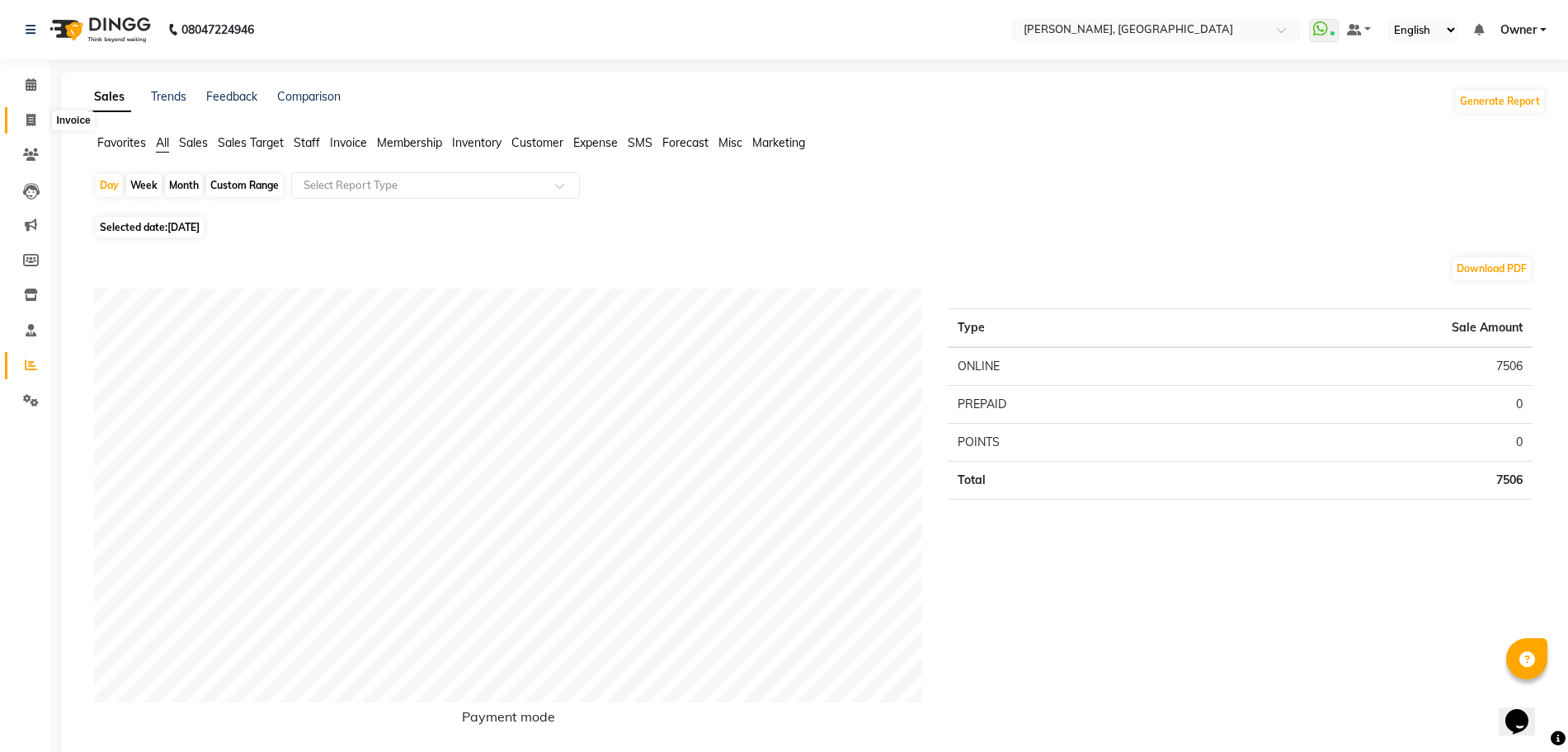
click at [21, 125] on span at bounding box center [31, 120] width 28 height 19
select select "7674"
select select "service"
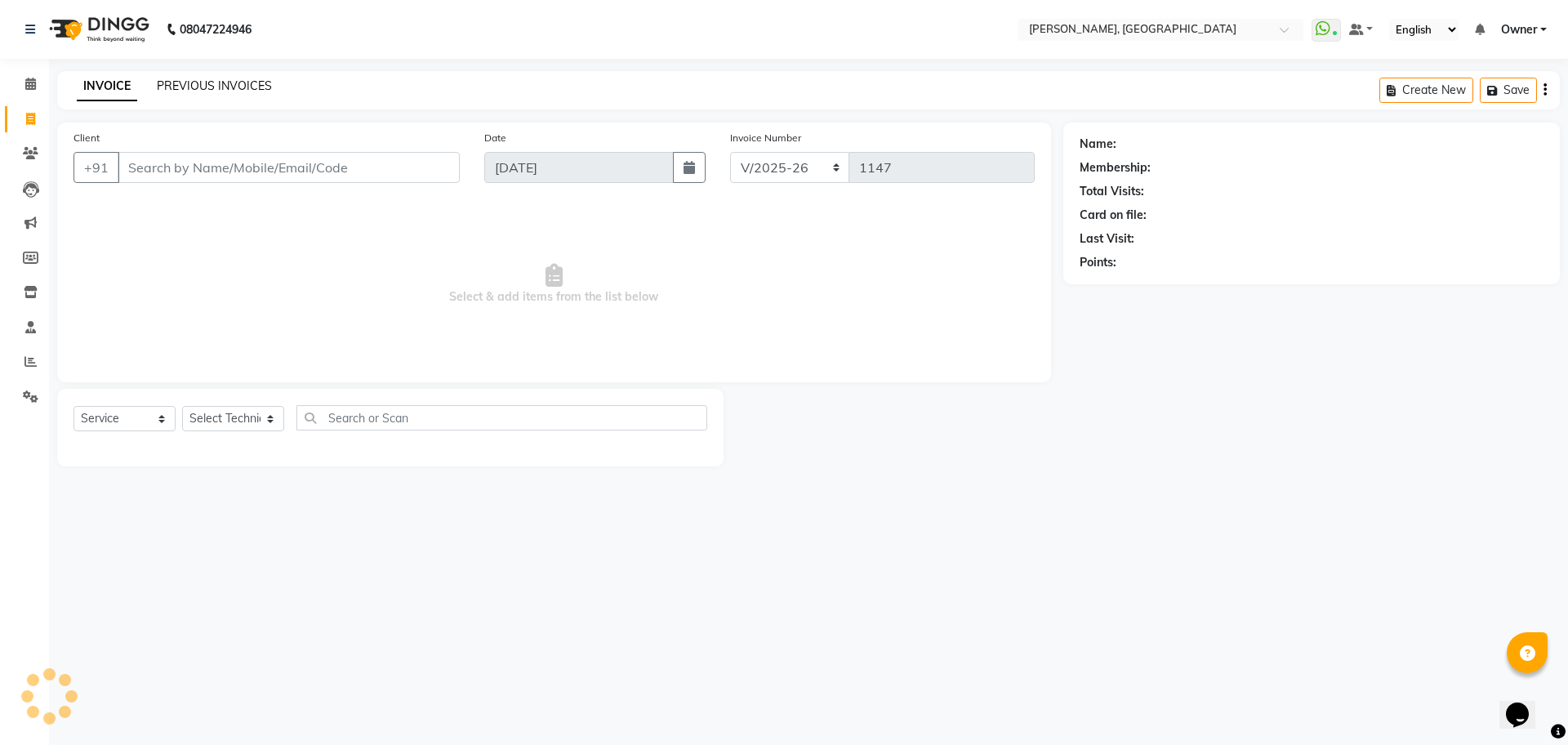
click at [220, 90] on link "PREVIOUS INVOICES" at bounding box center [214, 85] width 115 height 15
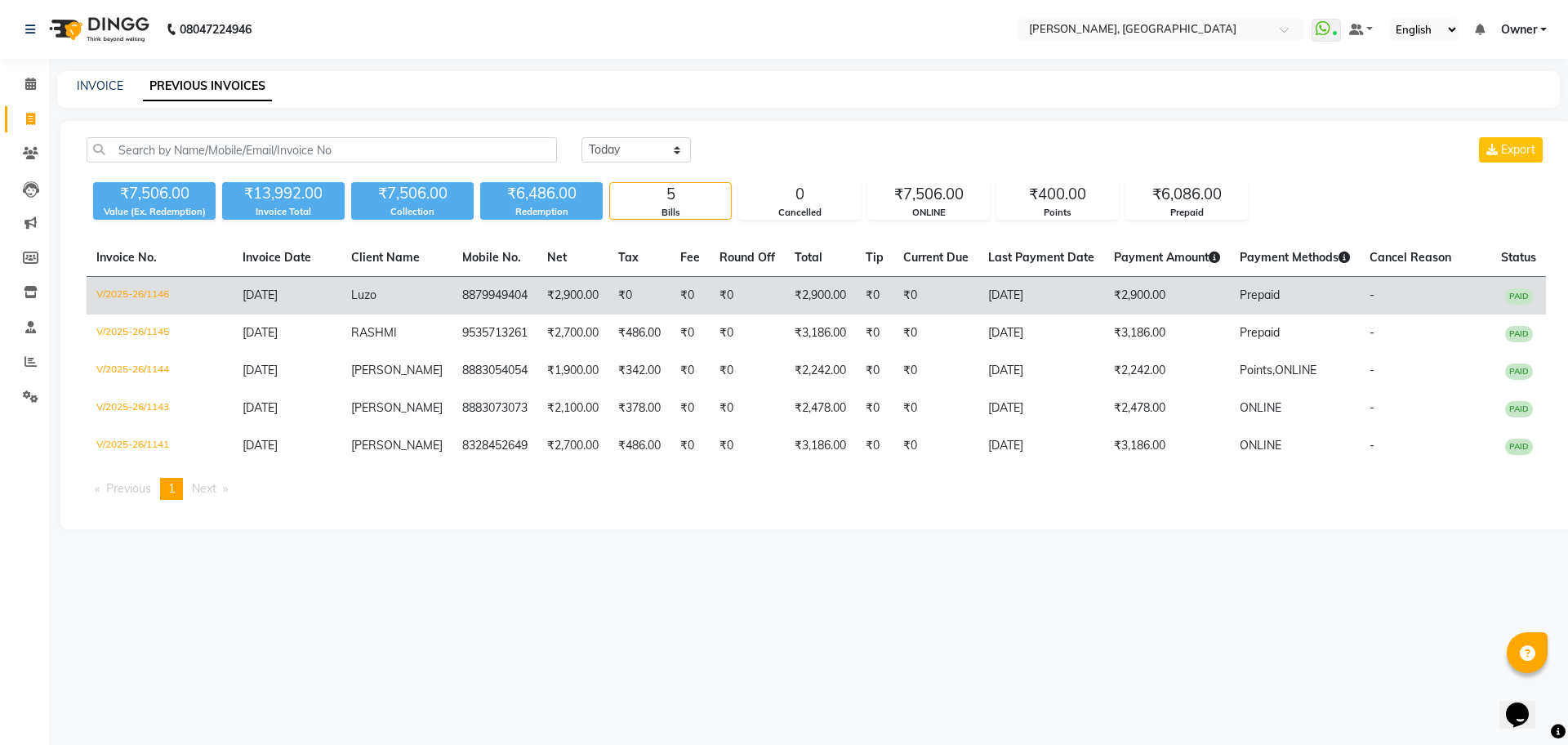
click at [1167, 301] on td "₹2,900.00" at bounding box center [1167, 296] width 126 height 39
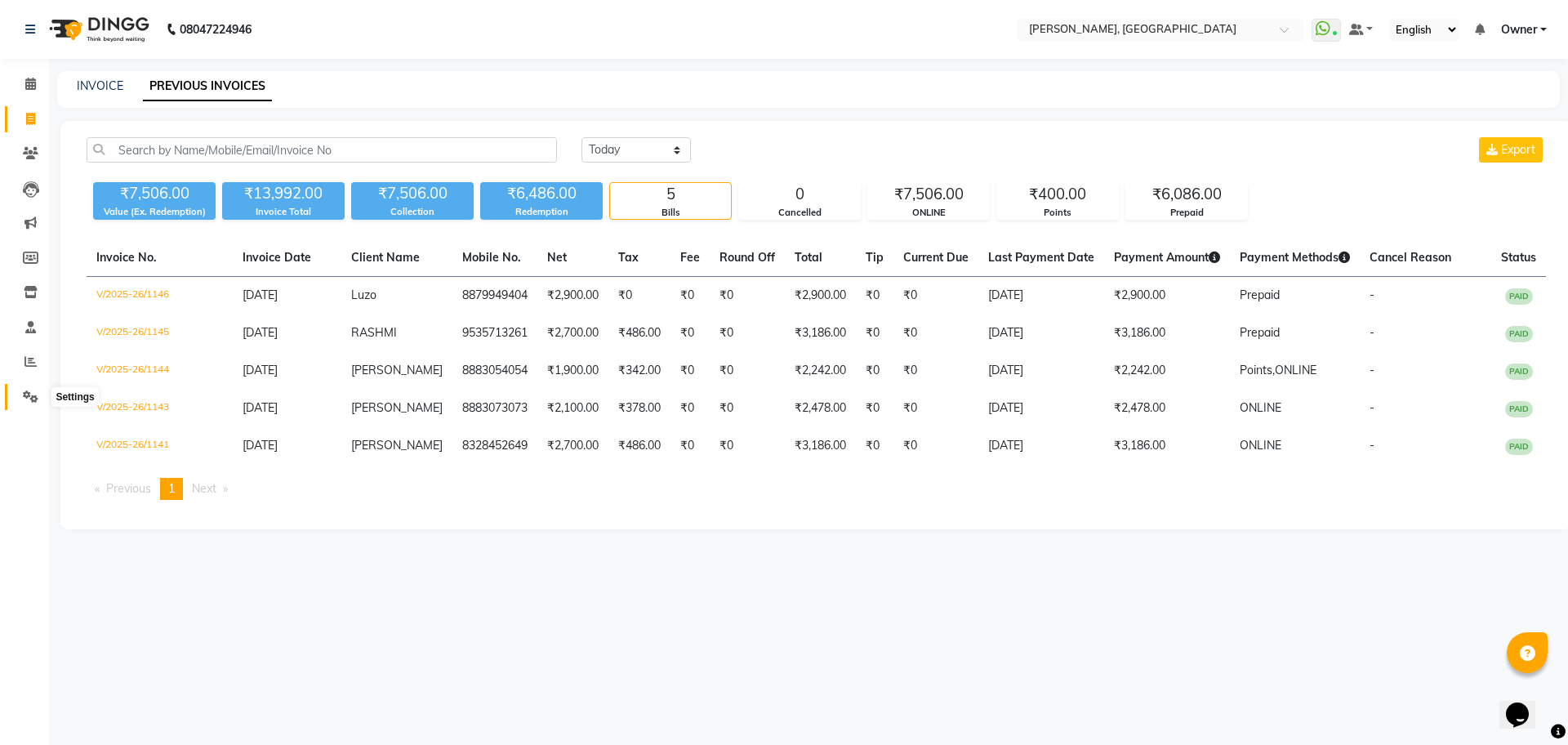
click at [26, 395] on icon at bounding box center [31, 396] width 16 height 12
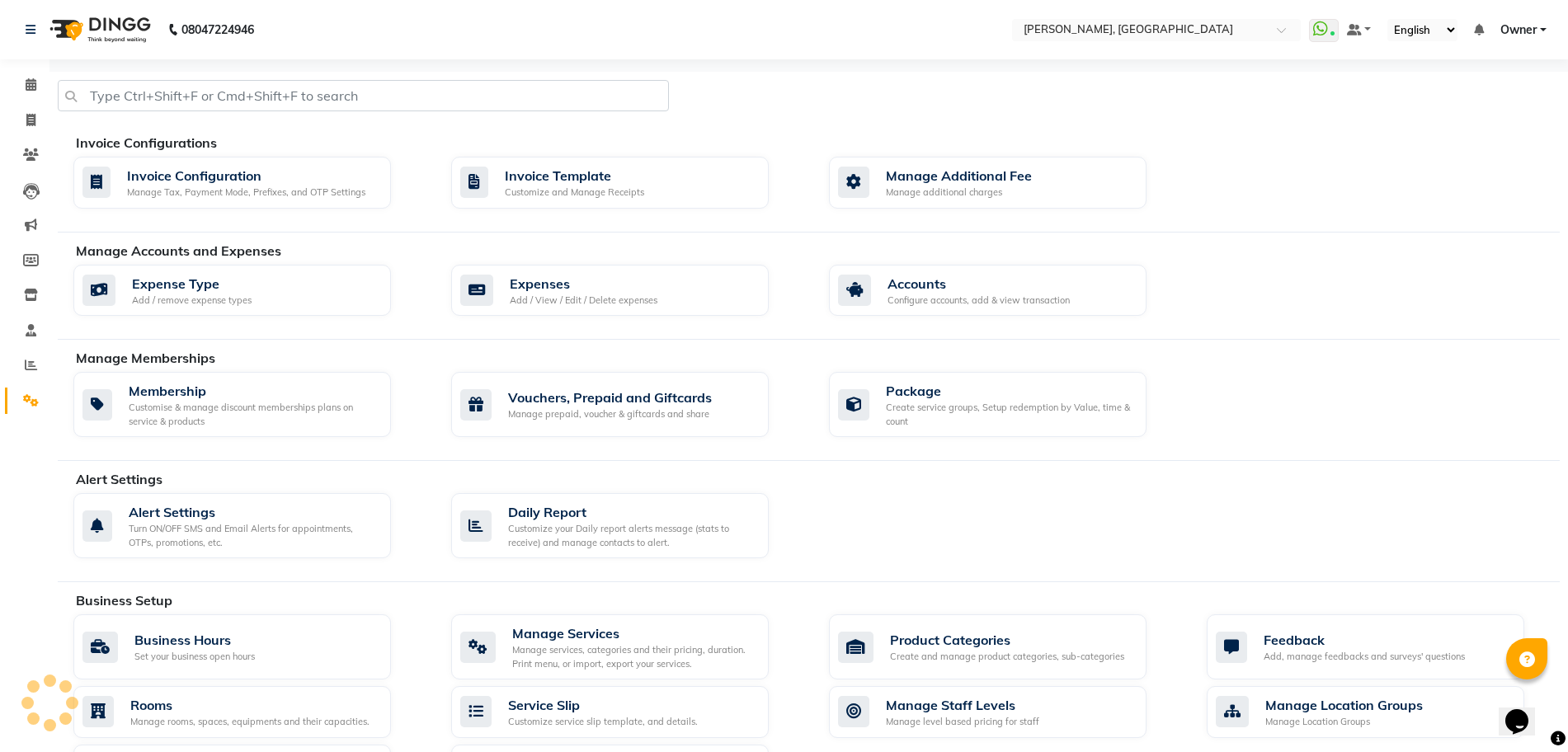
click at [646, 439] on div "Membership Customise & manage discount memberships plans on service & products …" at bounding box center [816, 407] width 1511 height 72
click at [646, 409] on div "Manage prepaid, voucher & giftcards and share" at bounding box center [609, 414] width 204 height 14
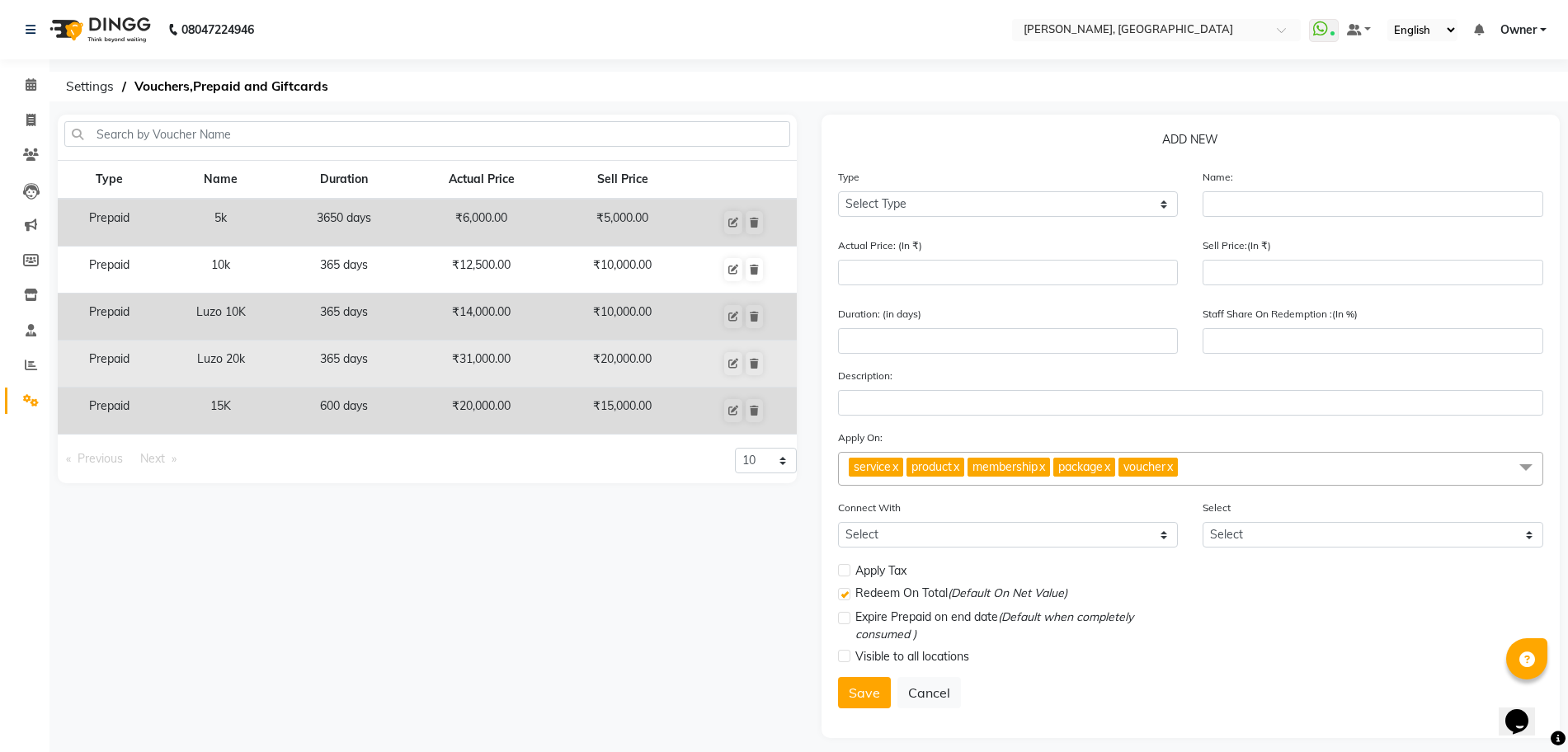
click at [496, 361] on td "₹31,000.00" at bounding box center [482, 364] width 148 height 47
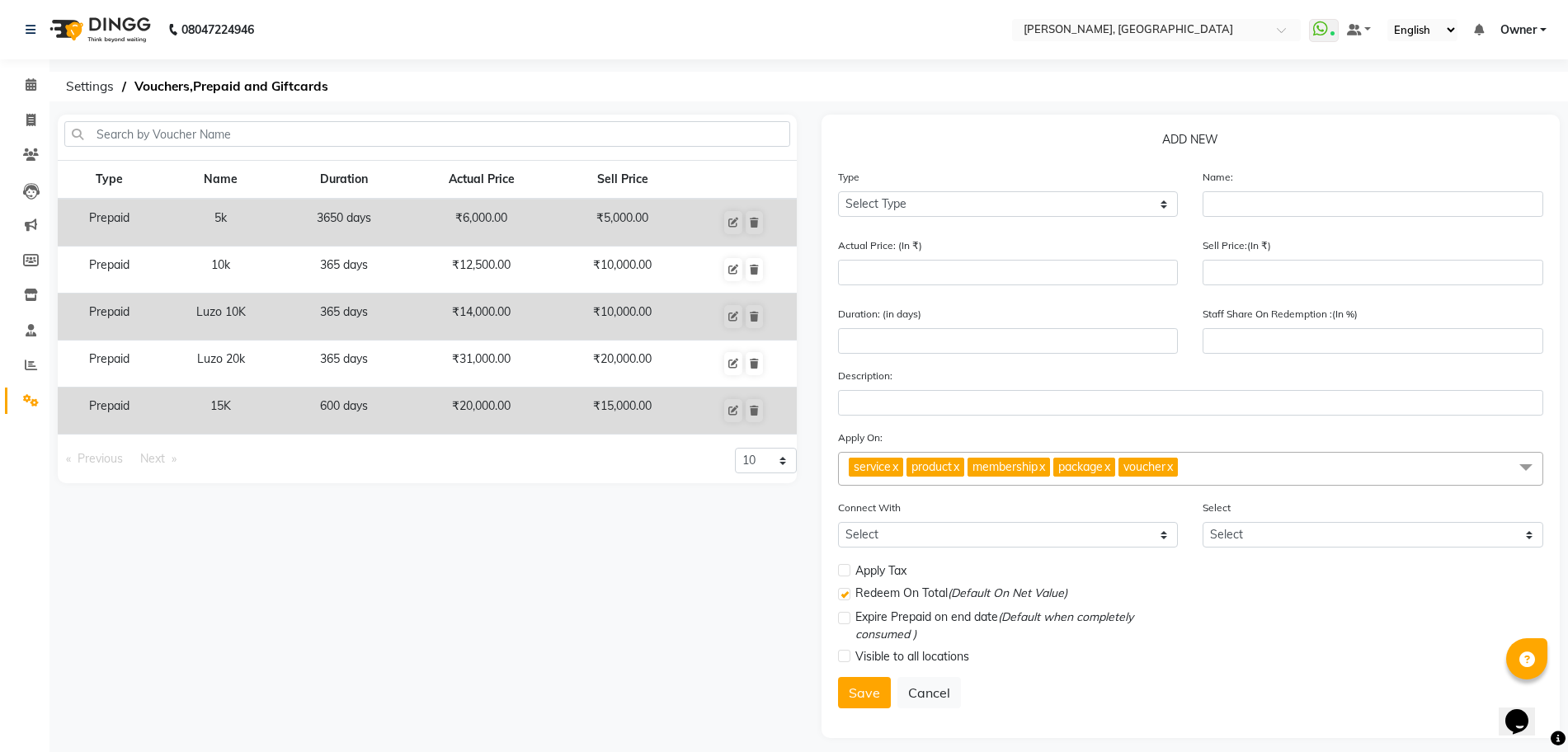
click at [848, 571] on label at bounding box center [844, 570] width 12 height 12
click at [848, 571] on input "checkbox" at bounding box center [843, 571] width 11 height 11
checkbox input "true"
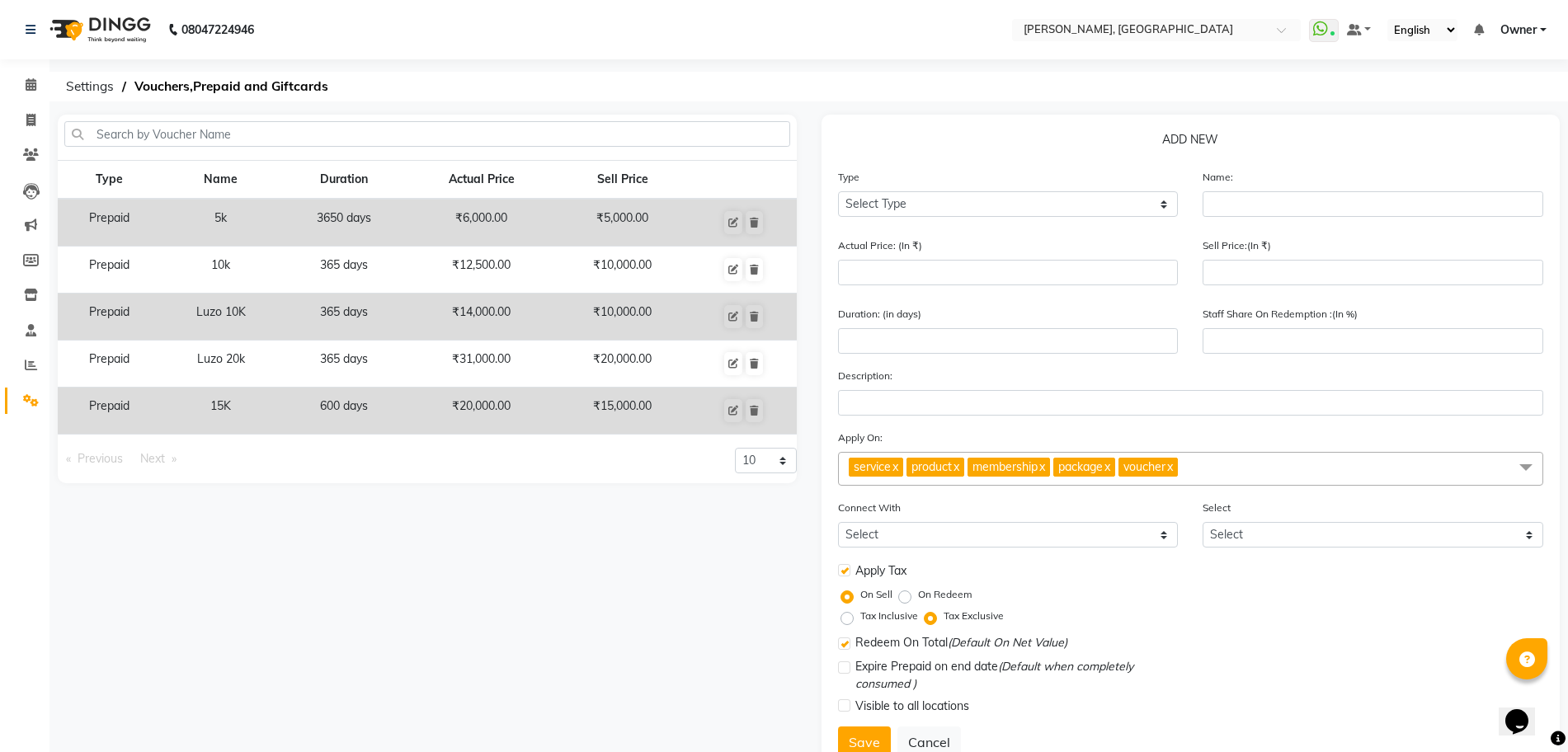
click at [846, 646] on label at bounding box center [844, 644] width 12 height 12
click at [846, 646] on input "checkbox" at bounding box center [843, 644] width 11 height 11
checkbox input "false"
click at [918, 595] on label "On Redeem" at bounding box center [945, 594] width 54 height 15
click at [904, 595] on input "On Redeem" at bounding box center [908, 594] width 12 height 12
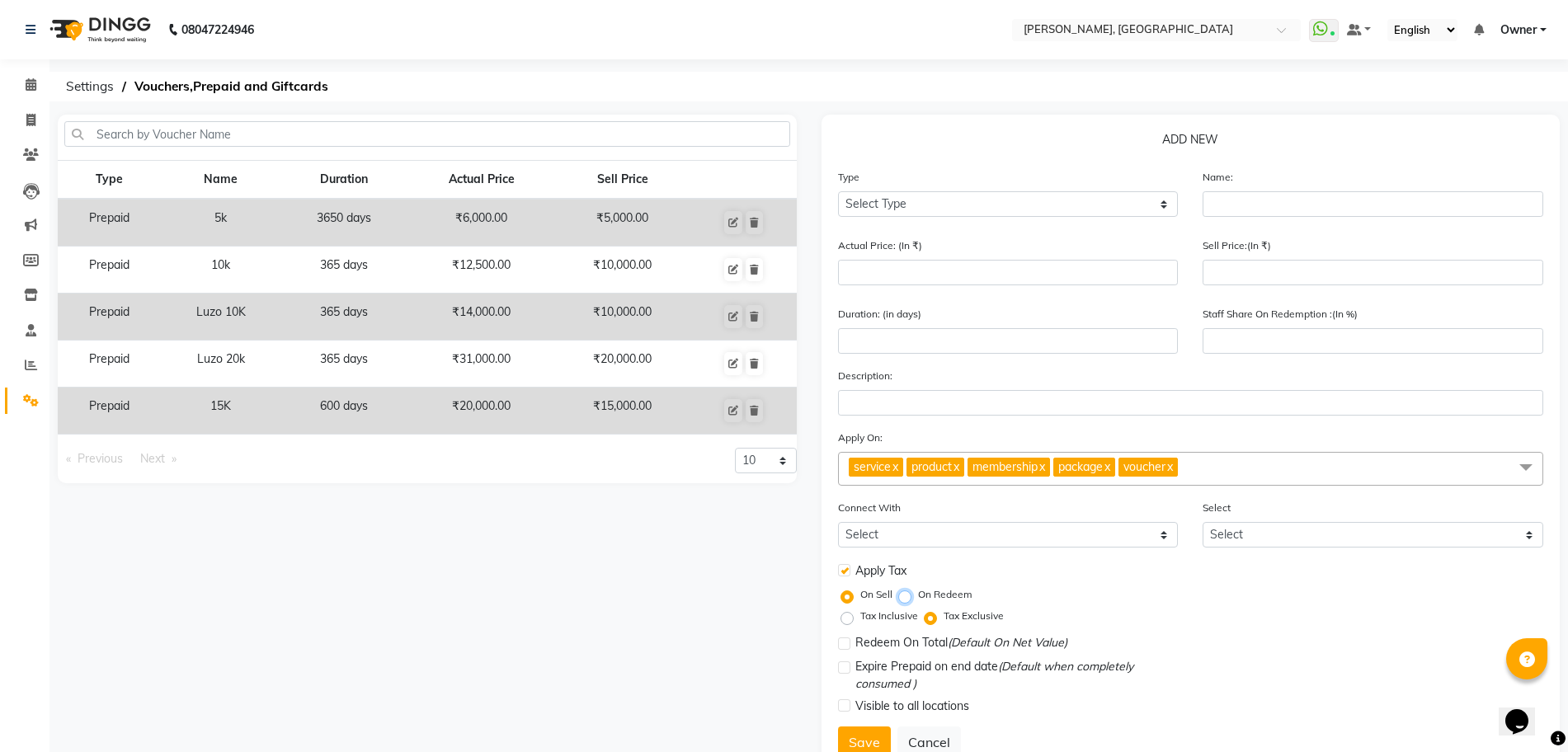
radio input "true"
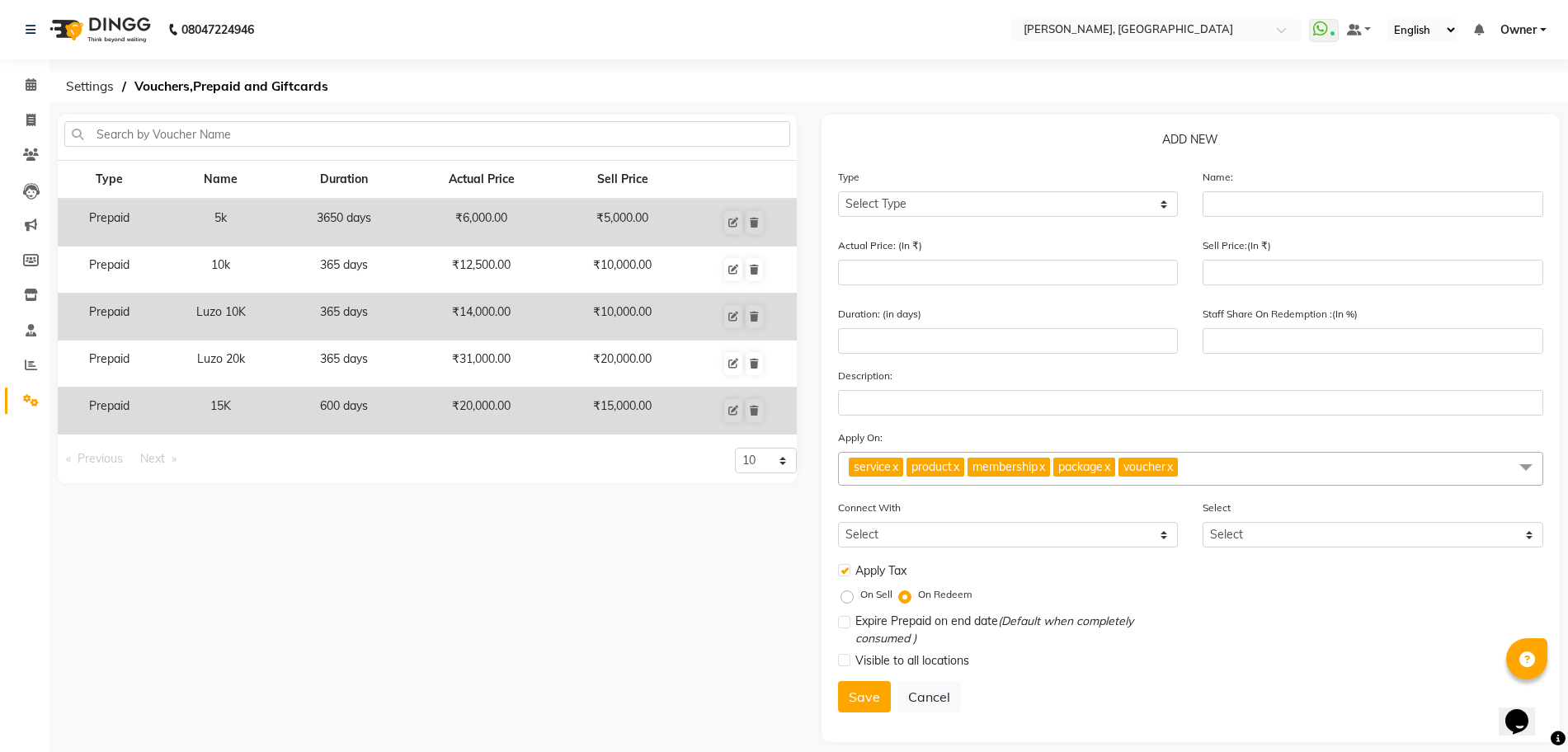
click at [860, 595] on label "On Sell" at bounding box center [876, 594] width 32 height 15
click at [851, 595] on input "On Sell" at bounding box center [850, 594] width 12 height 12
radio input "true"
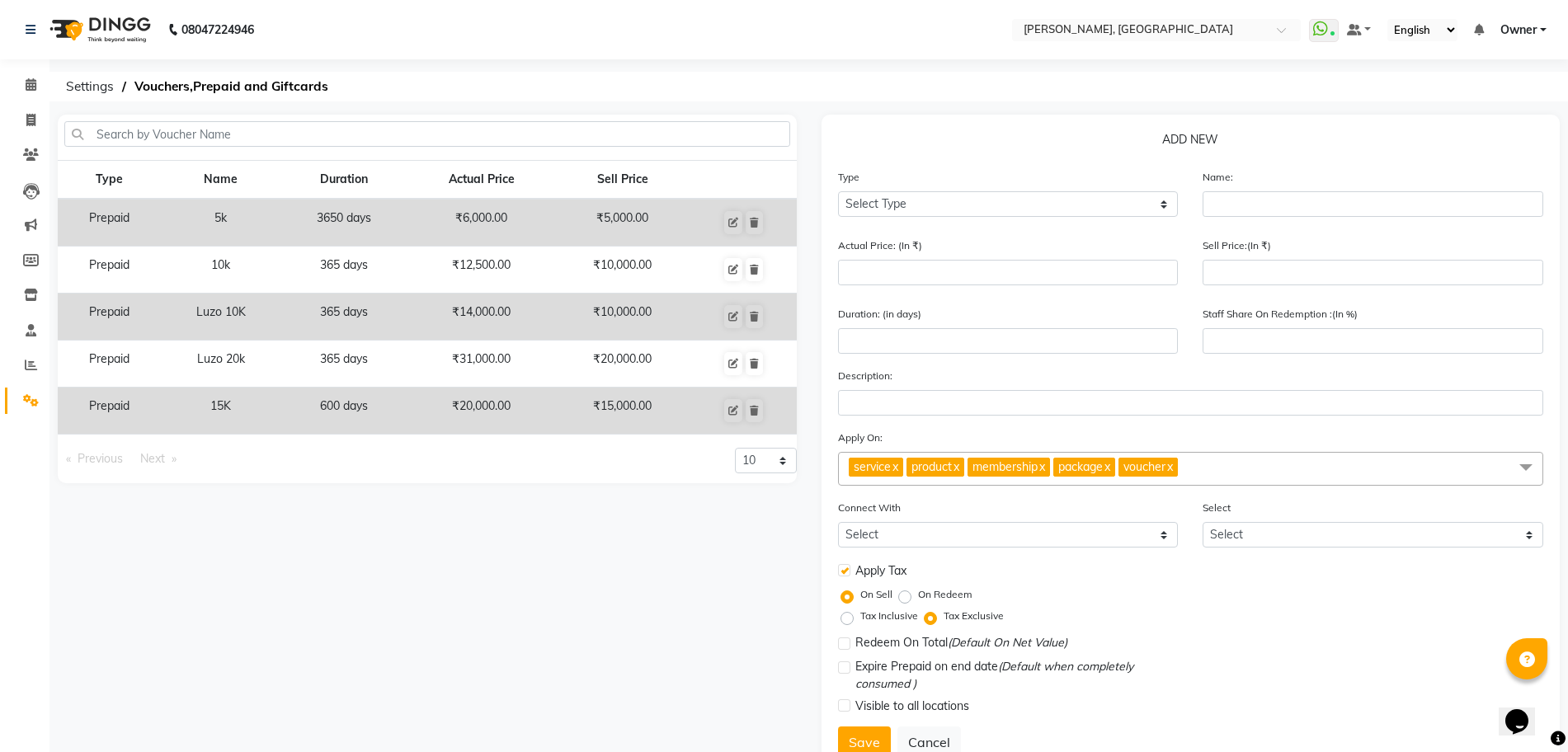
click at [860, 619] on label "Tax Inclusive" at bounding box center [889, 615] width 58 height 15
click at [848, 619] on input "Tax Inclusive" at bounding box center [850, 615] width 12 height 12
radio input "true"
click at [918, 594] on label "On Redeem" at bounding box center [945, 594] width 54 height 15
click at [908, 594] on input "On Redeem" at bounding box center [908, 594] width 12 height 12
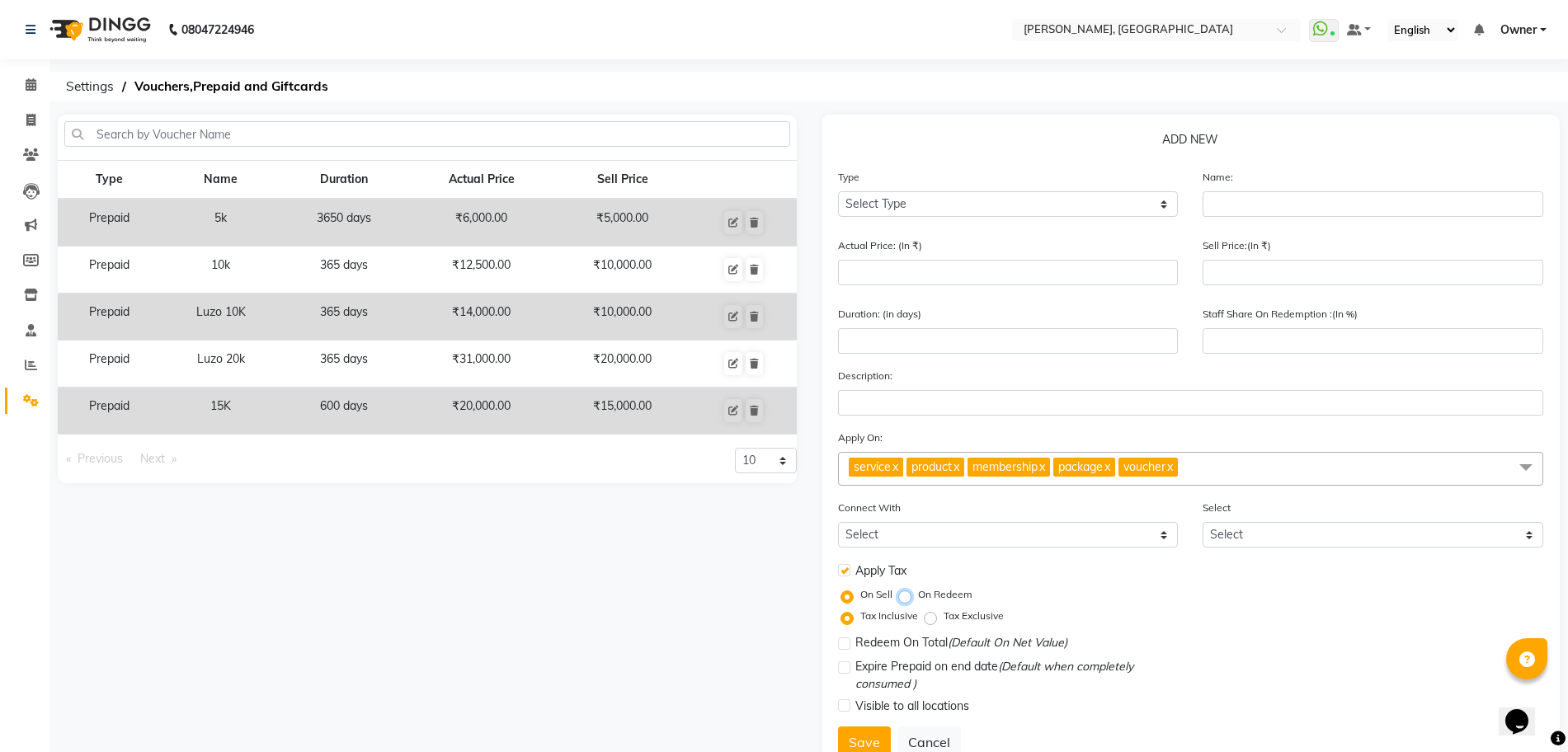
radio input "true"
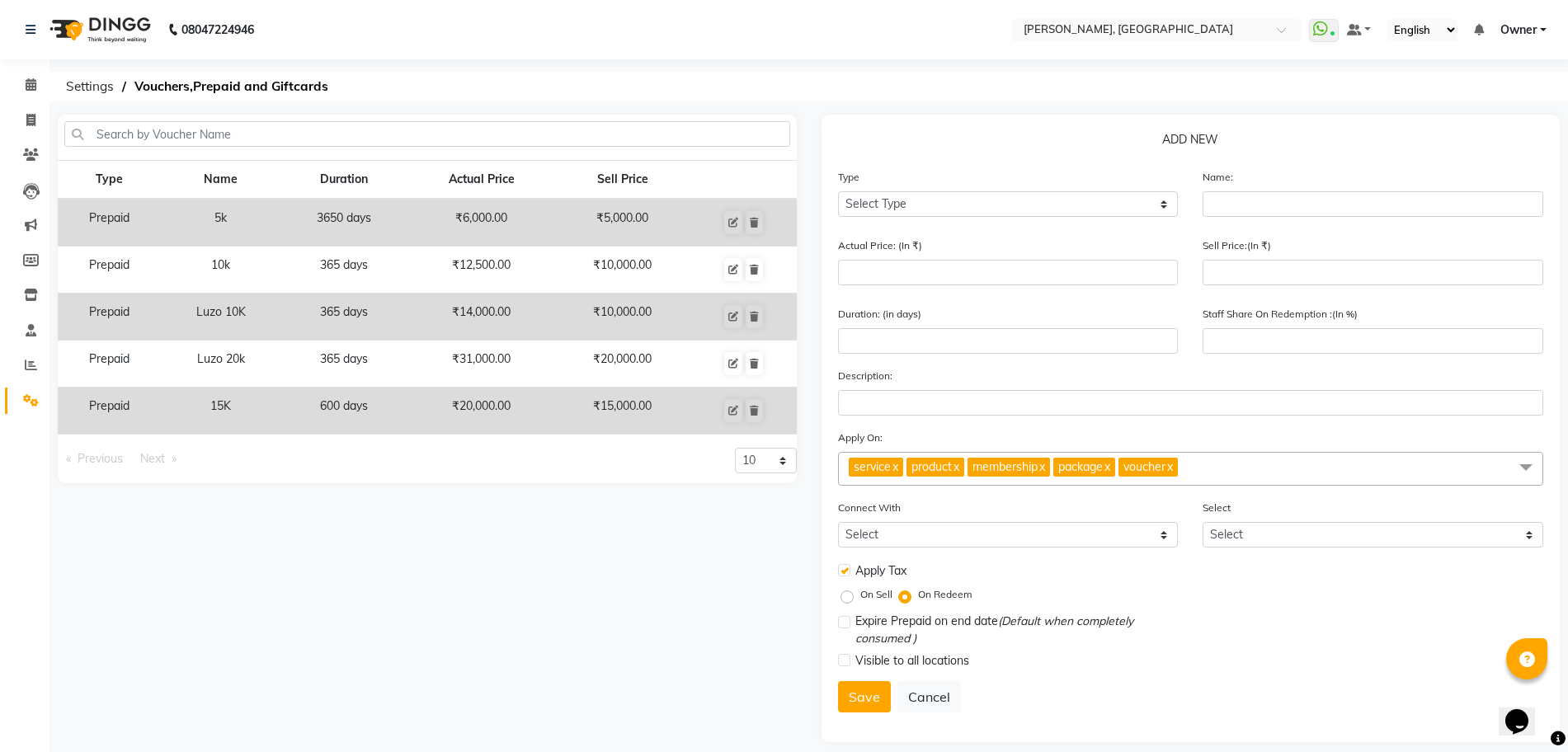
click at [860, 595] on label "On Sell" at bounding box center [876, 594] width 32 height 15
click at [848, 595] on input "On Sell" at bounding box center [850, 594] width 12 height 12
radio input "true"
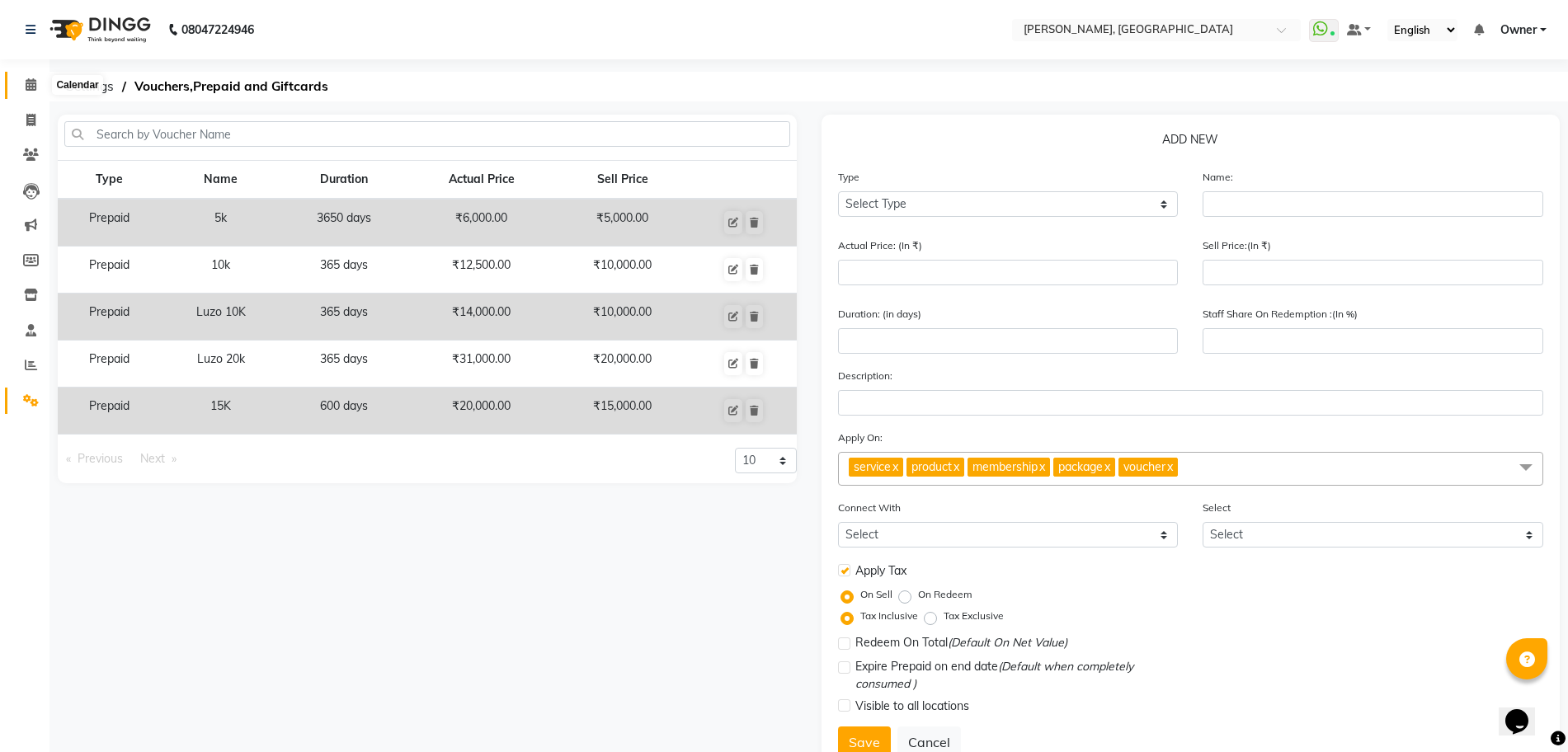
click at [27, 82] on icon at bounding box center [31, 84] width 11 height 12
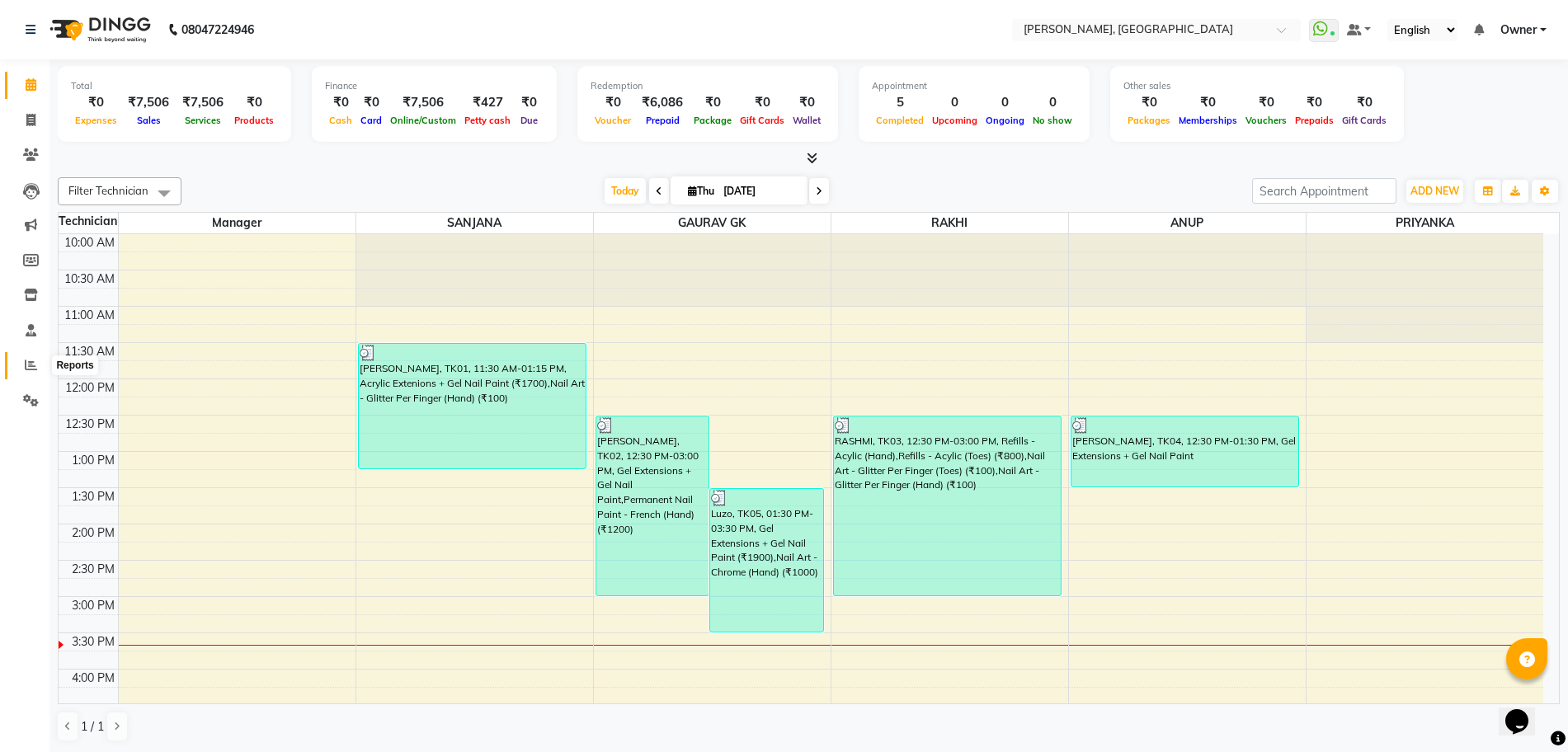
click at [20, 364] on span at bounding box center [31, 365] width 28 height 19
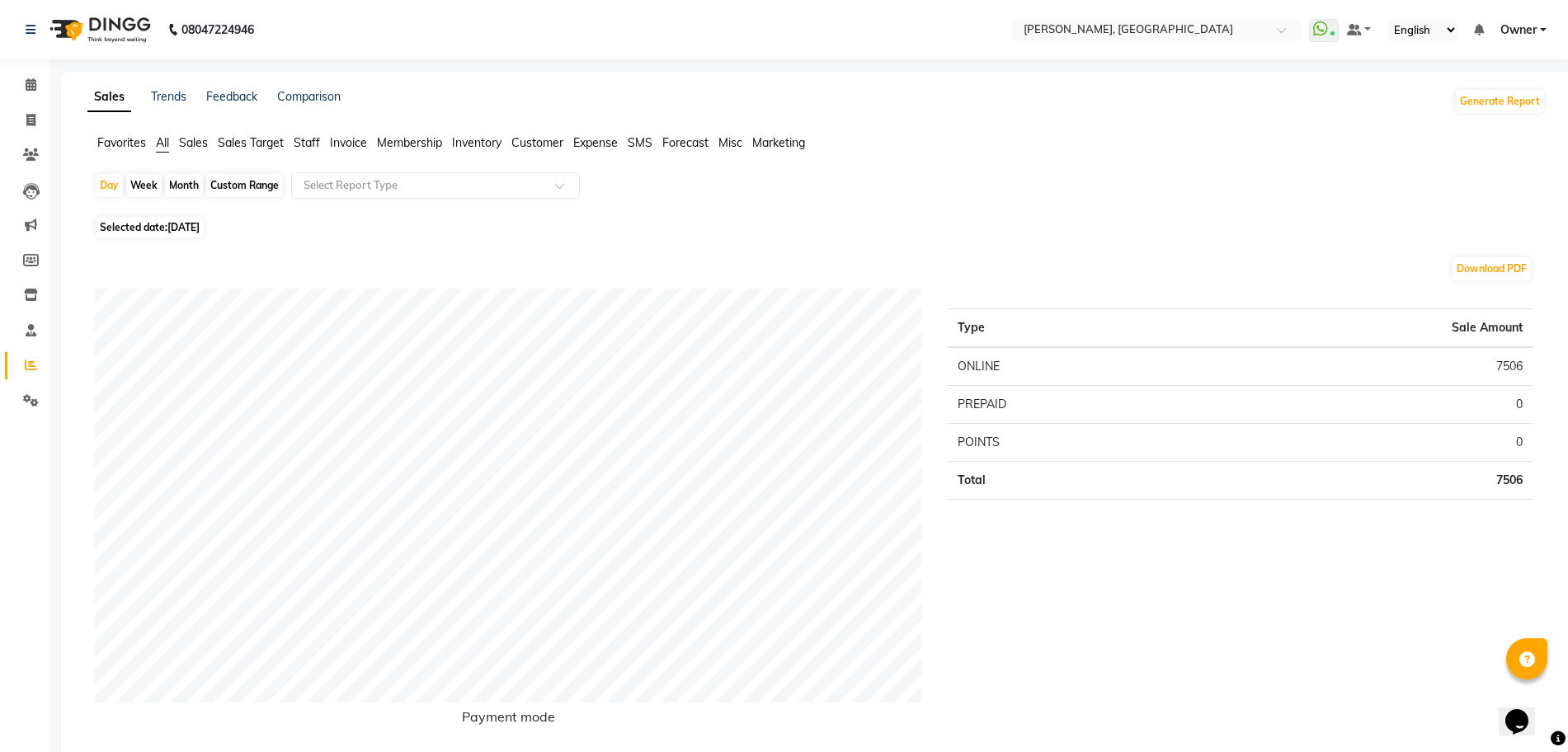
click at [309, 140] on span "Staff" at bounding box center [307, 142] width 27 height 15
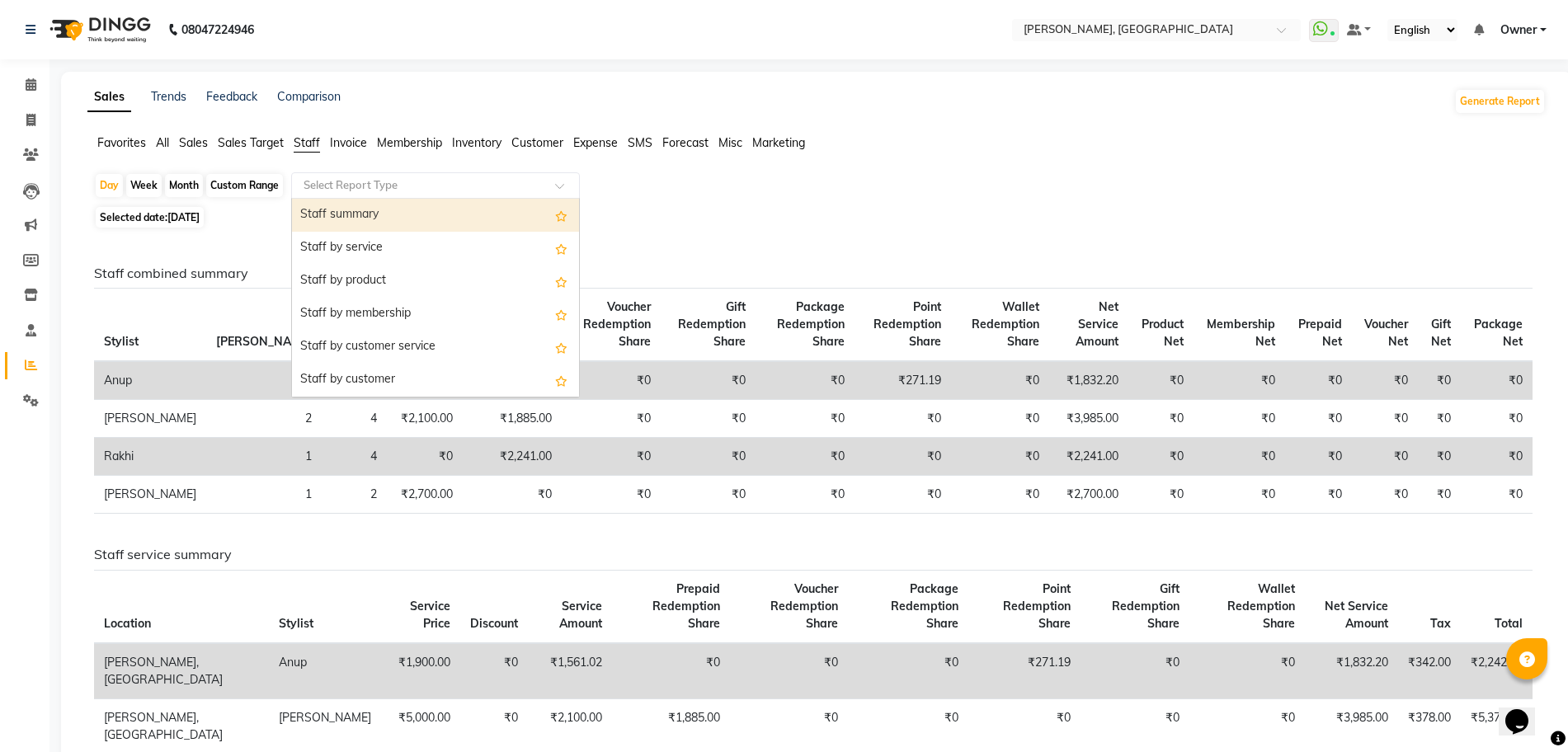
click at [338, 188] on input "text" at bounding box center [419, 185] width 237 height 17
click at [335, 216] on div "Staff summary" at bounding box center [435, 215] width 287 height 33
select select "full_report"
select select "csv"
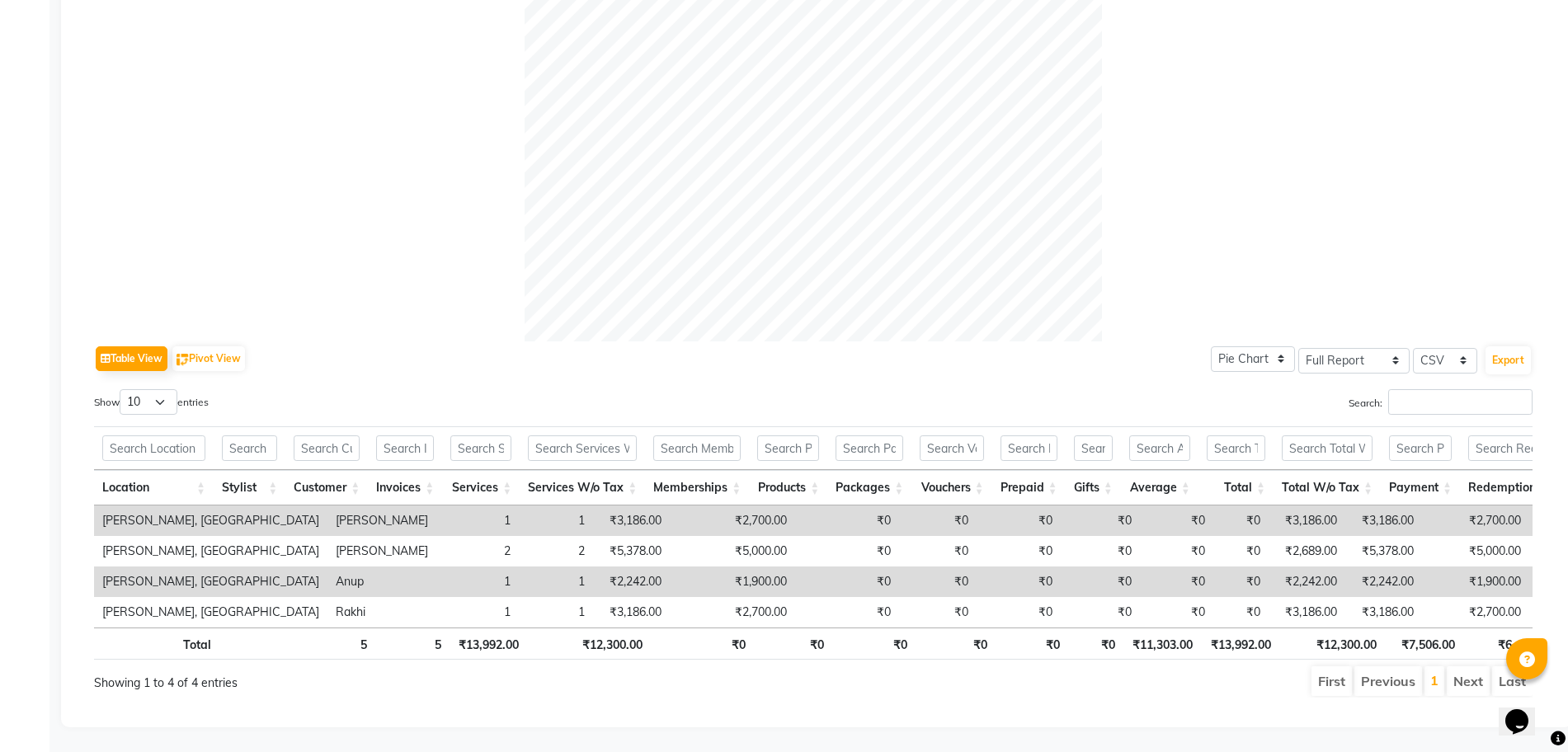
scroll to position [532, 0]
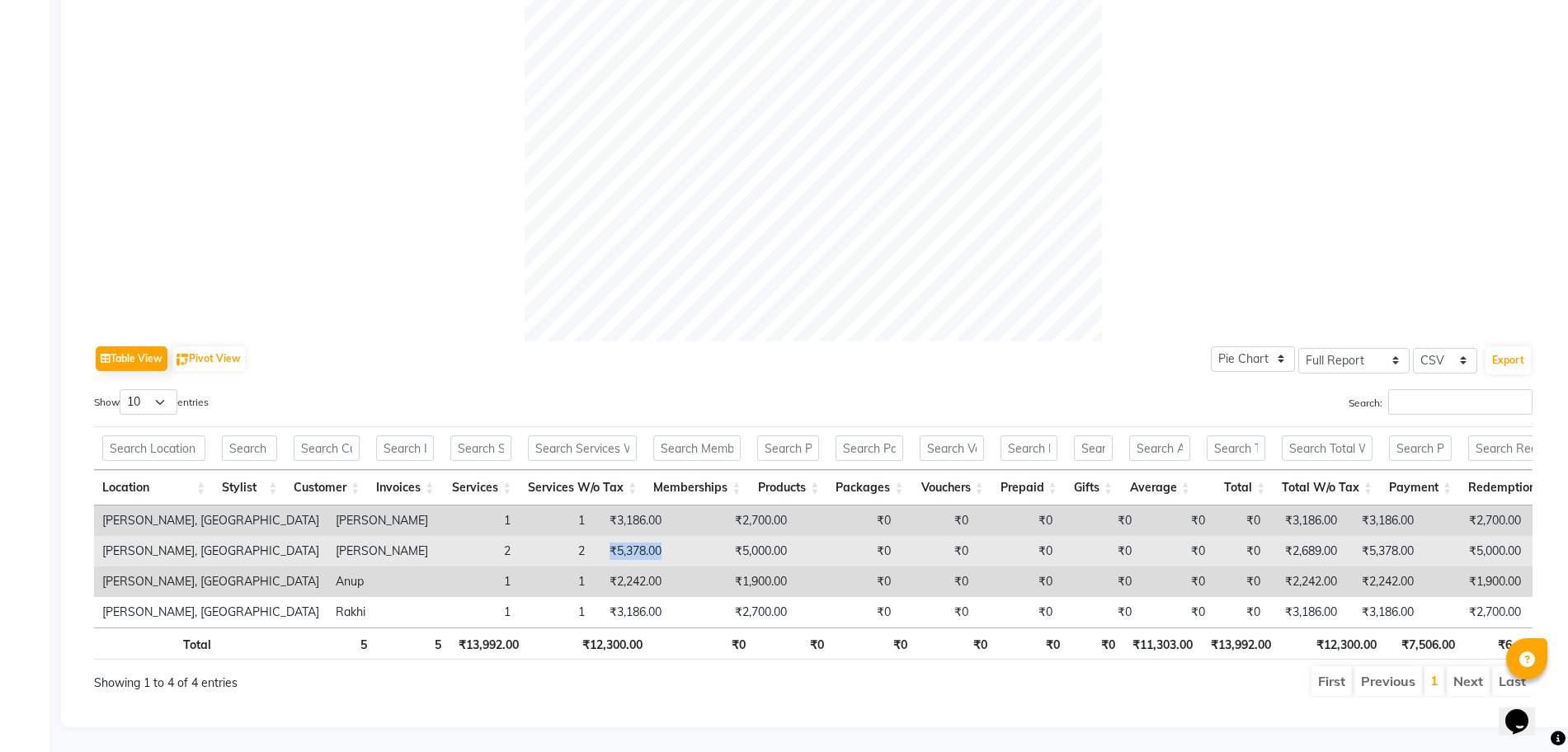
drag, startPoint x: 517, startPoint y: 524, endPoint x: 466, endPoint y: 517, distance: 51.5
click at [593, 536] on td "₹5,378.00" at bounding box center [631, 551] width 76 height 30
click at [670, 536] on td "₹5,000.00" at bounding box center [732, 551] width 125 height 30
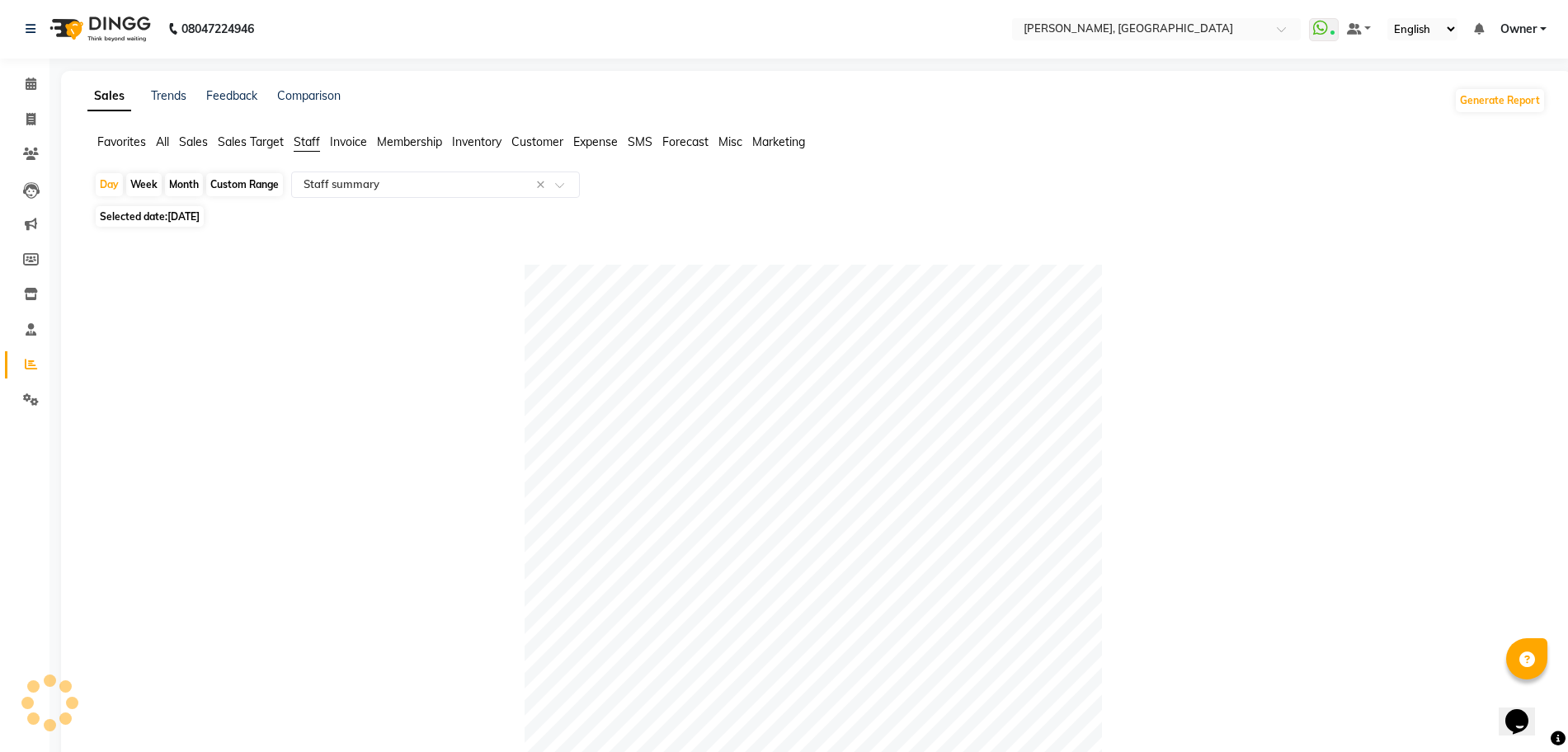
scroll to position [0, 0]
click at [40, 85] on span at bounding box center [31, 84] width 28 height 19
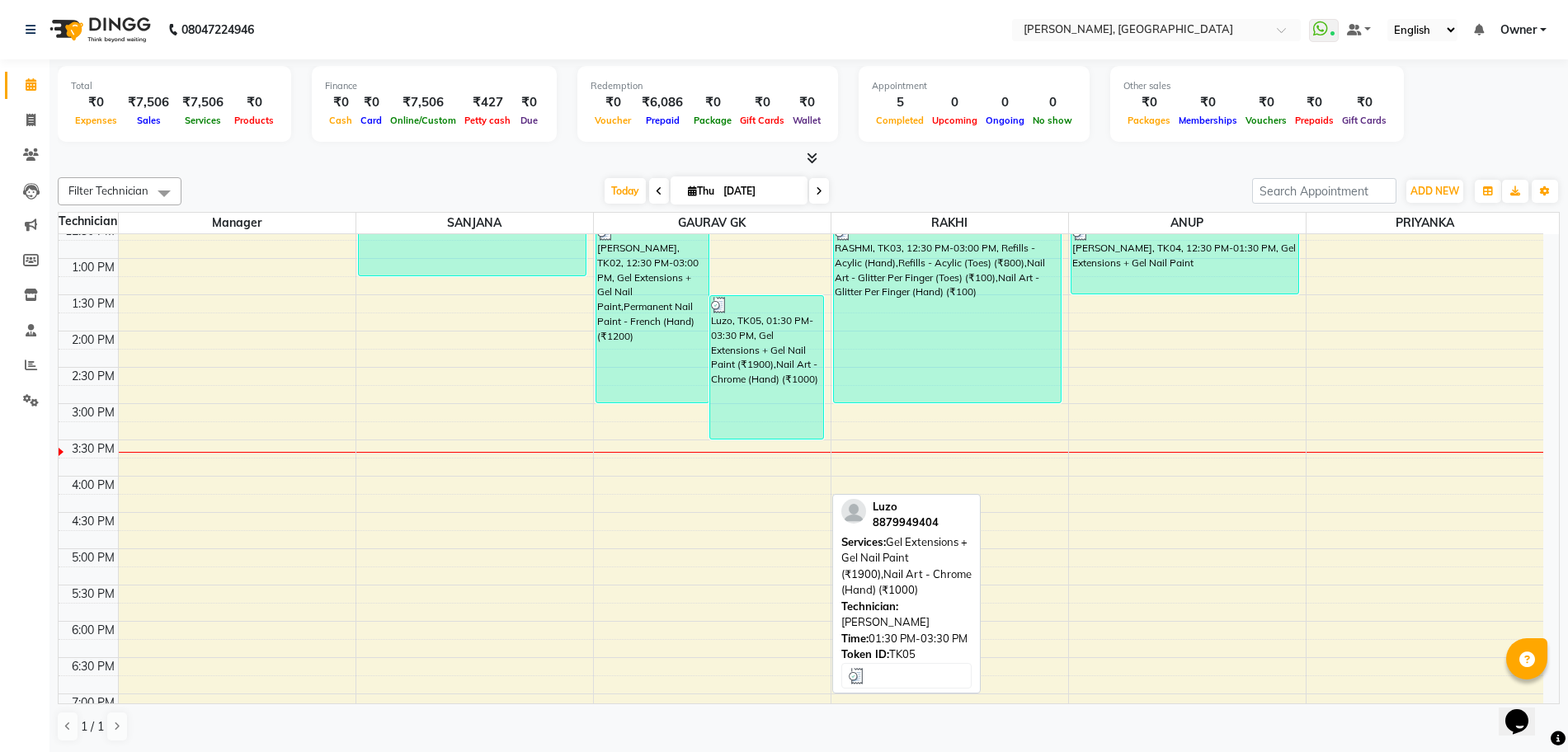
scroll to position [206, 0]
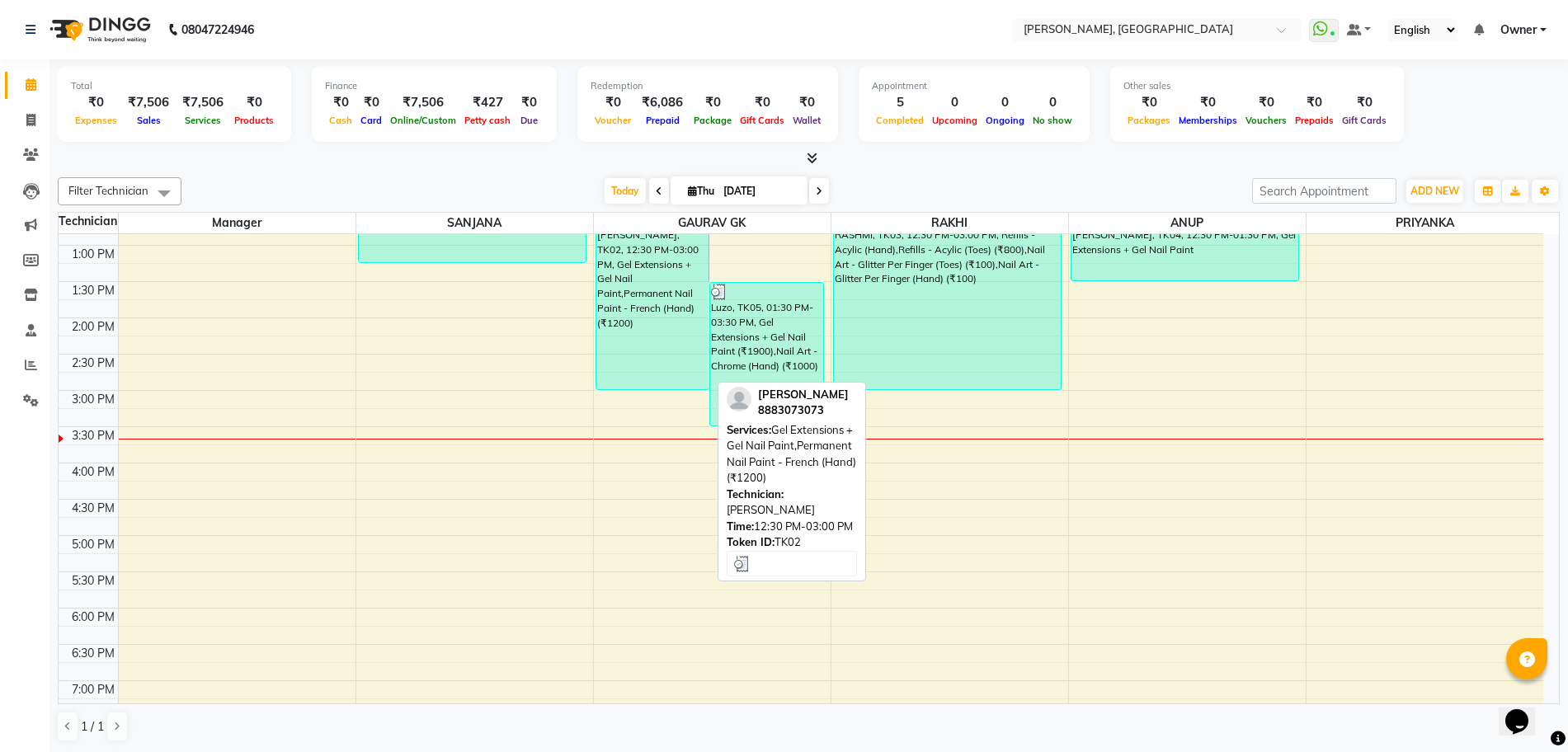
click at [622, 292] on div "[PERSON_NAME], TK02, 12:30 PM-03:00 PM, Gel Extensions + Gel Nail Paint,Permane…" at bounding box center [653, 299] width 113 height 179
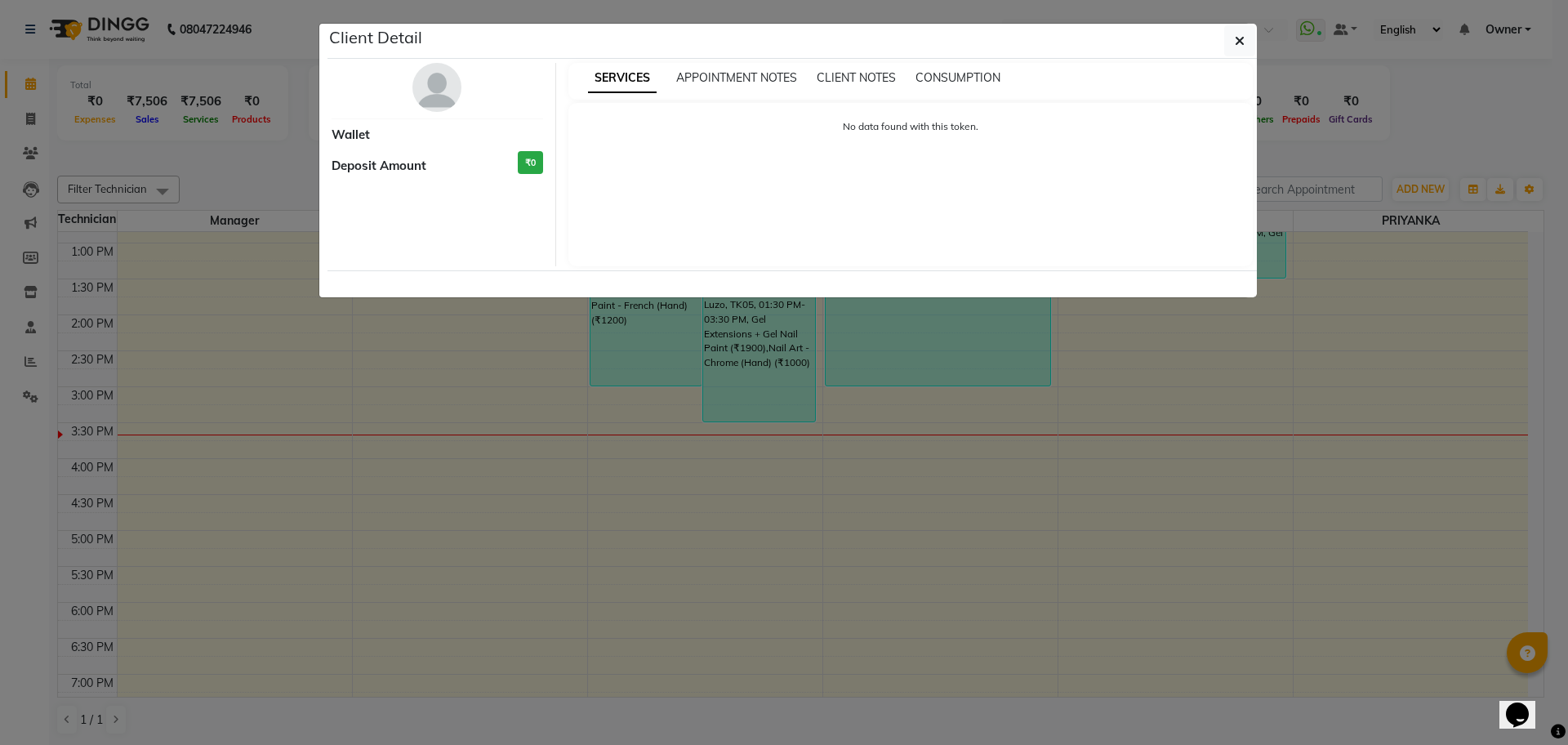
select select "3"
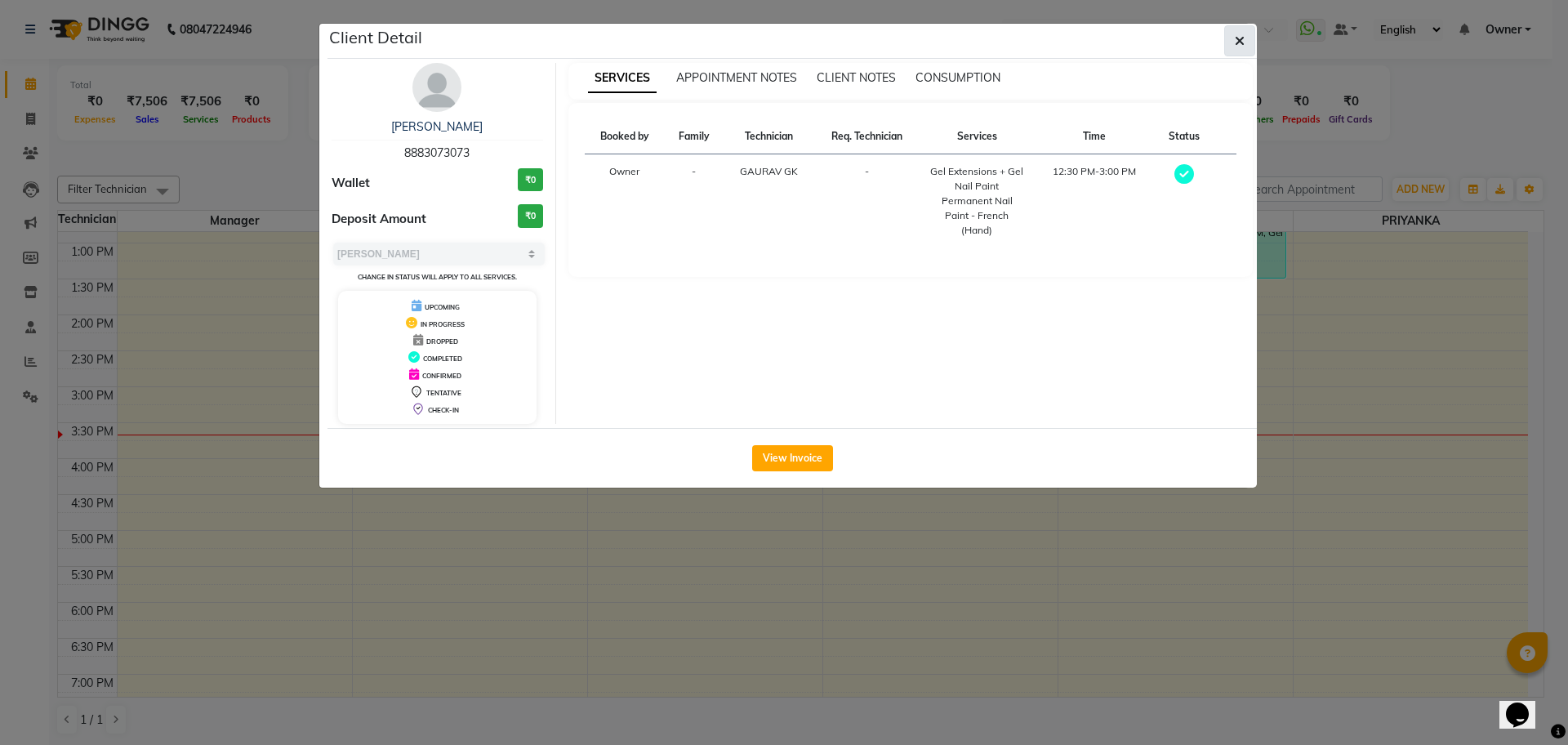
click at [1240, 48] on span "button" at bounding box center [1239, 41] width 10 height 17
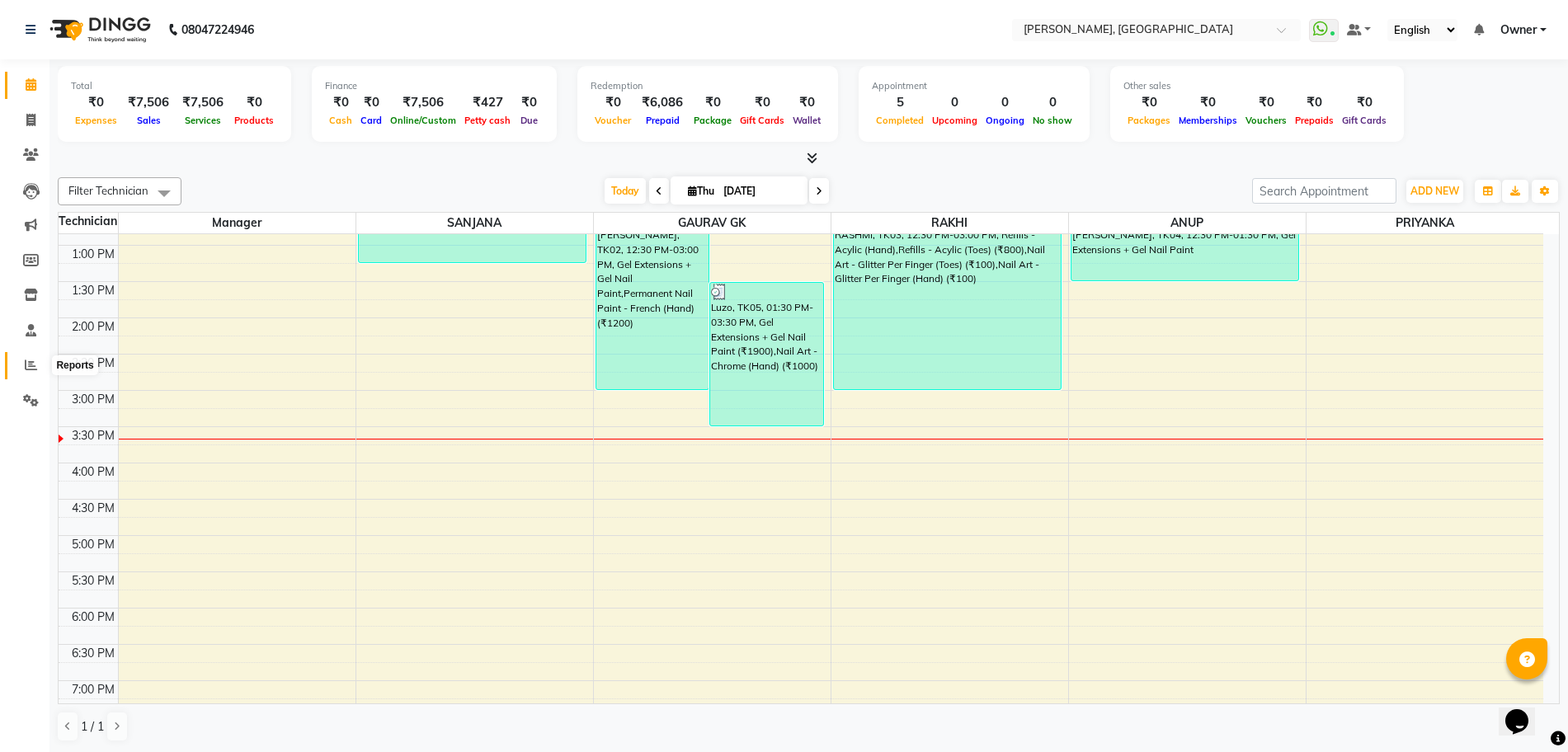
click at [30, 362] on icon at bounding box center [31, 364] width 12 height 12
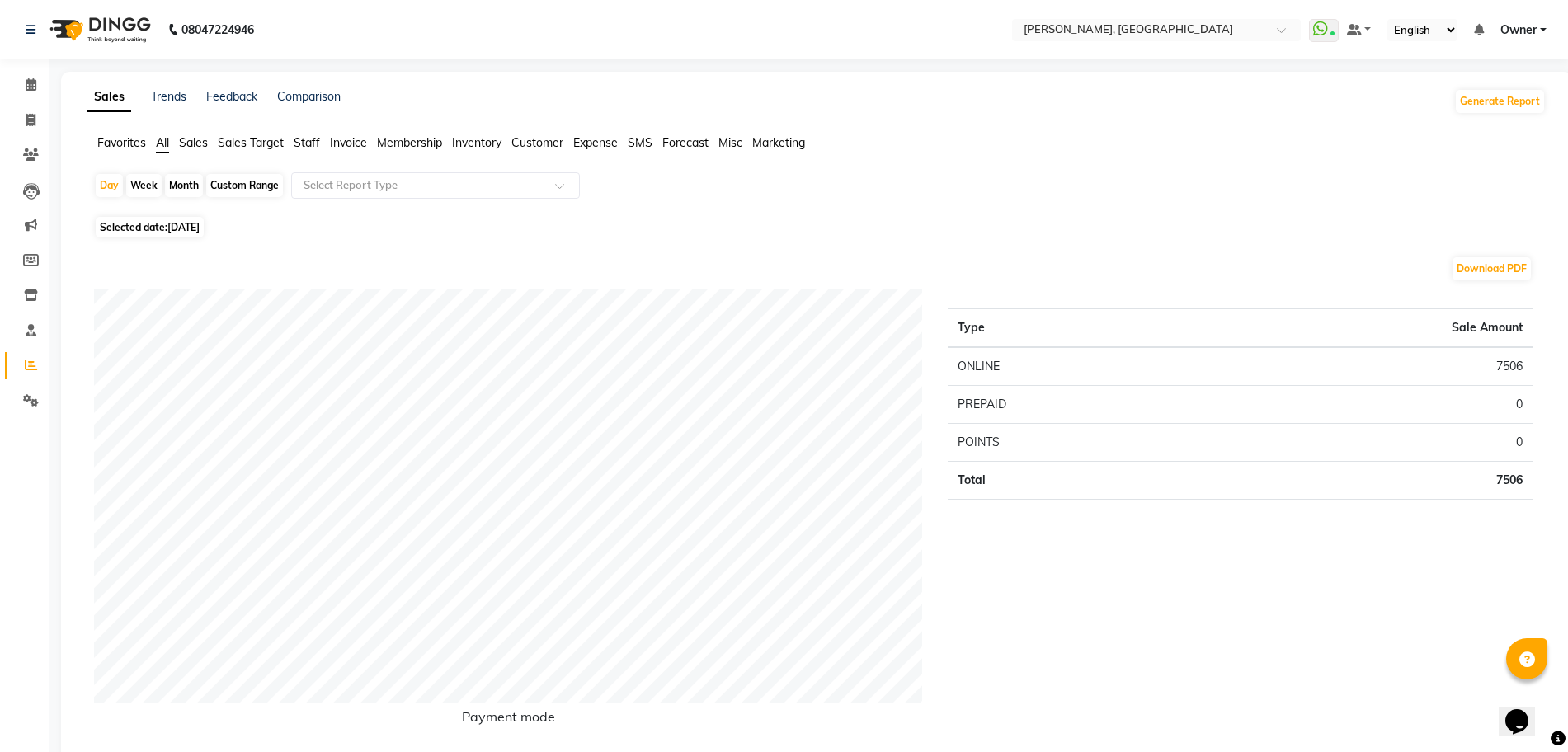
click at [192, 144] on span "Sales" at bounding box center [193, 142] width 28 height 15
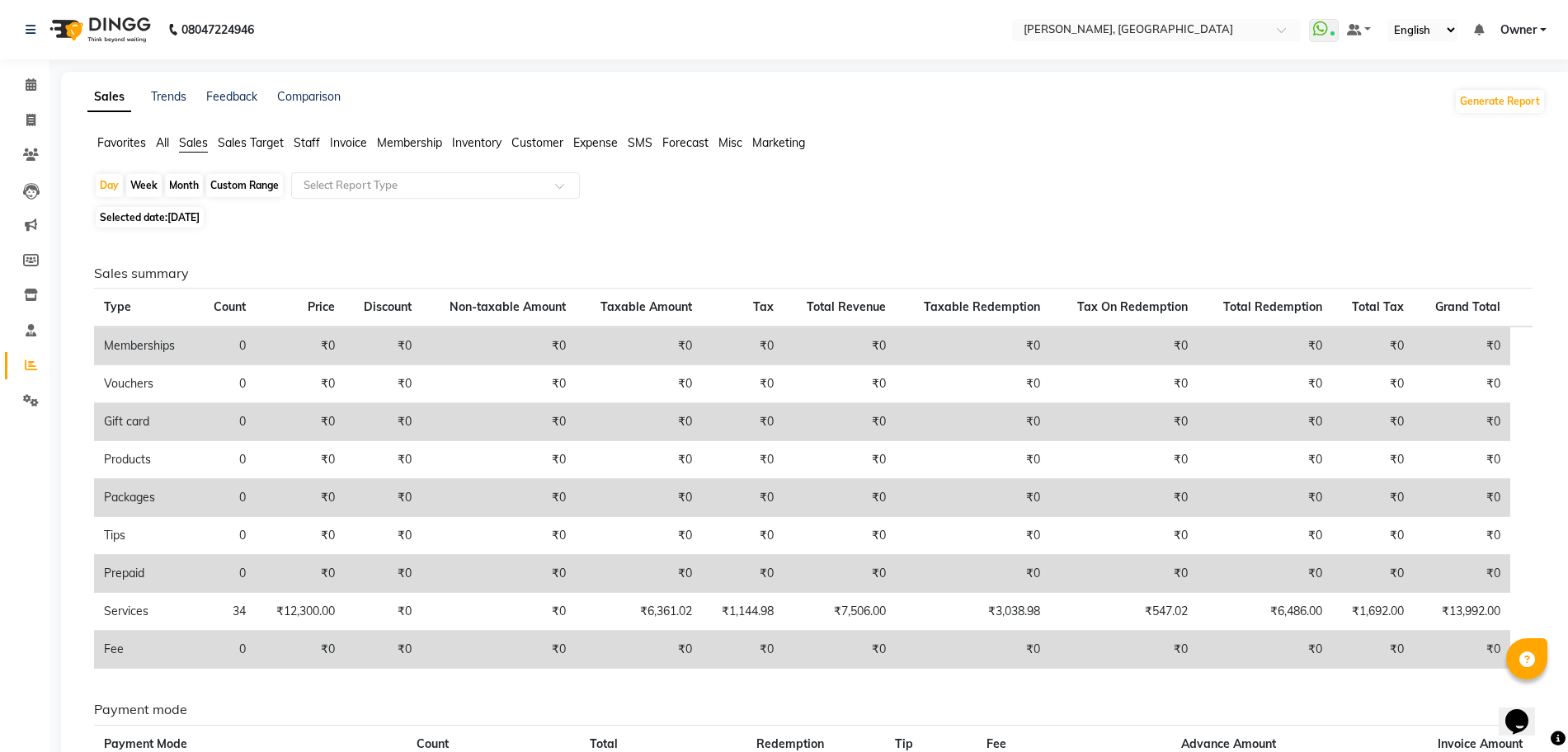
click at [304, 141] on span "Staff" at bounding box center [307, 142] width 27 height 15
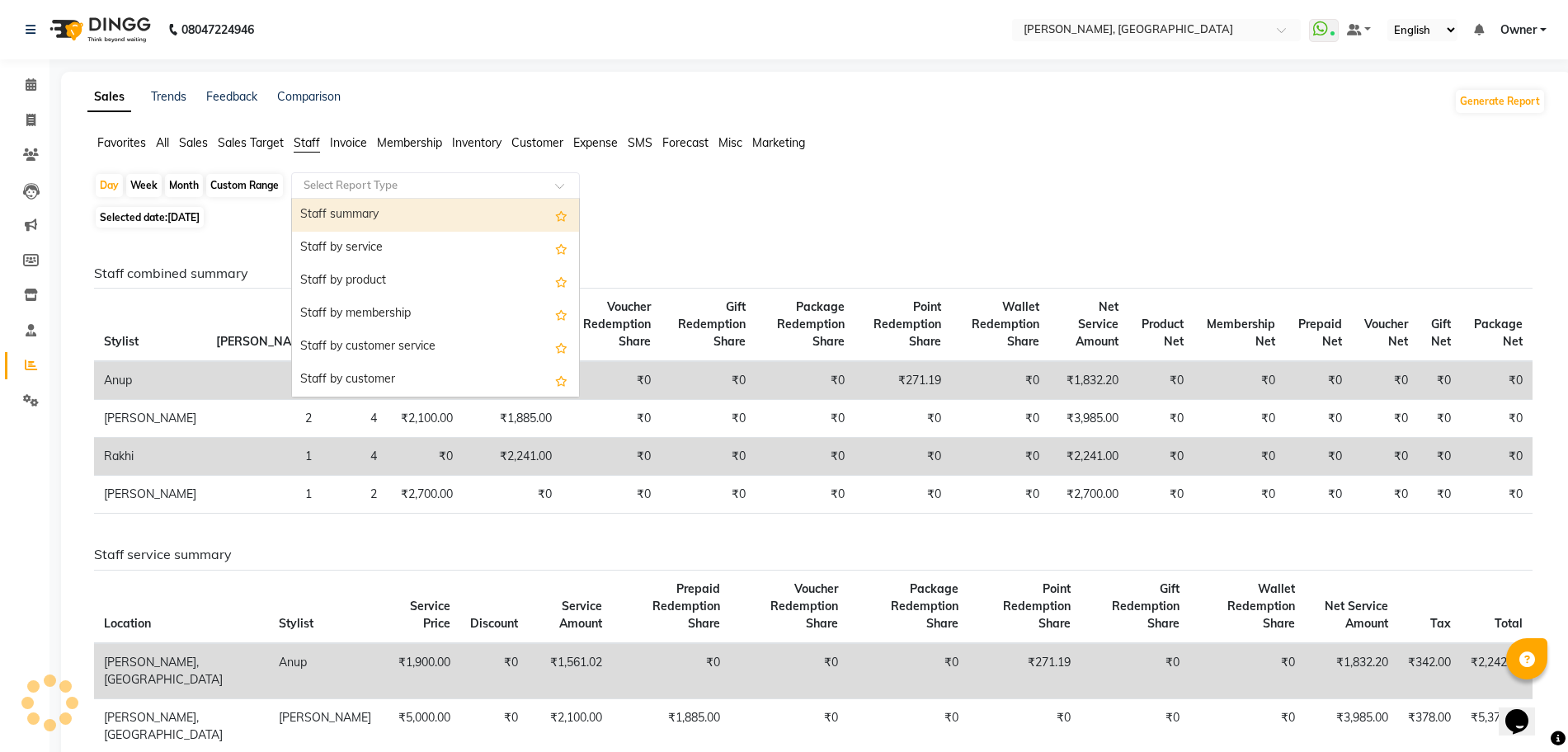
click at [350, 185] on input "text" at bounding box center [419, 185] width 237 height 17
click at [350, 218] on div "Staff summary" at bounding box center [435, 215] width 287 height 33
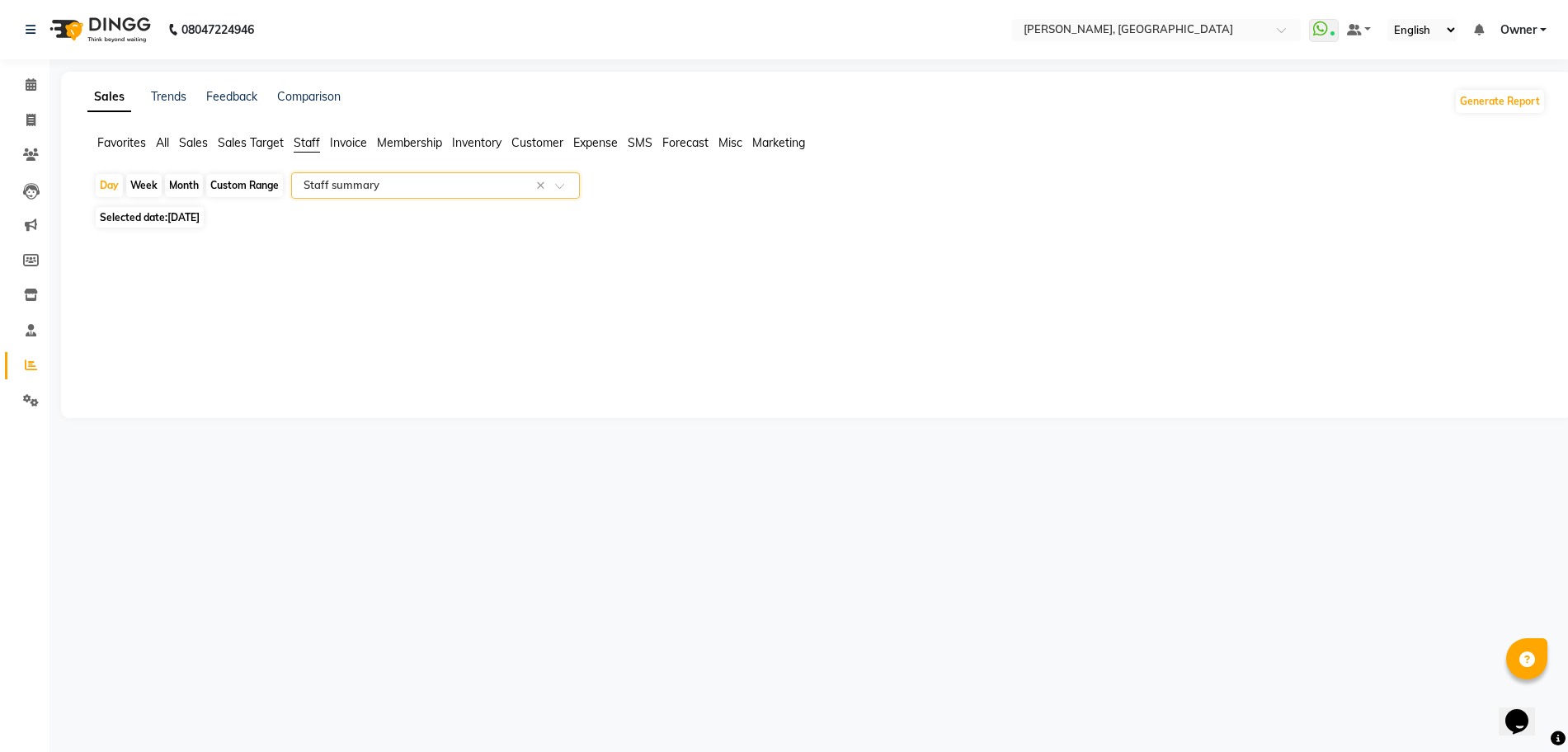
select select "full_report"
select select "csv"
drag, startPoint x: 25, startPoint y: 83, endPoint x: 36, endPoint y: 87, distance: 11.7
click at [26, 83] on icon at bounding box center [31, 84] width 11 height 12
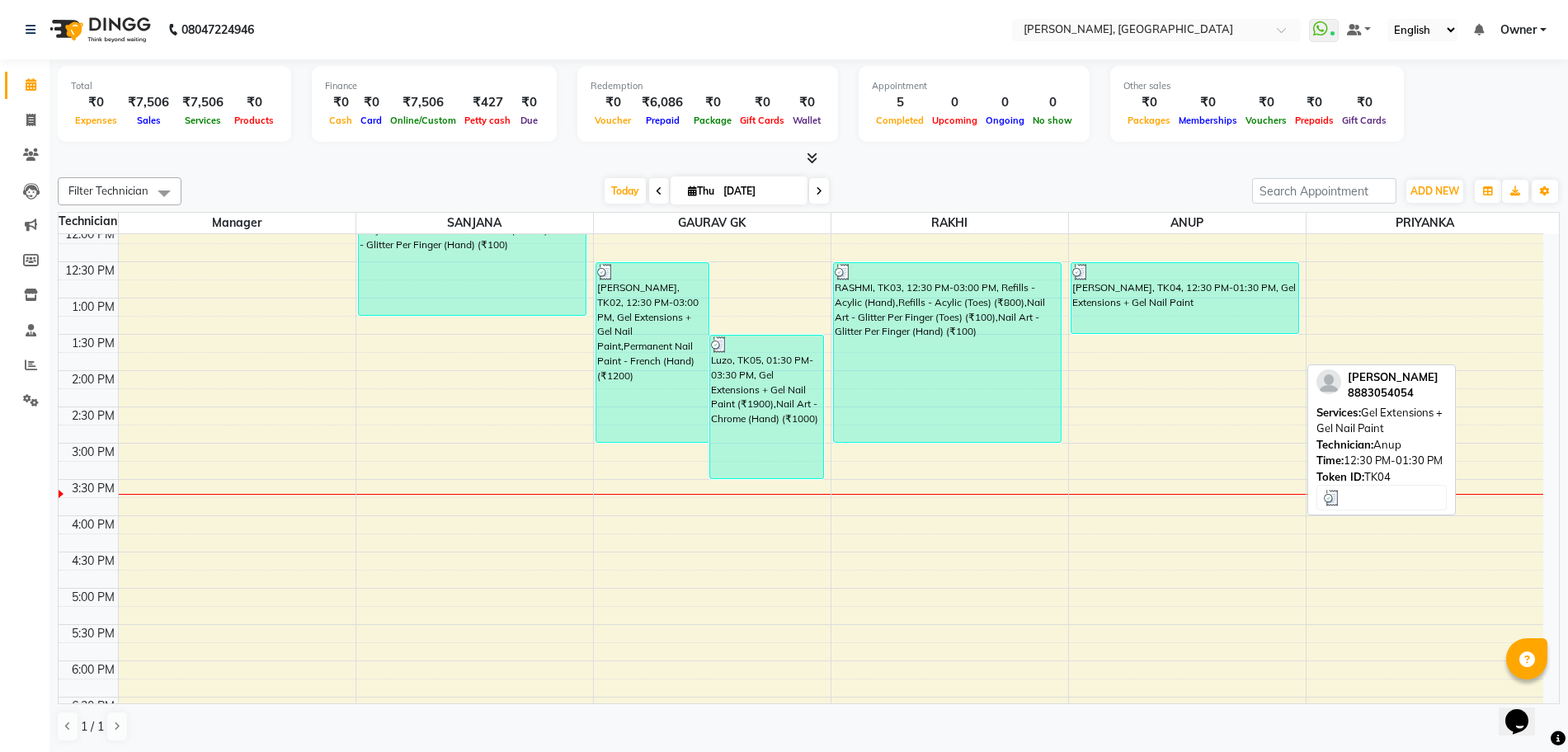
scroll to position [103, 0]
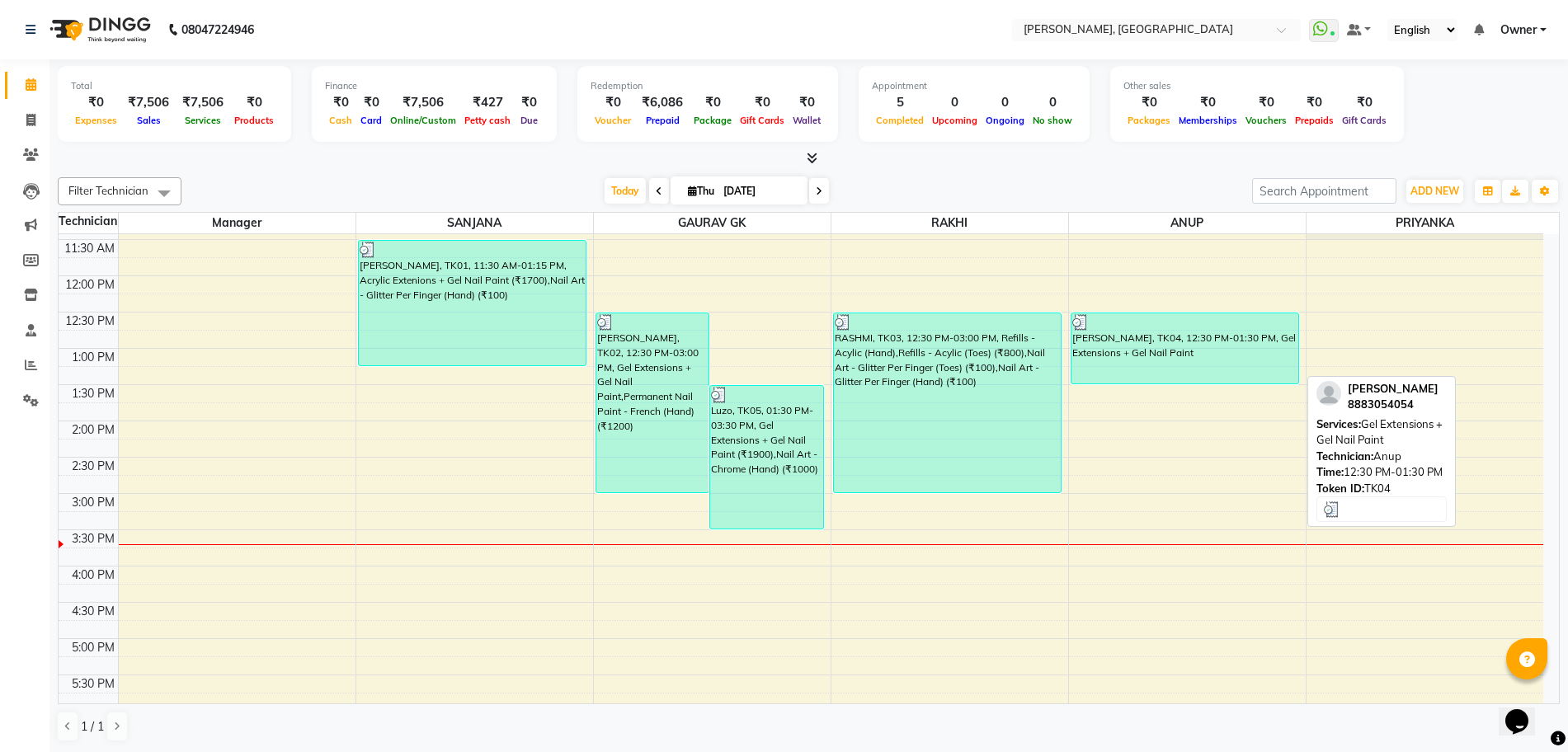
click at [1131, 373] on div "[PERSON_NAME], TK04, 12:30 PM-01:30 PM, Gel Extensions + Gel Nail Paint" at bounding box center [1186, 348] width 228 height 70
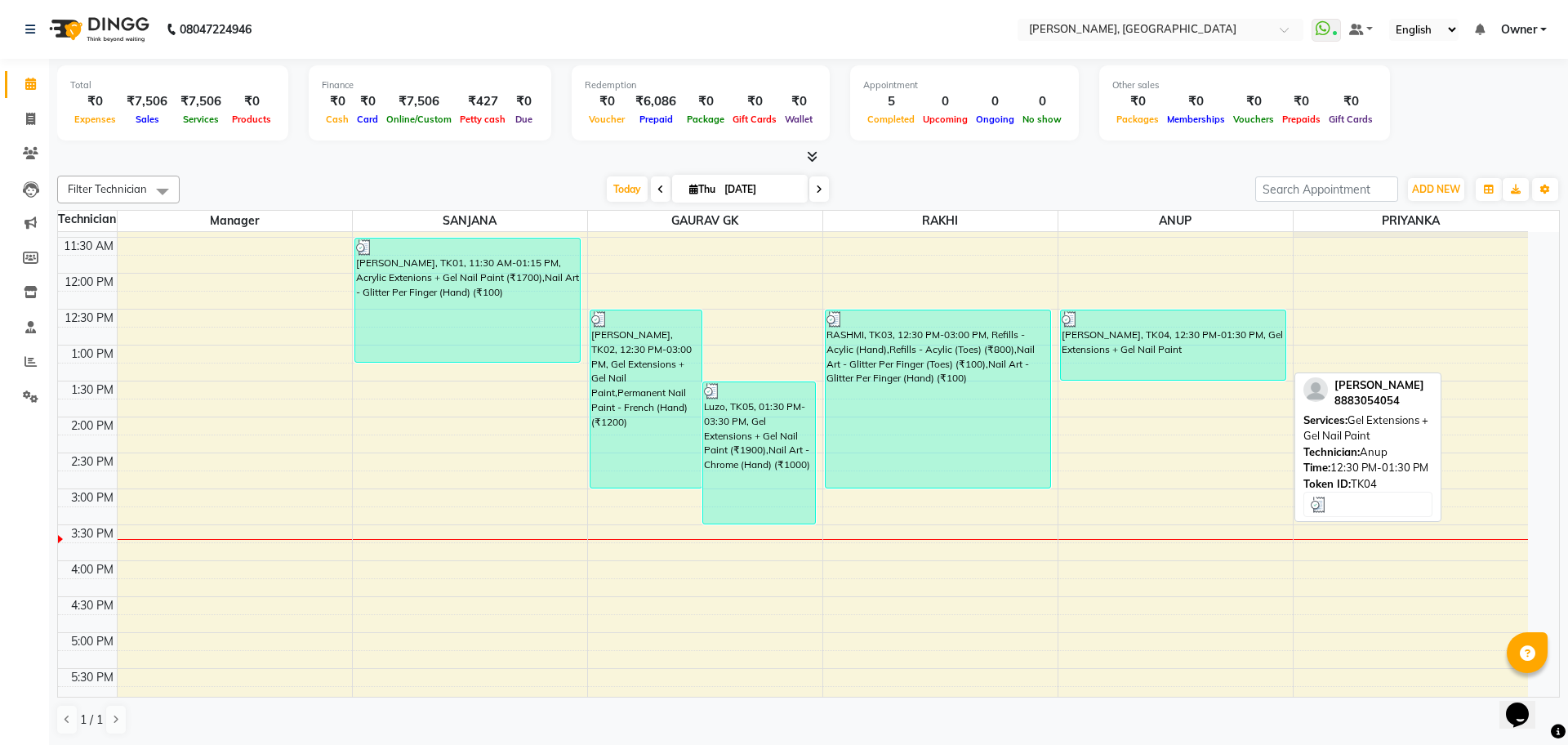
select select "3"
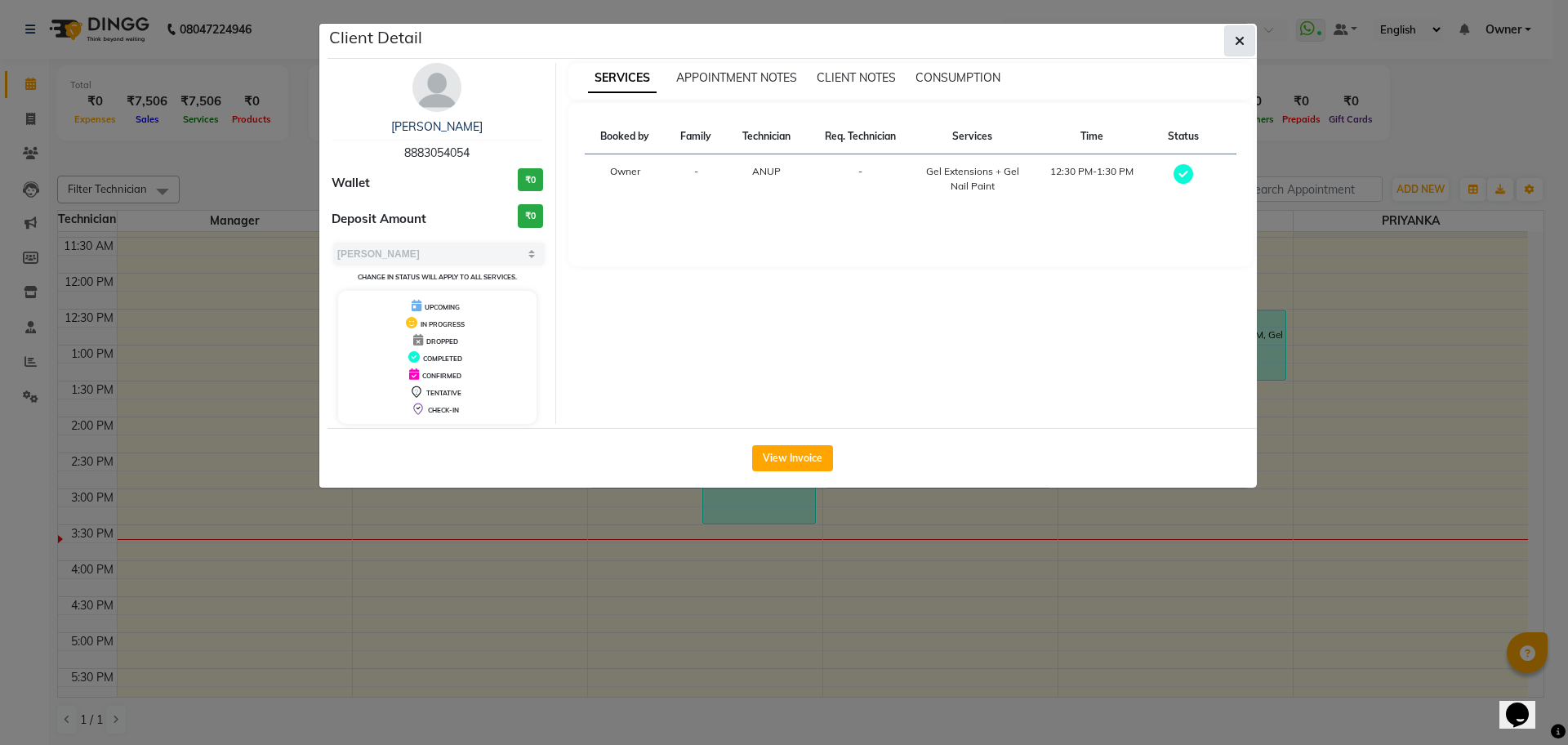
click at [1237, 33] on span "button" at bounding box center [1239, 41] width 10 height 17
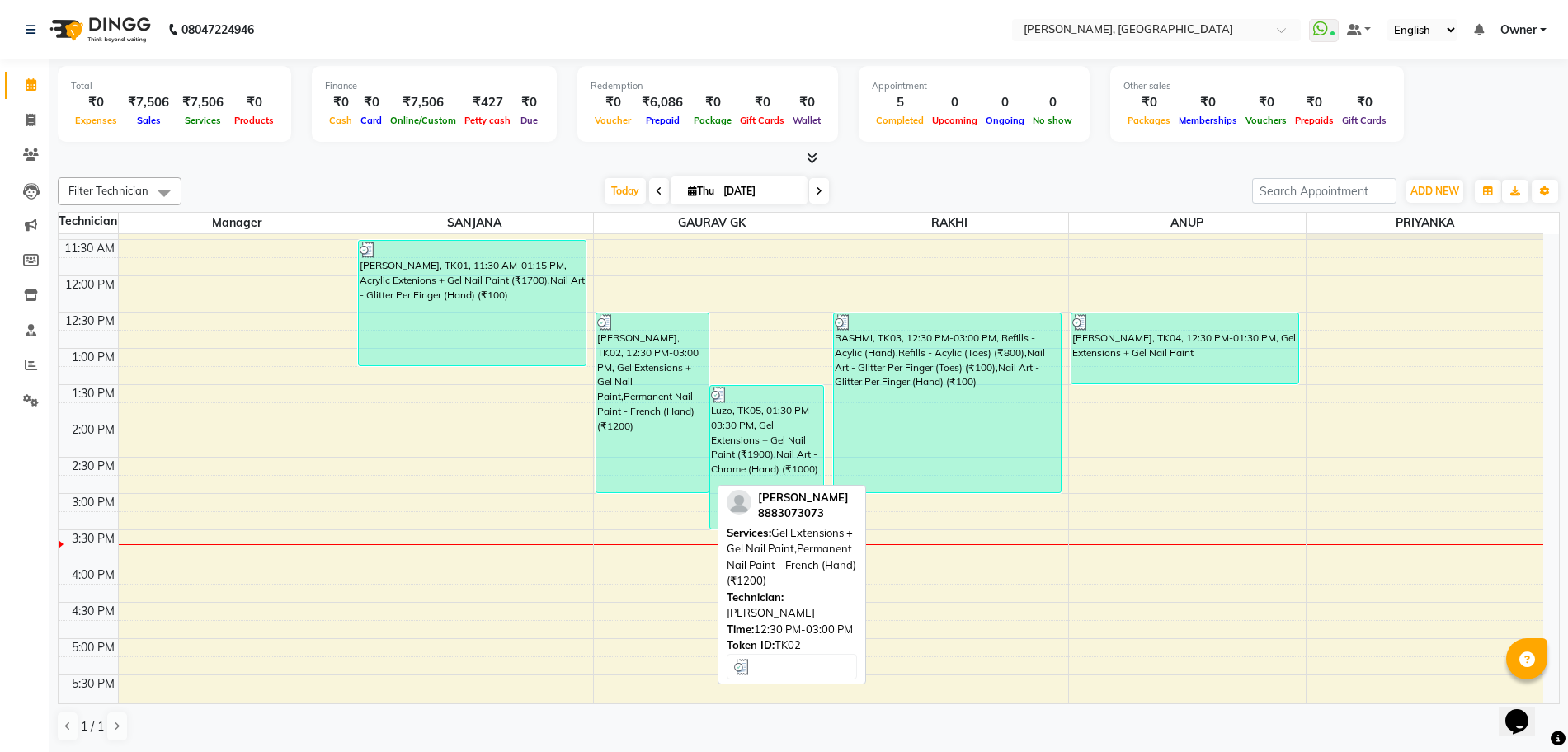
click at [634, 400] on div "[PERSON_NAME], TK02, 12:30 PM-03:00 PM, Gel Extensions + Gel Nail Paint,Permane…" at bounding box center [653, 402] width 113 height 179
select select "3"
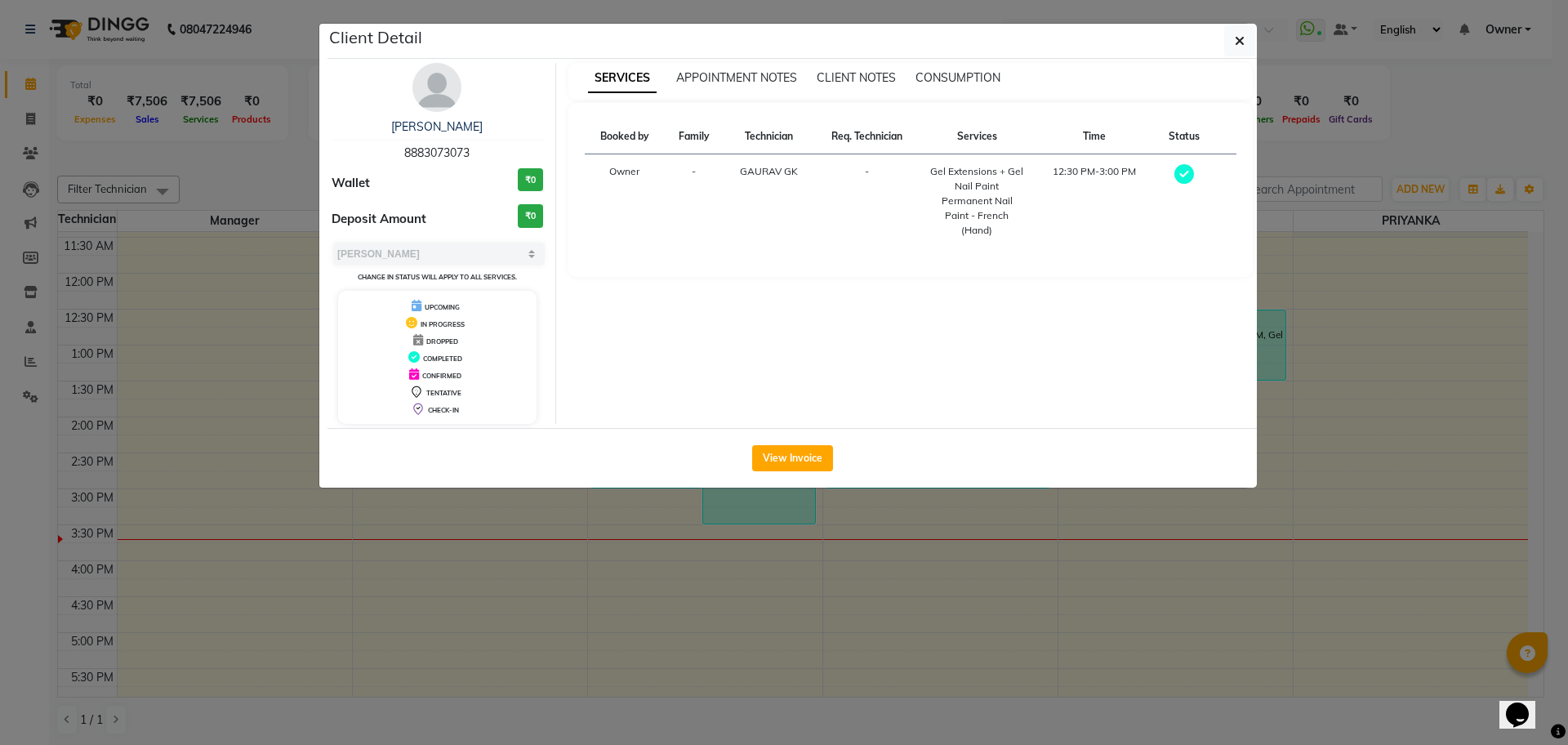
click at [430, 152] on span "8883073073" at bounding box center [437, 152] width 65 height 15
copy span "8883073073"
click at [1238, 43] on icon "button" at bounding box center [1239, 41] width 10 height 13
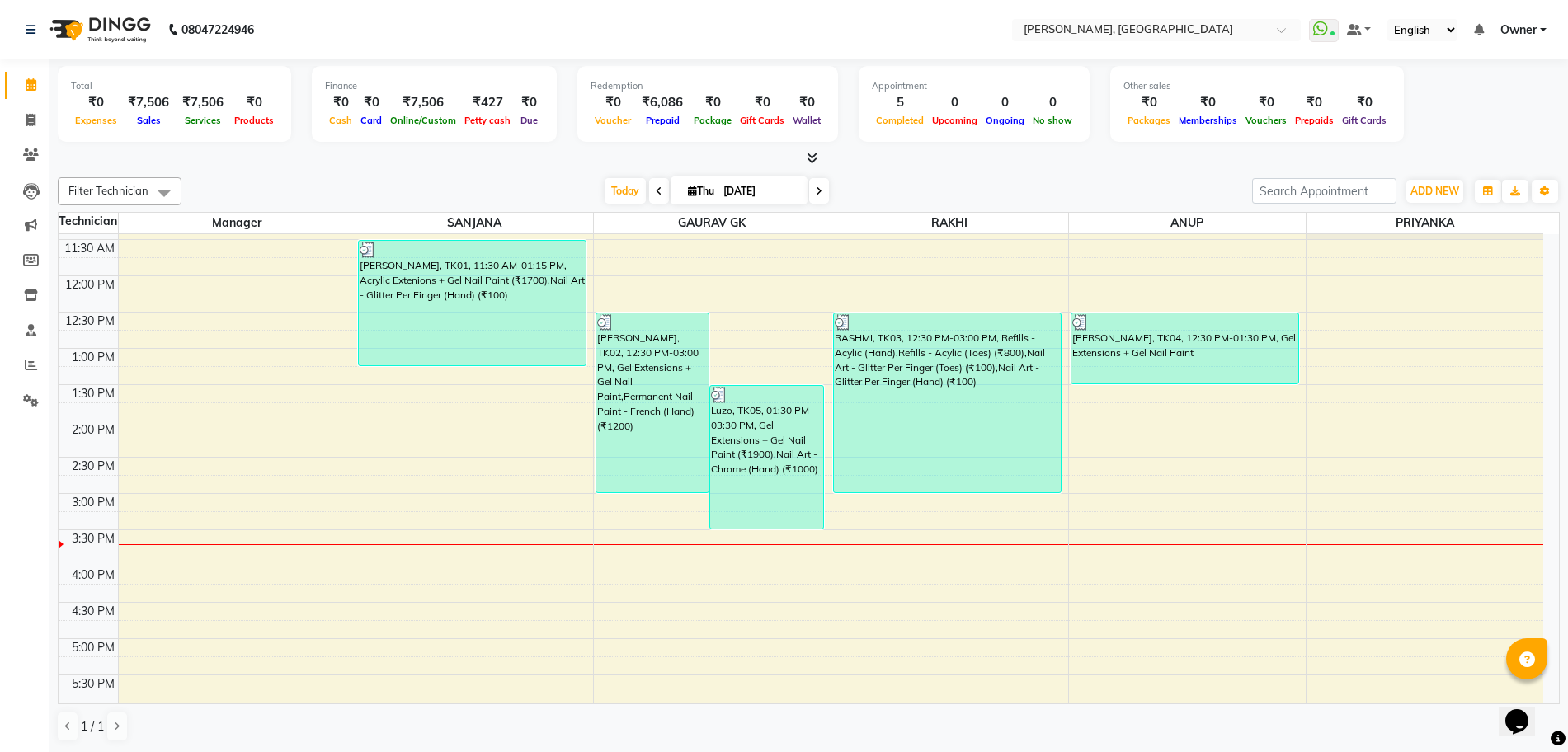
click at [475, 421] on div "10:00 AM 10:30 AM 11:00 AM 11:30 AM 12:00 PM 12:30 PM 1:00 PM 1:30 PM 2:00 PM 2…" at bounding box center [800, 565] width 1484 height 869
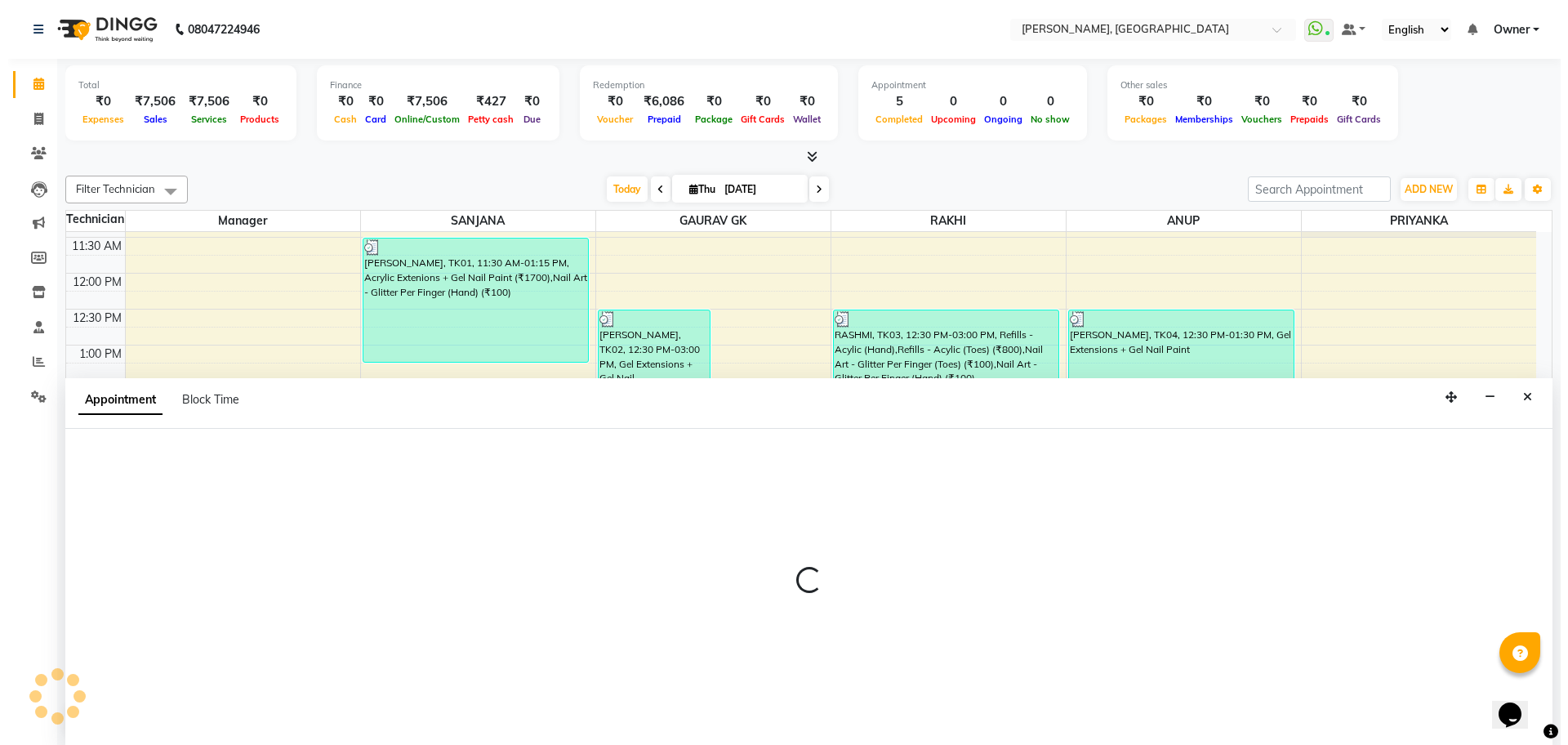
scroll to position [1, 0]
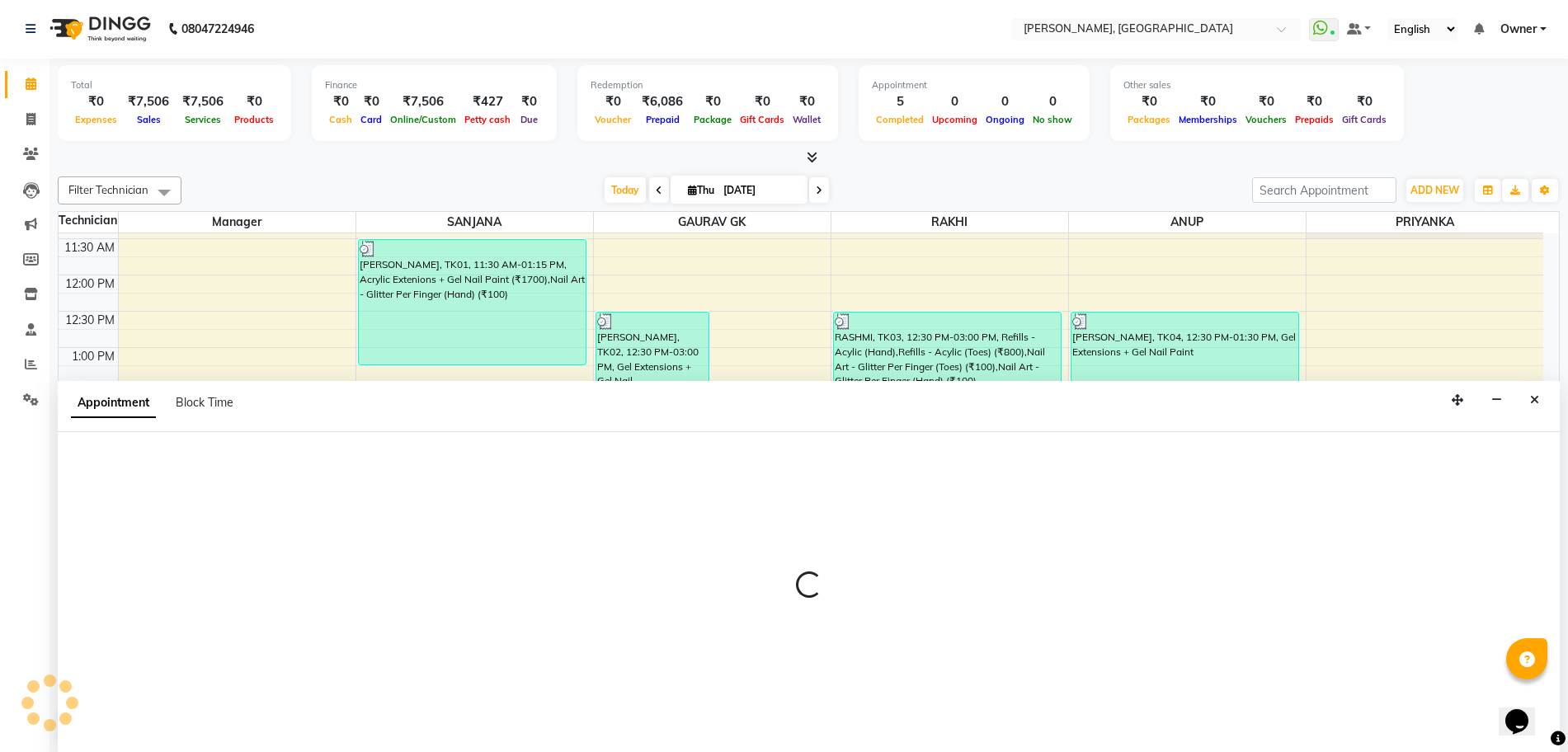
select select "68414"
select select "840"
select select "tentative"
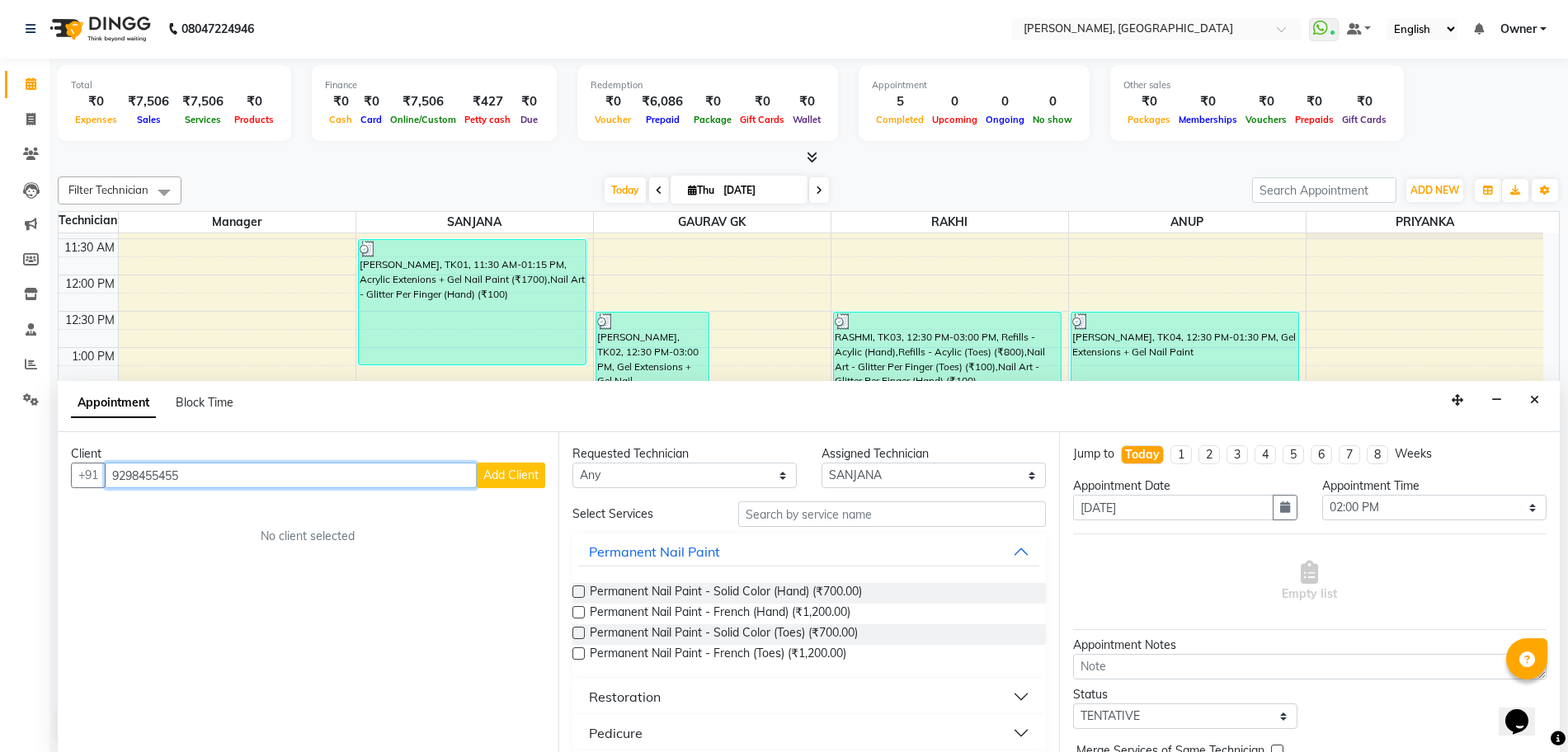
type input "9298455455"
click at [510, 481] on span "Add Client" at bounding box center [511, 475] width 55 height 15
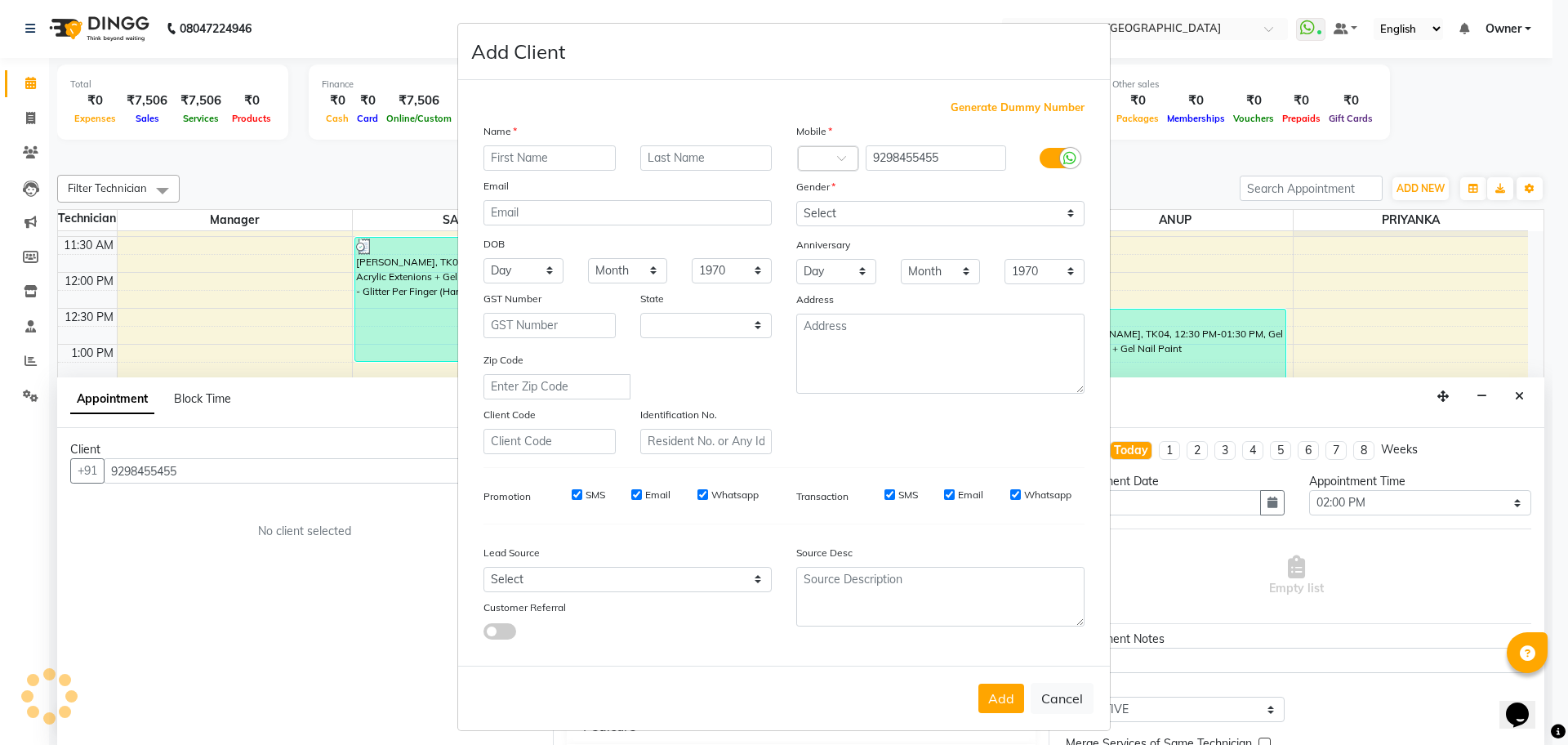
select select "21"
type input "[PERSON_NAME]"
drag, startPoint x: 800, startPoint y: 213, endPoint x: 806, endPoint y: 225, distance: 13.4
click at [801, 213] on select "Select Male Female Other Prefer Not To Say" at bounding box center [939, 213] width 288 height 26
select select "female"
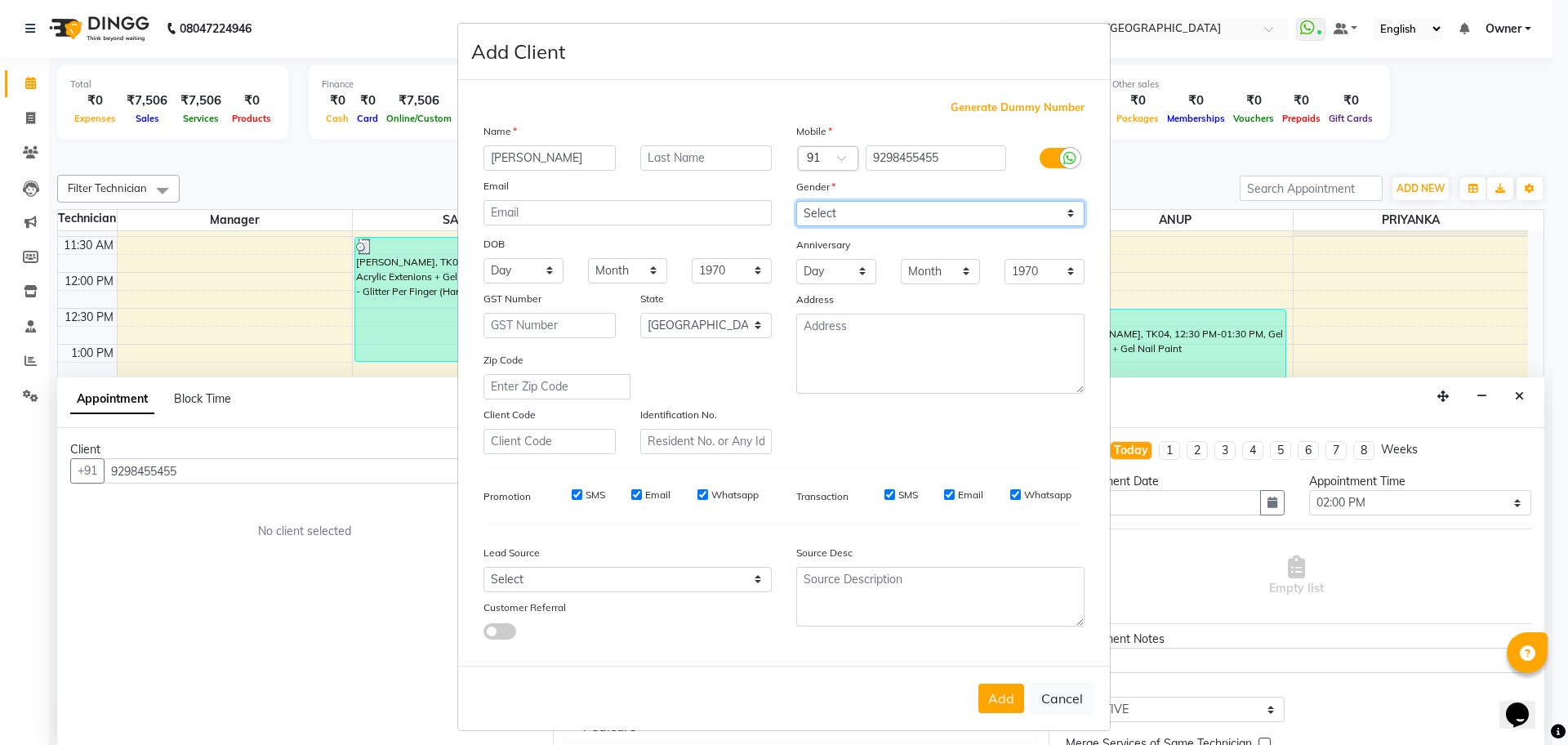
click at [796, 201] on select "Select Male Female Other Prefer Not To Say" at bounding box center [939, 213] width 288 height 26
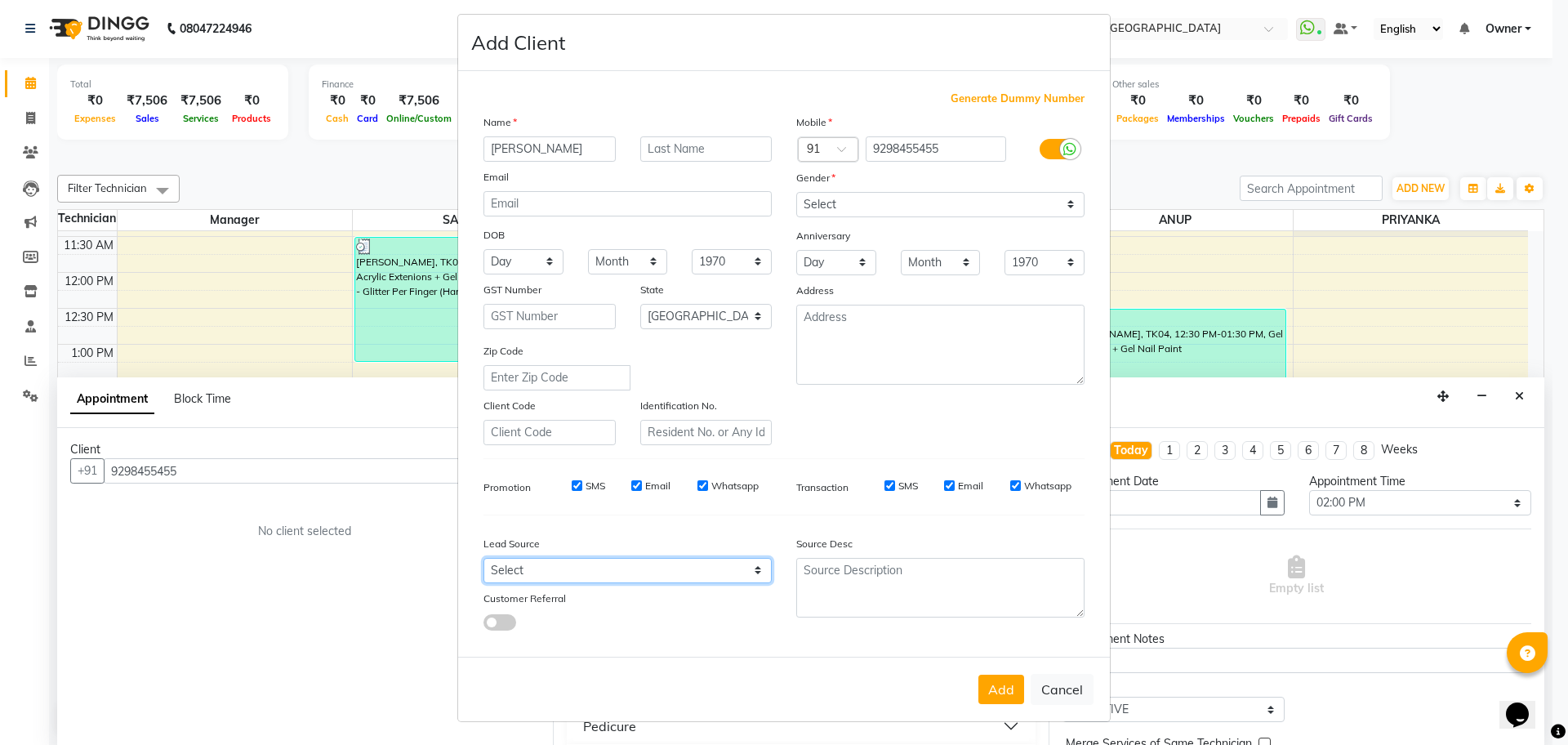
drag, startPoint x: 500, startPoint y: 568, endPoint x: 510, endPoint y: 574, distance: 11.7
click at [500, 568] on select "Select Walk-in Internet Friend Word of Mouth Advertisement Facebook JustDial Go…" at bounding box center [627, 570] width 288 height 26
select select "51820"
click at [483, 557] on select "Select Walk-in Internet Friend Word of Mouth Advertisement Facebook JustDial Go…" at bounding box center [627, 570] width 288 height 26
click at [502, 623] on span at bounding box center [499, 622] width 33 height 17
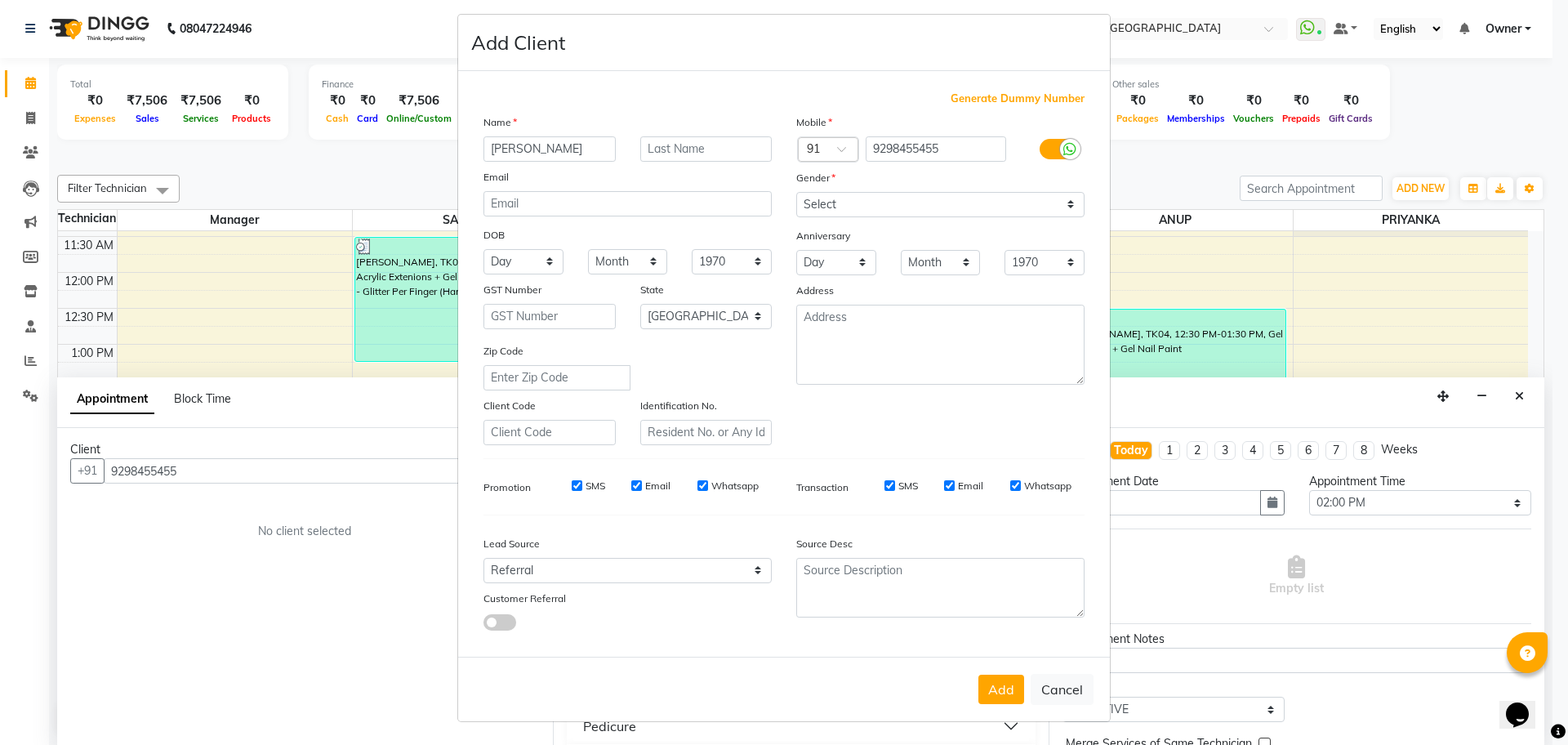
click at [483, 624] on input "checkbox" at bounding box center [483, 624] width 0 height 0
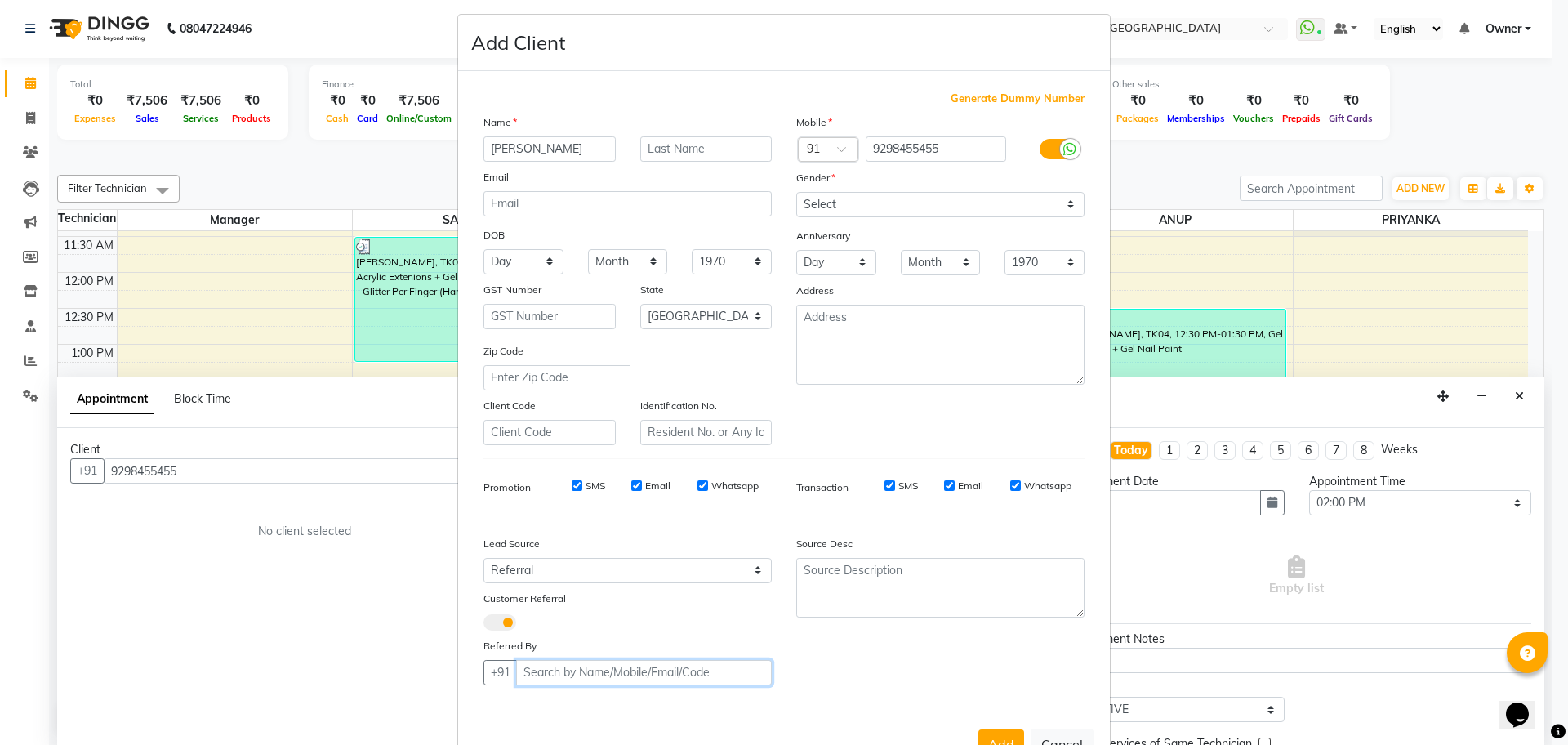
click at [563, 668] on input "text" at bounding box center [644, 672] width 255 height 26
paste input "8883073073"
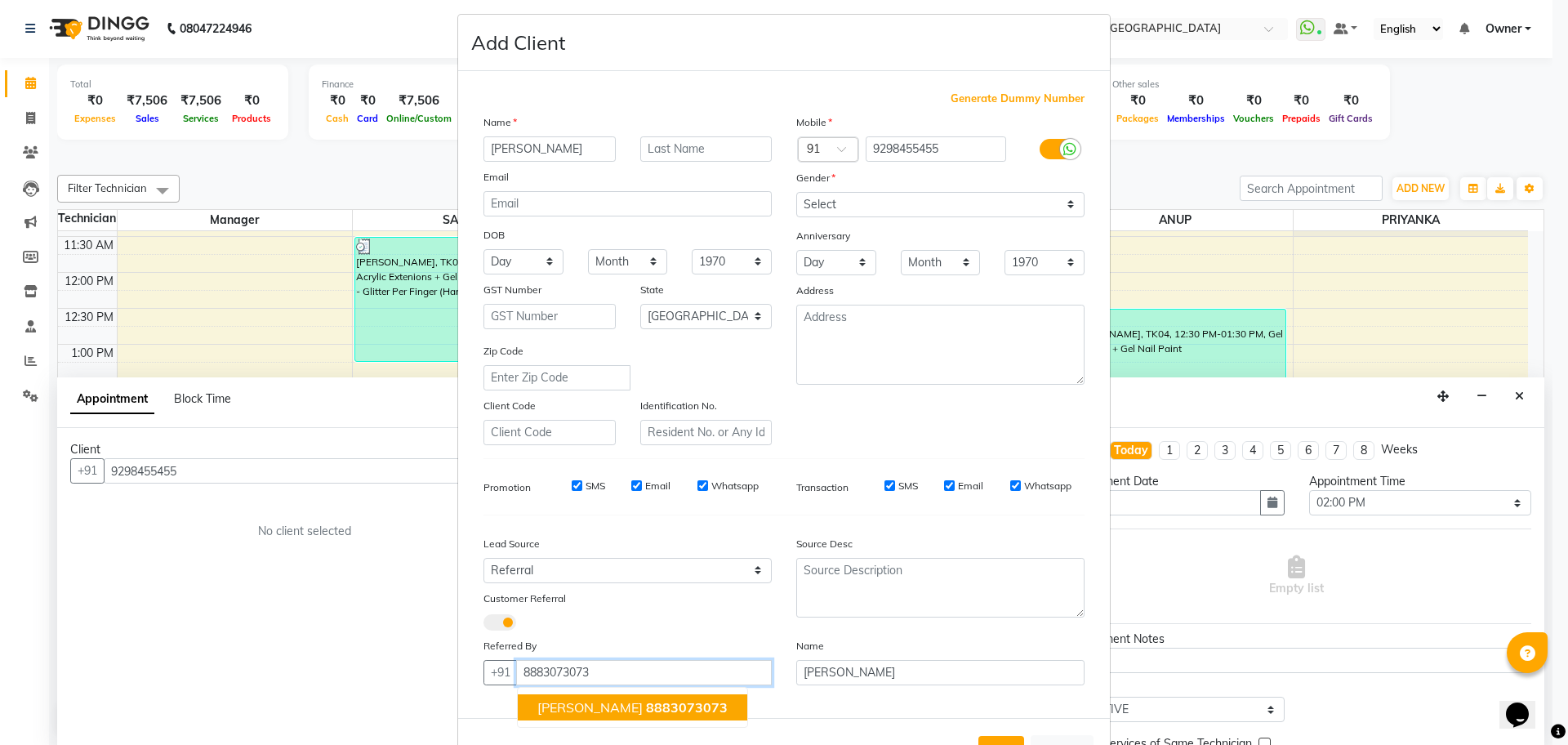
click at [595, 694] on button "SAGARIKA 8883073073" at bounding box center [632, 707] width 230 height 26
click at [602, 669] on input "8883073073" at bounding box center [644, 672] width 255 height 26
click at [607, 669] on input "8883073073" at bounding box center [644, 672] width 255 height 26
click at [571, 709] on span "[PERSON_NAME]" at bounding box center [590, 707] width 106 height 17
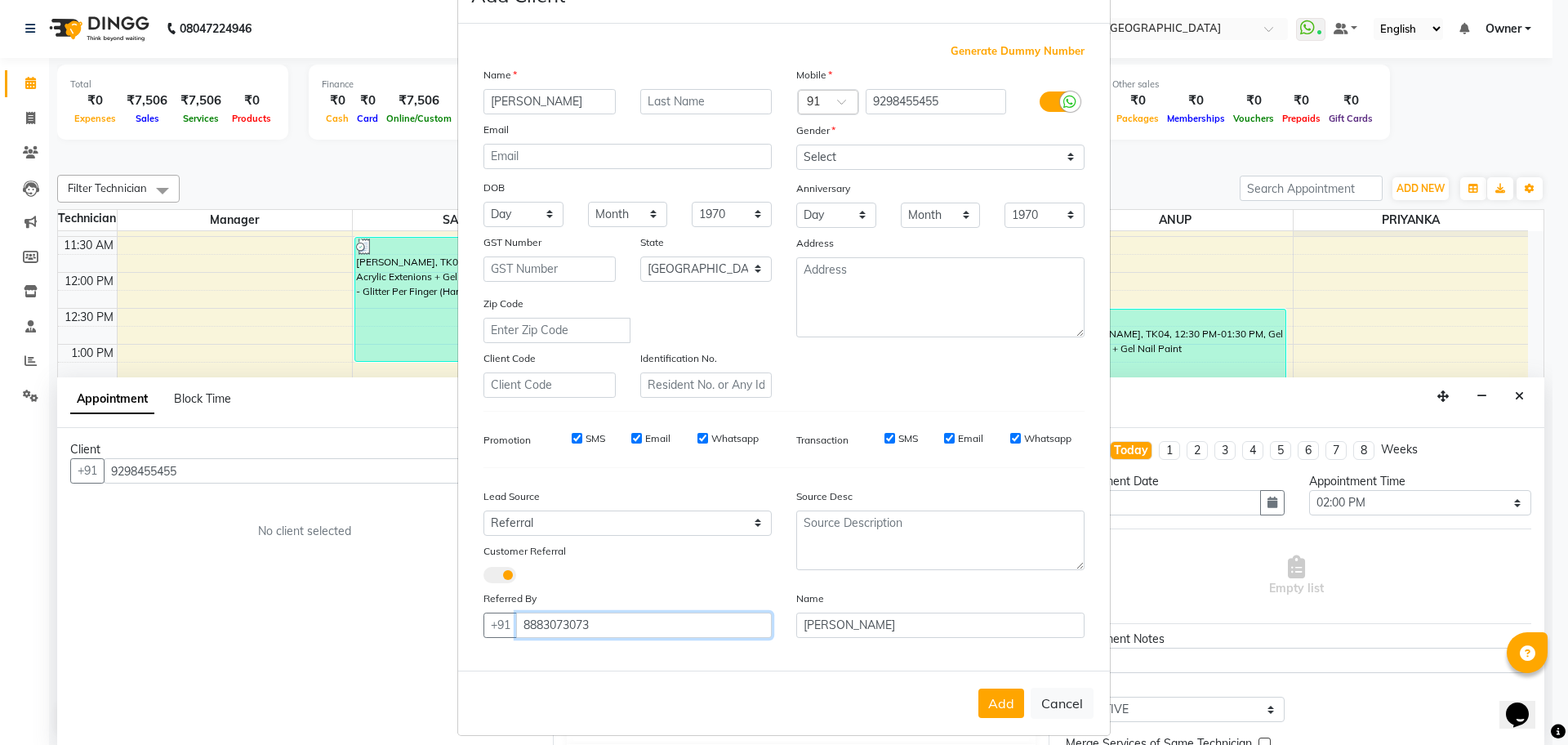
scroll to position [70, 0]
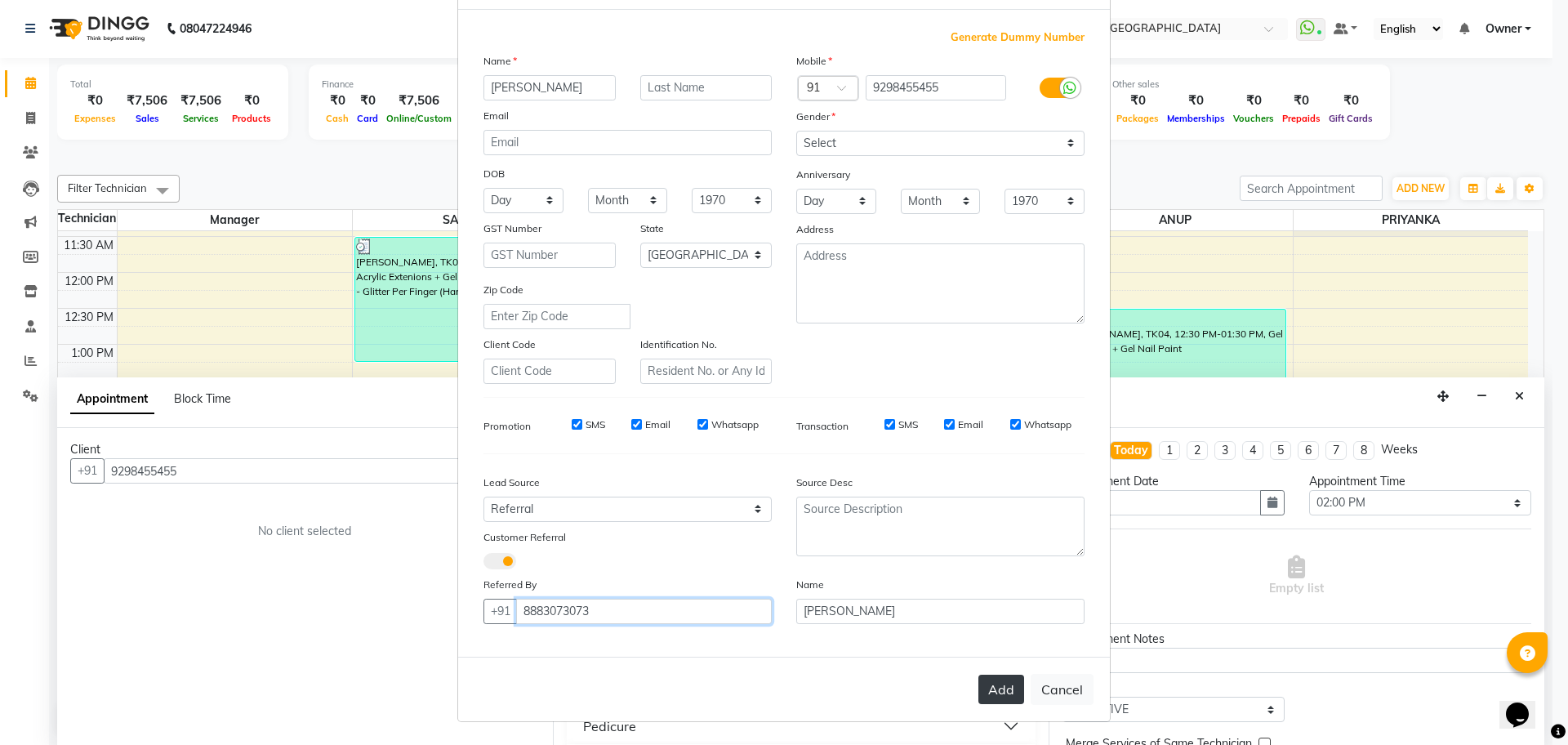
type input "8883073073"
click at [987, 689] on button "Add" at bounding box center [1001, 689] width 46 height 29
select select
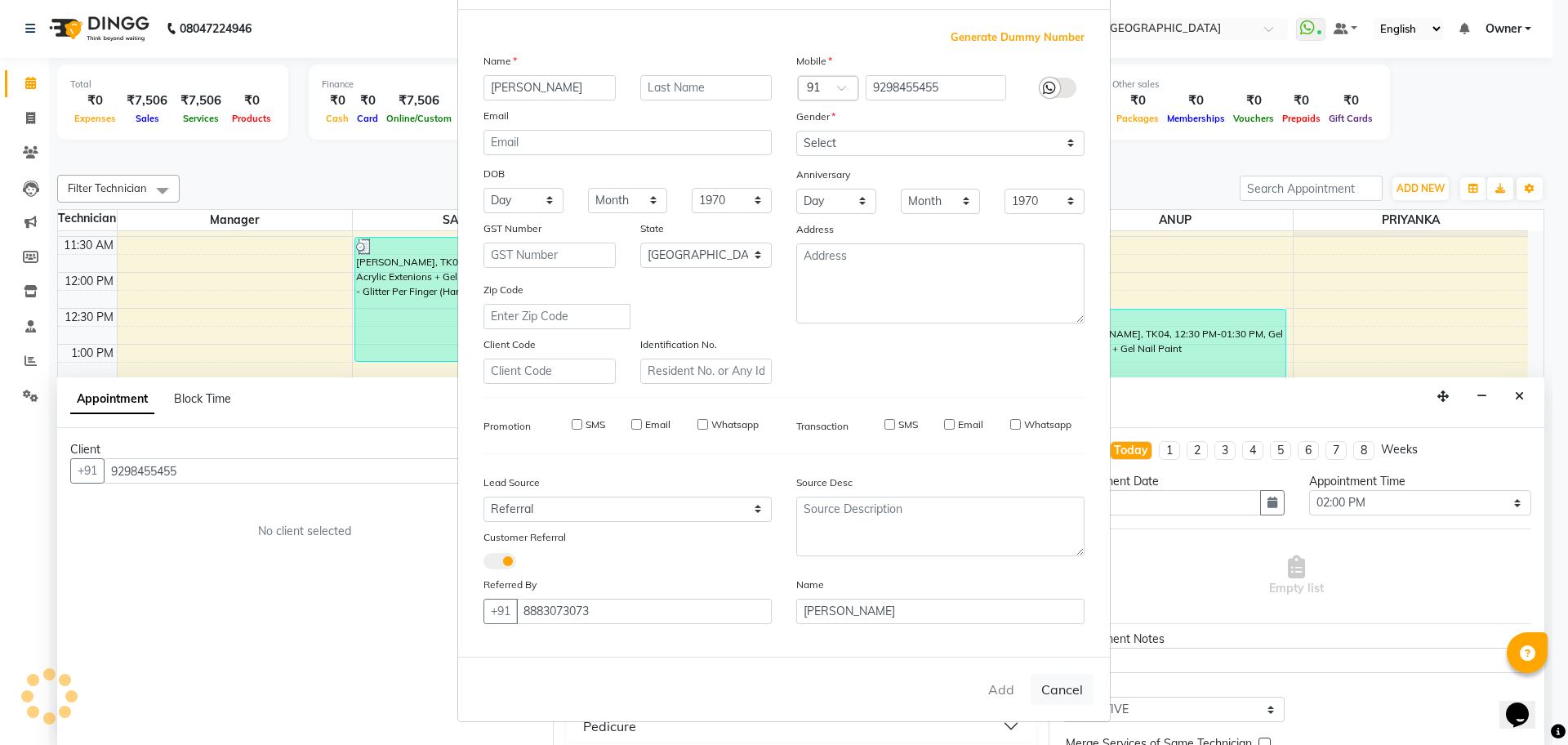
select select "null"
select select
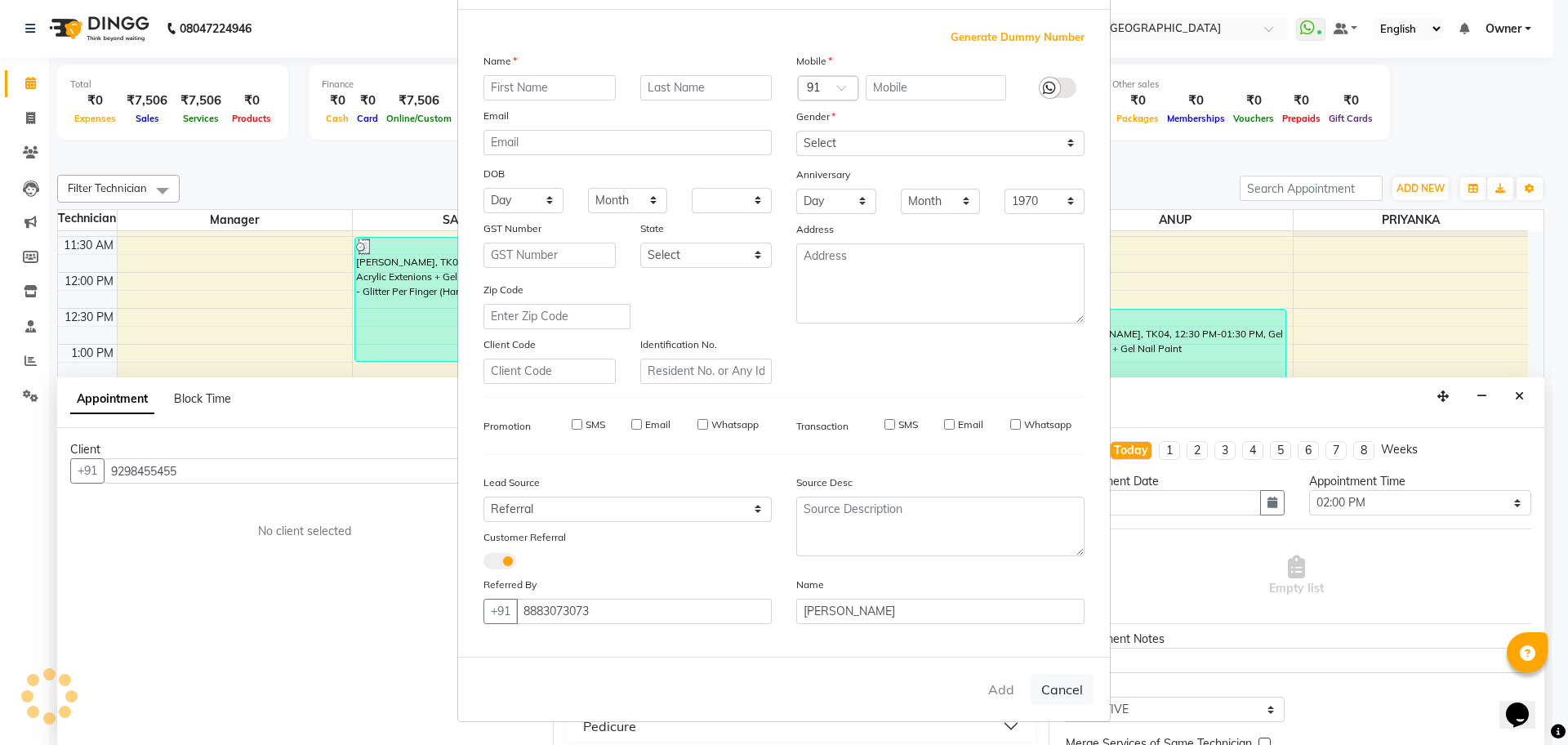
checkbox input "false"
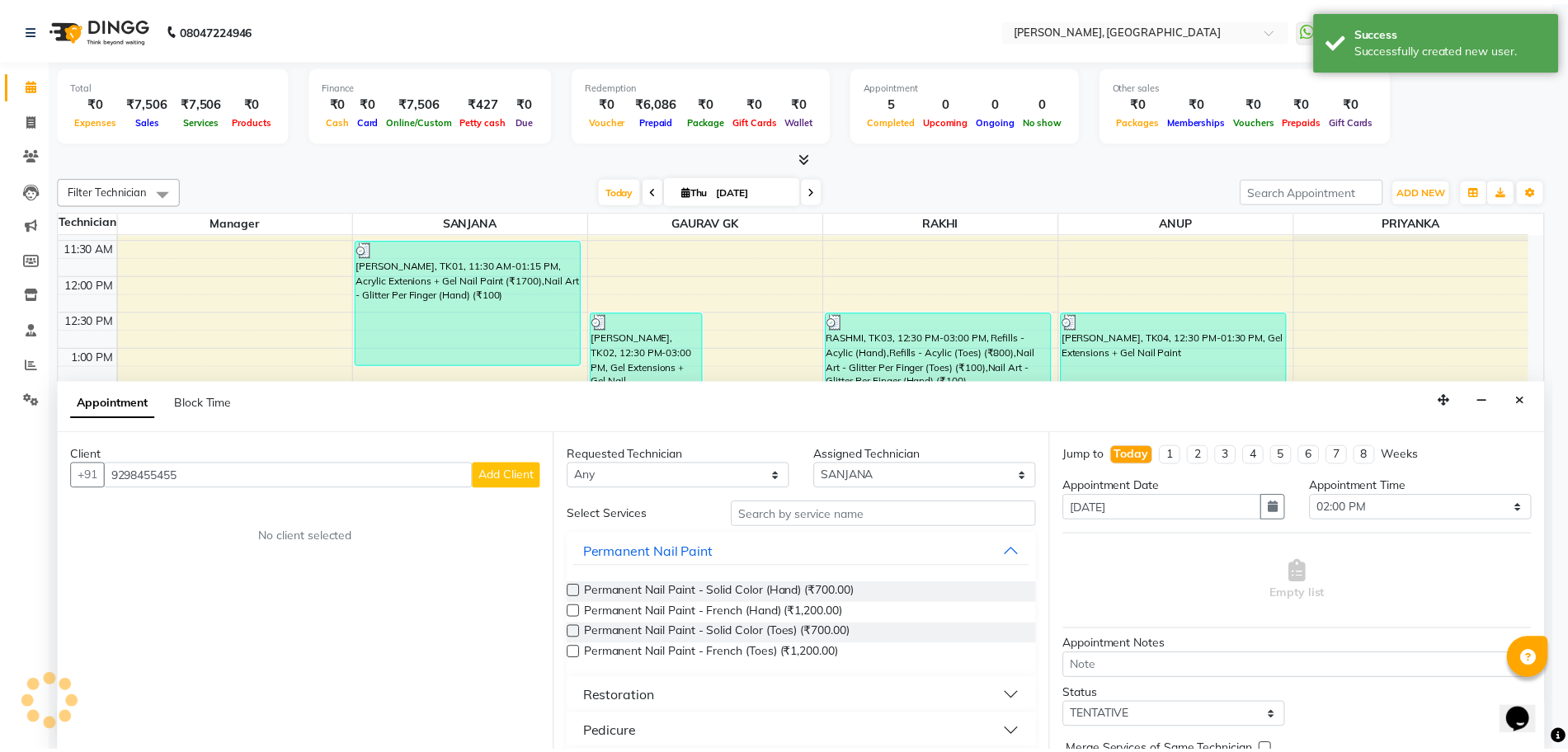
scroll to position [64, 0]
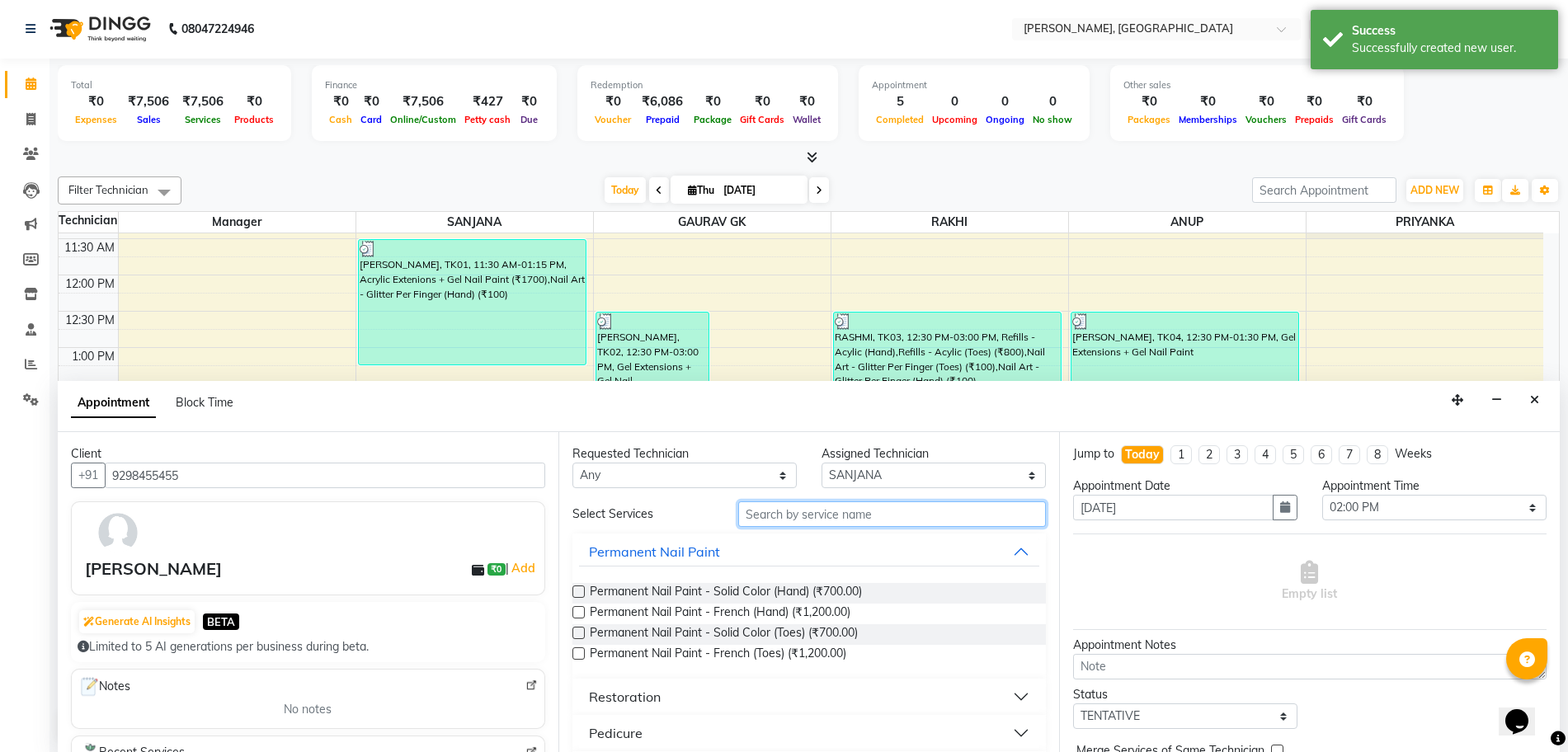
click at [758, 516] on input "text" at bounding box center [892, 514] width 308 height 26
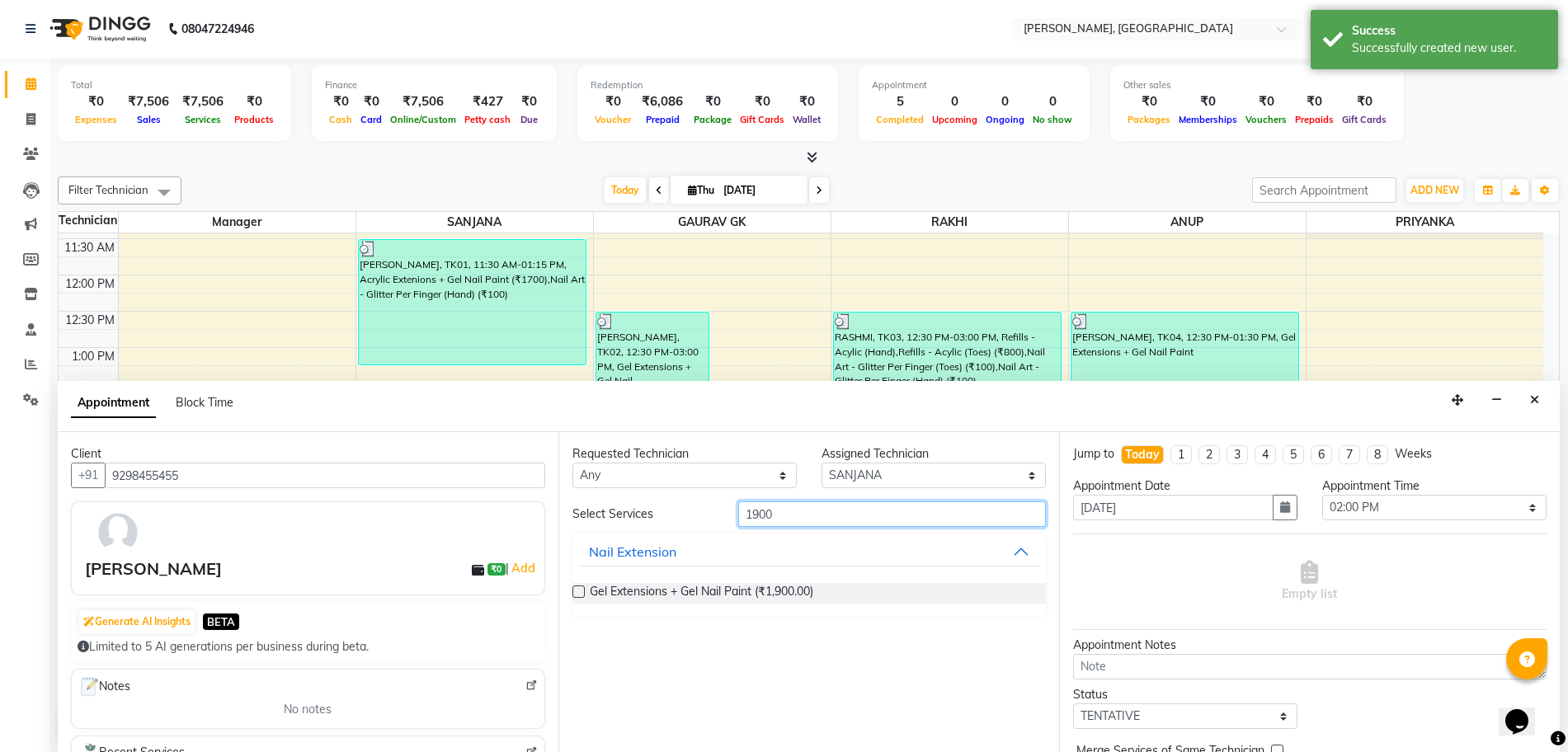
type input "1900"
click at [579, 587] on label at bounding box center [579, 591] width 12 height 12
click at [579, 588] on input "checkbox" at bounding box center [578, 593] width 11 height 11
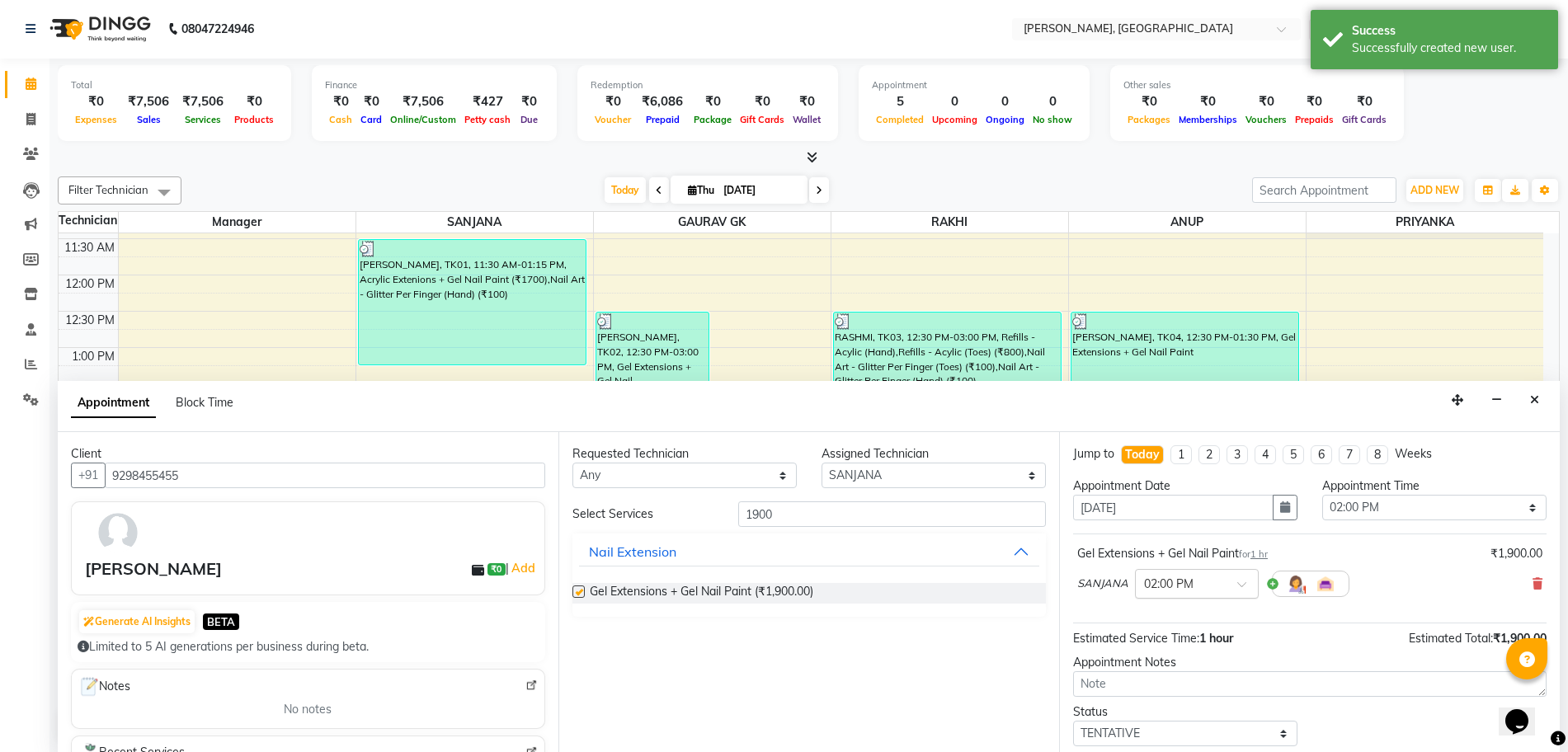
scroll to position [62, 0]
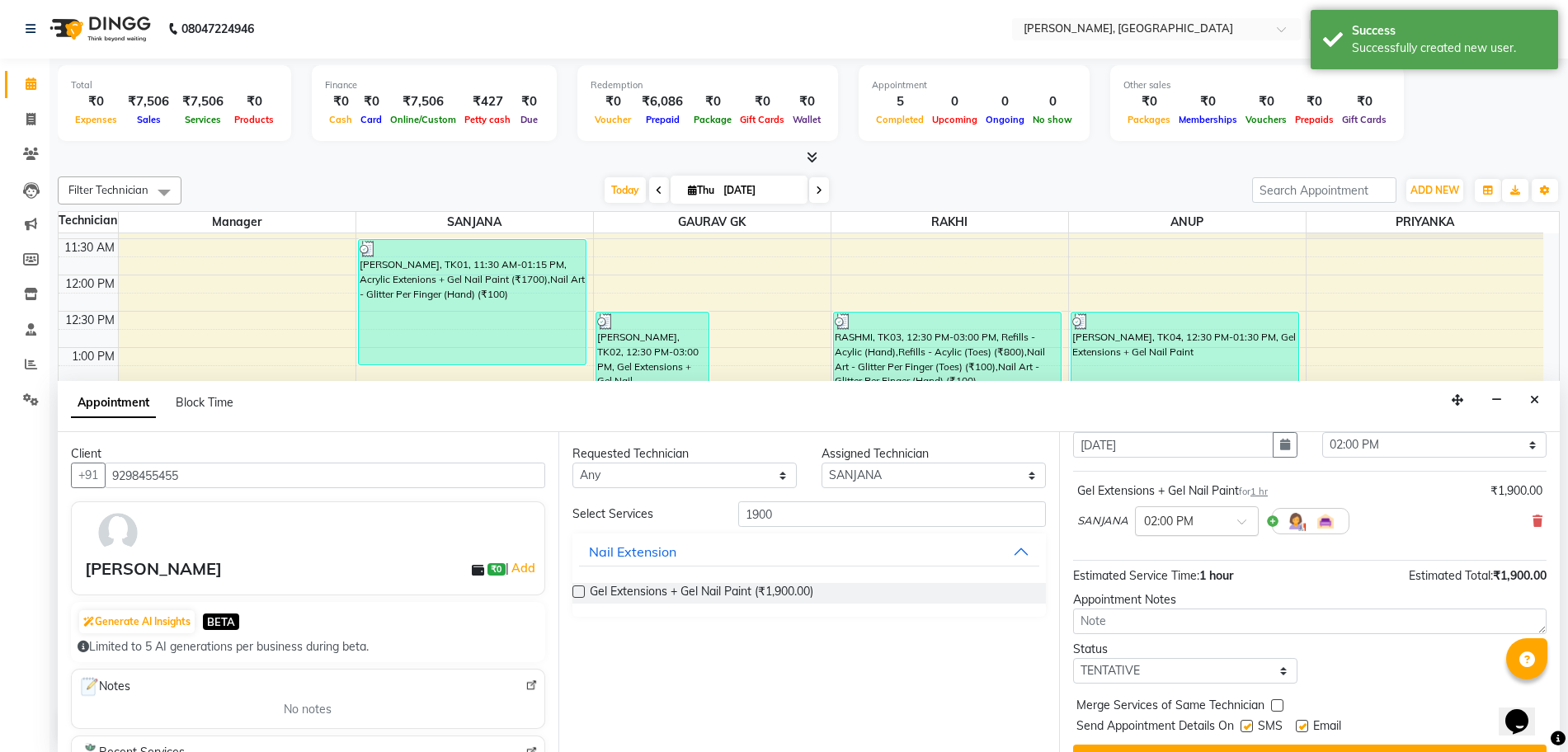
checkbox input "false"
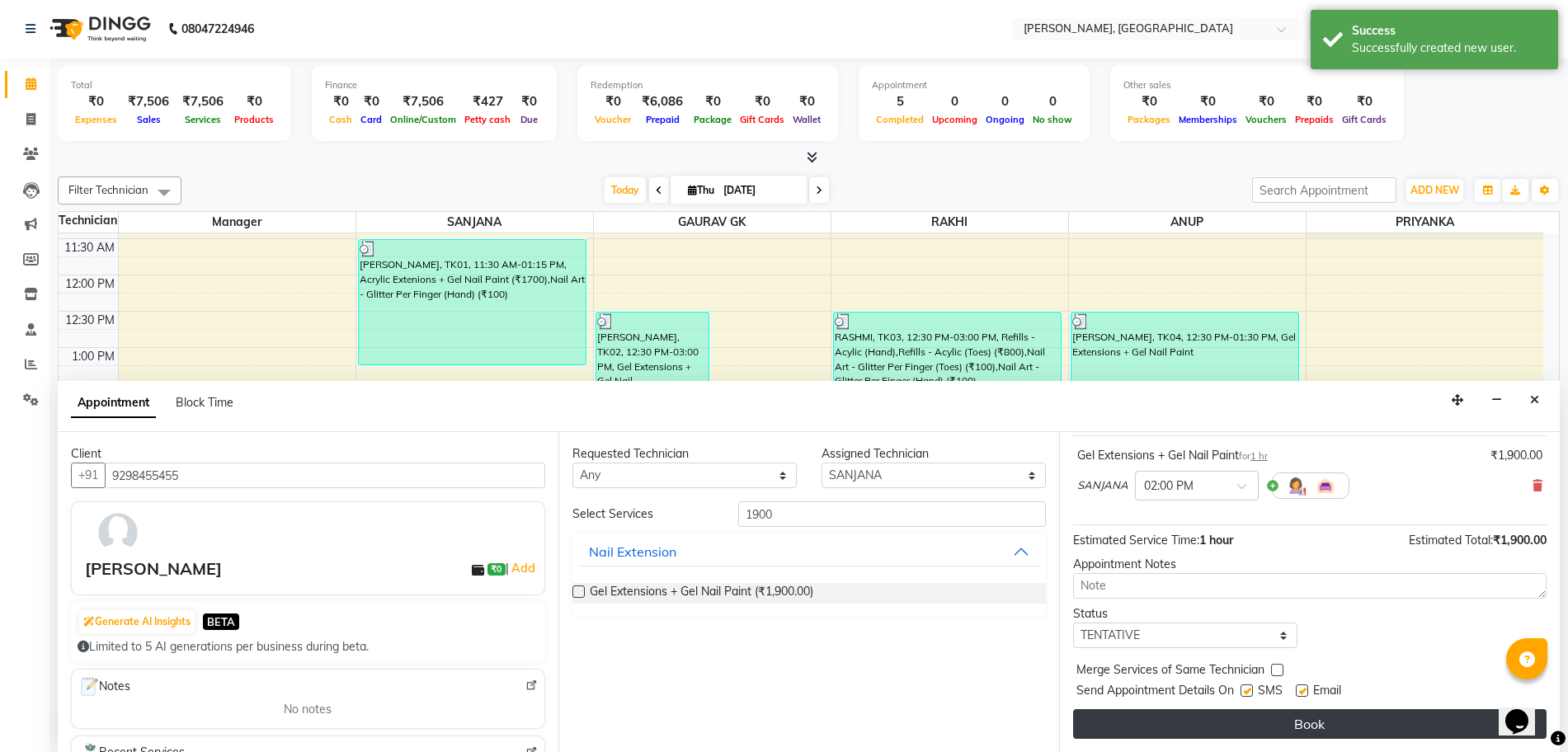
click at [1218, 717] on button "Book" at bounding box center [1310, 724] width 473 height 29
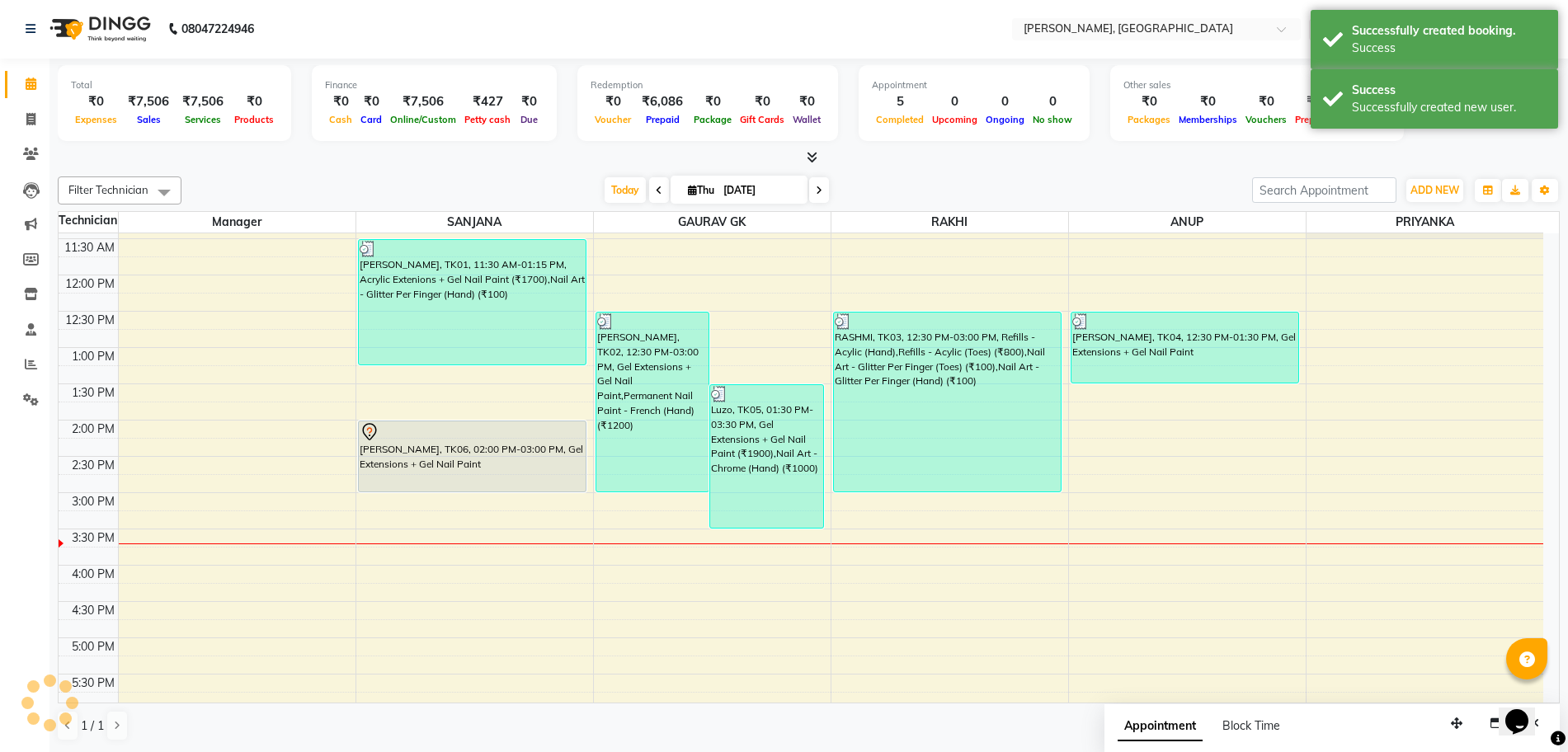
scroll to position [0, 0]
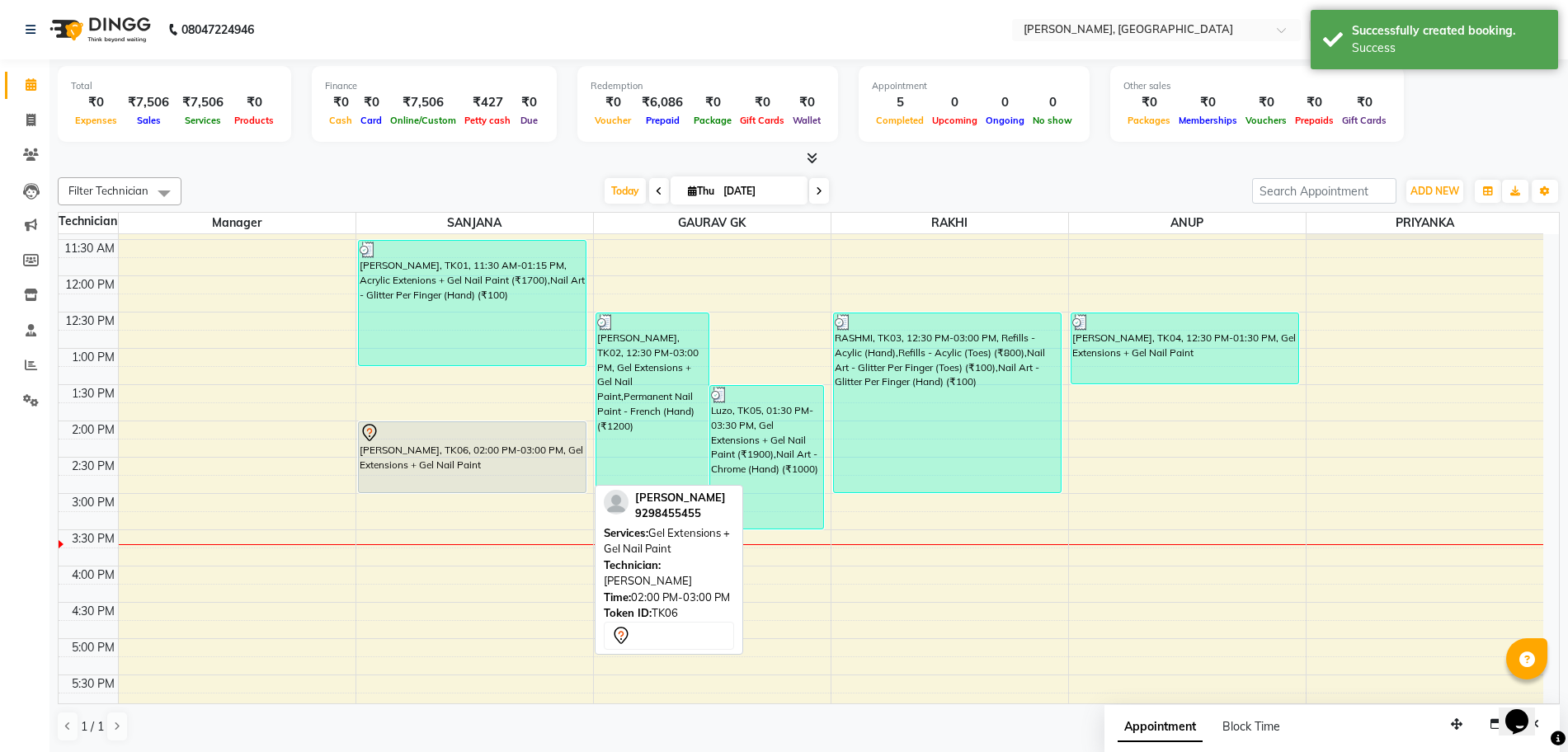
click at [492, 460] on div "[PERSON_NAME], TK06, 02:00 PM-03:00 PM, Gel Extensions + Gel Nail Paint" at bounding box center [472, 457] width 228 height 70
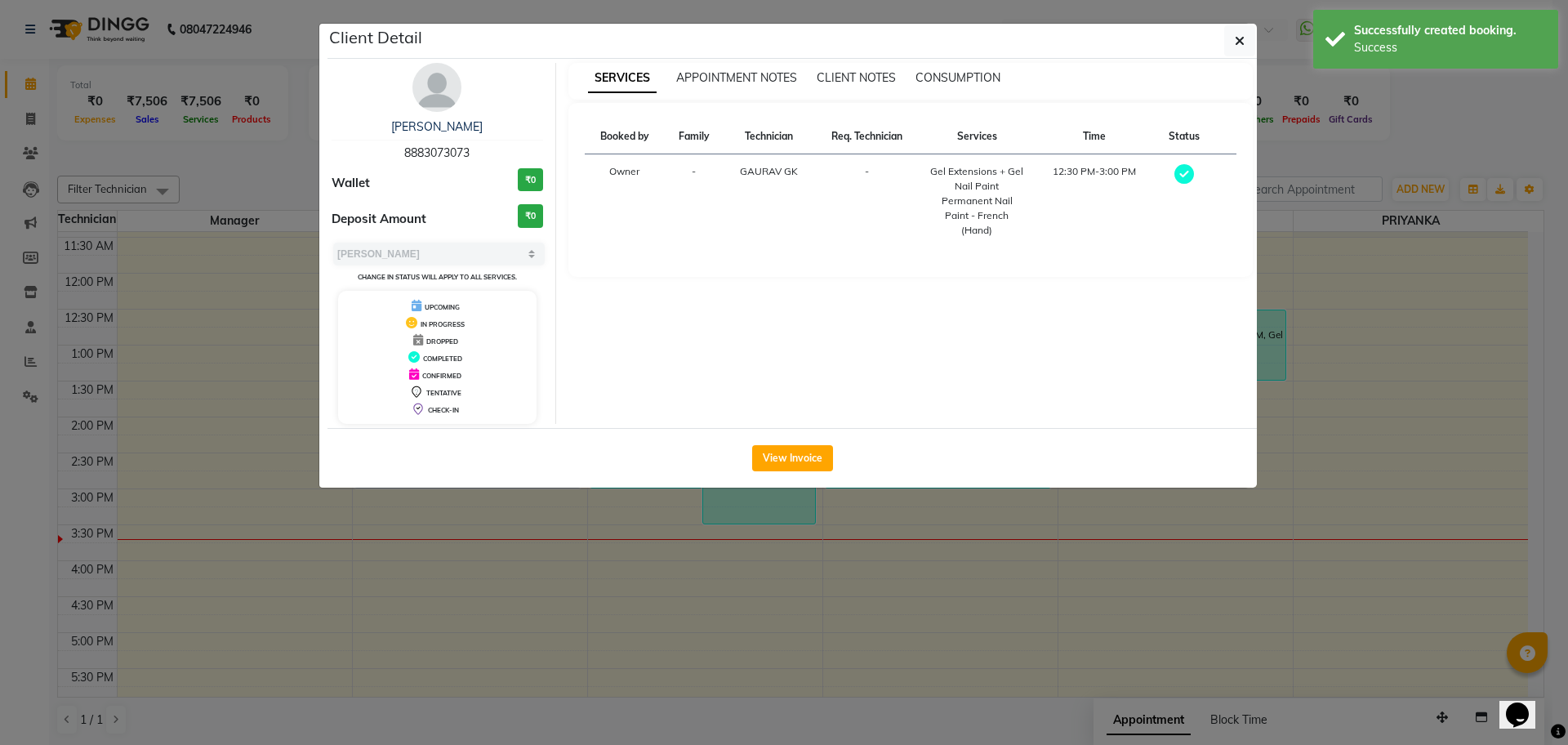
select select "7"
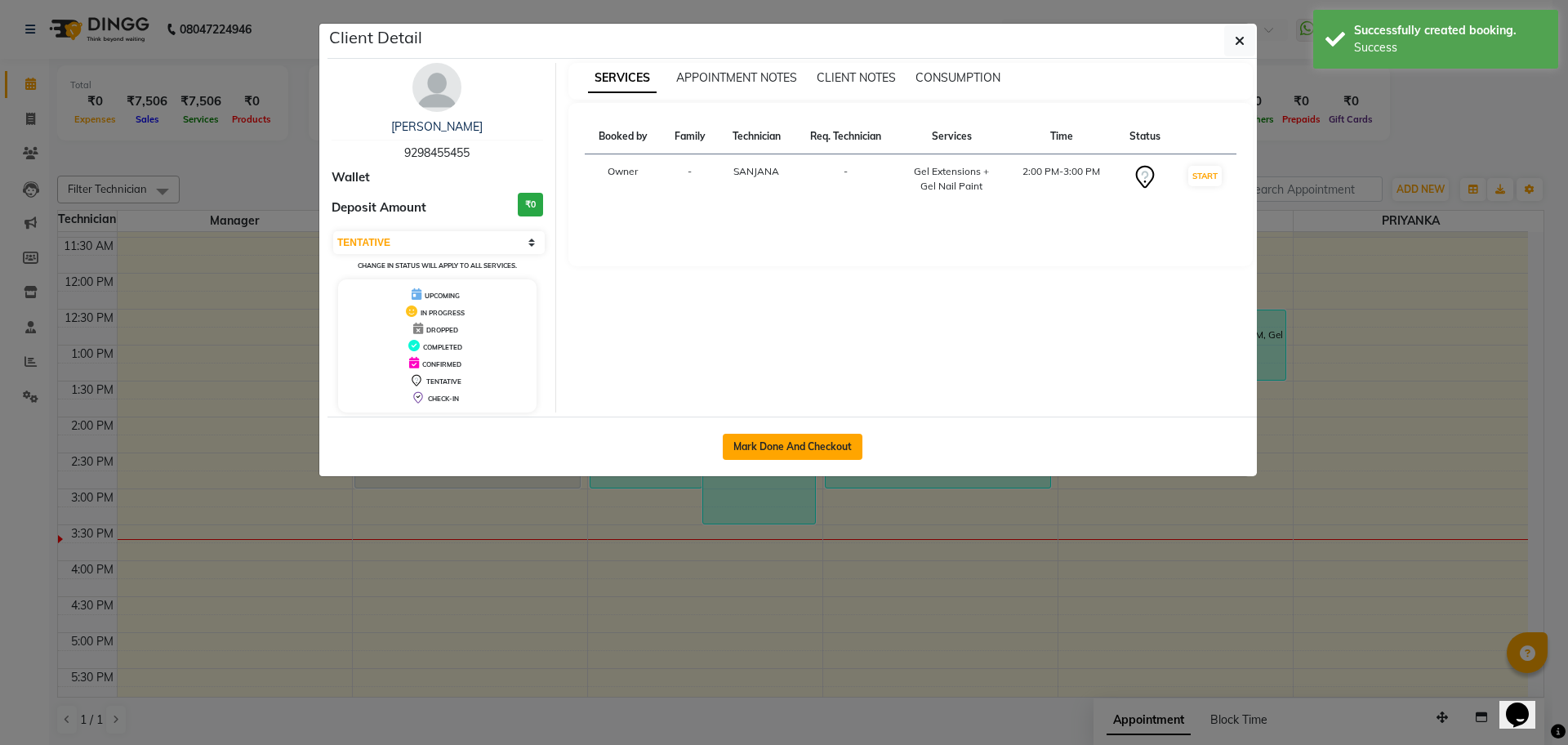
click at [777, 452] on button "Mark Done And Checkout" at bounding box center [792, 446] width 140 height 26
select select "service"
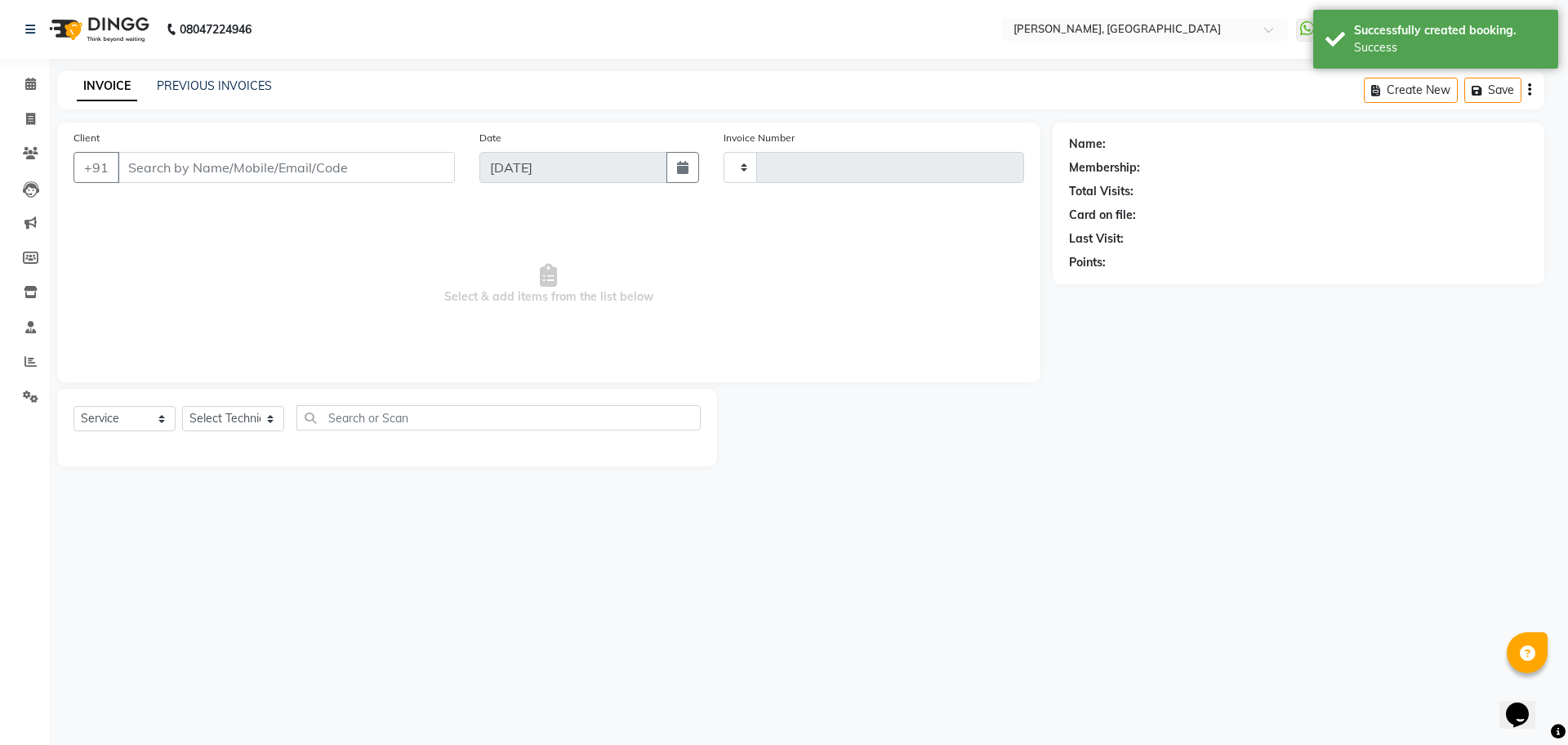
type input "1147"
select select "3"
select select "7674"
type input "9298455455"
select select "68414"
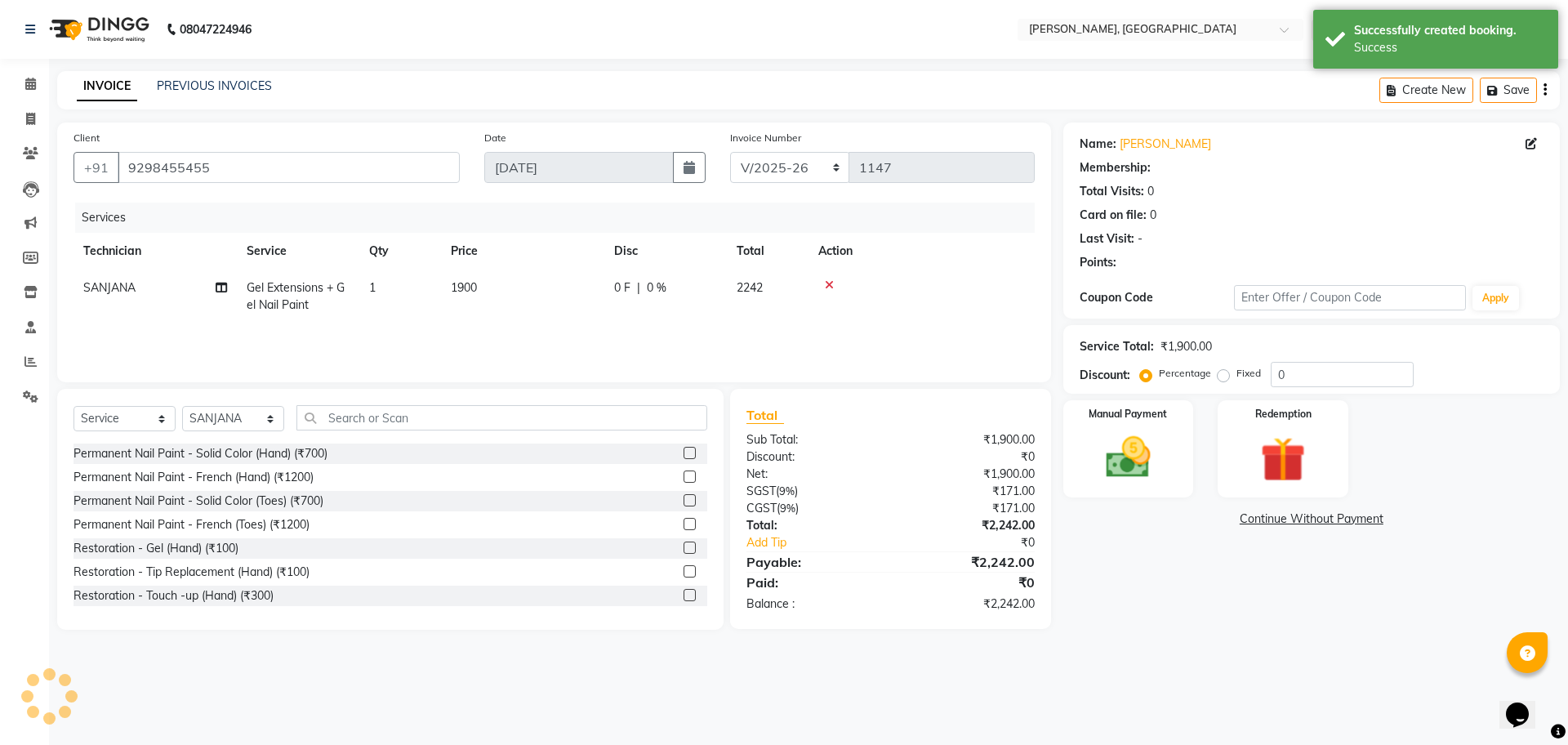
select select "1: Object"
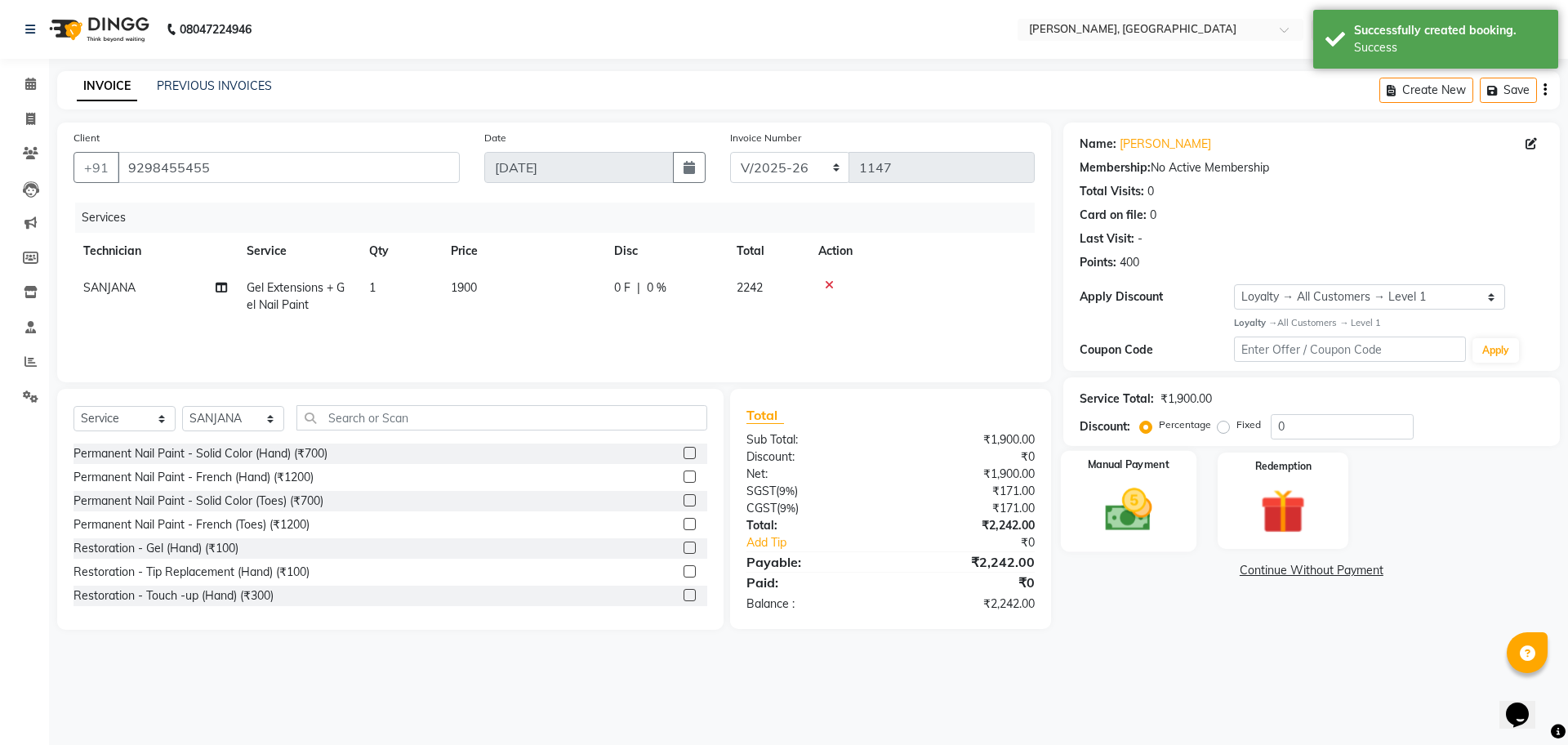
click at [1149, 505] on img at bounding box center [1128, 509] width 76 height 54
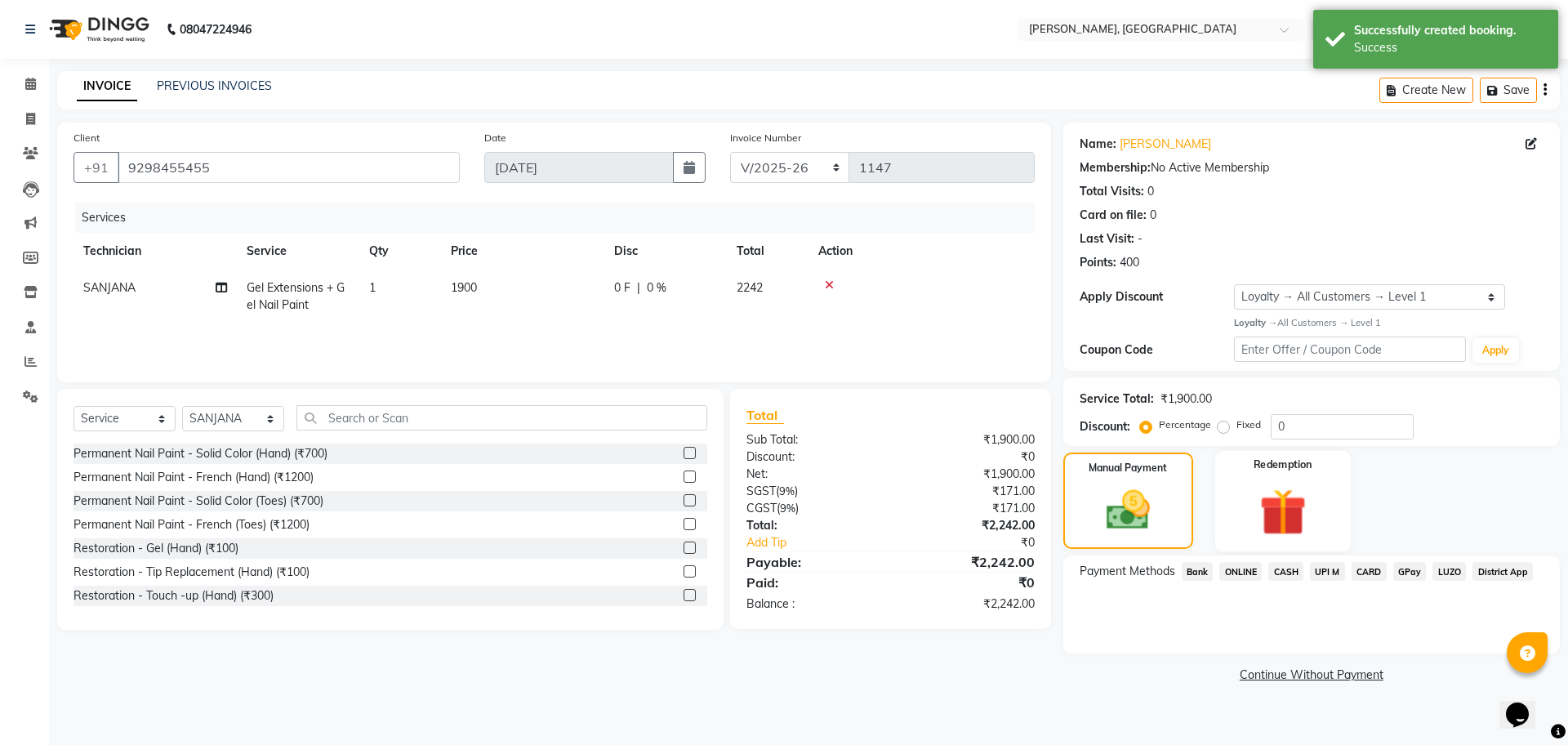
click at [1282, 525] on img at bounding box center [1282, 512] width 76 height 58
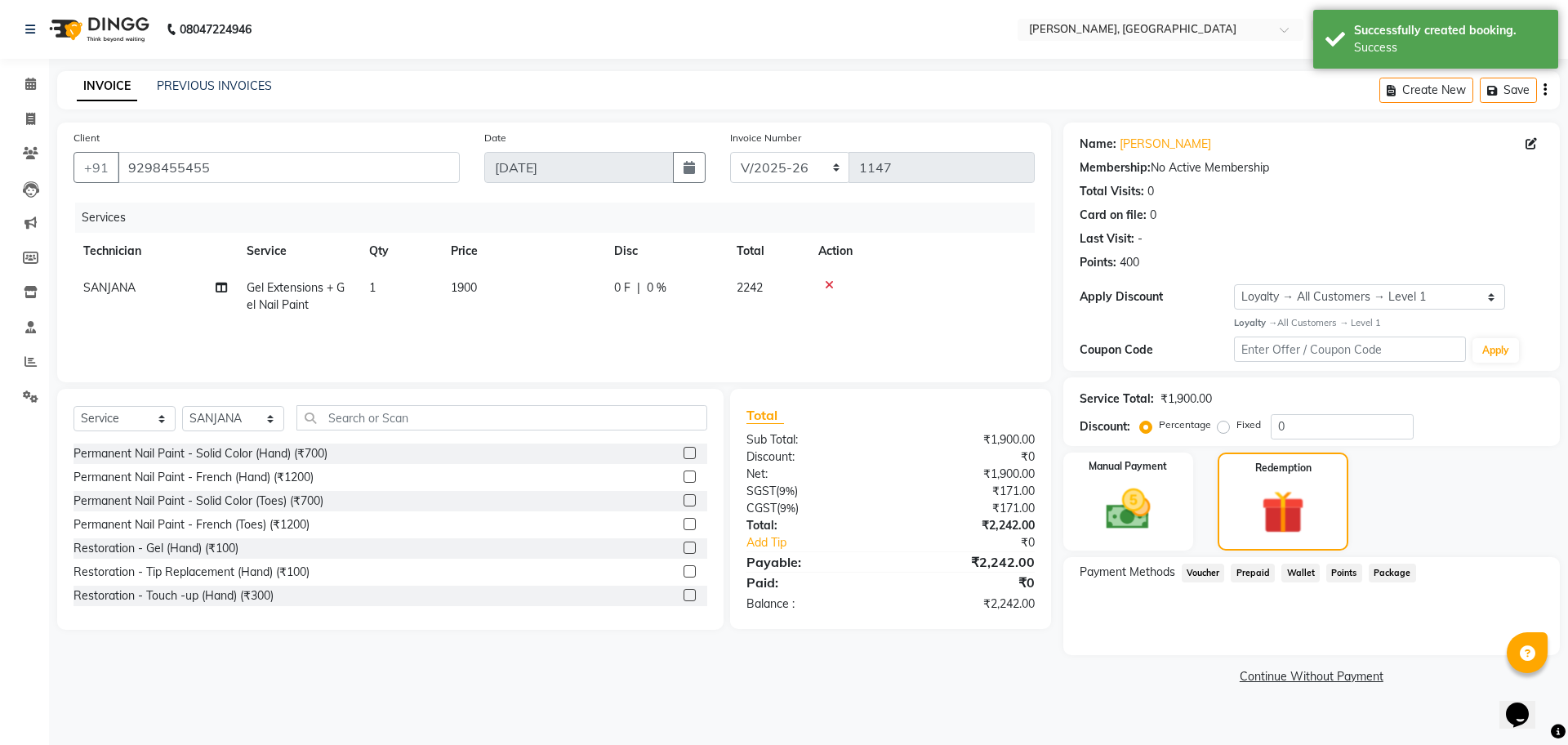
click at [1336, 572] on span "Points" at bounding box center [1343, 572] width 36 height 18
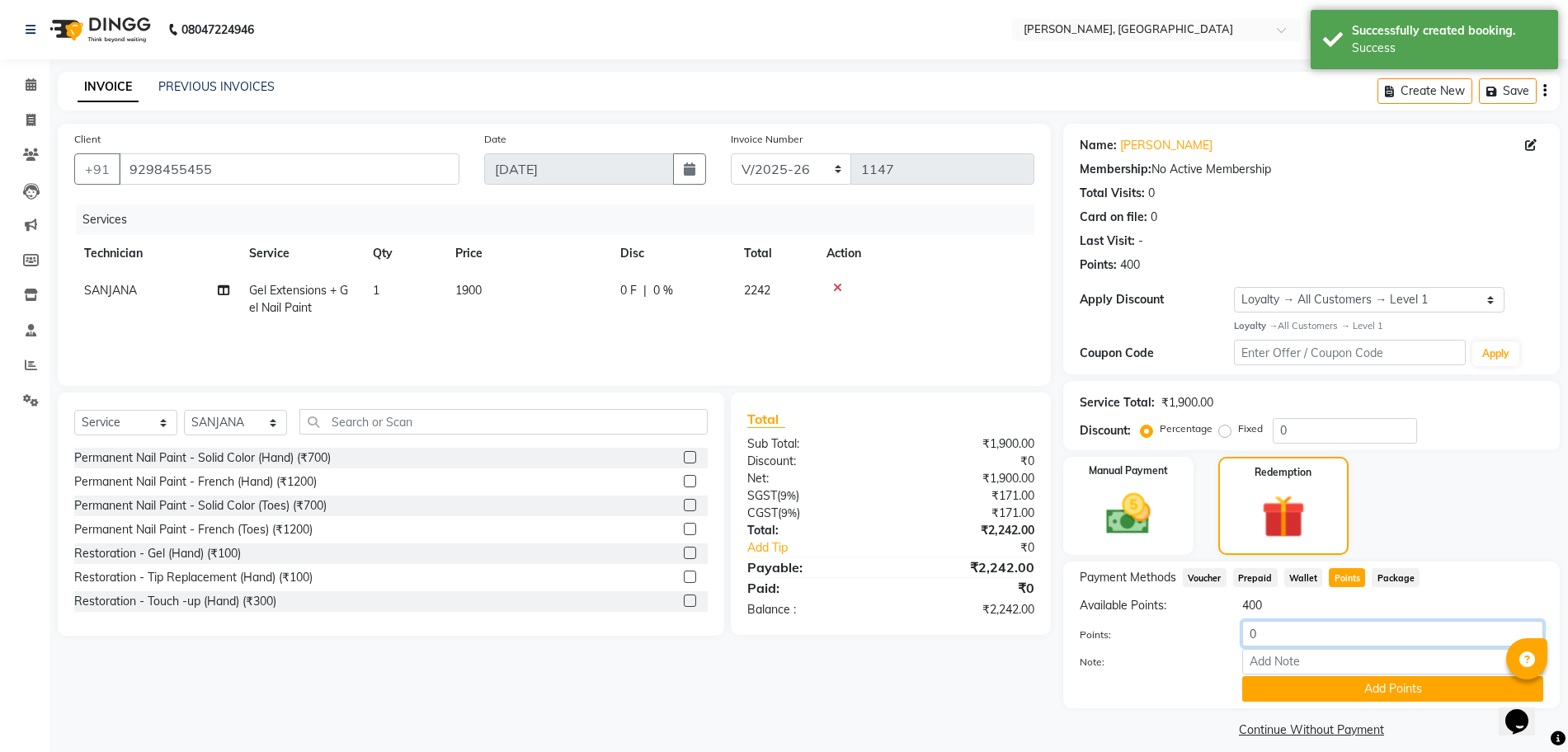
click at [1313, 632] on input "0" at bounding box center [1393, 633] width 302 height 26
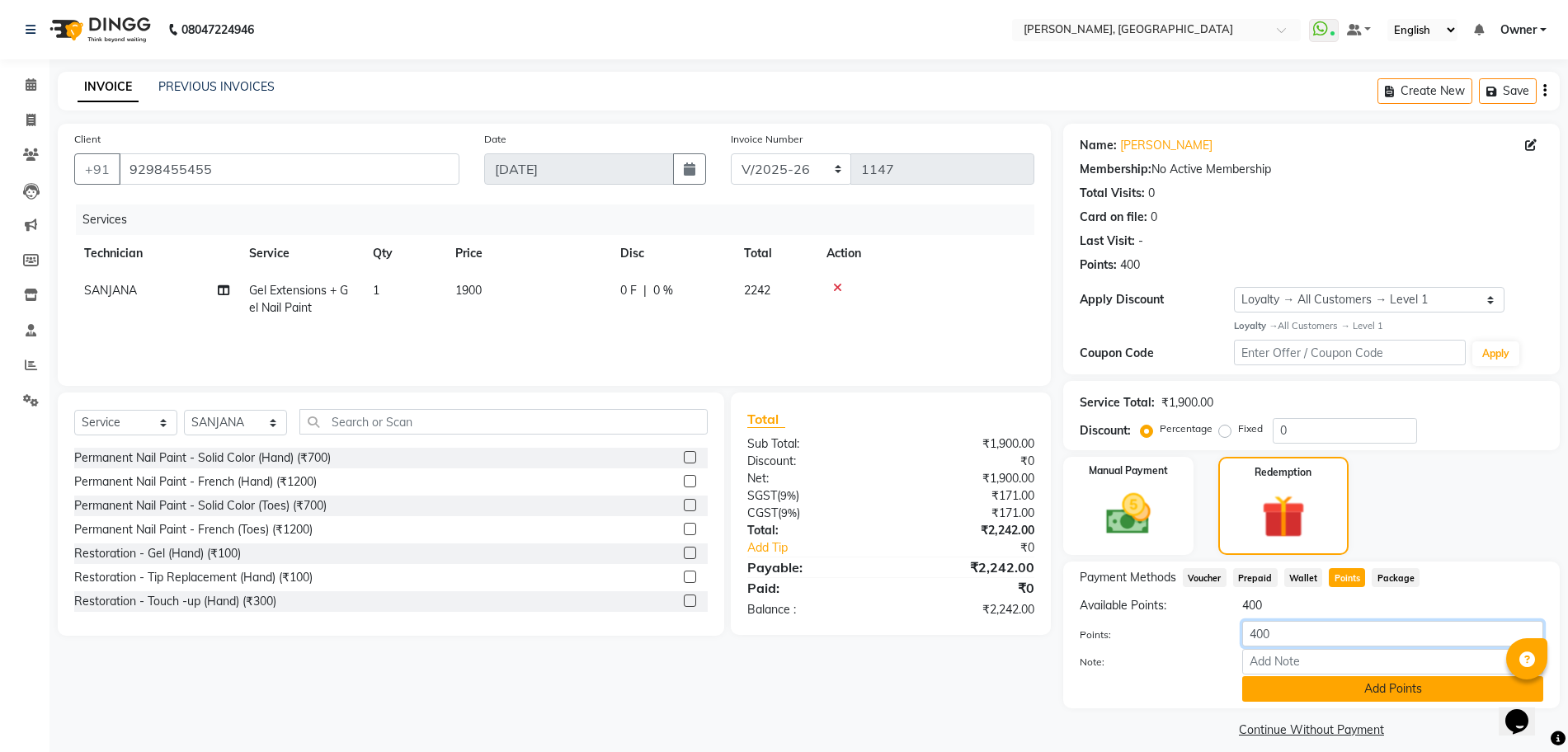
type input "400"
click at [1291, 694] on button "Add Points" at bounding box center [1393, 688] width 302 height 26
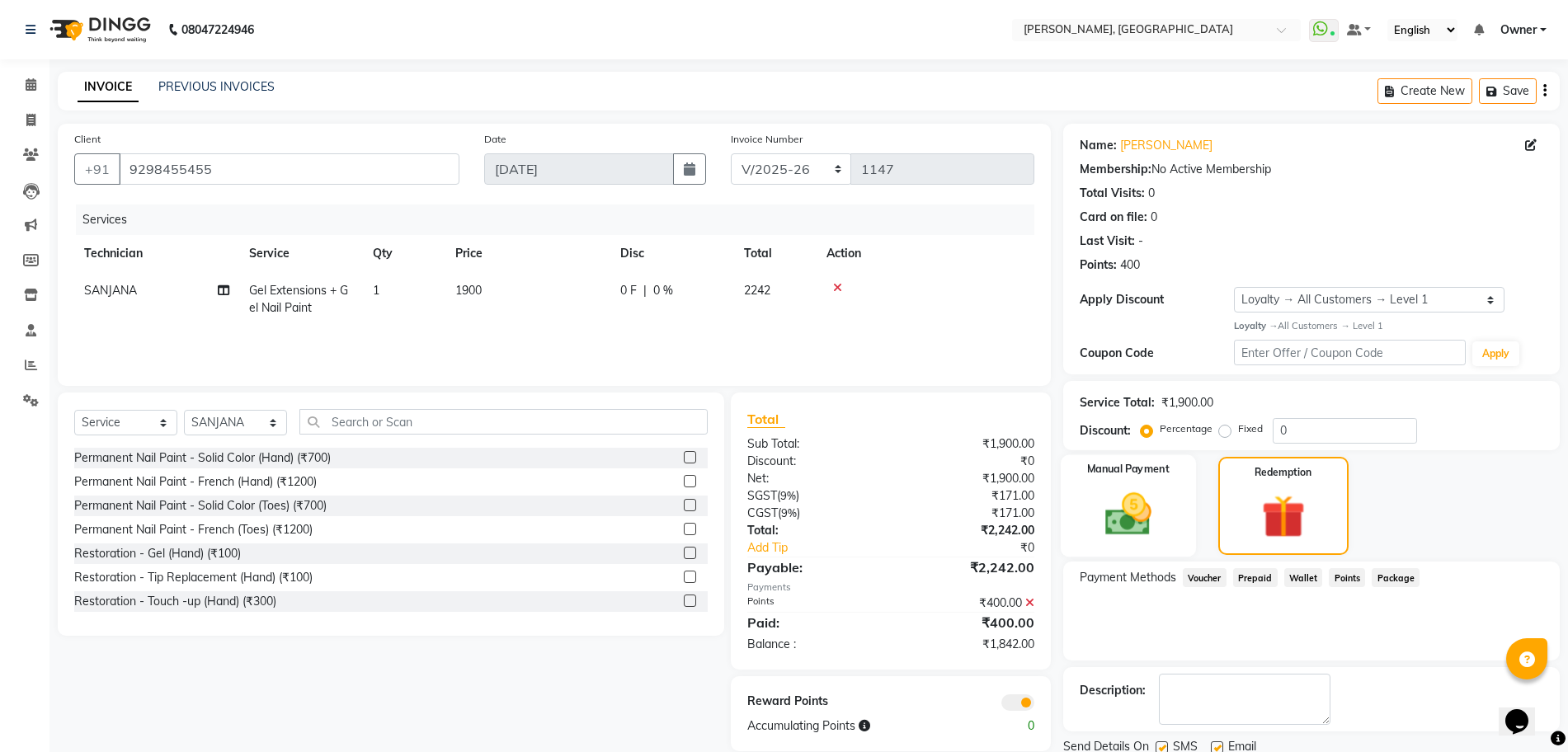
click at [1120, 502] on img at bounding box center [1128, 514] width 76 height 53
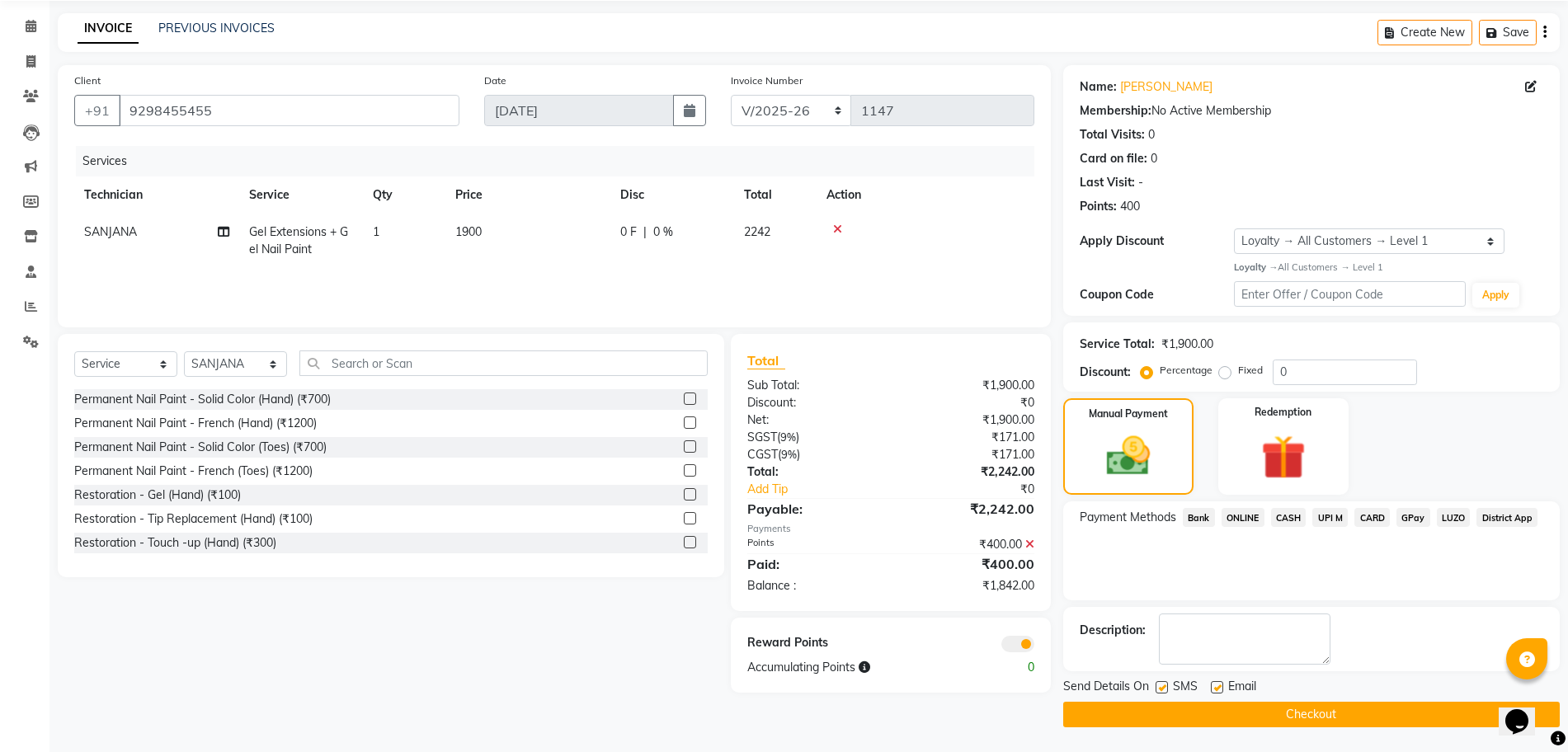
scroll to position [59, 0]
click at [1247, 516] on span "ONLINE" at bounding box center [1243, 516] width 43 height 19
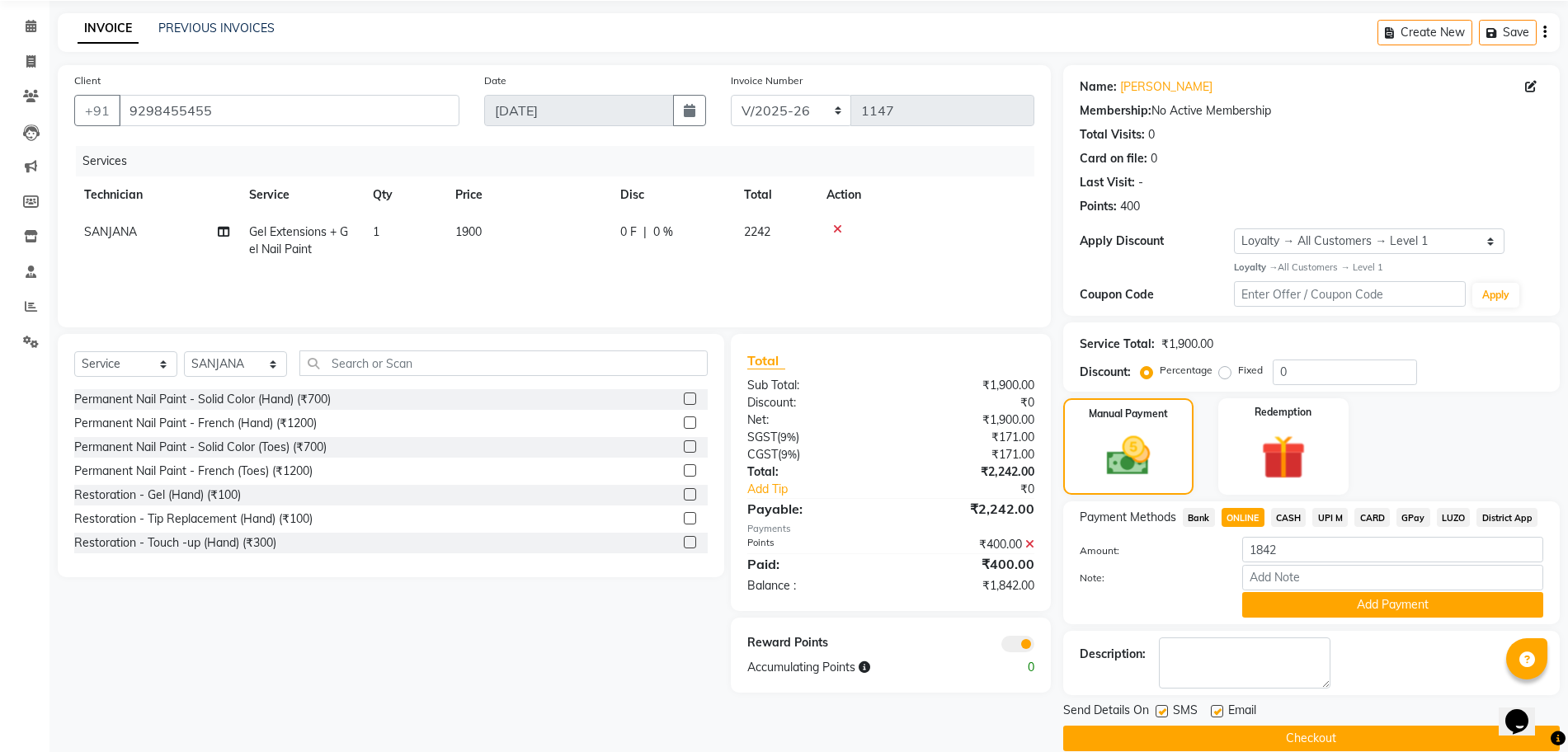
click at [1355, 618] on div "Add Payment" at bounding box center [1393, 604] width 326 height 26
click at [1308, 607] on button "Add Payment" at bounding box center [1393, 604] width 302 height 26
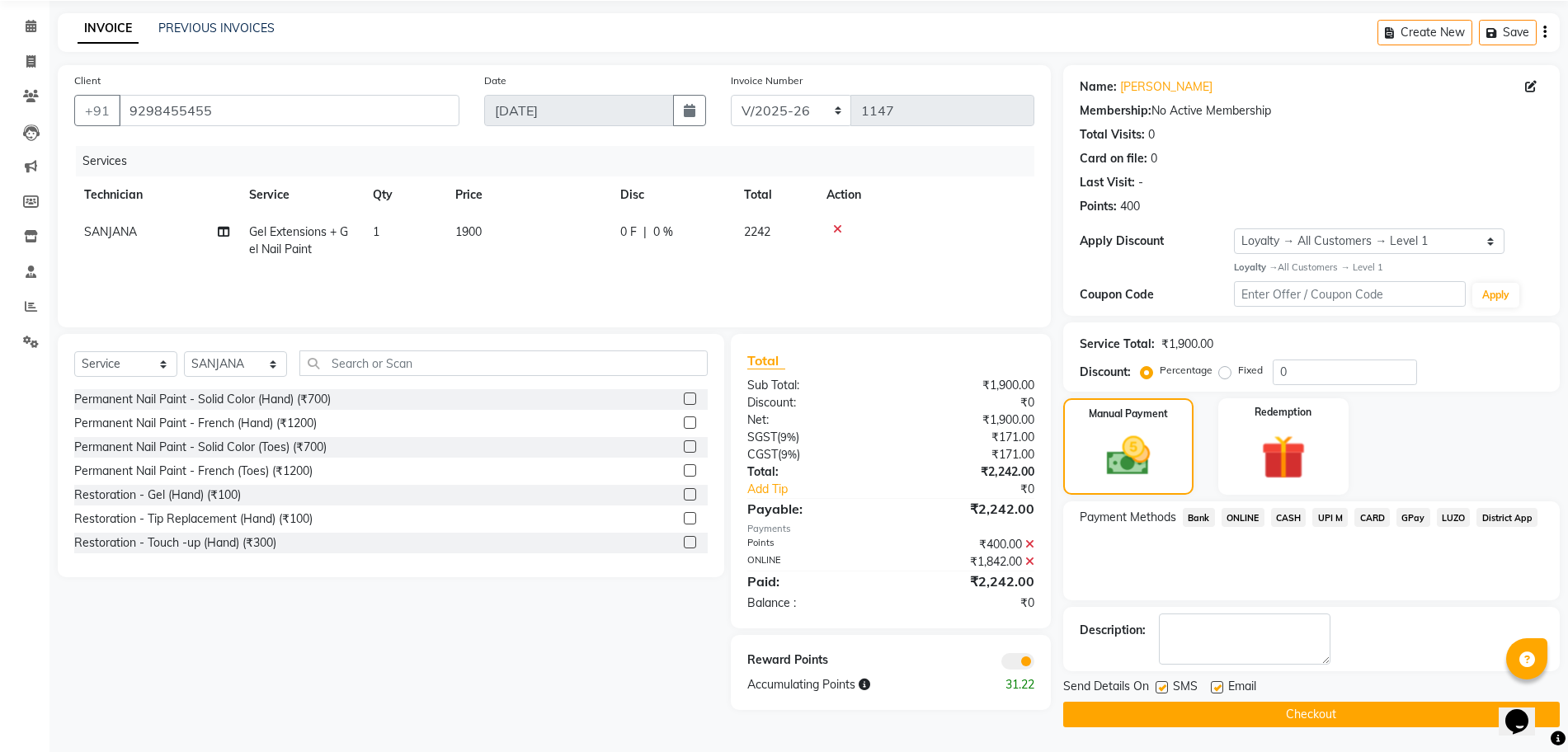
click at [1244, 716] on button "Checkout" at bounding box center [1311, 714] width 496 height 26
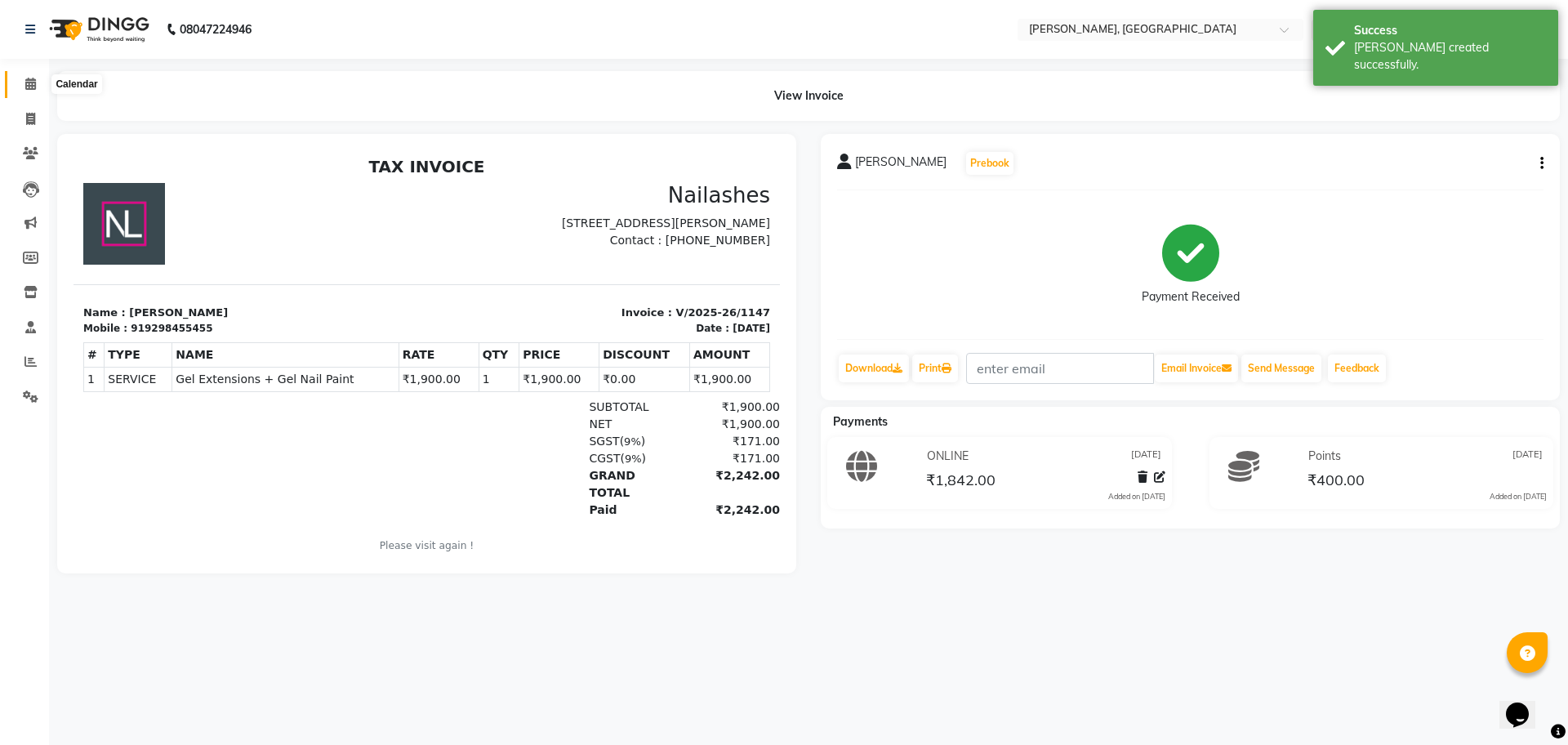
click at [17, 93] on span at bounding box center [31, 84] width 28 height 18
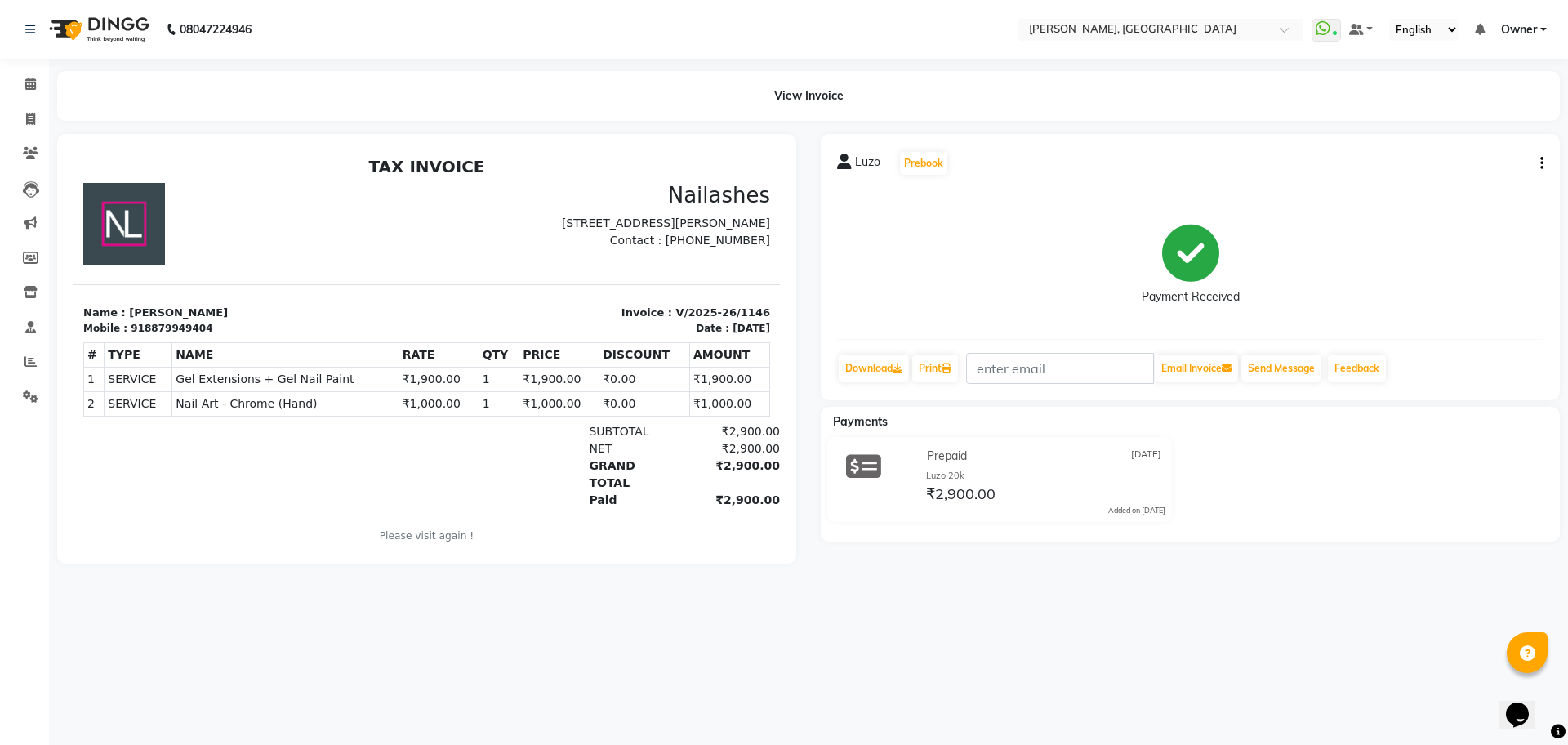
click at [1535, 169] on button "button" at bounding box center [1538, 163] width 10 height 17
click at [1465, 173] on div "Edit Item Staff" at bounding box center [1460, 163] width 112 height 20
select select
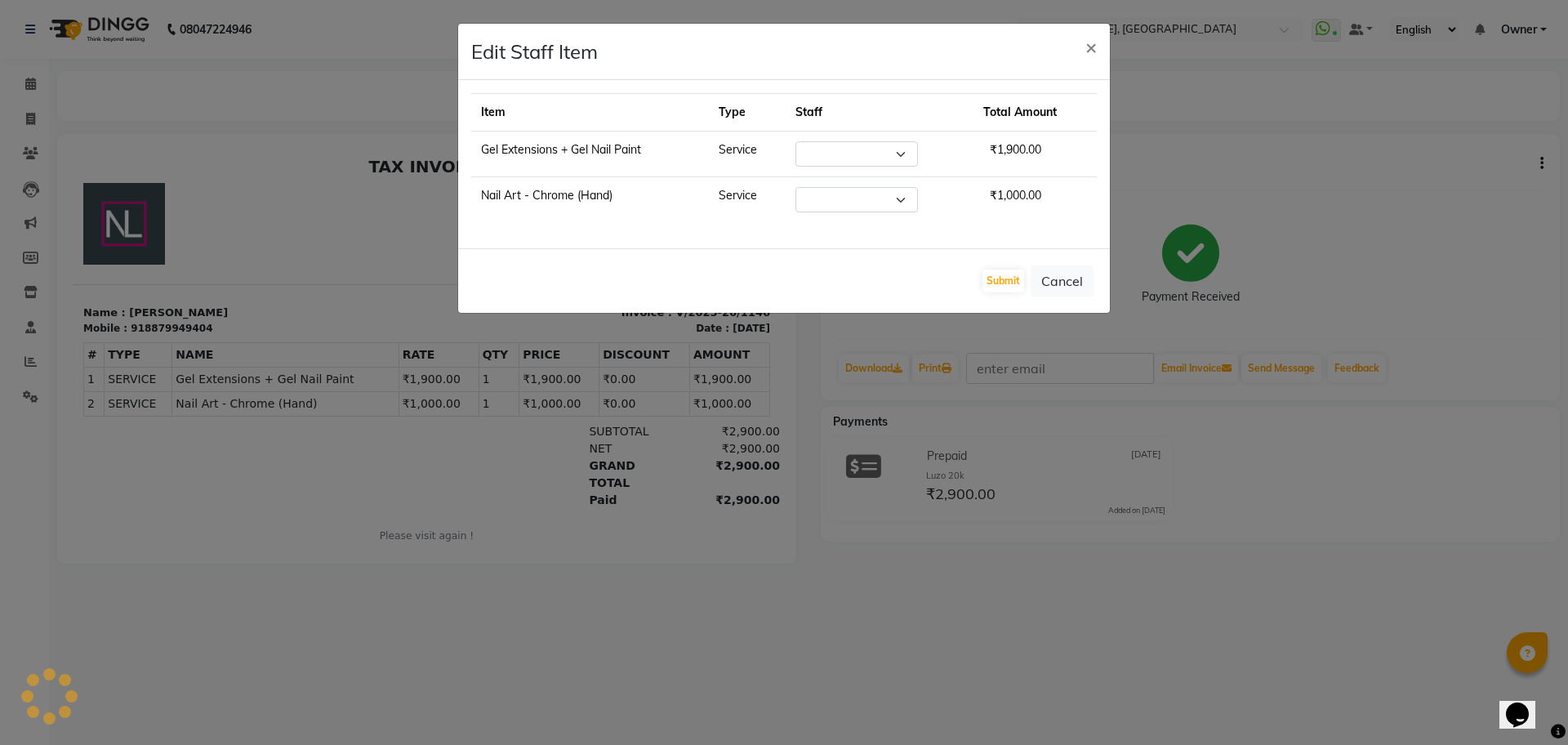
select select "86045"
click at [996, 207] on span "₹1,000.00" at bounding box center [1015, 195] width 64 height 28
click at [1088, 54] on span "×" at bounding box center [1091, 47] width 11 height 25
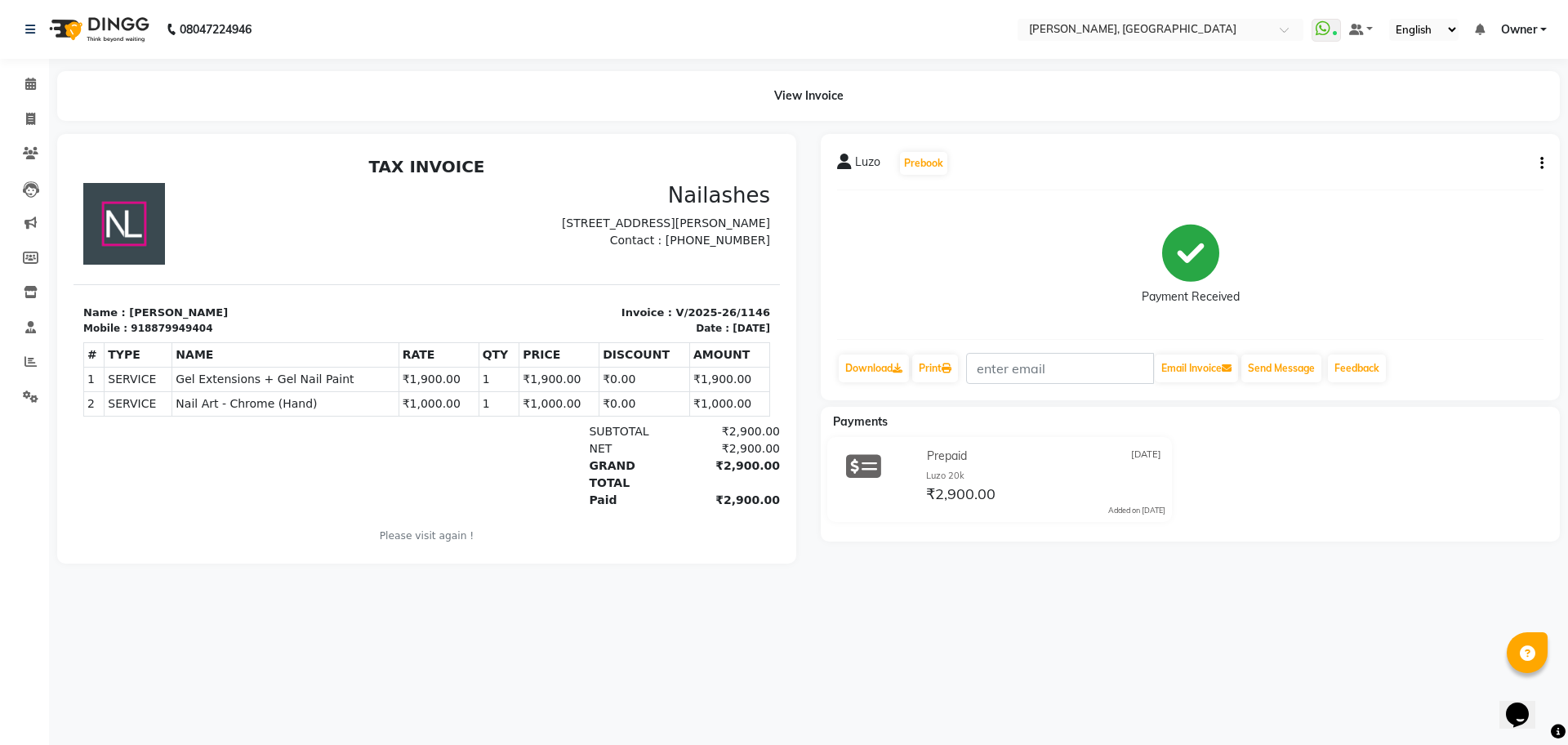
click at [625, 401] on td "₹0.00" at bounding box center [644, 403] width 91 height 25
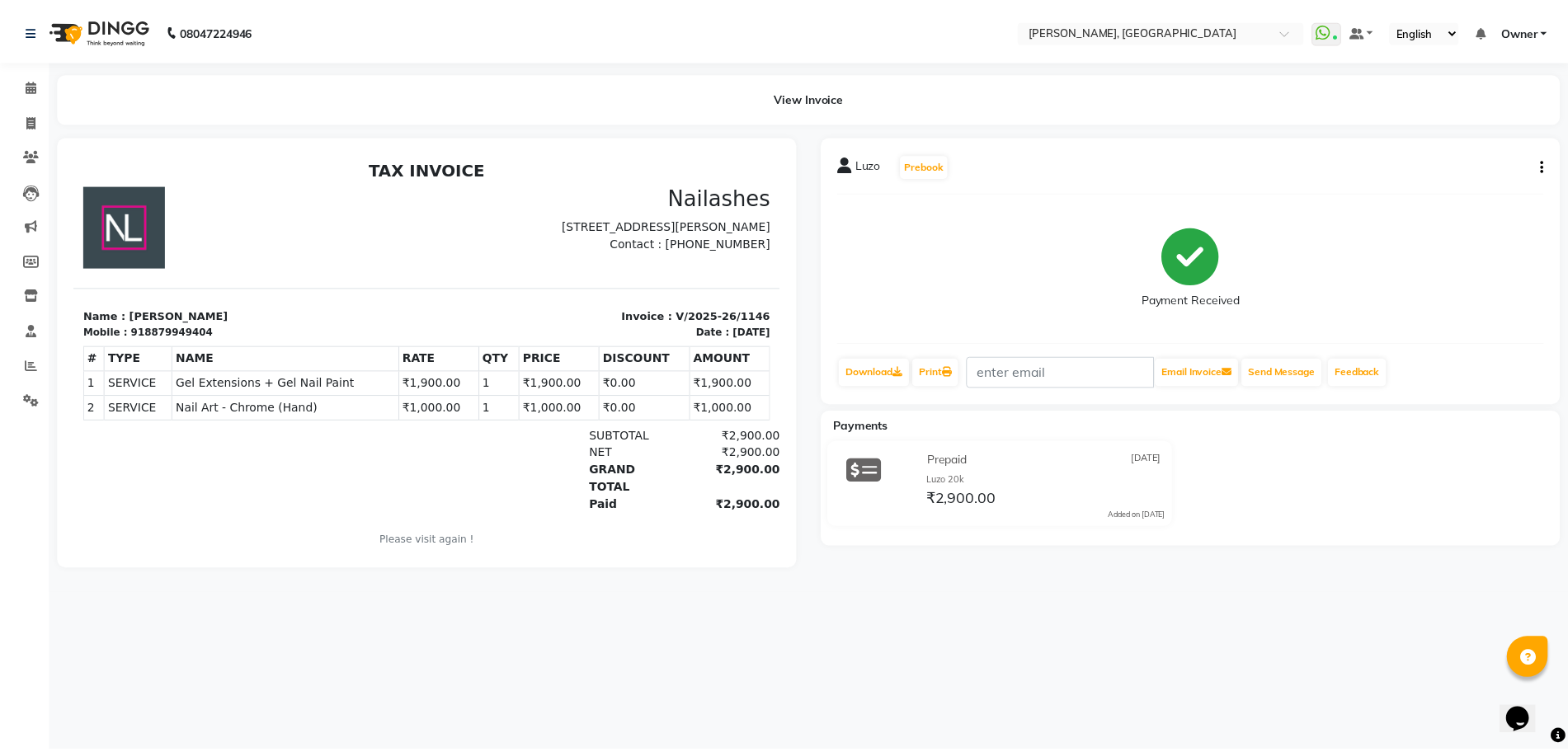
scroll to position [13, 0]
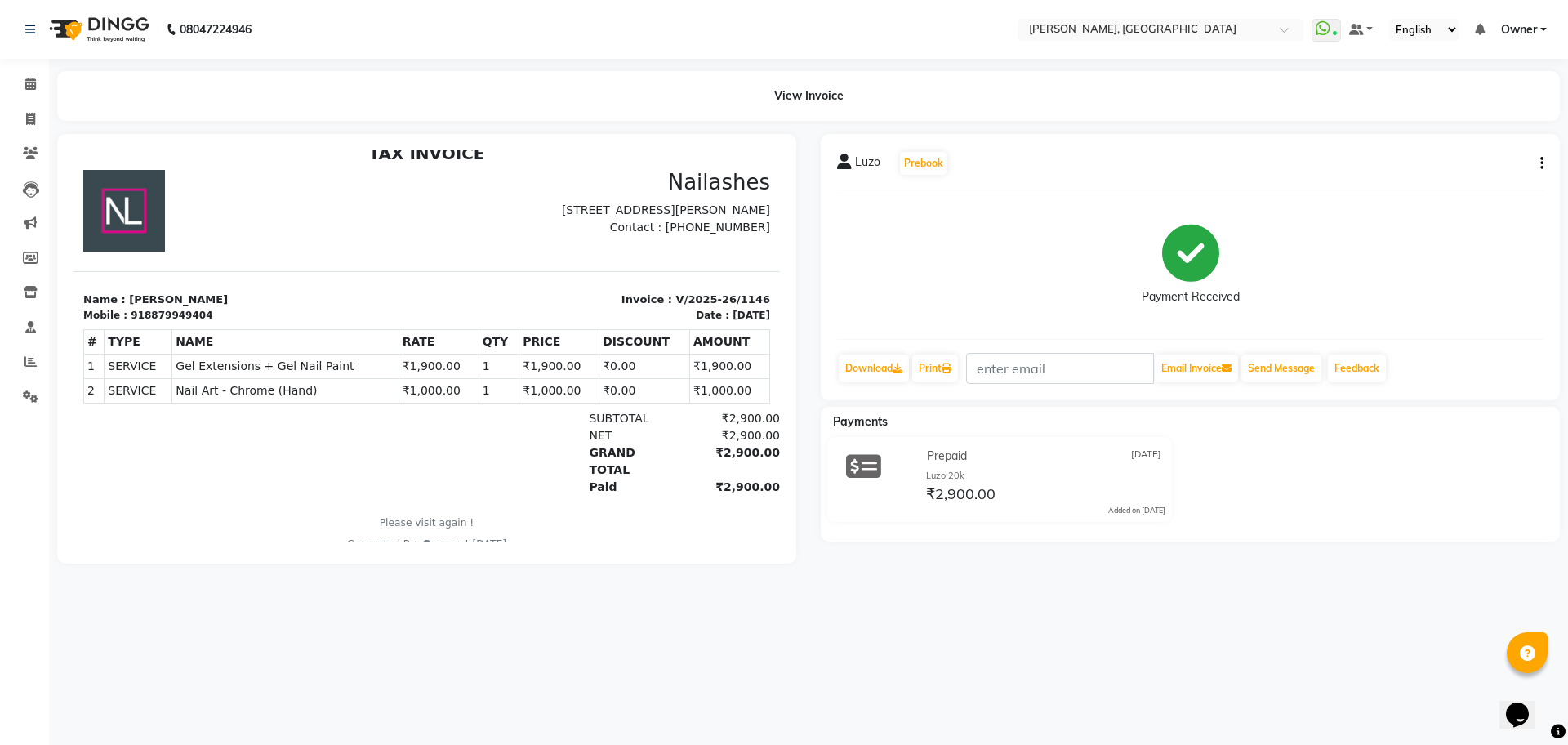
click at [1542, 164] on icon "button" at bounding box center [1542, 163] width 4 height 1
click at [1473, 145] on div "Split Service Amount" at bounding box center [1460, 143] width 112 height 20
select select "86045"
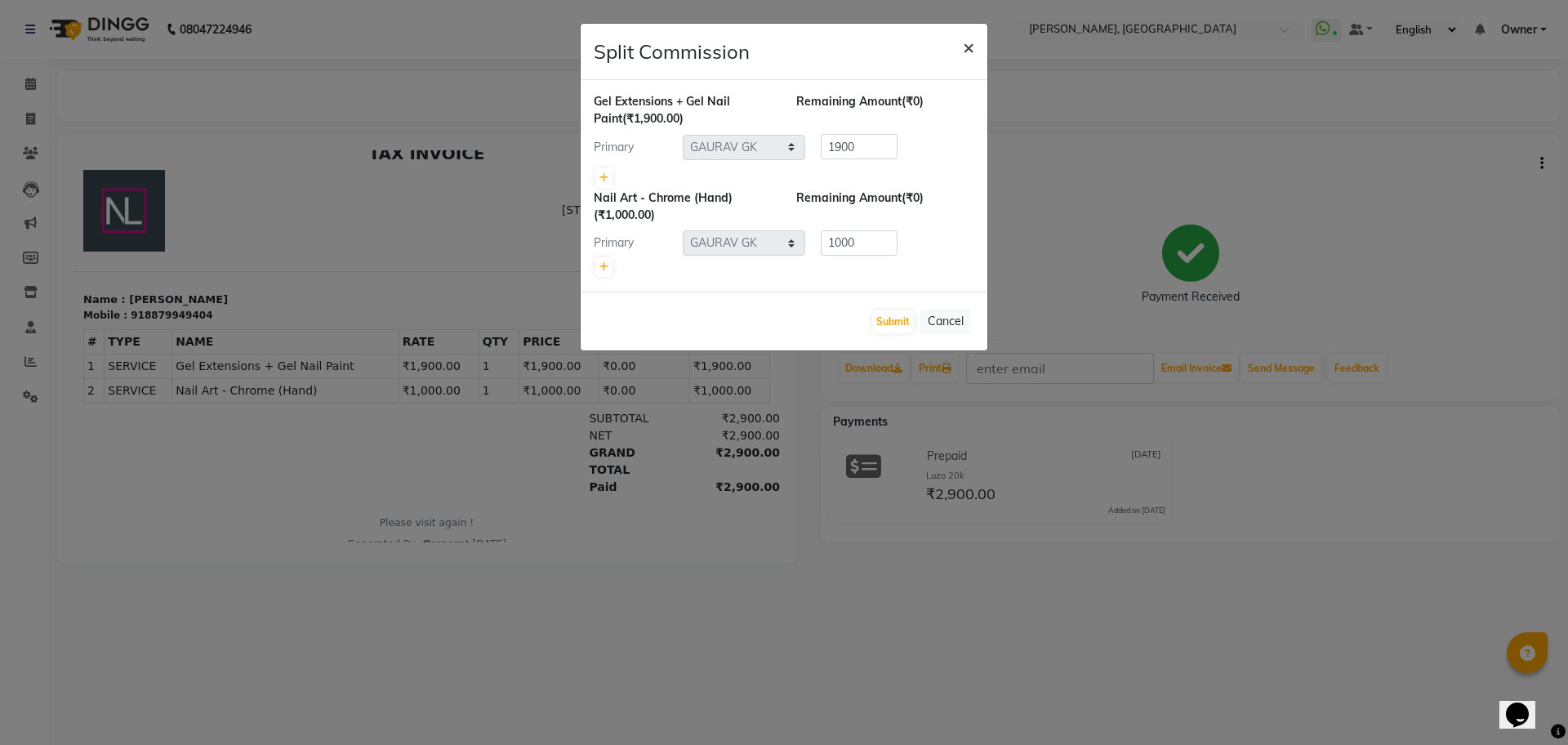
click at [962, 47] on span "×" at bounding box center [968, 47] width 11 height 25
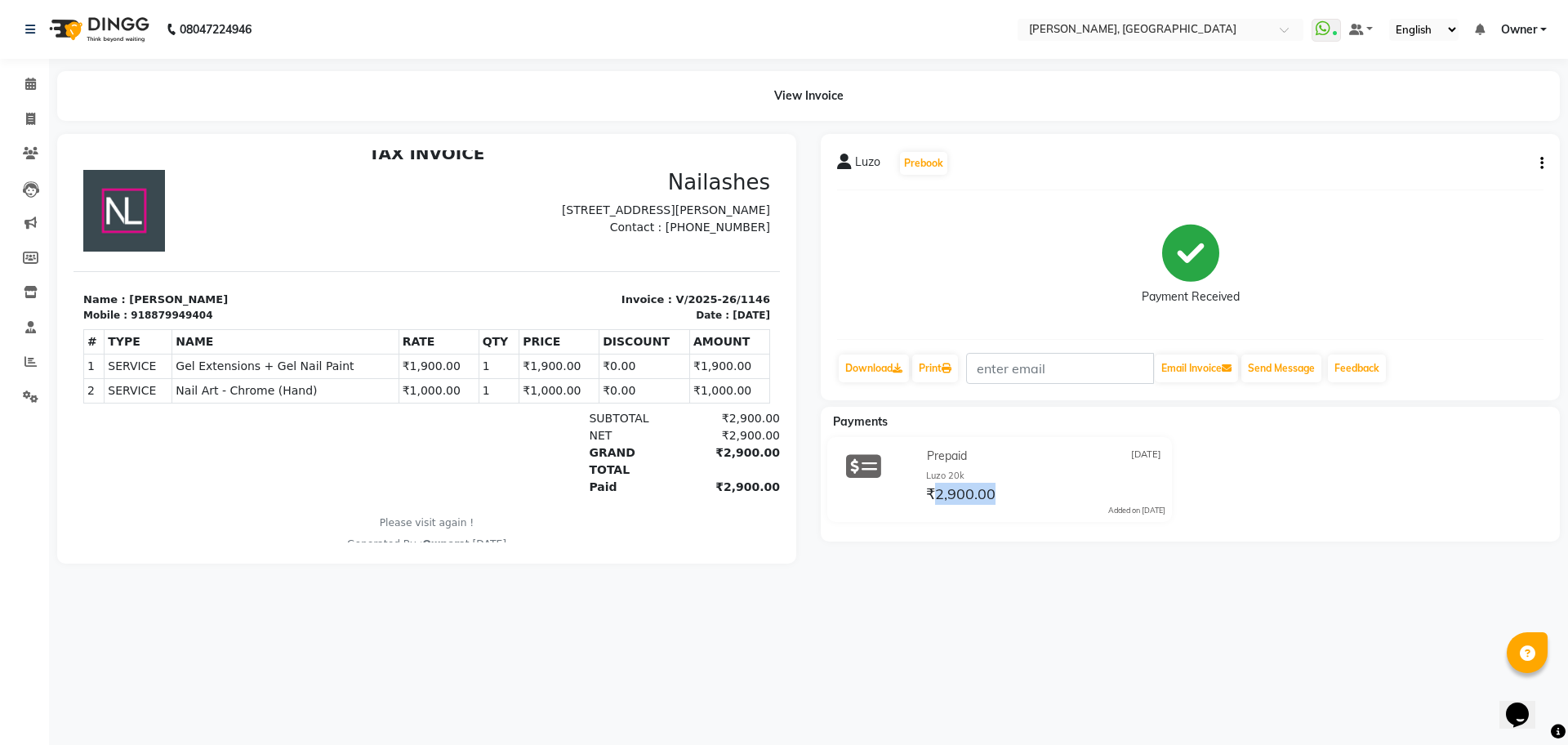
drag, startPoint x: 931, startPoint y: 485, endPoint x: 1014, endPoint y: 485, distance: 83.0
click at [1014, 485] on div "₹2,900.00" at bounding box center [1043, 493] width 242 height 22
click at [1089, 462] on div "Prepaid 04-09-2025" at bounding box center [1043, 456] width 242 height 26
click at [33, 121] on icon at bounding box center [31, 119] width 9 height 12
select select "service"
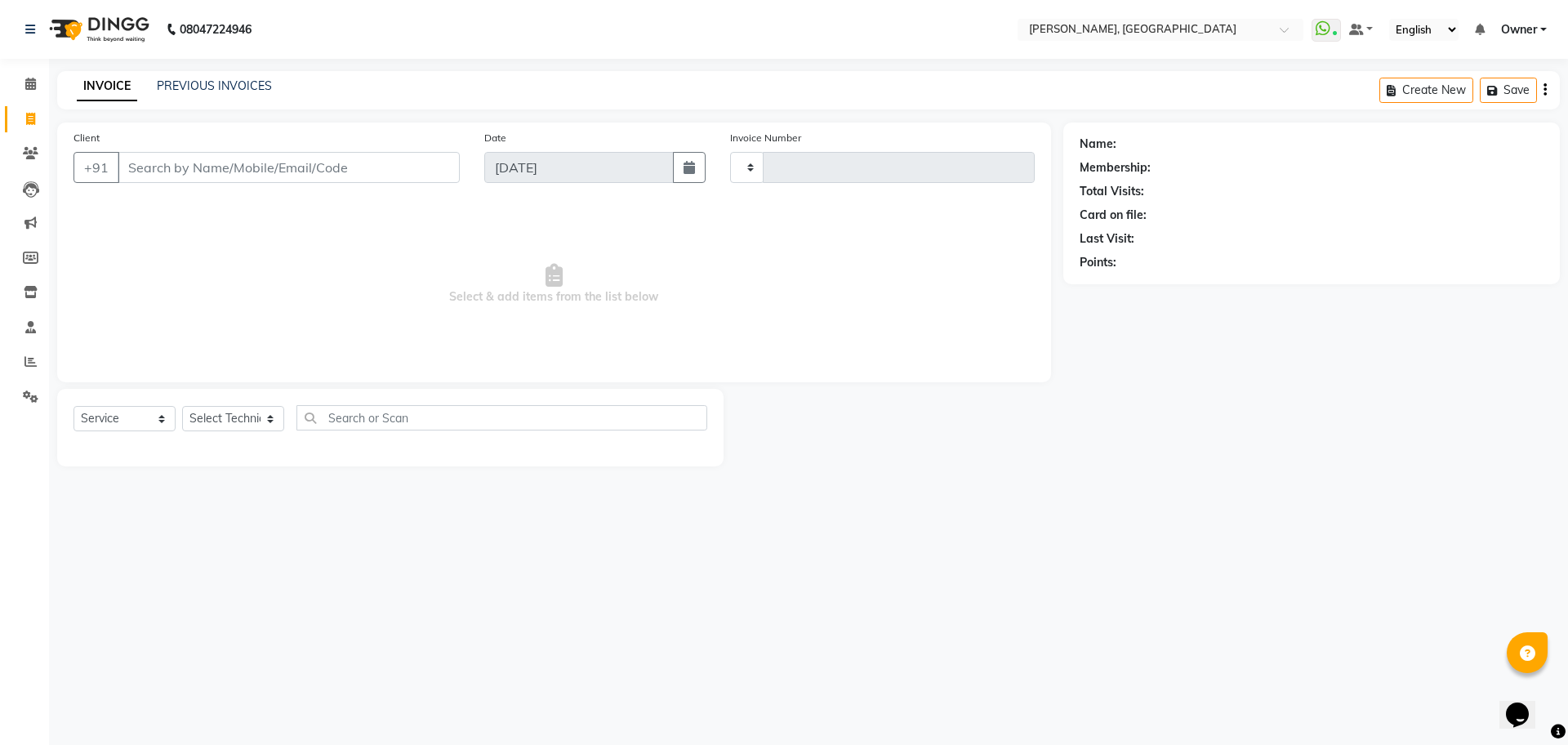
type input "1147"
select select "7674"
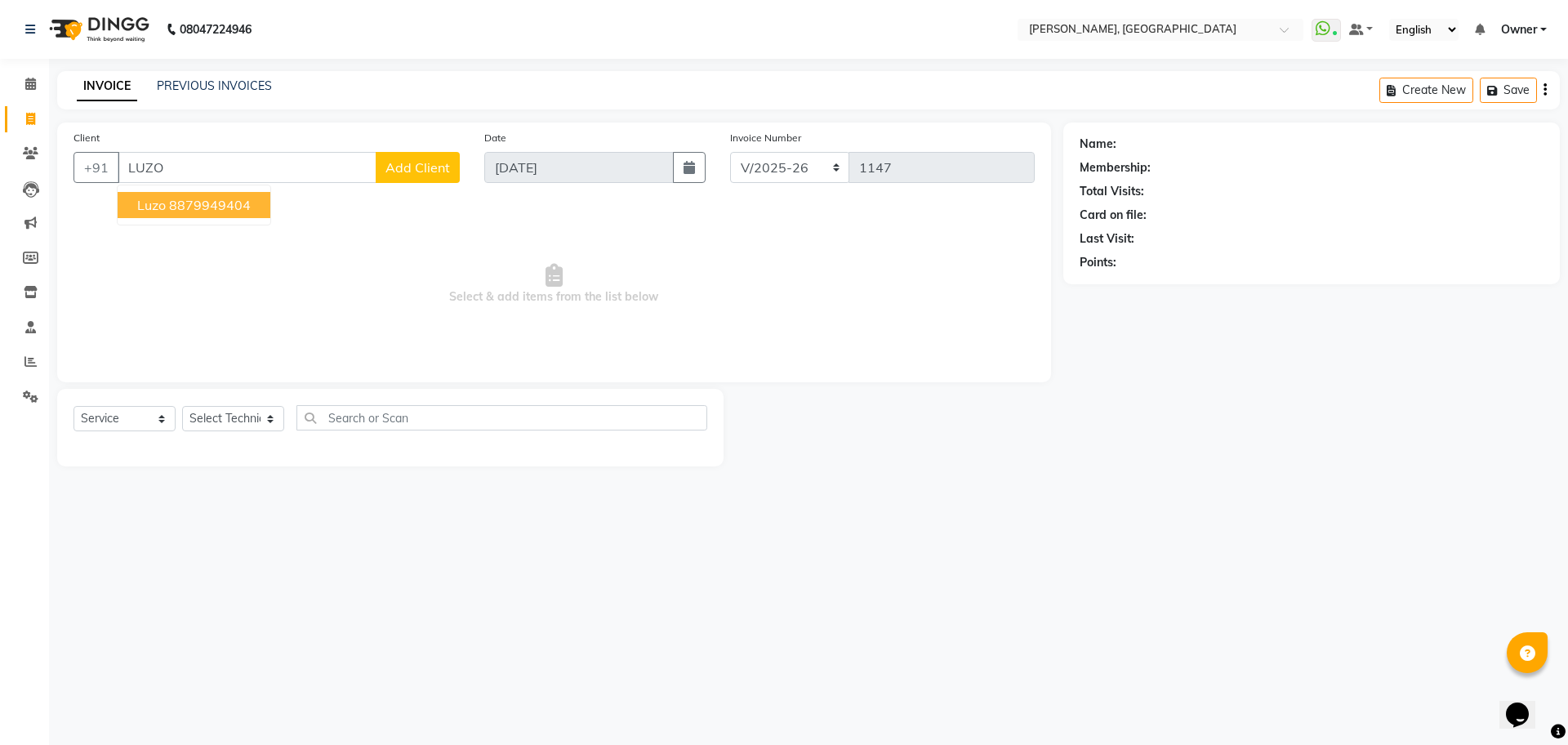
click at [237, 208] on ngb-highlight "8879949404" at bounding box center [210, 205] width 82 height 17
type input "8879949404"
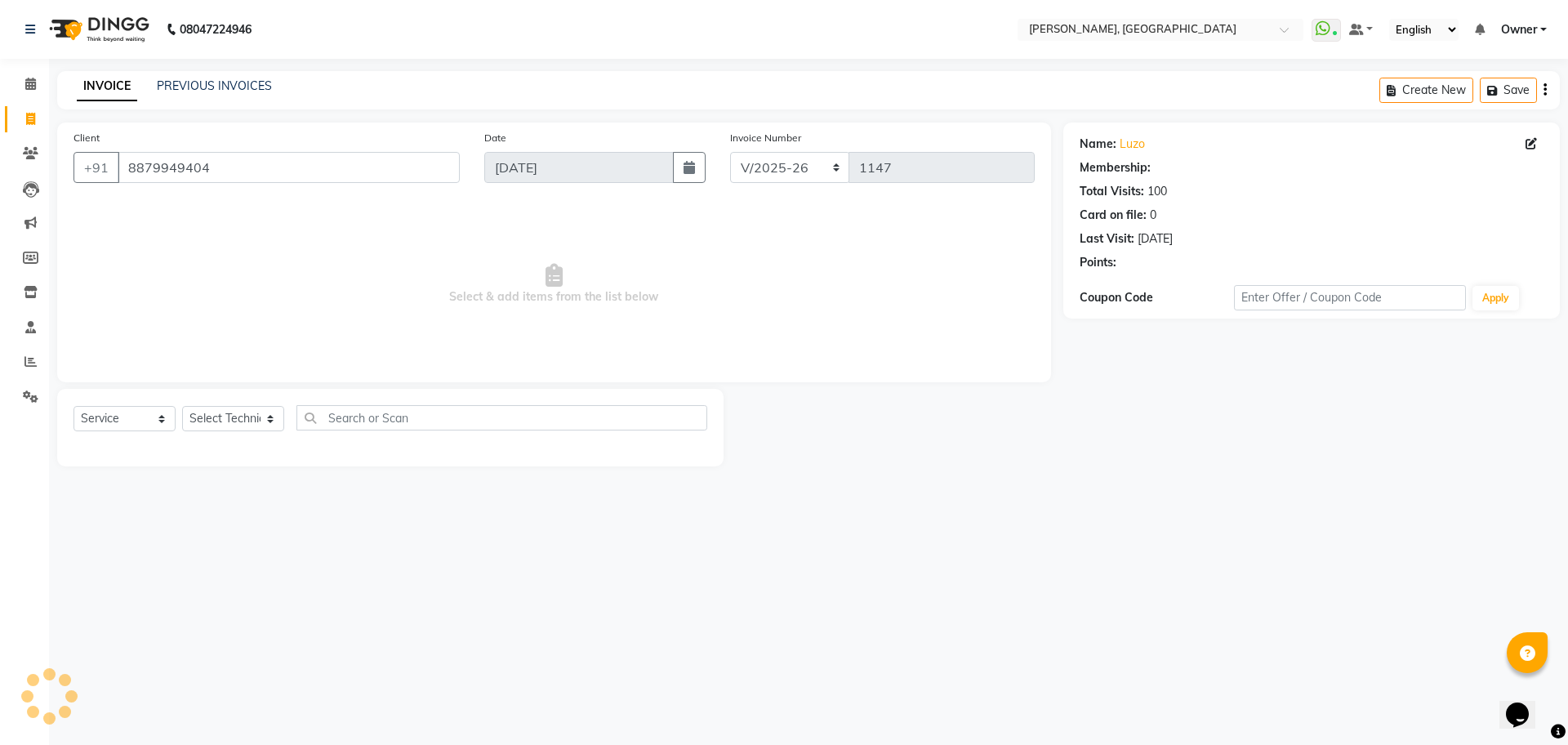
select select "1: Object"
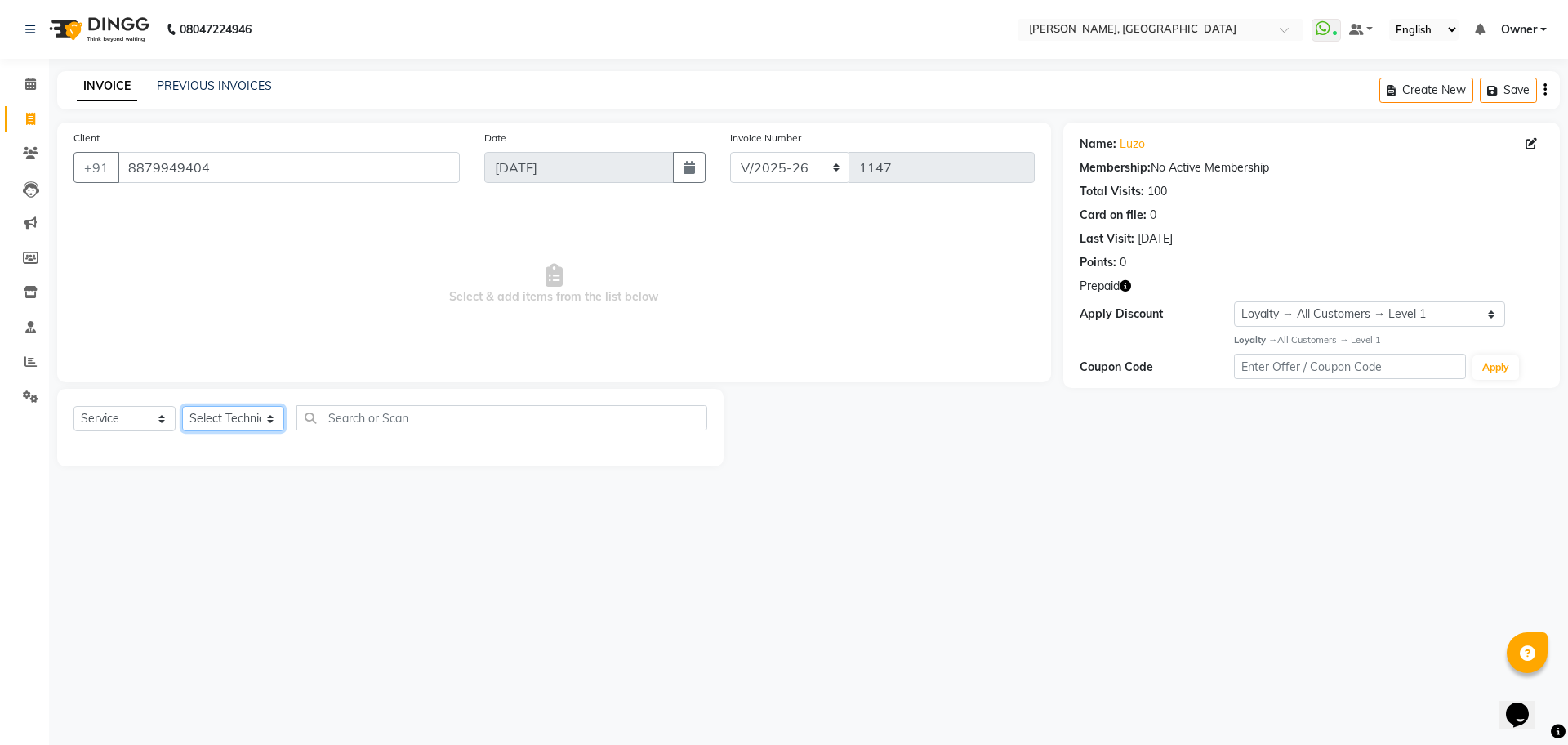
click at [232, 422] on select "Select Technician ANUP [PERSON_NAME] GK Manager Owner [PERSON_NAME] [PERSON_NAM…" at bounding box center [233, 418] width 102 height 26
click at [182, 406] on select "Select Technician ANUP [PERSON_NAME] GK Manager Owner [PERSON_NAME] [PERSON_NAM…" at bounding box center [233, 418] width 102 height 26
drag, startPoint x: 225, startPoint y: 418, endPoint x: 225, endPoint y: 430, distance: 12.0
click at [225, 418] on select "Select Technician ANUP [PERSON_NAME] GK Manager Owner [PERSON_NAME] [PERSON_NAM…" at bounding box center [233, 418] width 102 height 26
select select "86057"
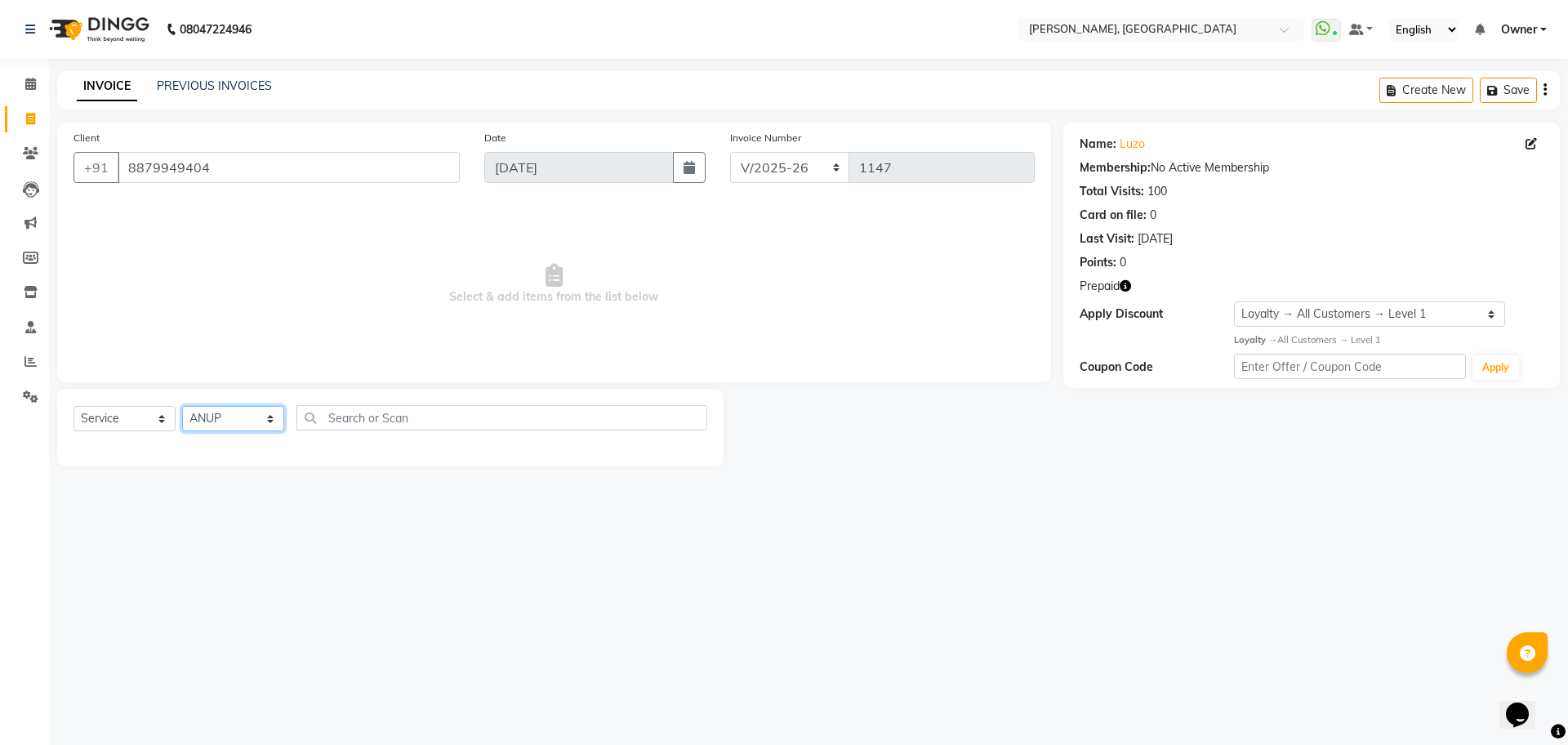
click at [182, 406] on select "Select Technician ANUP [PERSON_NAME] GK Manager Owner [PERSON_NAME] [PERSON_NAM…" at bounding box center [233, 418] width 102 height 26
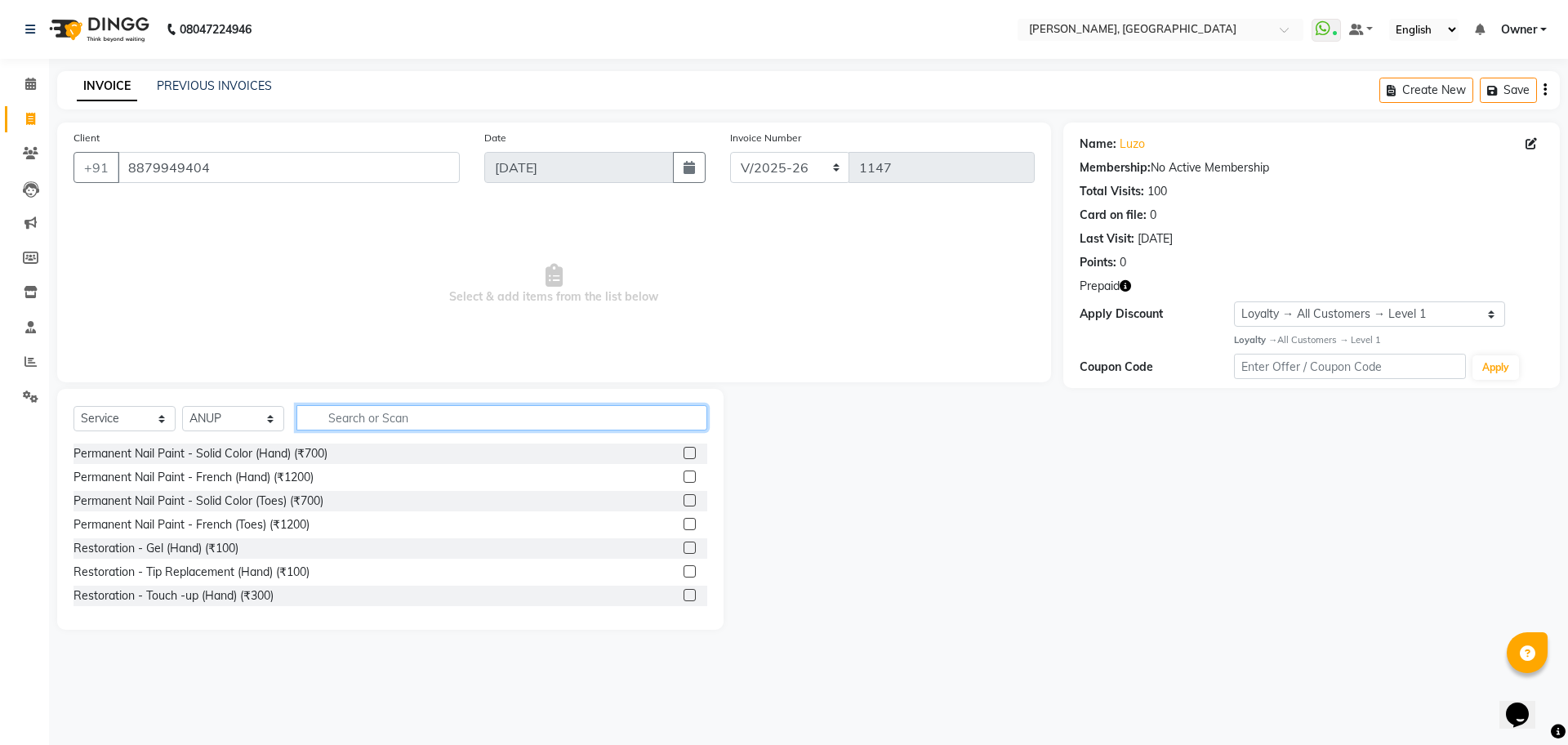
click at [356, 424] on input "text" at bounding box center [502, 417] width 410 height 26
type input "200"
click at [683, 452] on label at bounding box center [689, 453] width 12 height 12
click at [683, 452] on input "checkbox" at bounding box center [688, 454] width 11 height 11
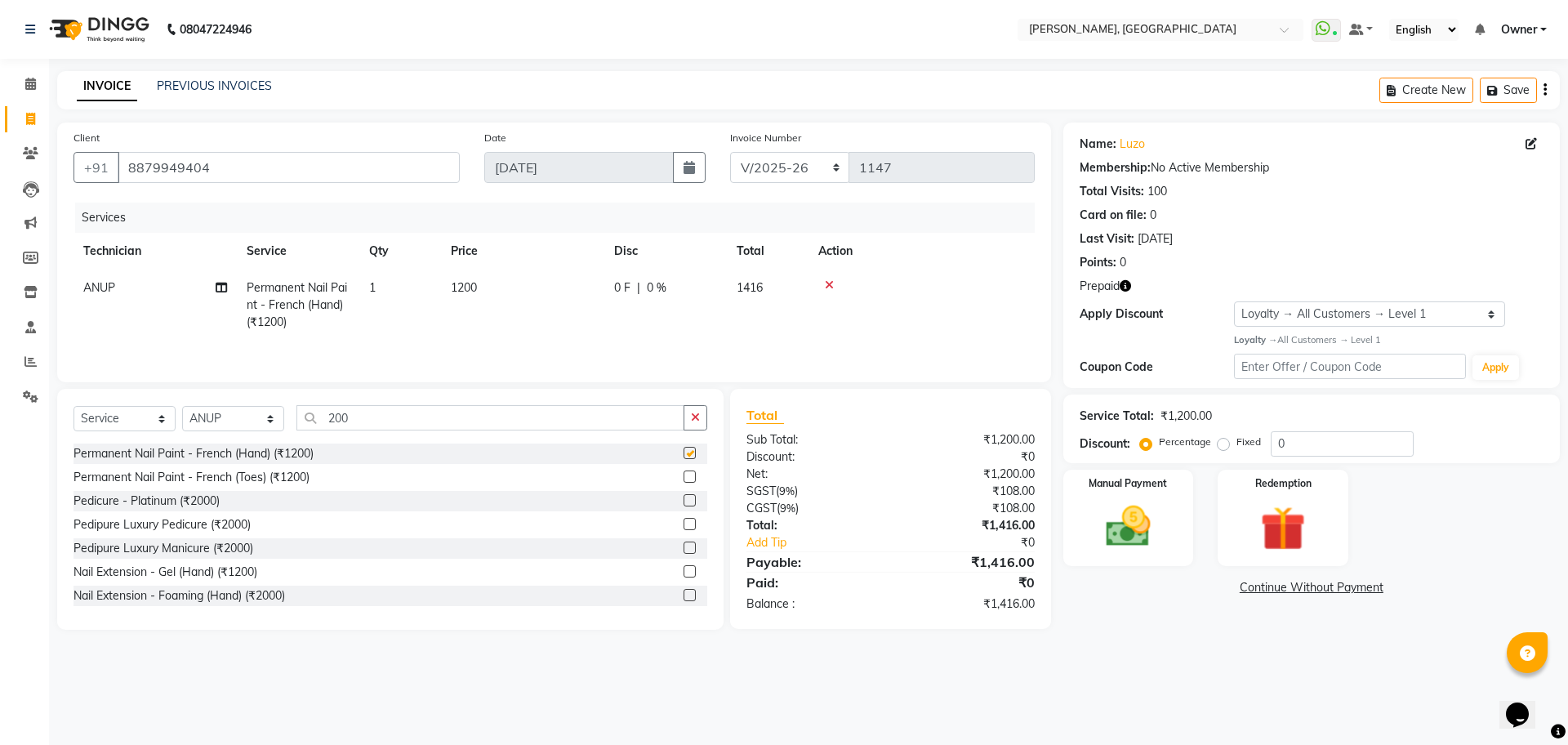
checkbox input "false"
click at [466, 291] on span "1200" at bounding box center [464, 287] width 26 height 15
click at [542, 299] on input "1200" at bounding box center [599, 291] width 144 height 26
type input "200"
click at [552, 321] on td "200" at bounding box center [599, 304] width 163 height 70
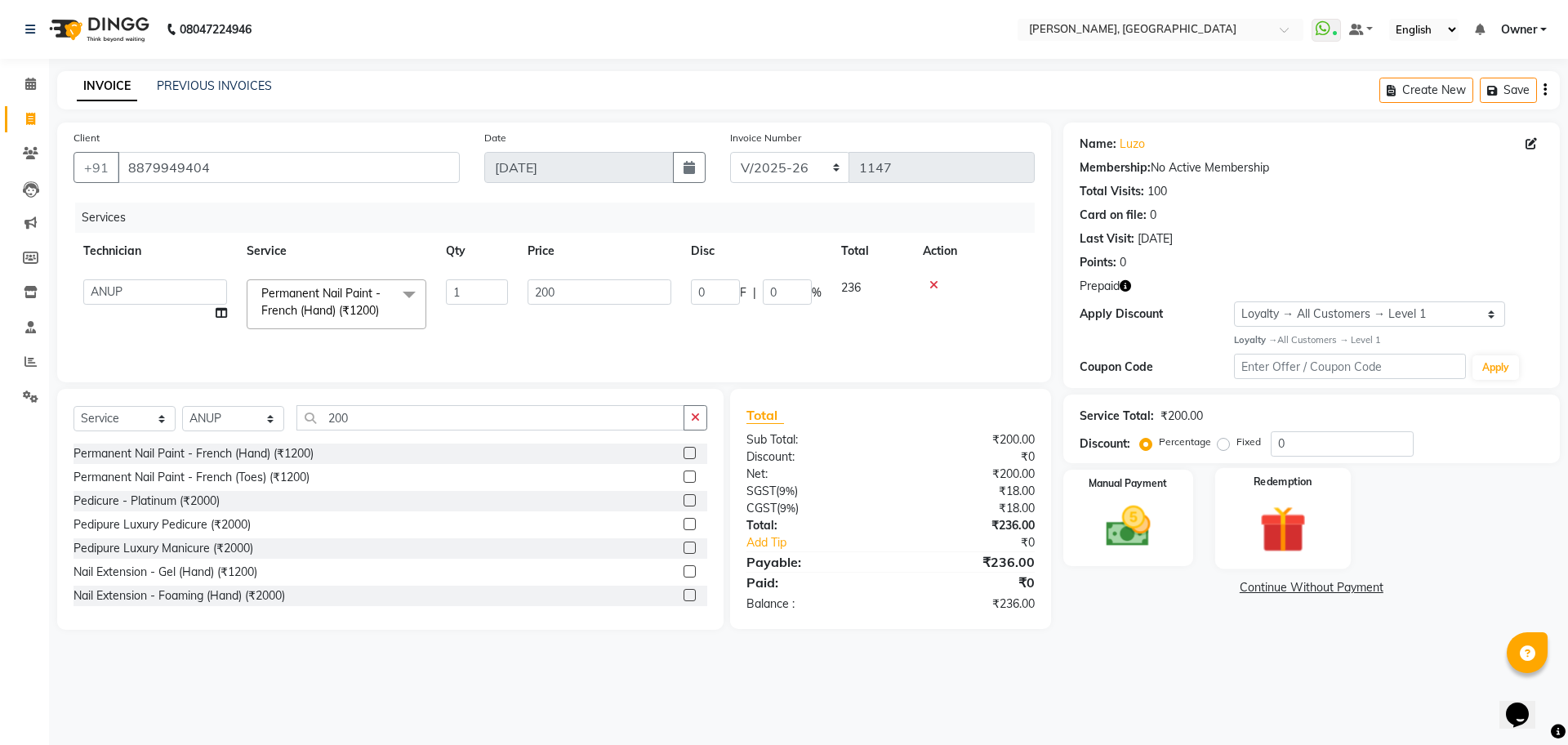
click at [1268, 512] on img at bounding box center [1282, 529] width 76 height 58
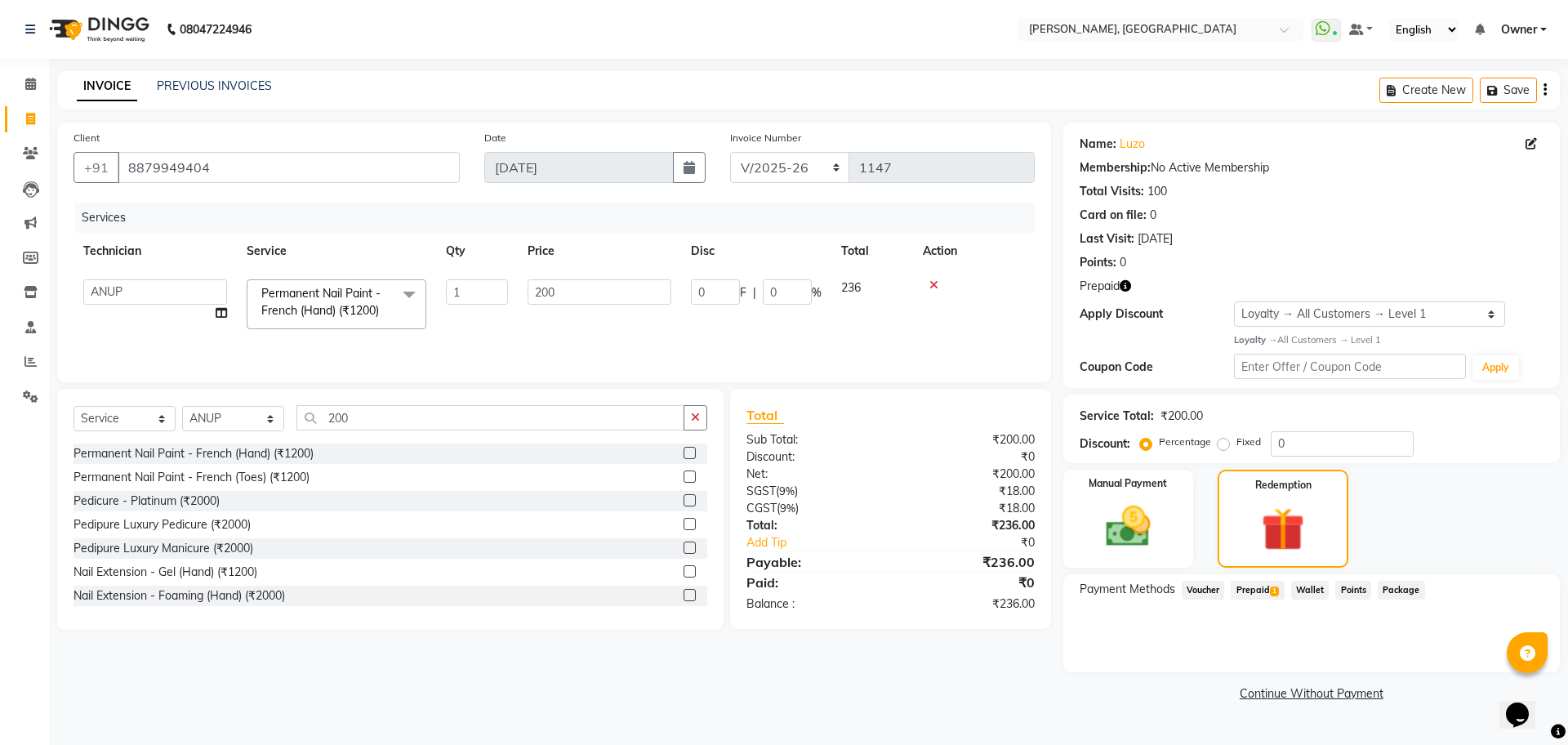
click at [1255, 586] on span "Prepaid 1" at bounding box center [1257, 589] width 53 height 18
click at [1496, 653] on button "Add" at bounding box center [1505, 656] width 60 height 28
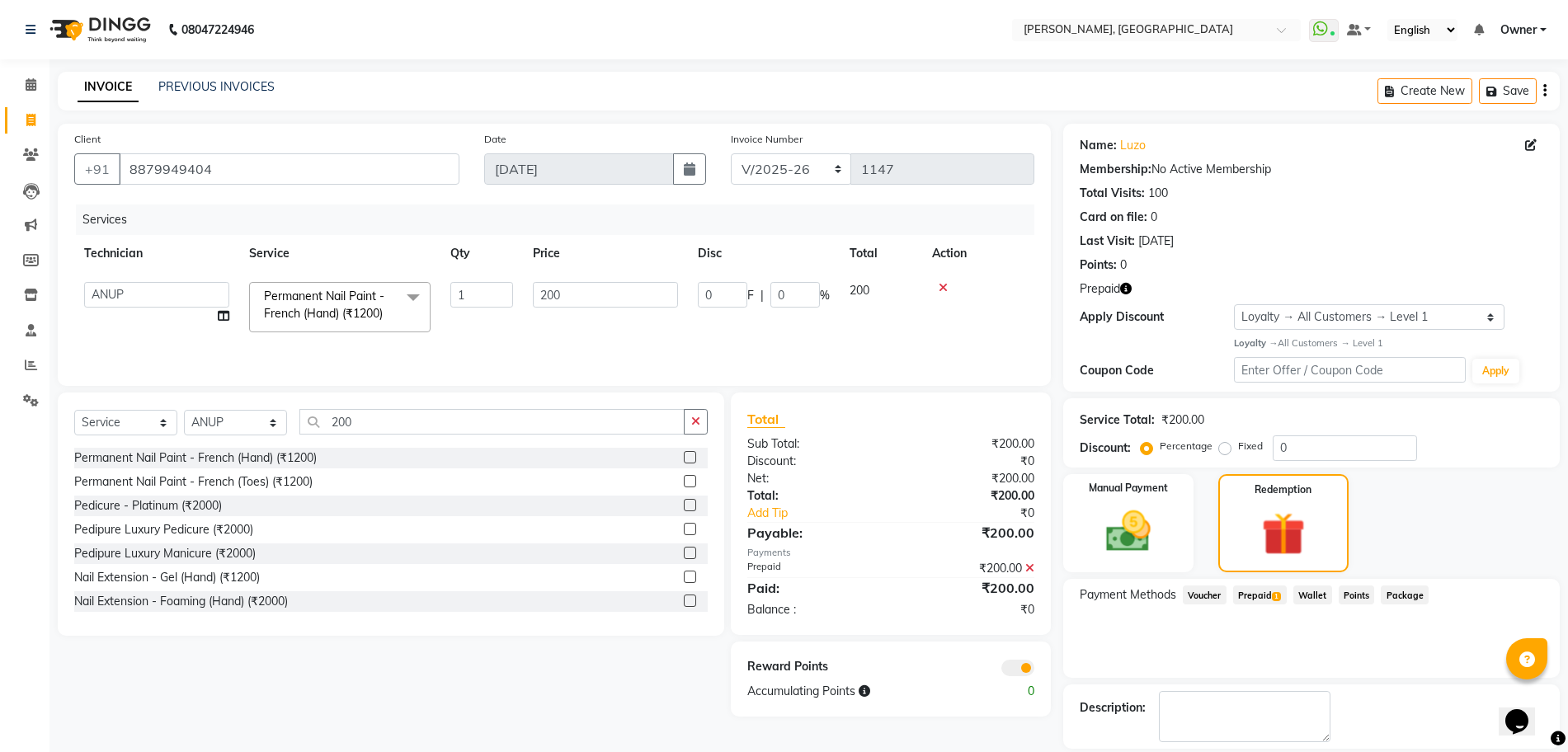
scroll to position [77, 0]
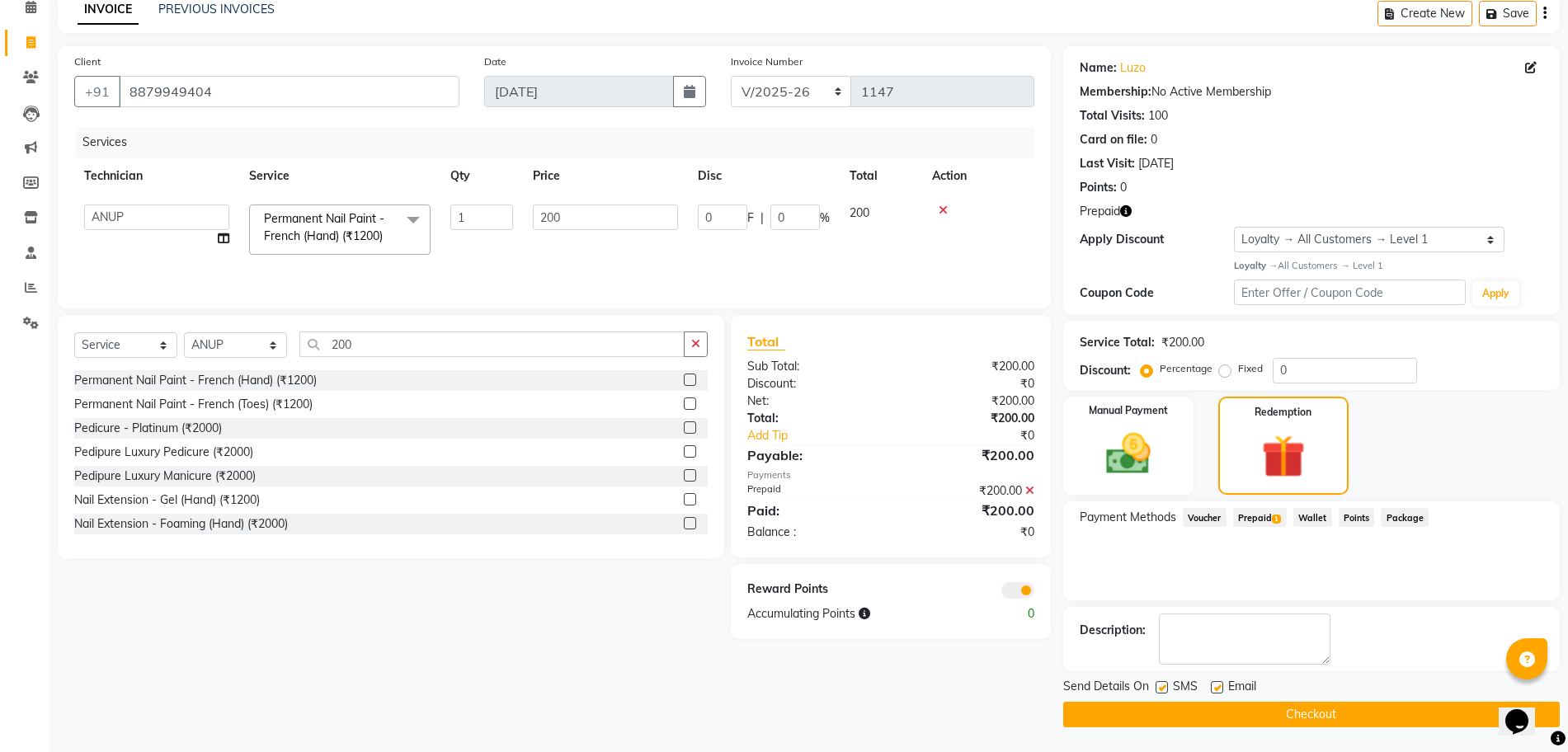
click at [1027, 488] on icon at bounding box center [1030, 490] width 9 height 12
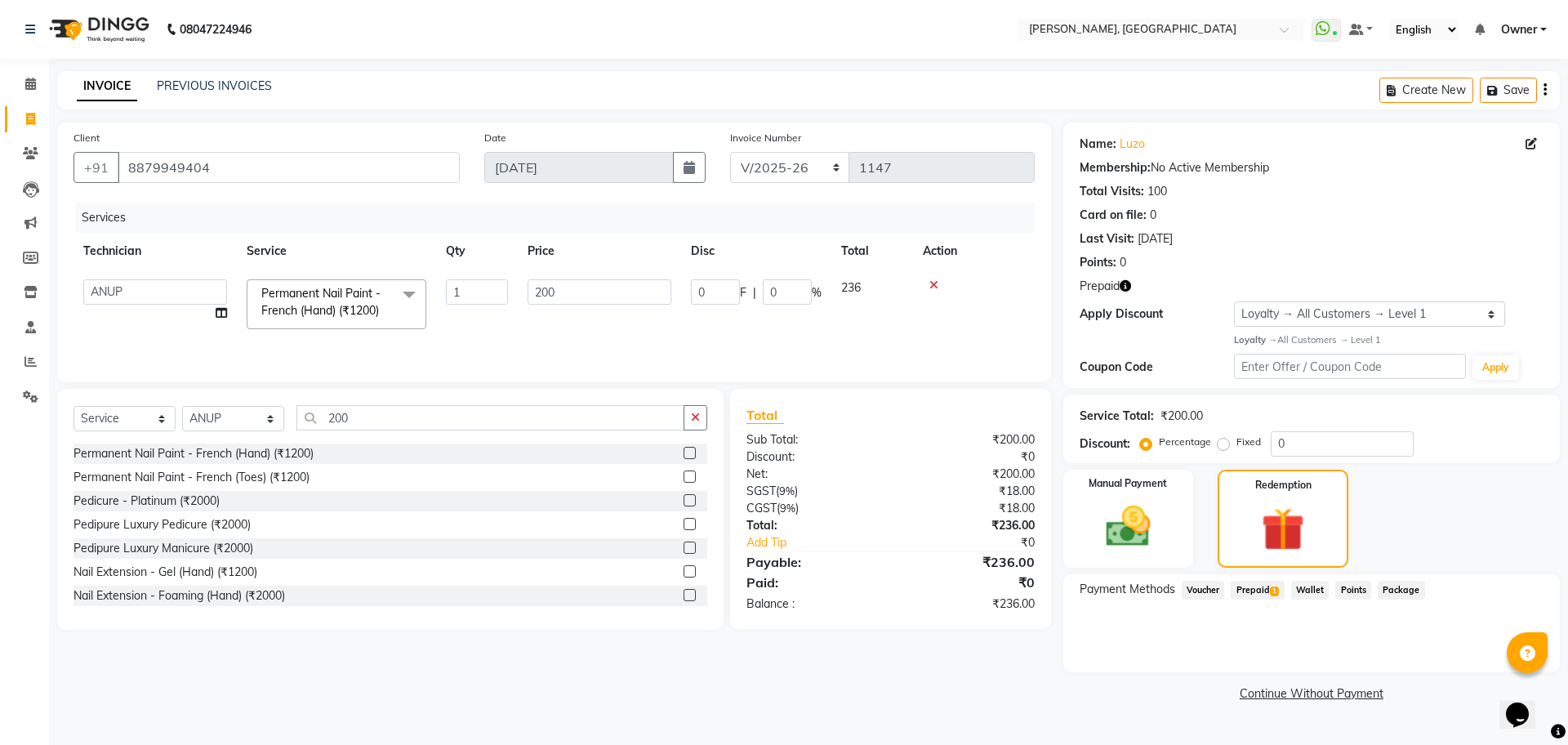
click at [1262, 591] on span "Prepaid 1" at bounding box center [1257, 589] width 53 height 18
click at [1497, 659] on button "Add" at bounding box center [1505, 656] width 60 height 28
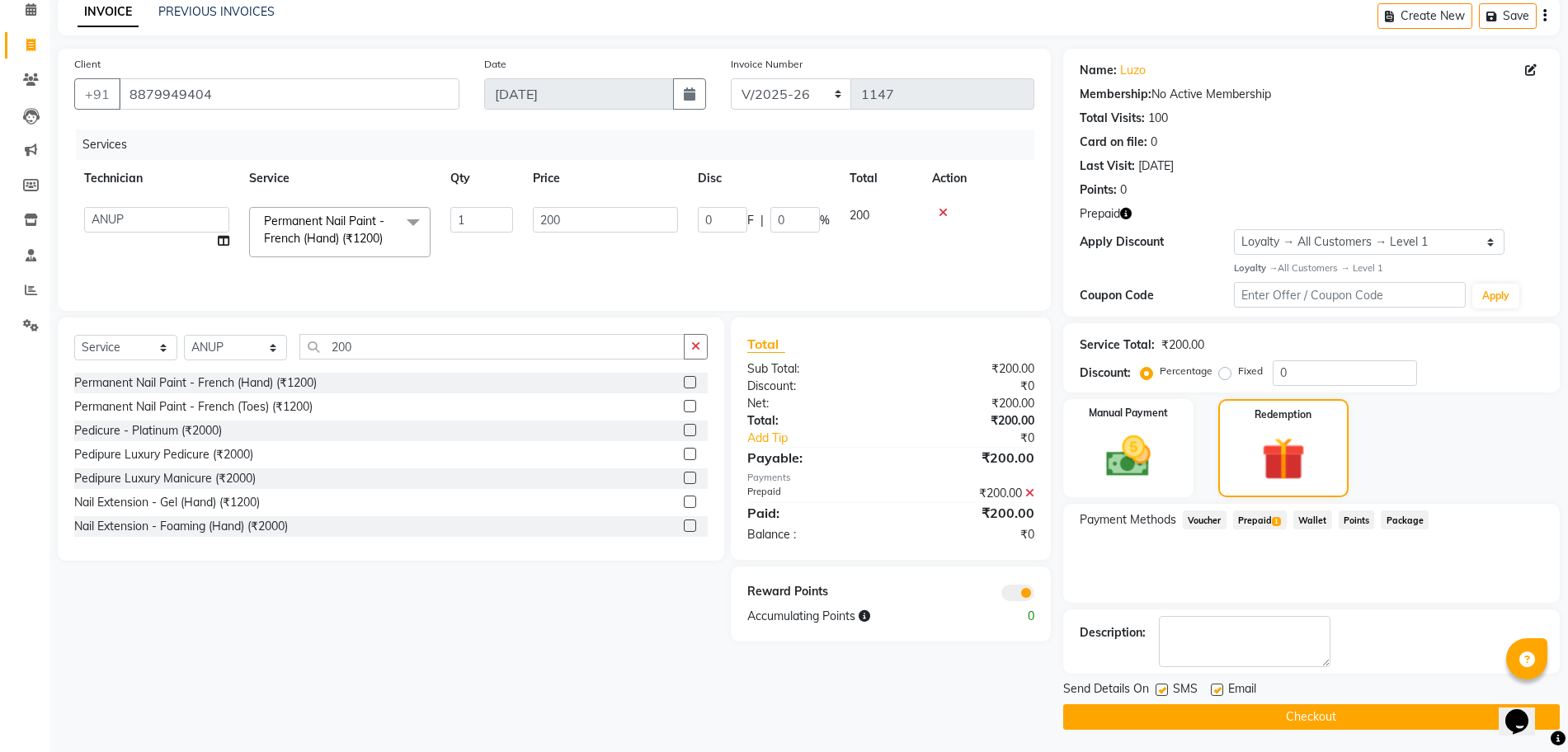
scroll to position [77, 0]
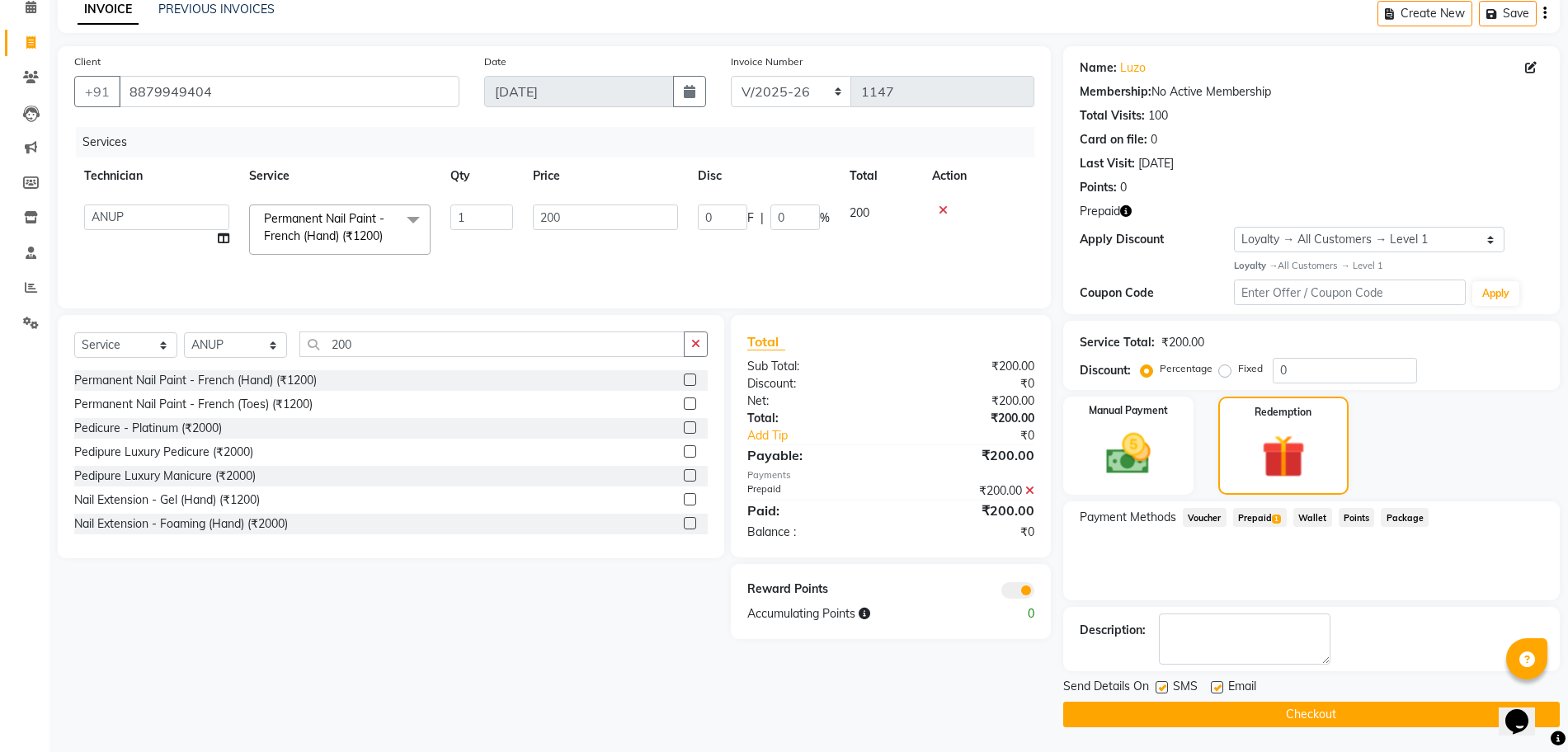
click at [1029, 491] on icon at bounding box center [1030, 490] width 9 height 12
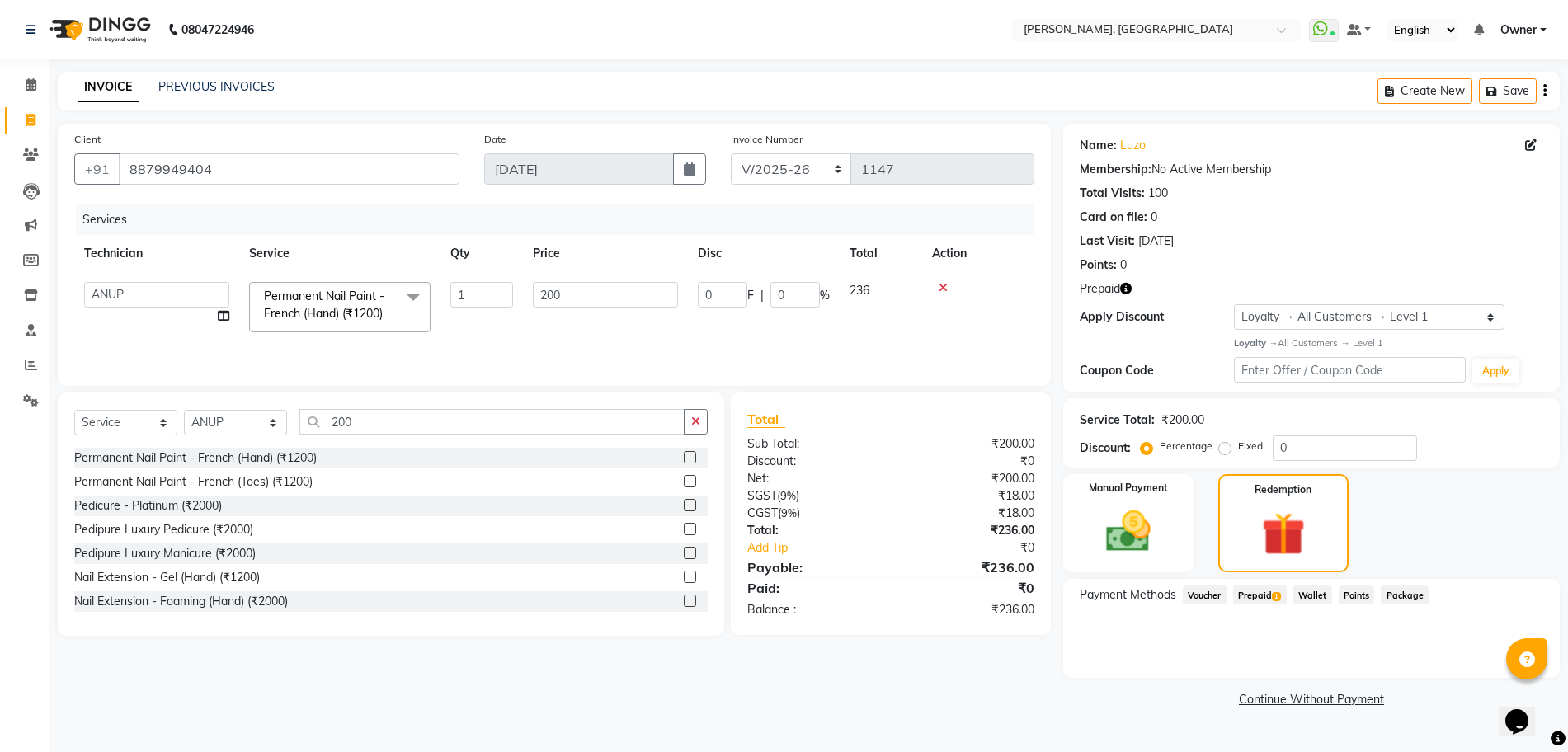
scroll to position [0, 0]
click at [27, 85] on icon at bounding box center [31, 84] width 11 height 12
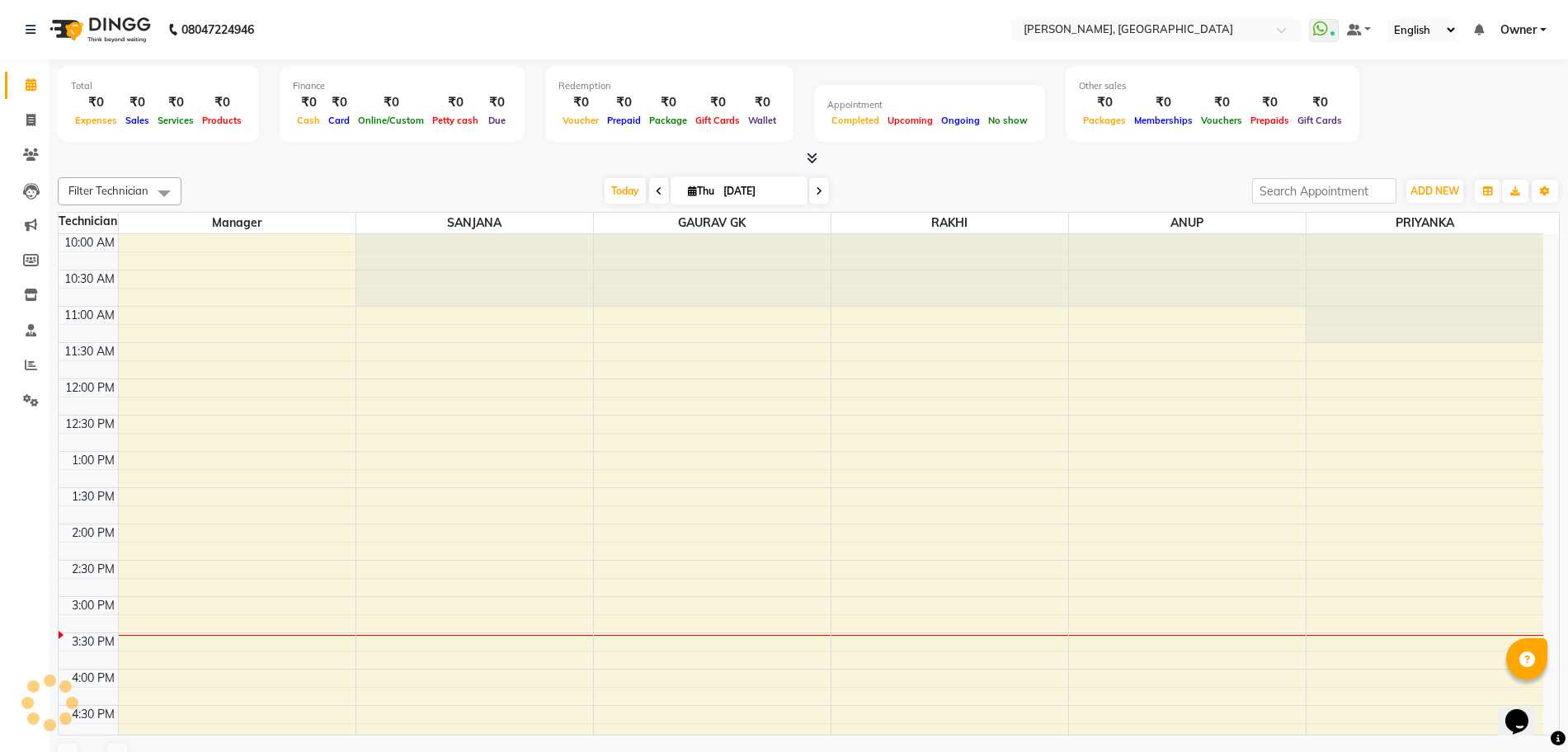
scroll to position [364, 0]
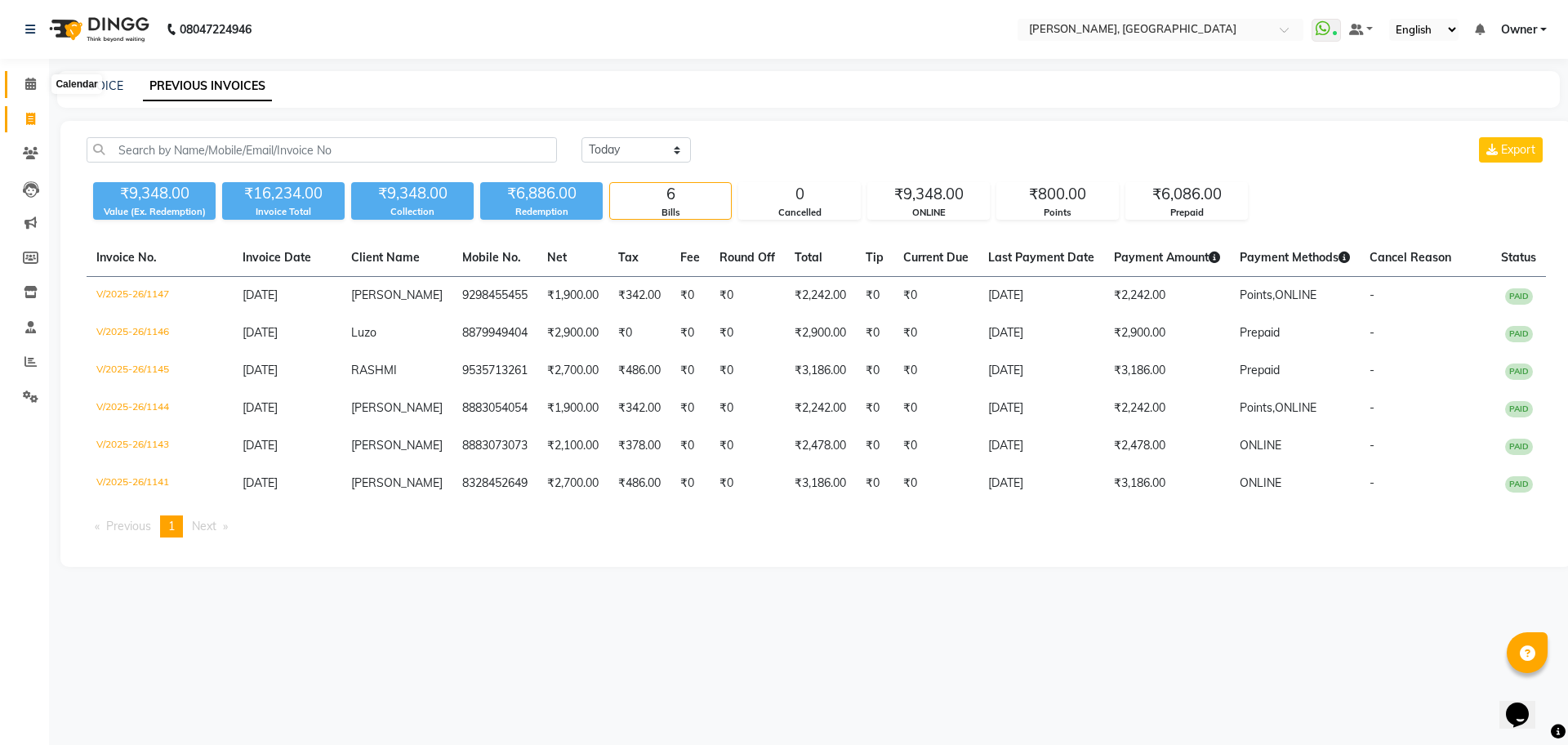
click at [31, 92] on span at bounding box center [31, 84] width 28 height 18
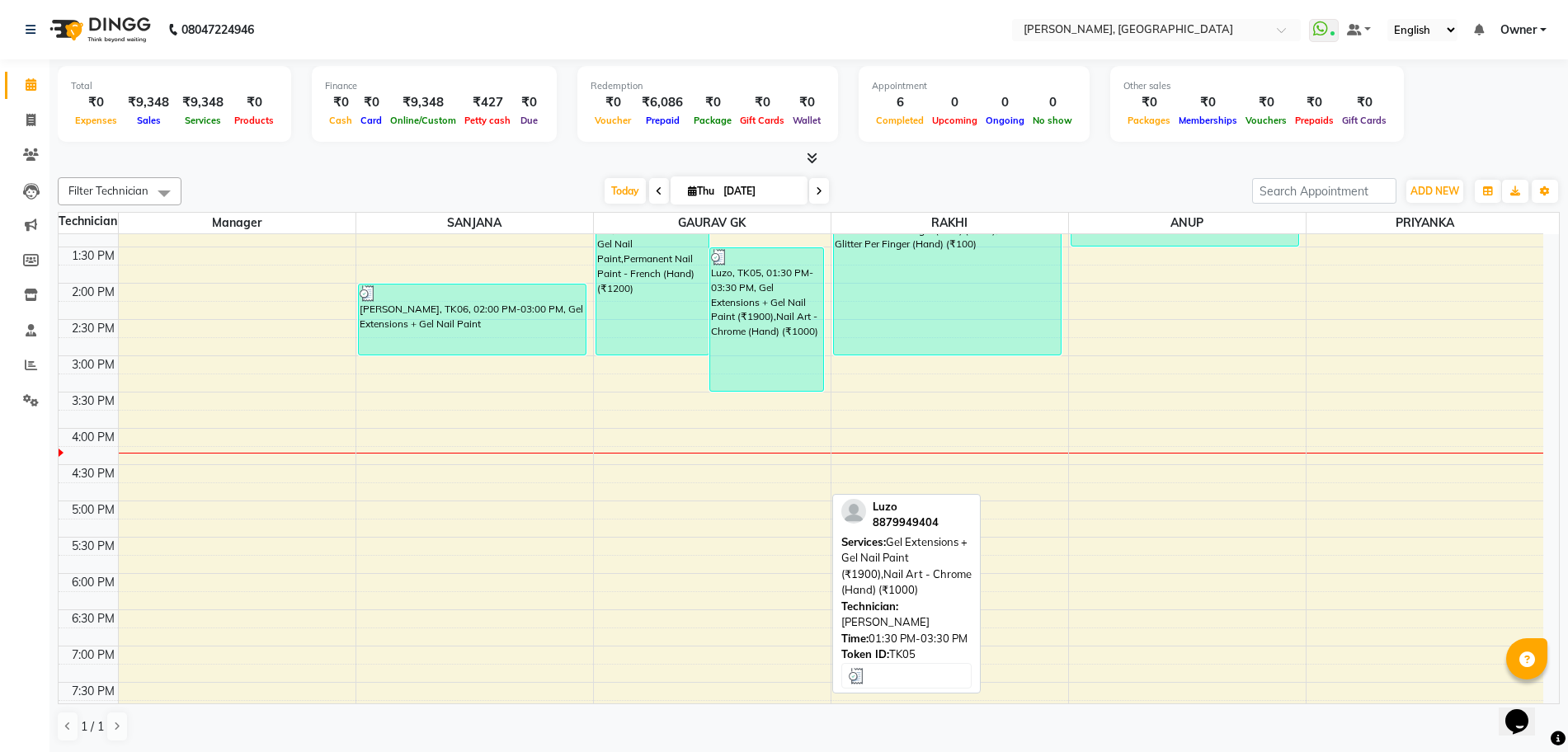
scroll to position [401, 0]
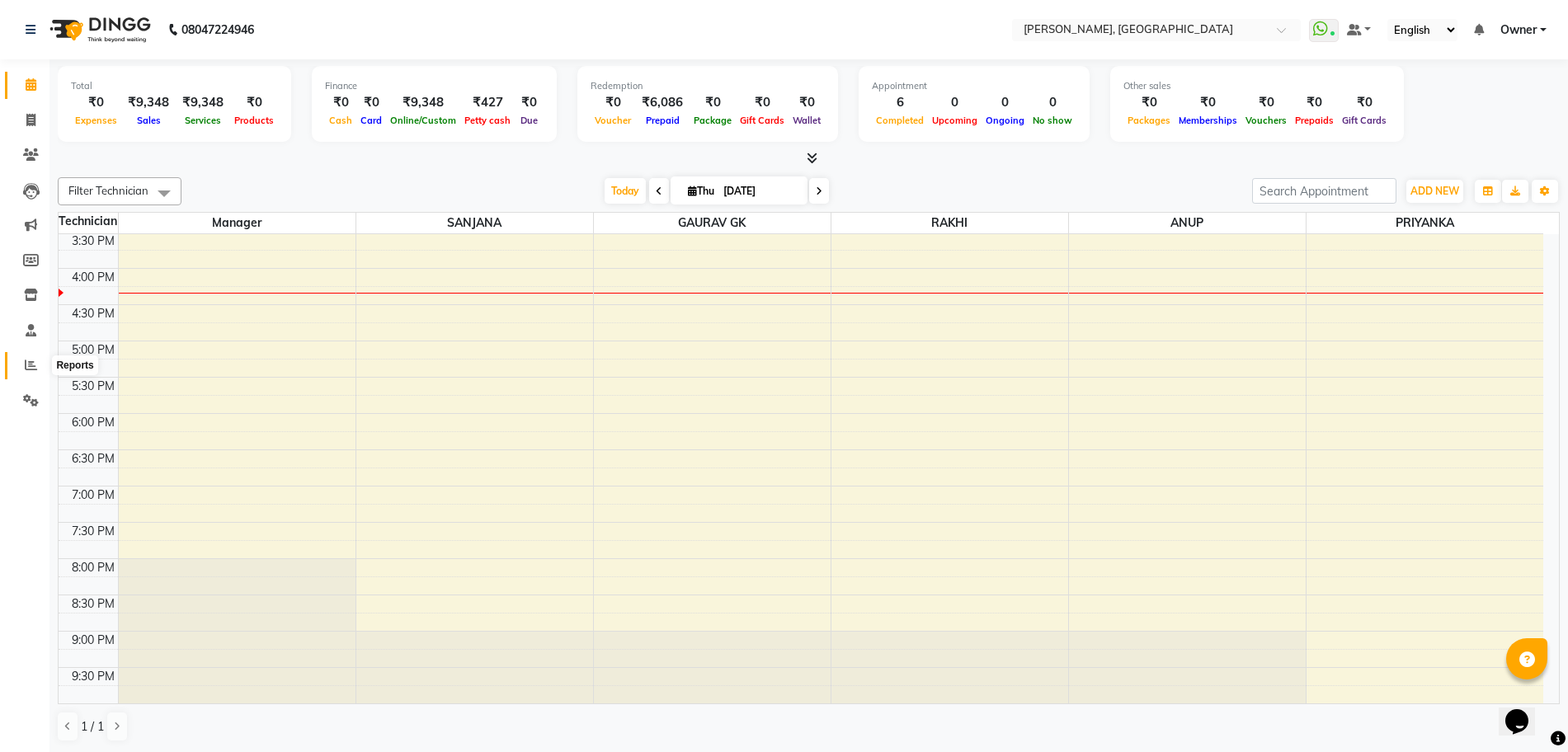
click at [22, 365] on span at bounding box center [31, 365] width 28 height 19
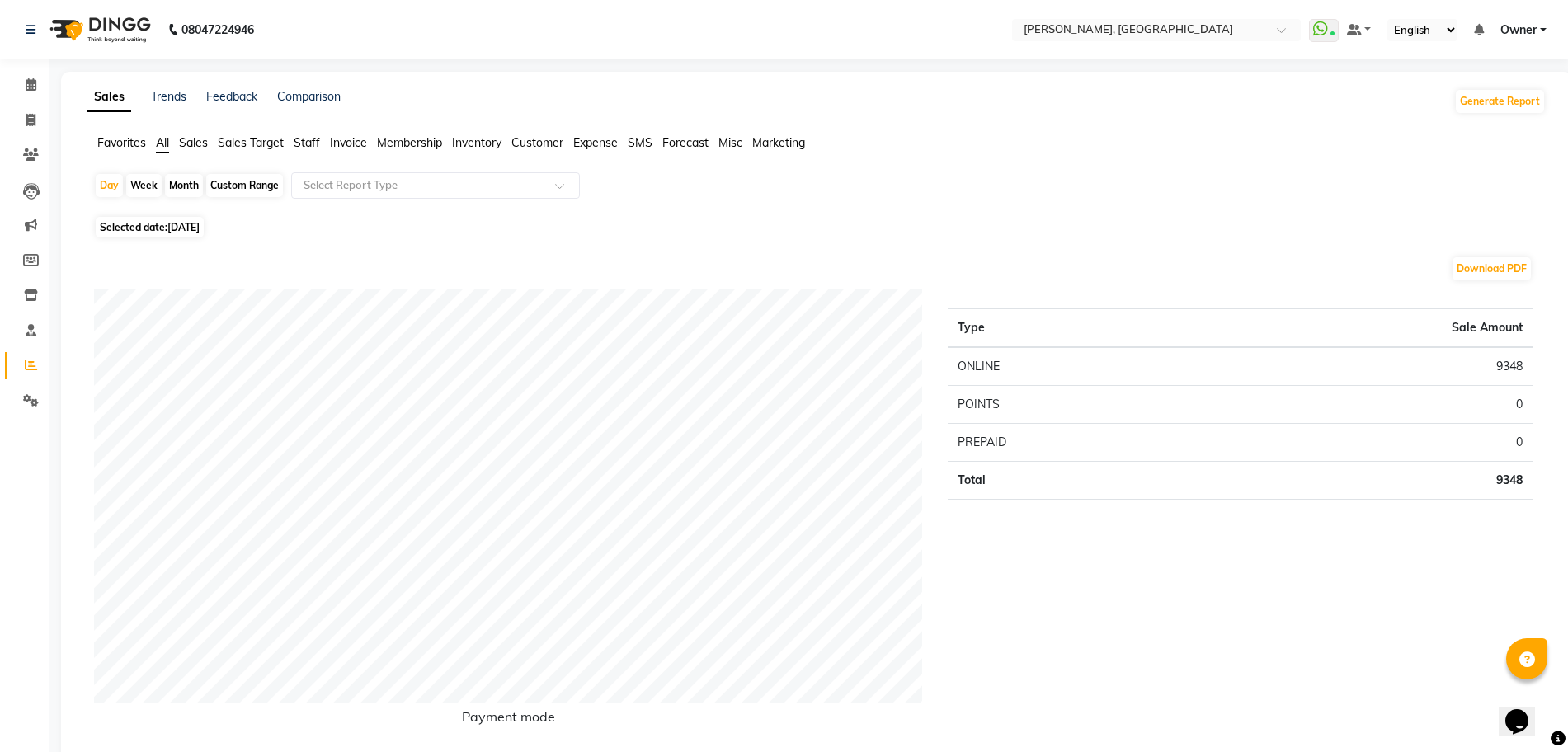
click at [303, 138] on span "Staff" at bounding box center [307, 142] width 27 height 15
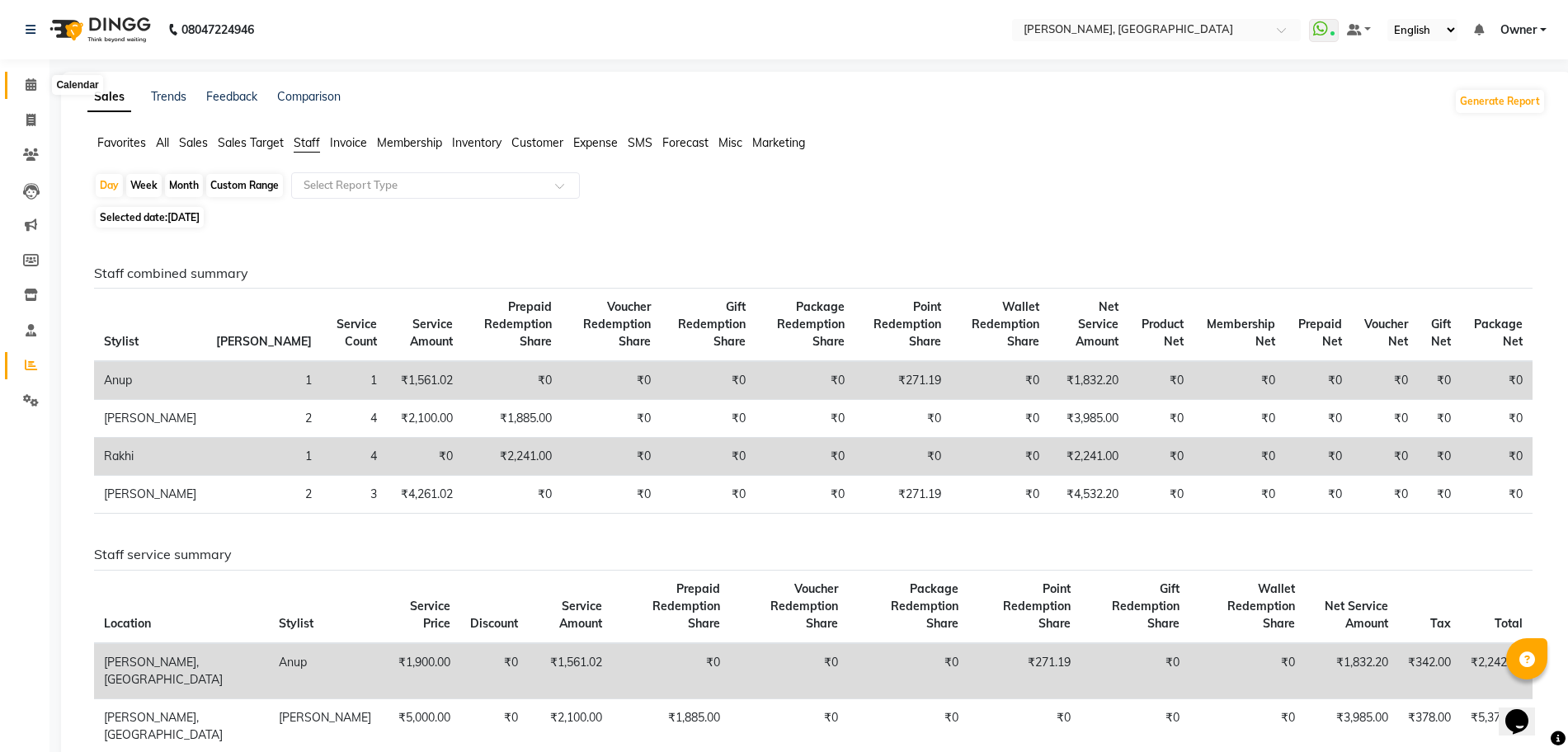
click at [40, 93] on span at bounding box center [31, 84] width 28 height 19
